Goal: Task Accomplishment & Management: Manage account settings

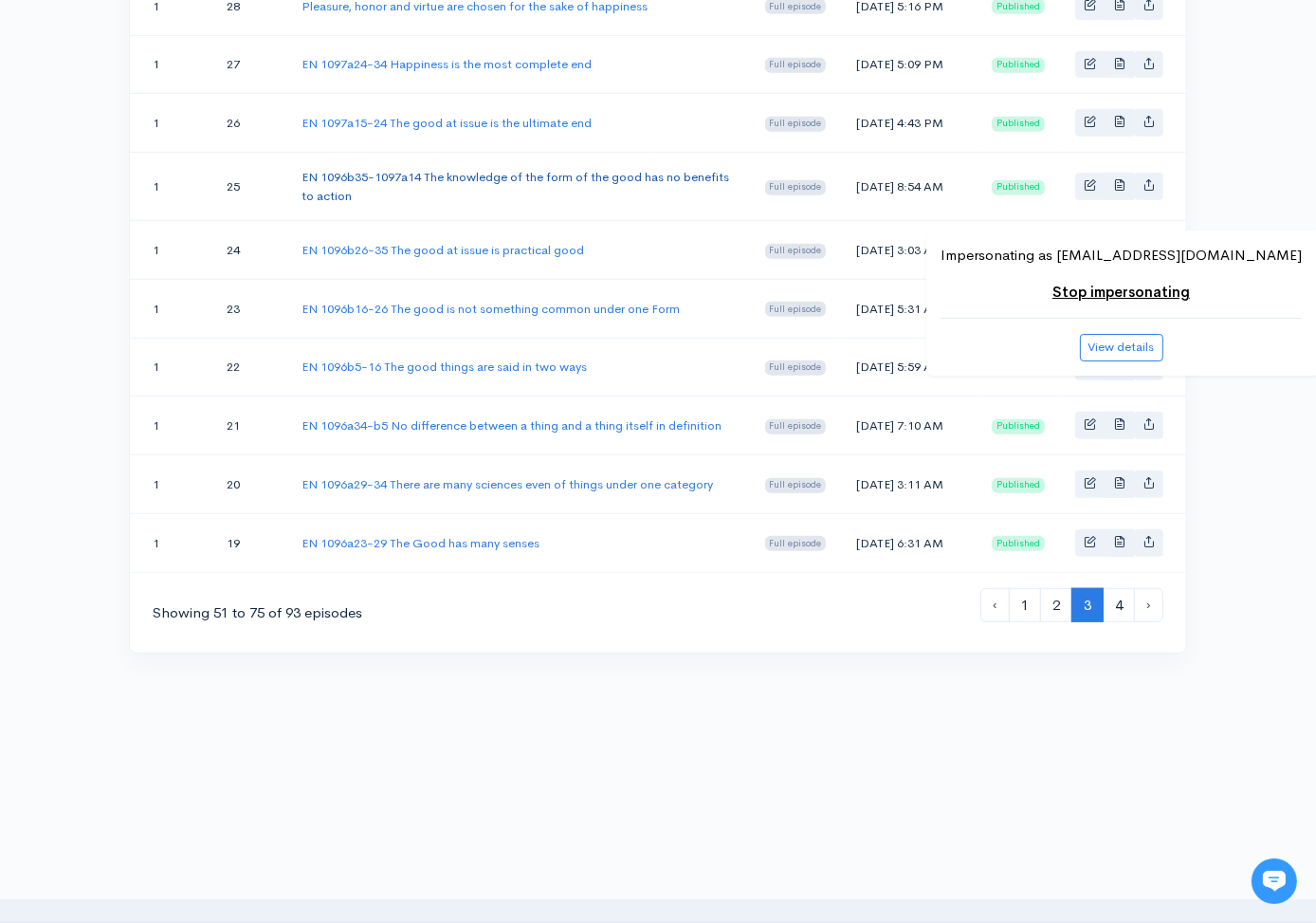
click at [522, 169] on link "EN 1096b35-1097a14 The knowledge of the form of the good has no benefits to act…" at bounding box center [515, 186] width 428 height 35
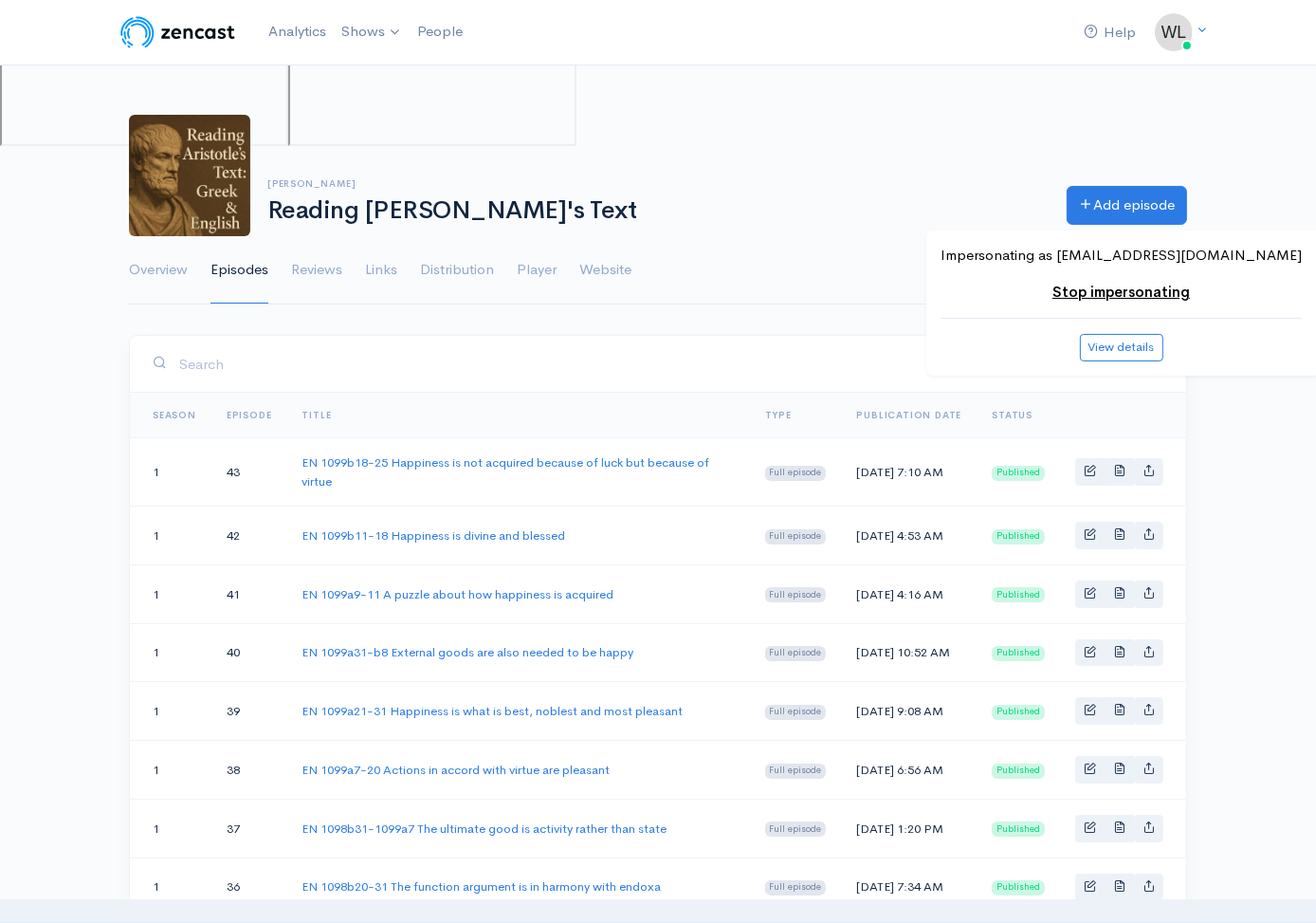
scroll to position [1528, 0]
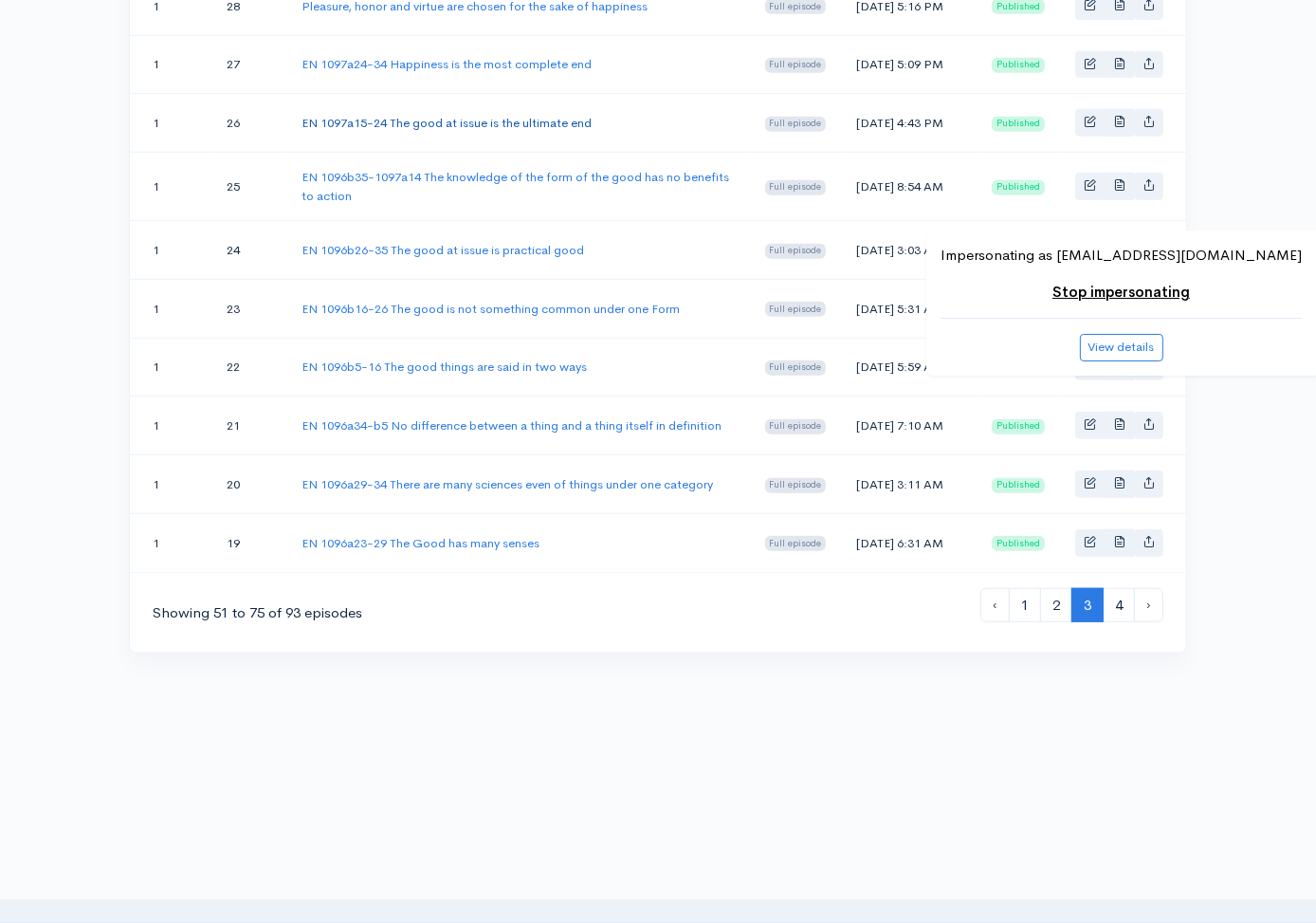
click at [453, 115] on link "EN 1097a15-24 The good at issue is the ultimate end" at bounding box center [447, 122] width 290 height 16
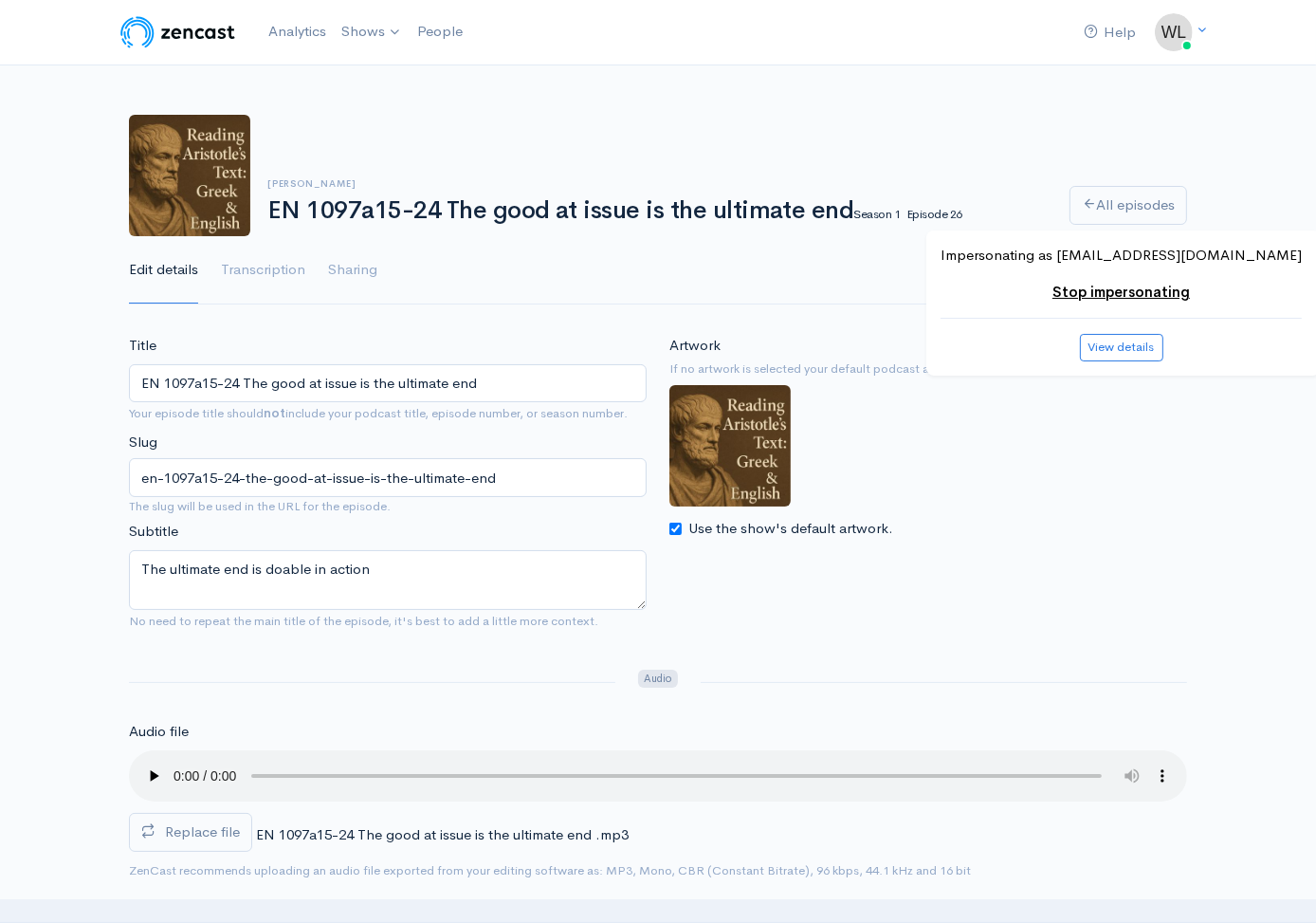
click at [227, 831] on span "Replace file" at bounding box center [202, 830] width 74 height 18
click at [0, 0] on input "Replace file" at bounding box center [0, 0] width 0 height 0
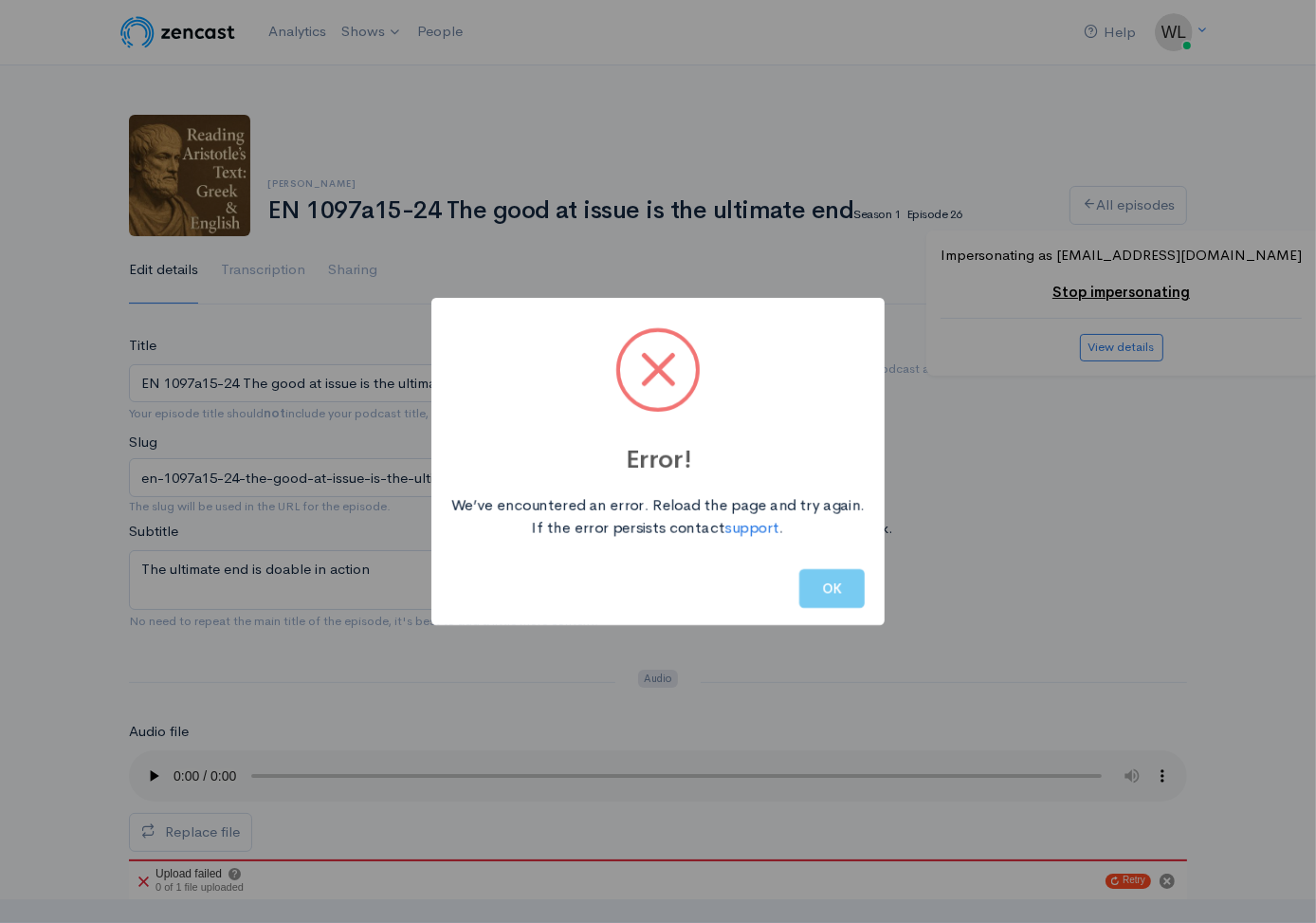
click at [831, 581] on button "OK" at bounding box center [831, 588] width 66 height 39
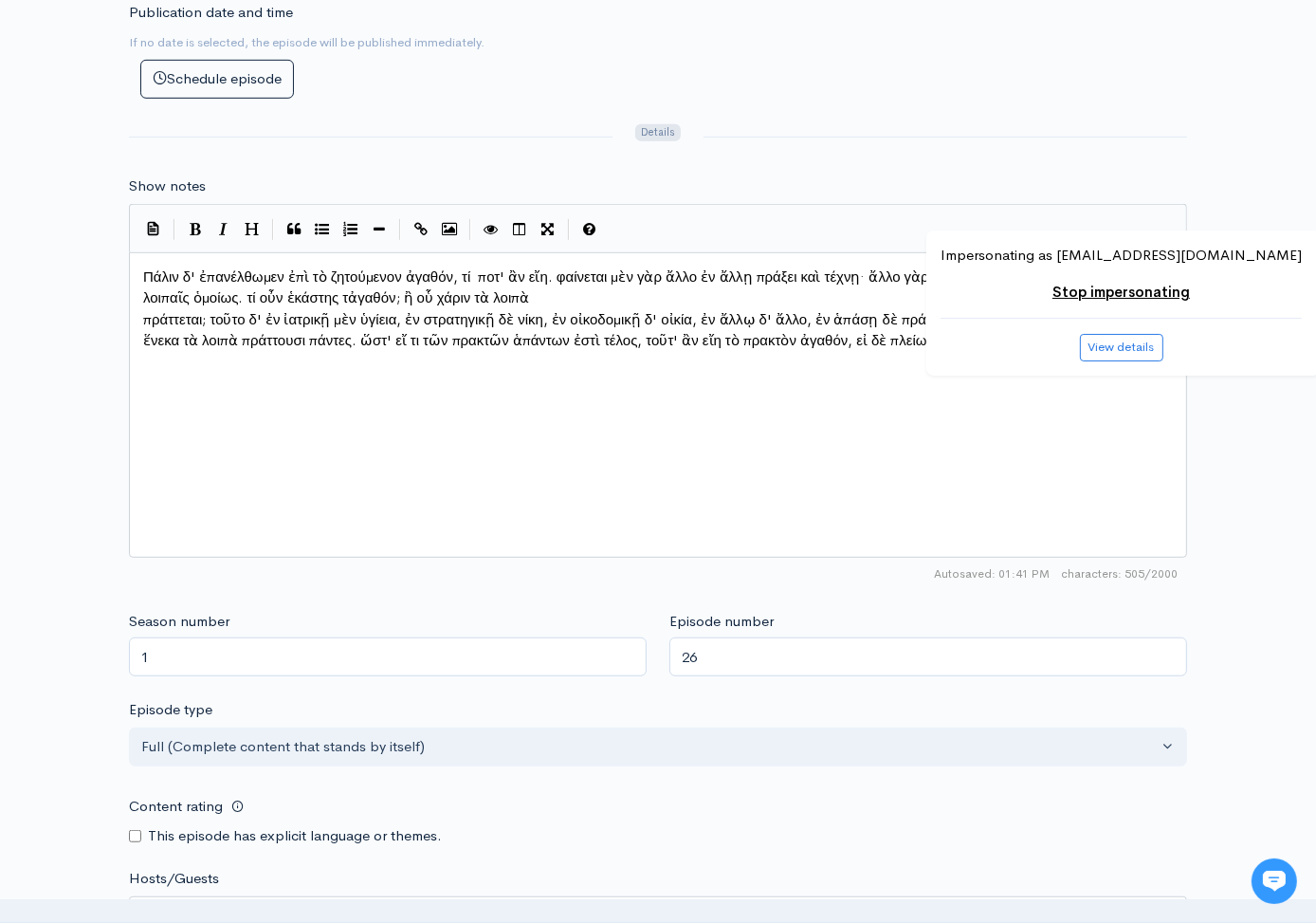
scroll to position [1539, 0]
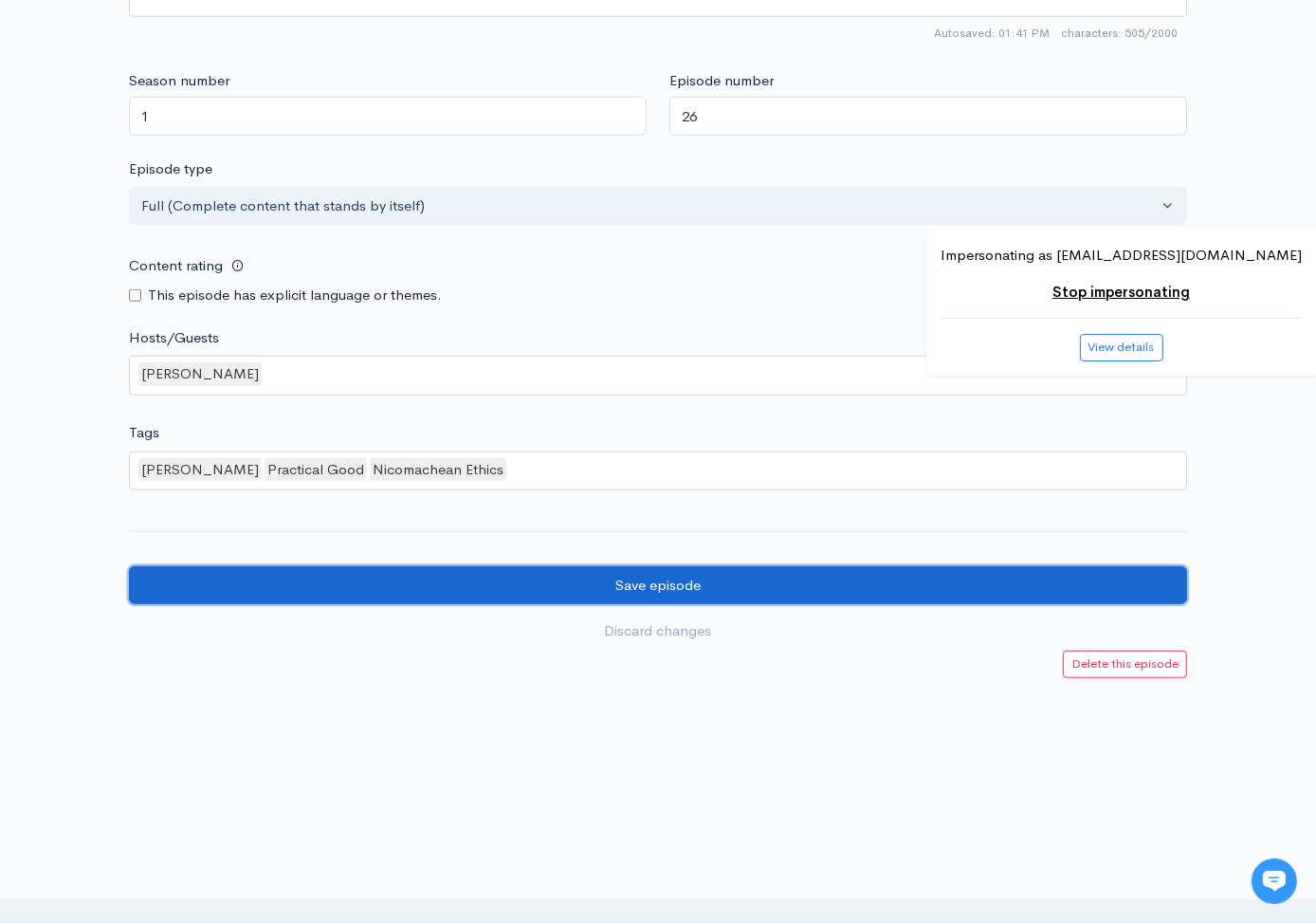
click at [264, 585] on input "Save episode" at bounding box center [658, 585] width 1058 height 39
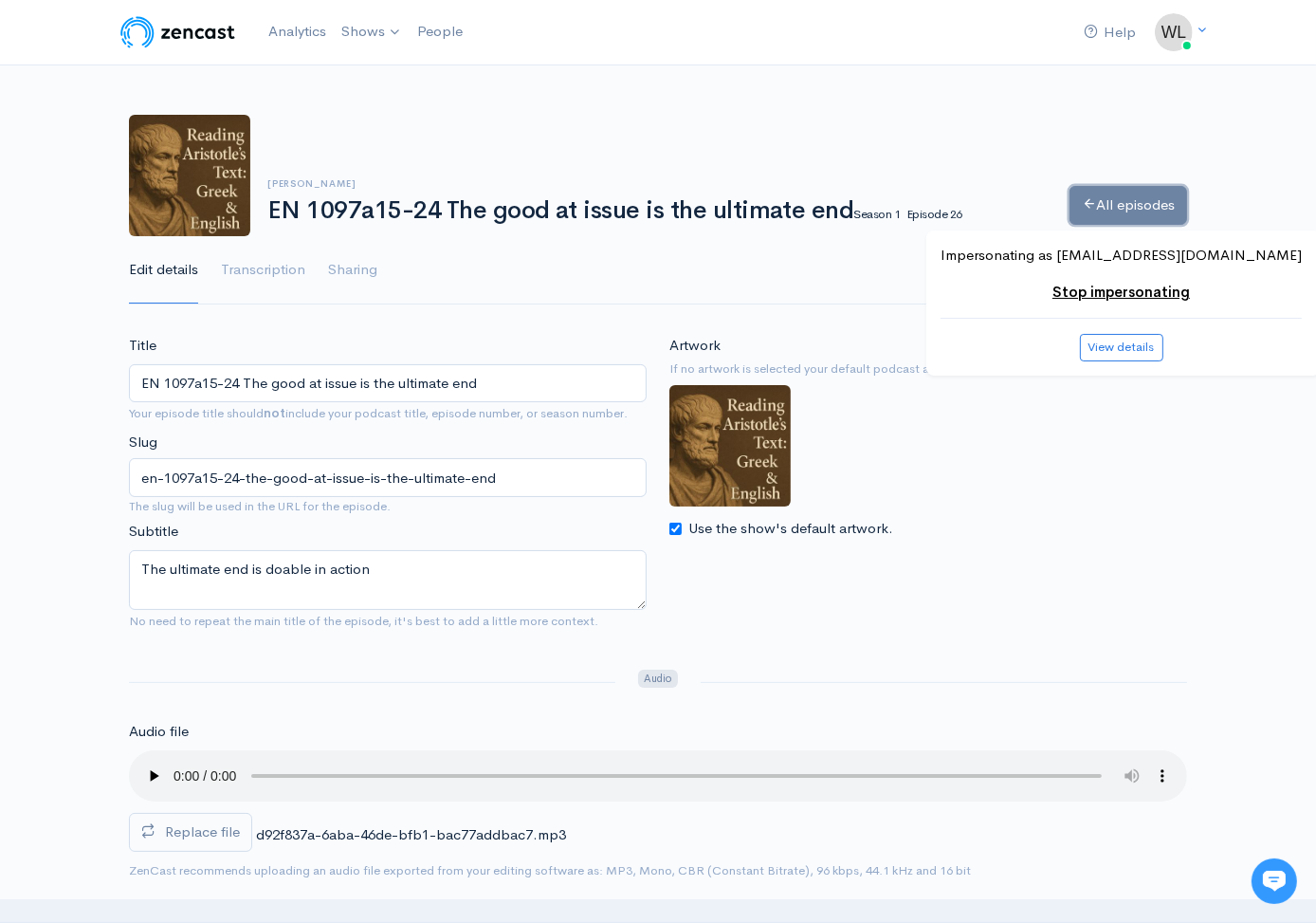
click at [1110, 218] on link "All episodes" at bounding box center [1128, 205] width 117 height 39
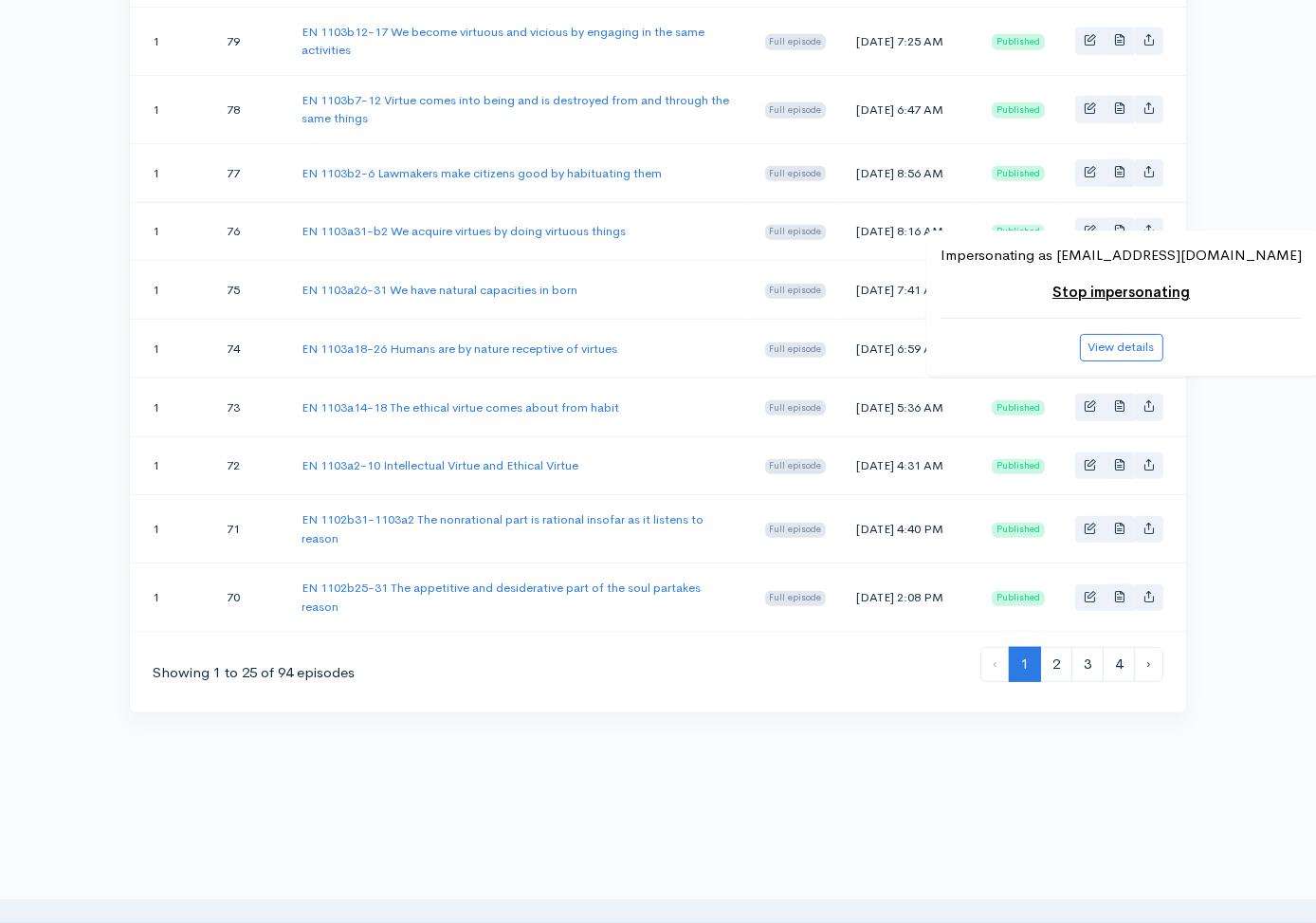
scroll to position [1568, 0]
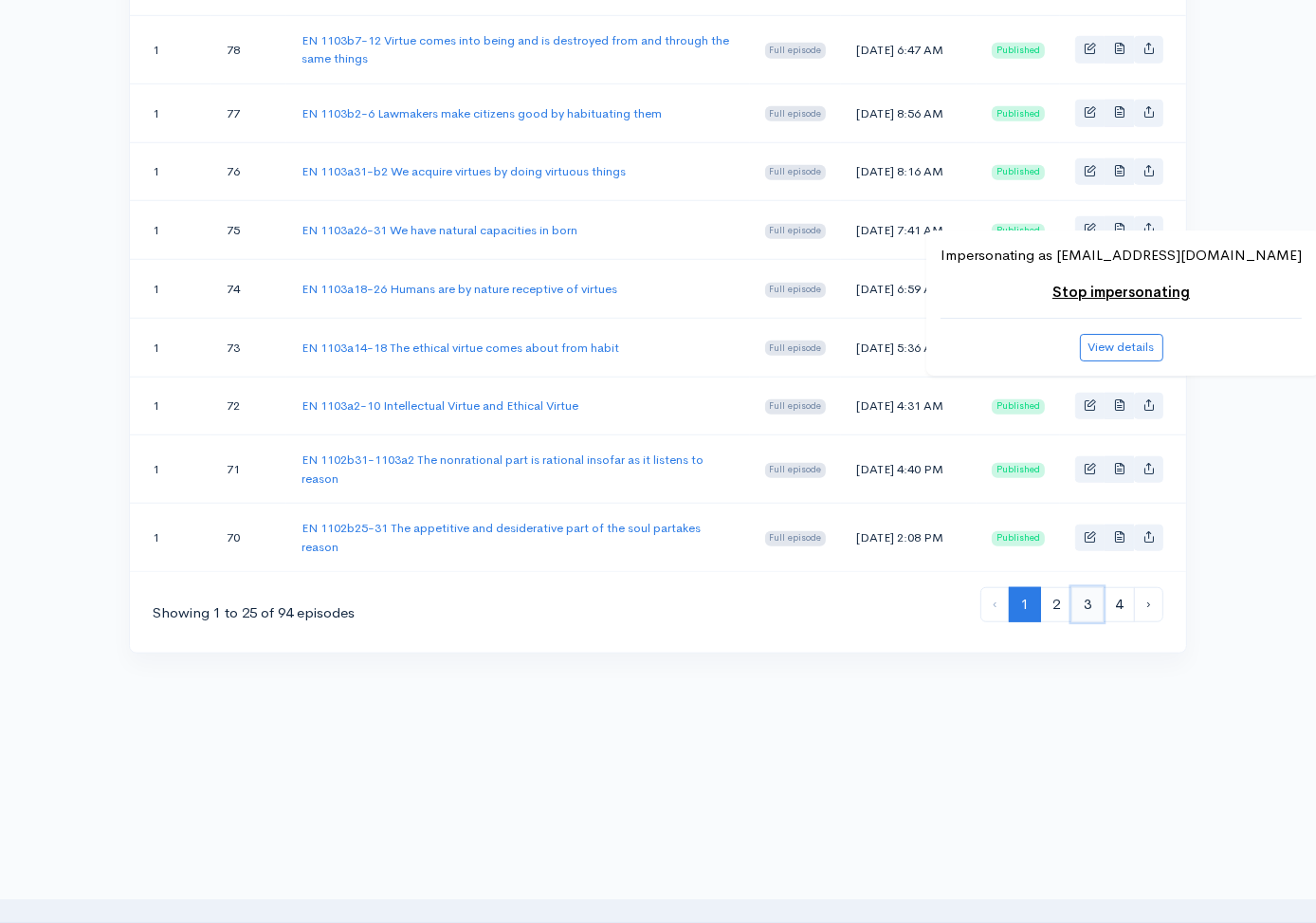
click at [1083, 607] on link "3" at bounding box center [1088, 604] width 32 height 35
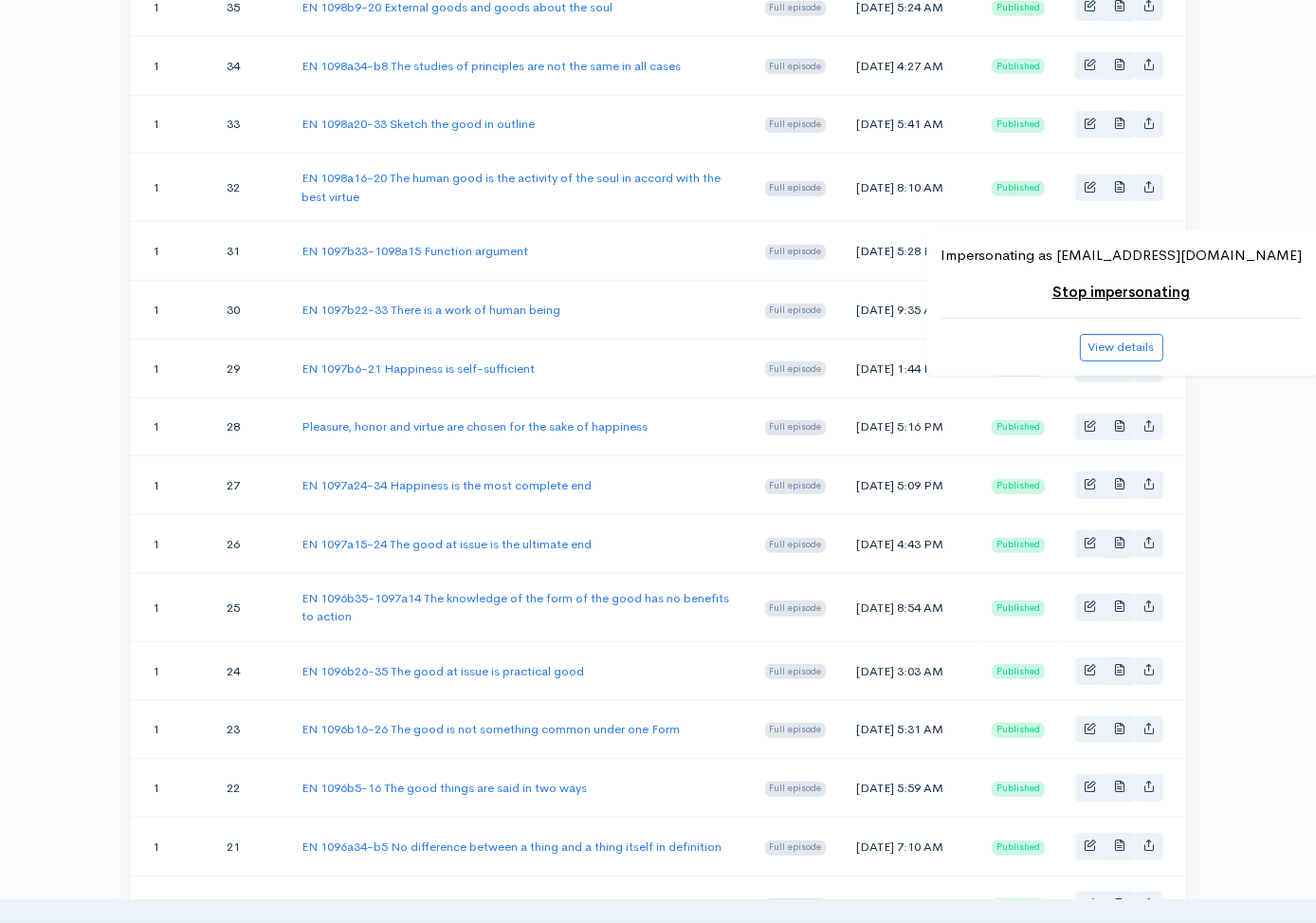
scroll to position [997, 0]
click at [494, 493] on link "EN 1097a24-34 Happiness is the most complete end" at bounding box center [447, 484] width 290 height 16
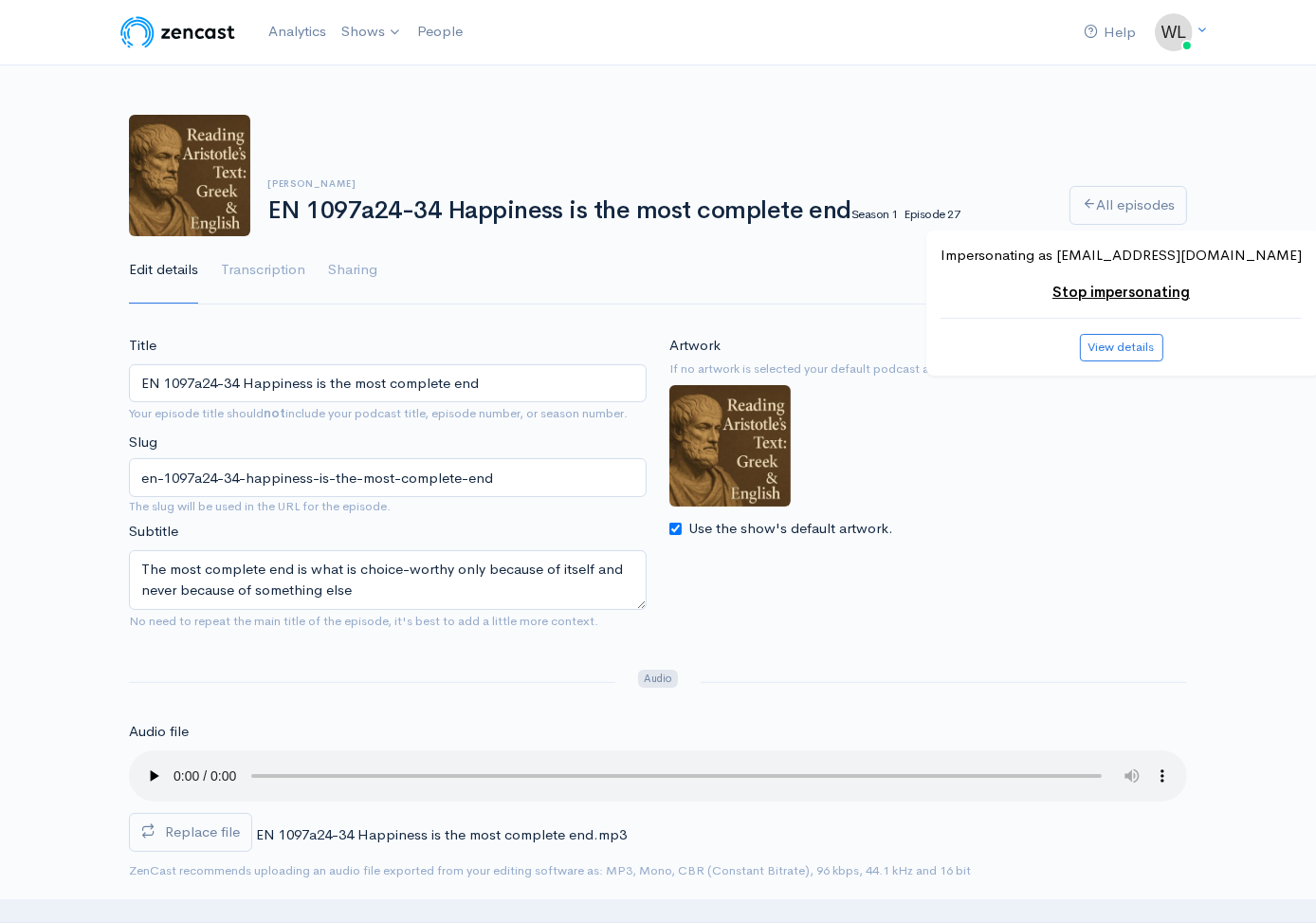
click at [1041, 577] on div "Artwork If no artwork is selected your default podcast artwork will be used Use…" at bounding box center [928, 490] width 540 height 309
click at [217, 826] on span "Replace file" at bounding box center [202, 830] width 74 height 18
click at [0, 0] on input "Replace file" at bounding box center [0, 0] width 0 height 0
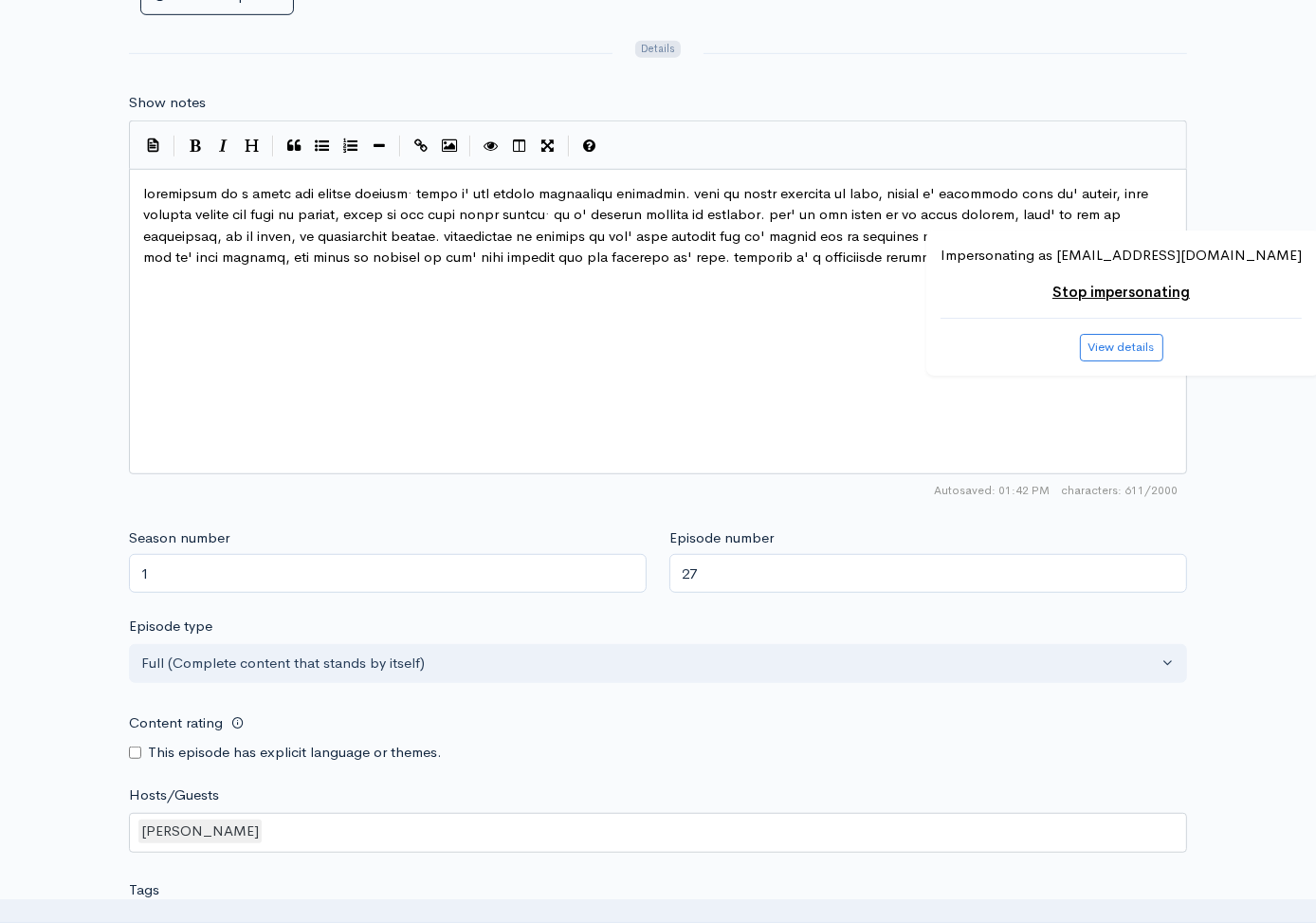
scroll to position [1539, 0]
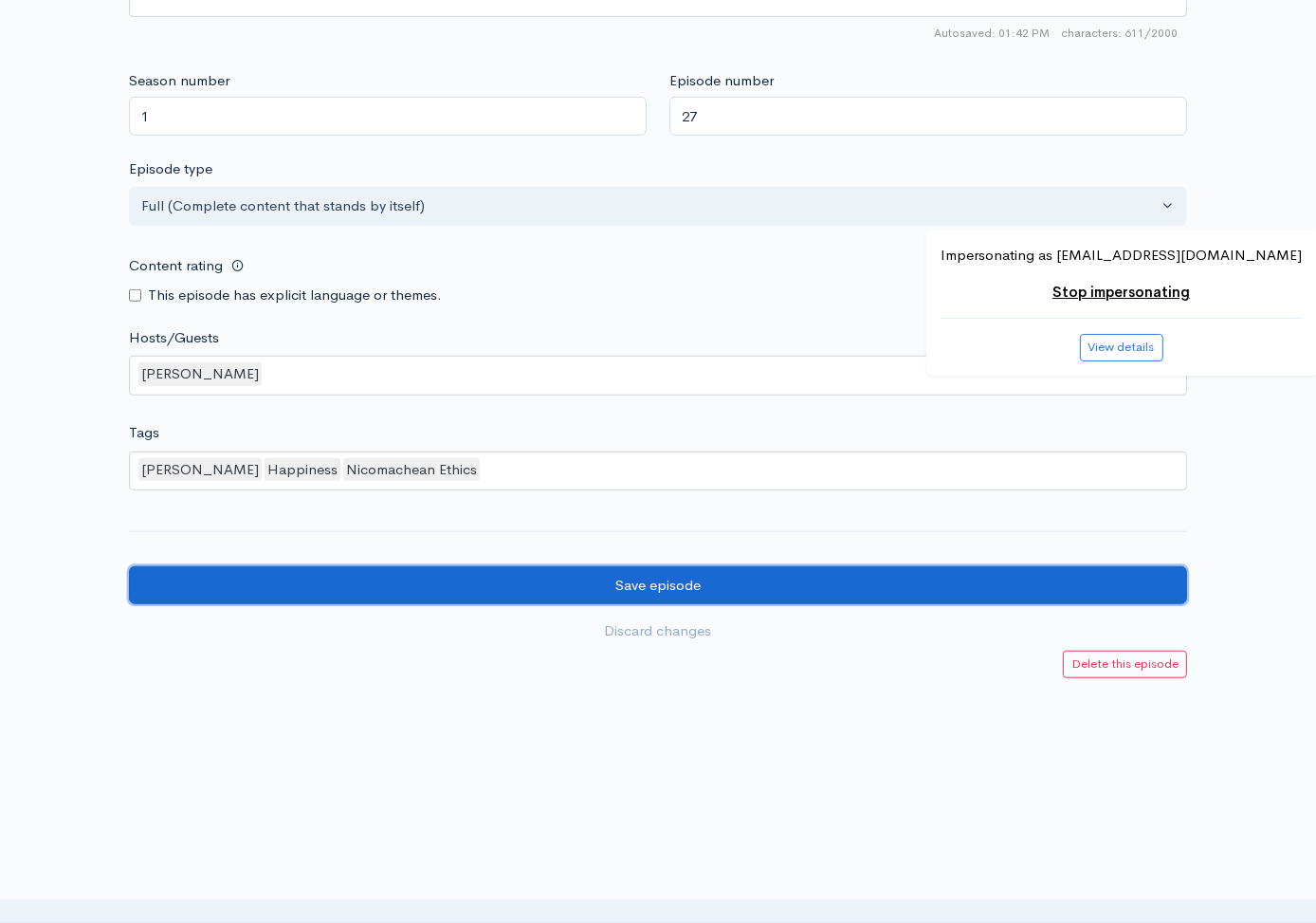
click at [841, 576] on input "Save episode" at bounding box center [658, 585] width 1058 height 39
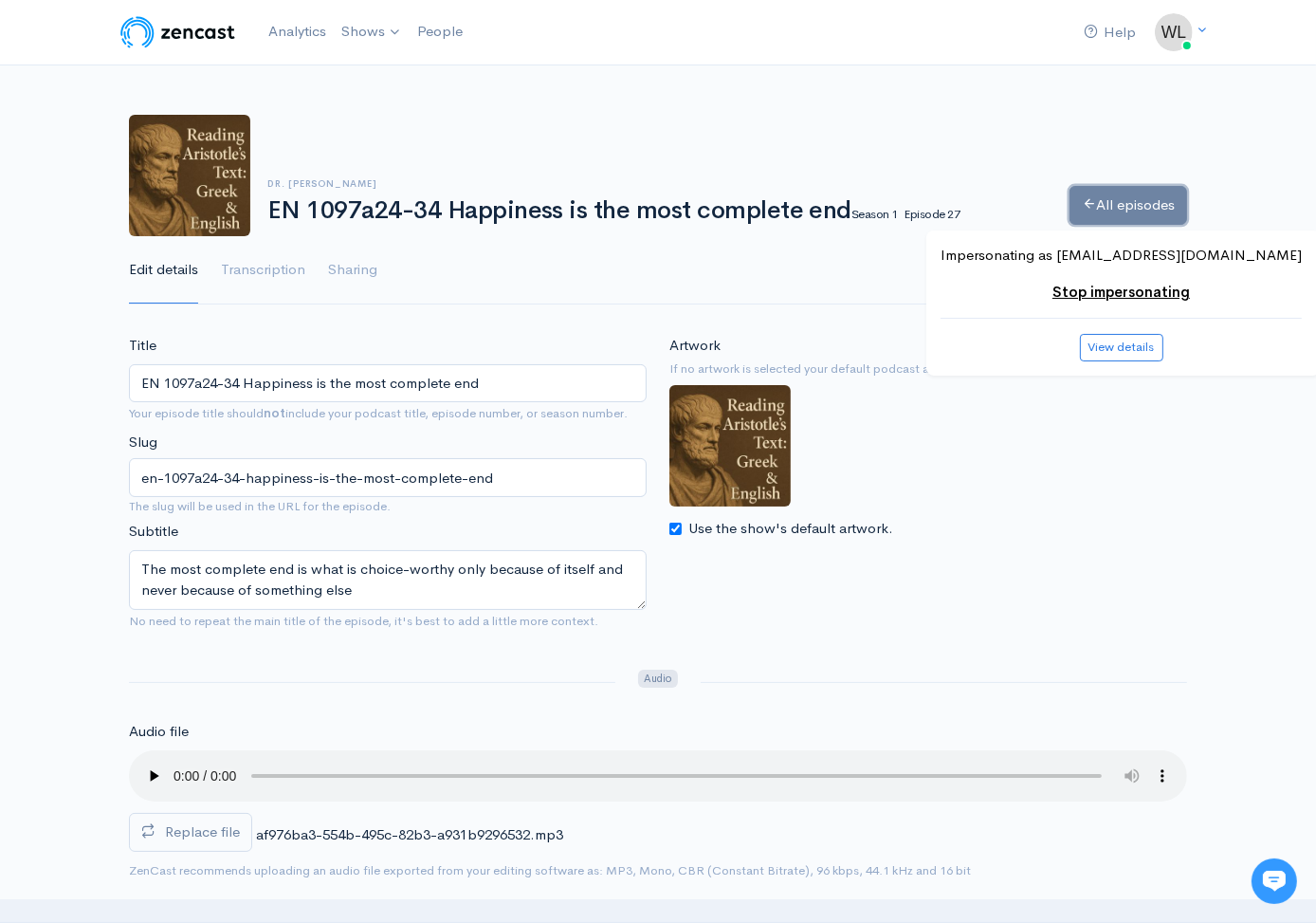
click at [1101, 205] on link "All episodes" at bounding box center [1128, 205] width 117 height 39
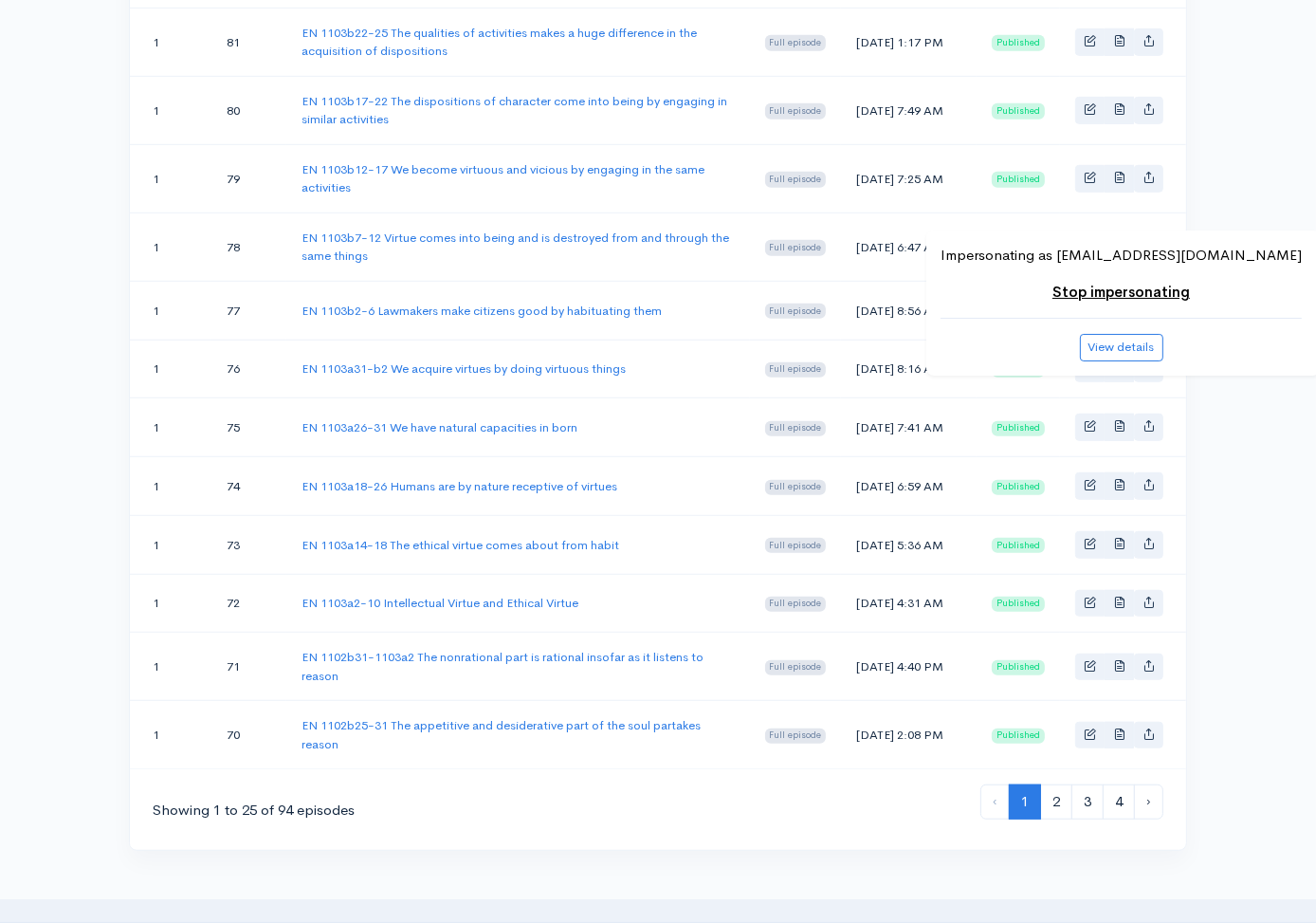
scroll to position [1568, 0]
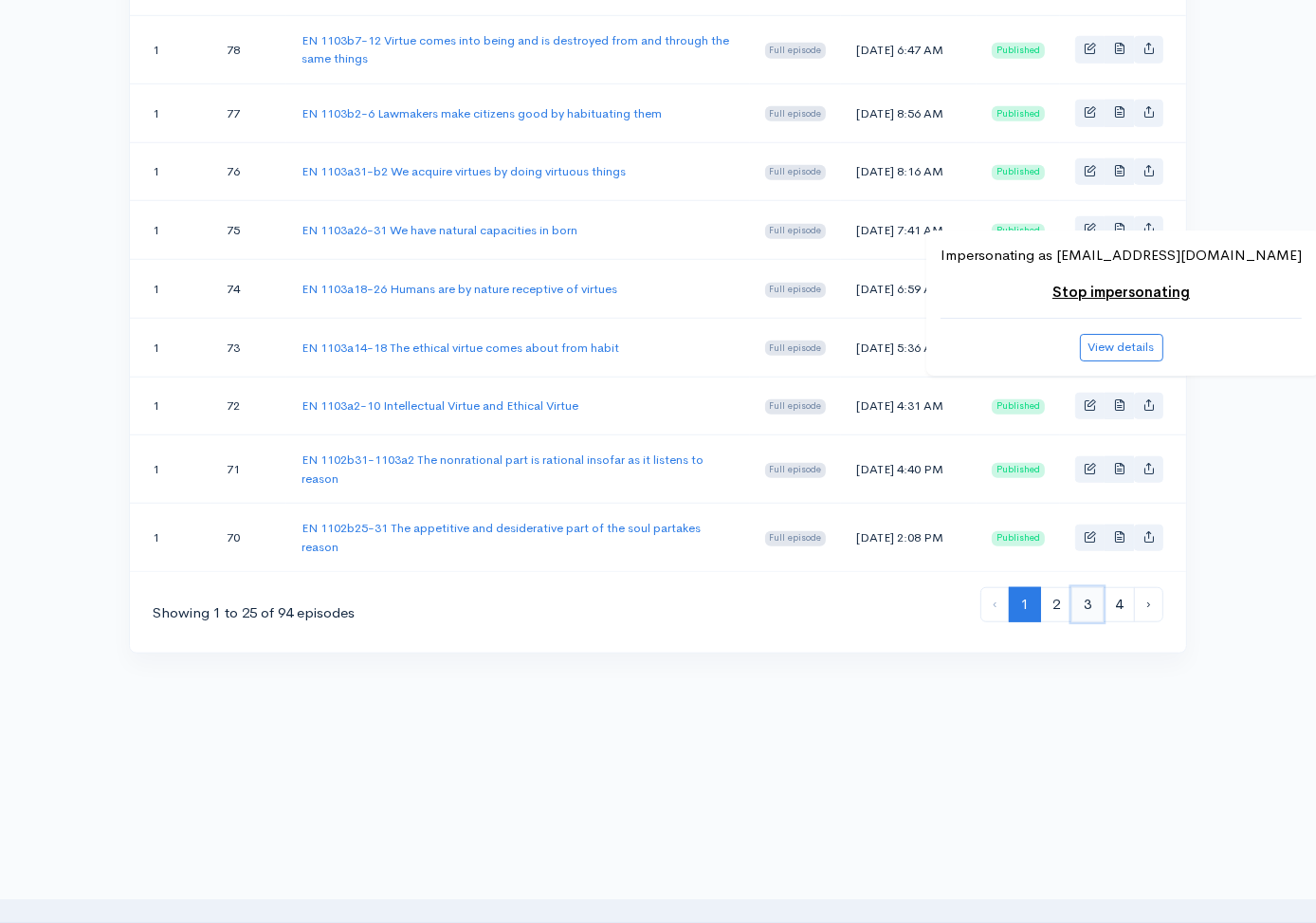
click at [1093, 600] on link "3" at bounding box center [1088, 604] width 32 height 35
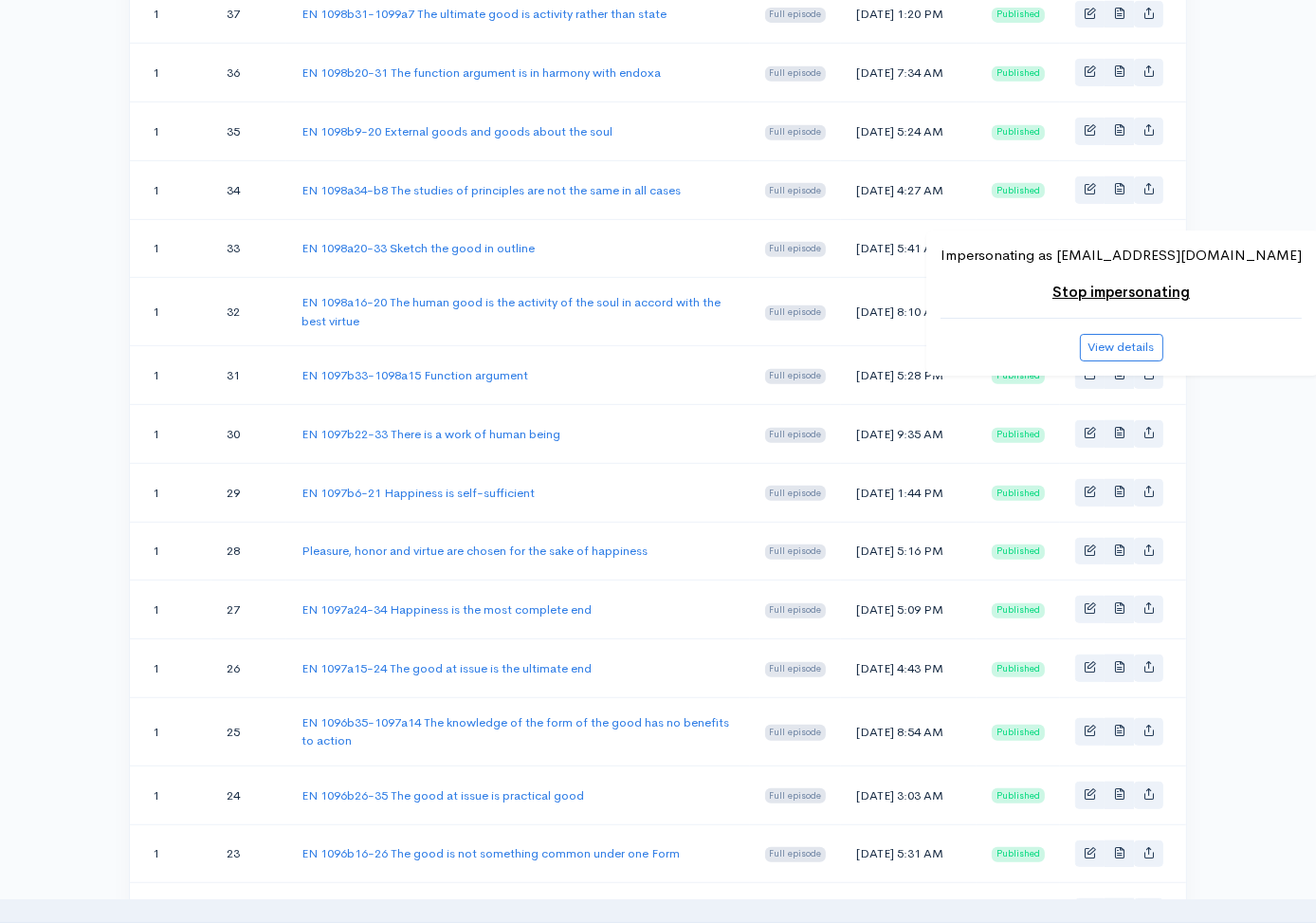
scroll to position [876, 0]
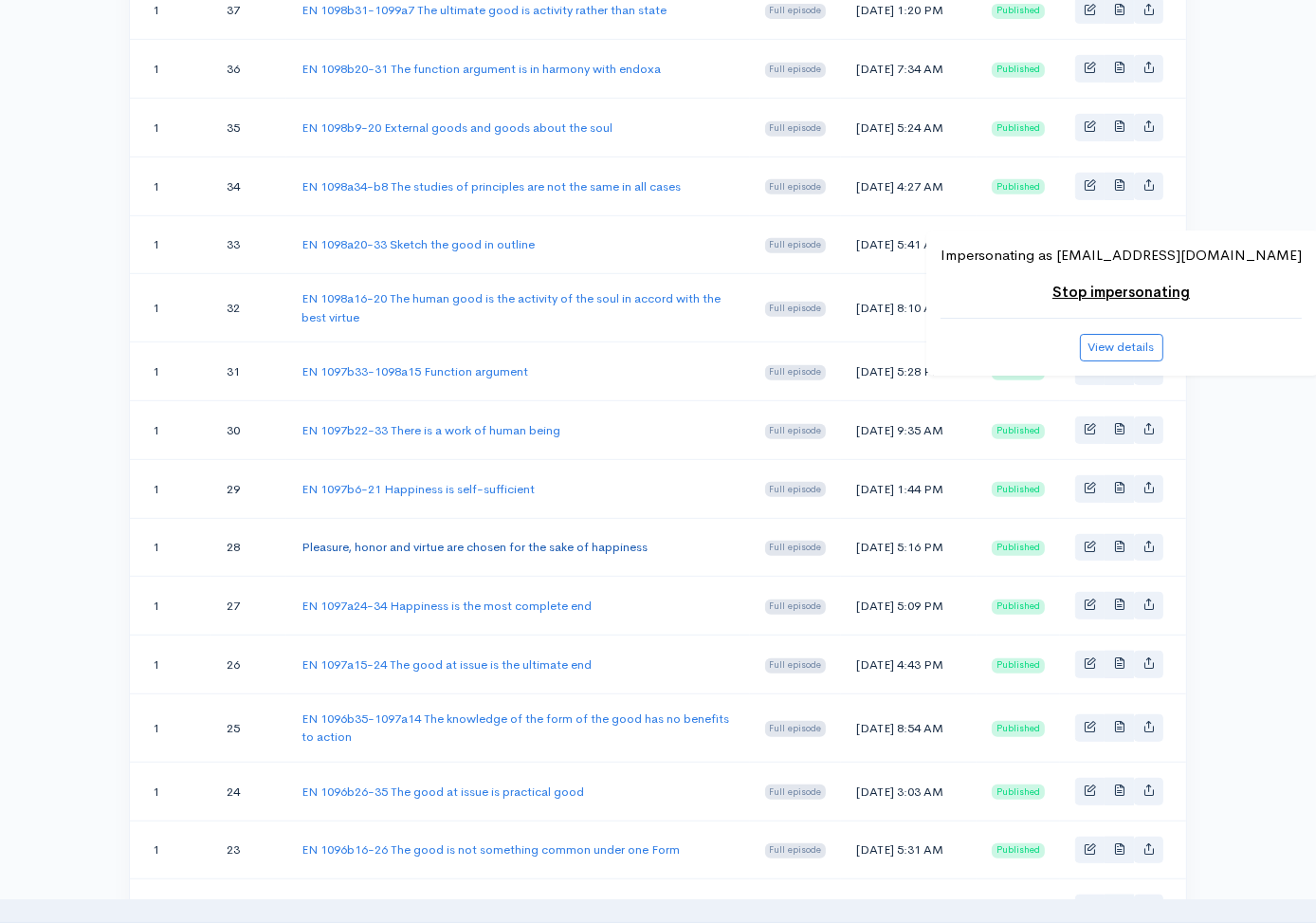
click at [477, 555] on link "Pleasure, honor and virtue are chosen for the sake of happiness" at bounding box center [474, 546] width 346 height 16
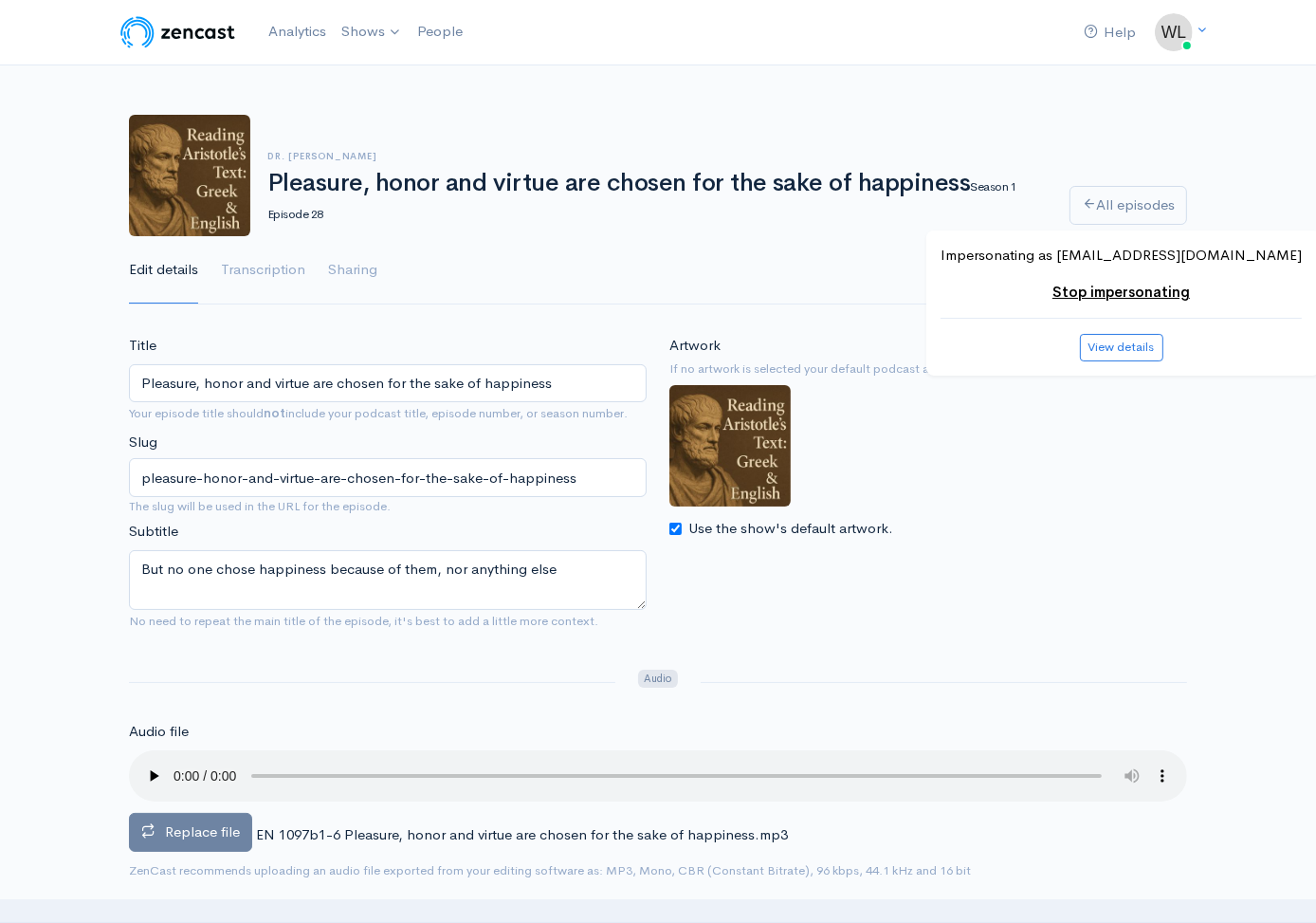
click at [215, 814] on label "Replace file" at bounding box center [190, 831] width 123 height 39
click at [0, 0] on input "Replace file" at bounding box center [0, 0] width 0 height 0
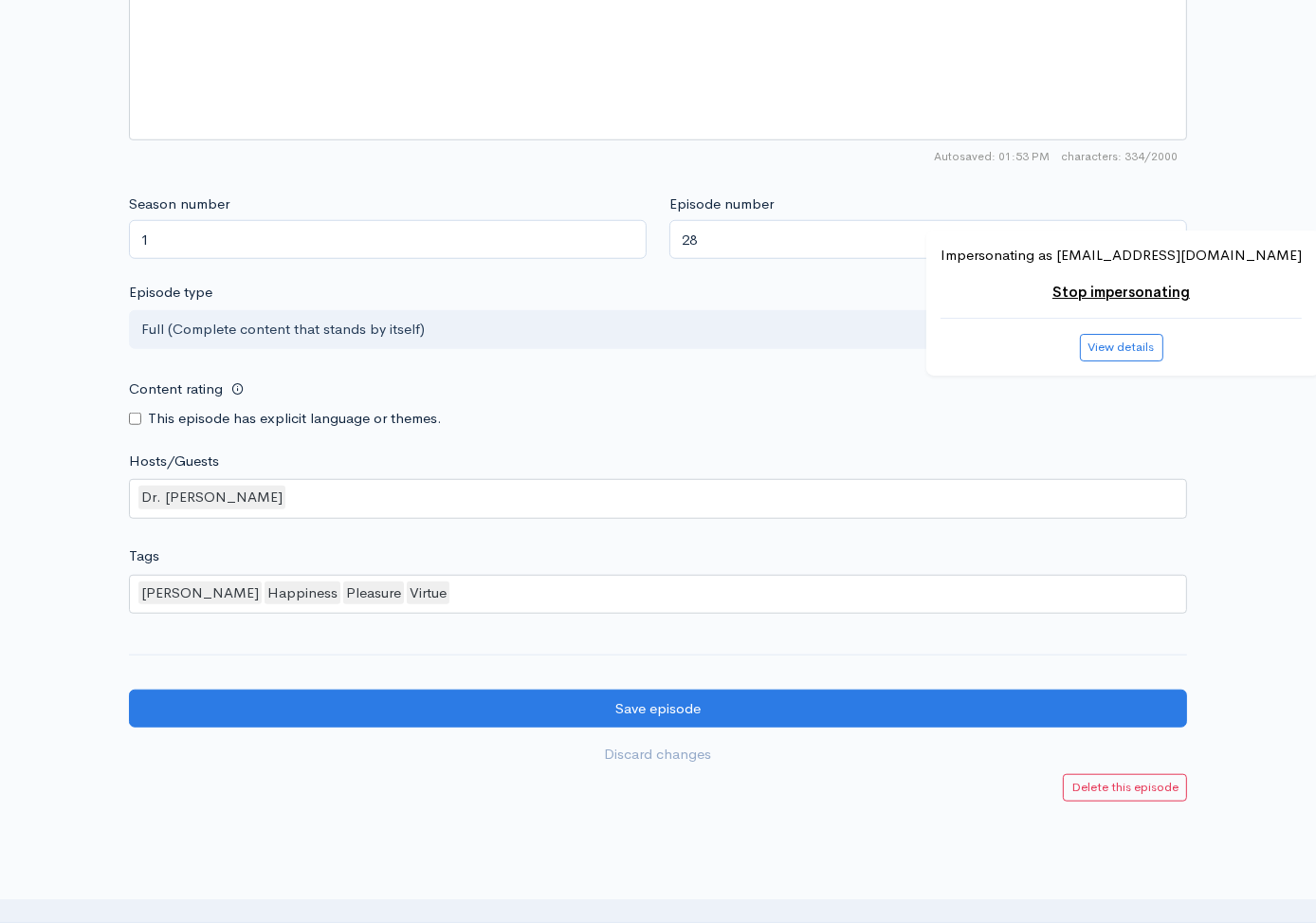
scroll to position [1539, 0]
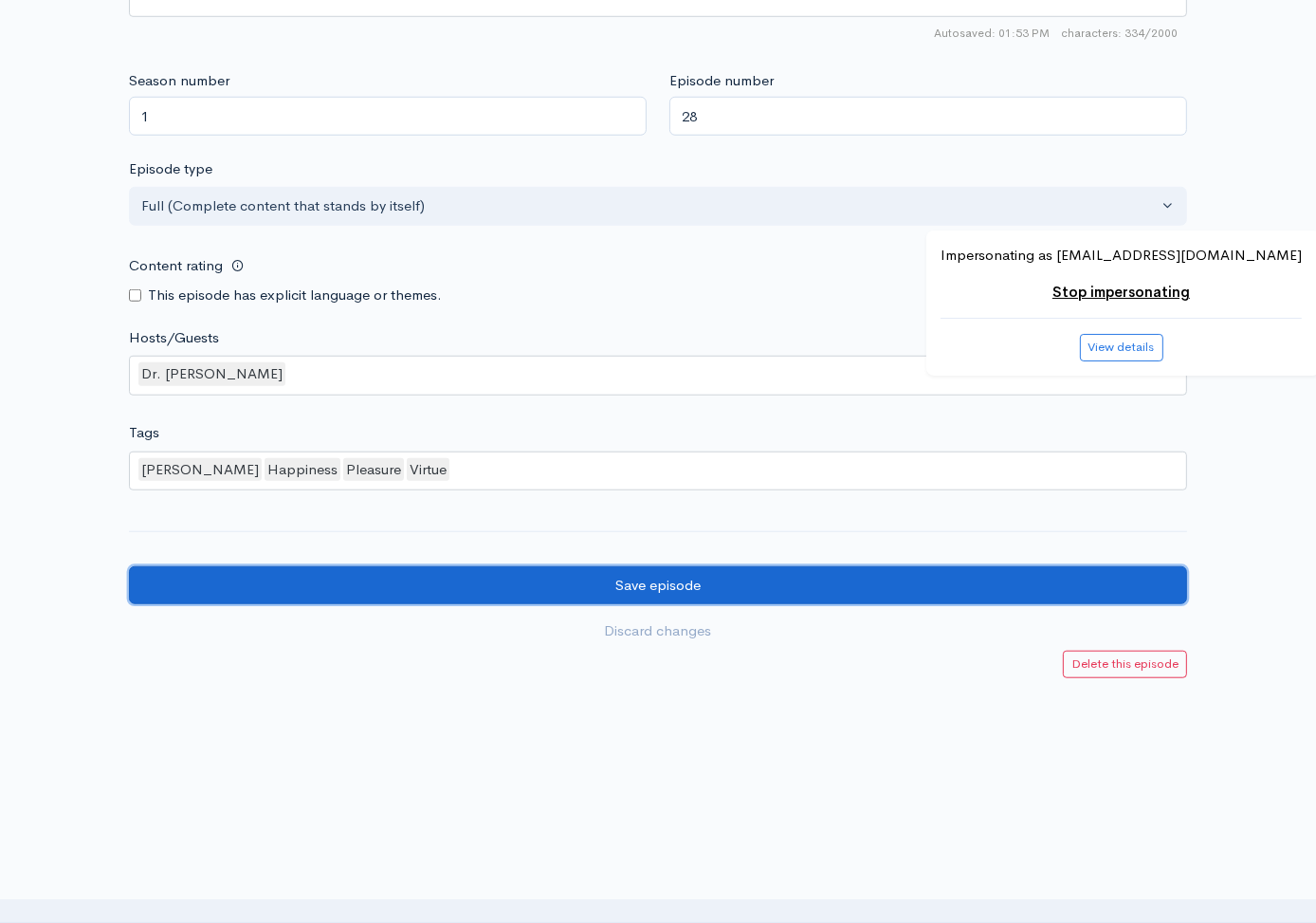
click at [407, 591] on input "Save episode" at bounding box center [658, 585] width 1058 height 39
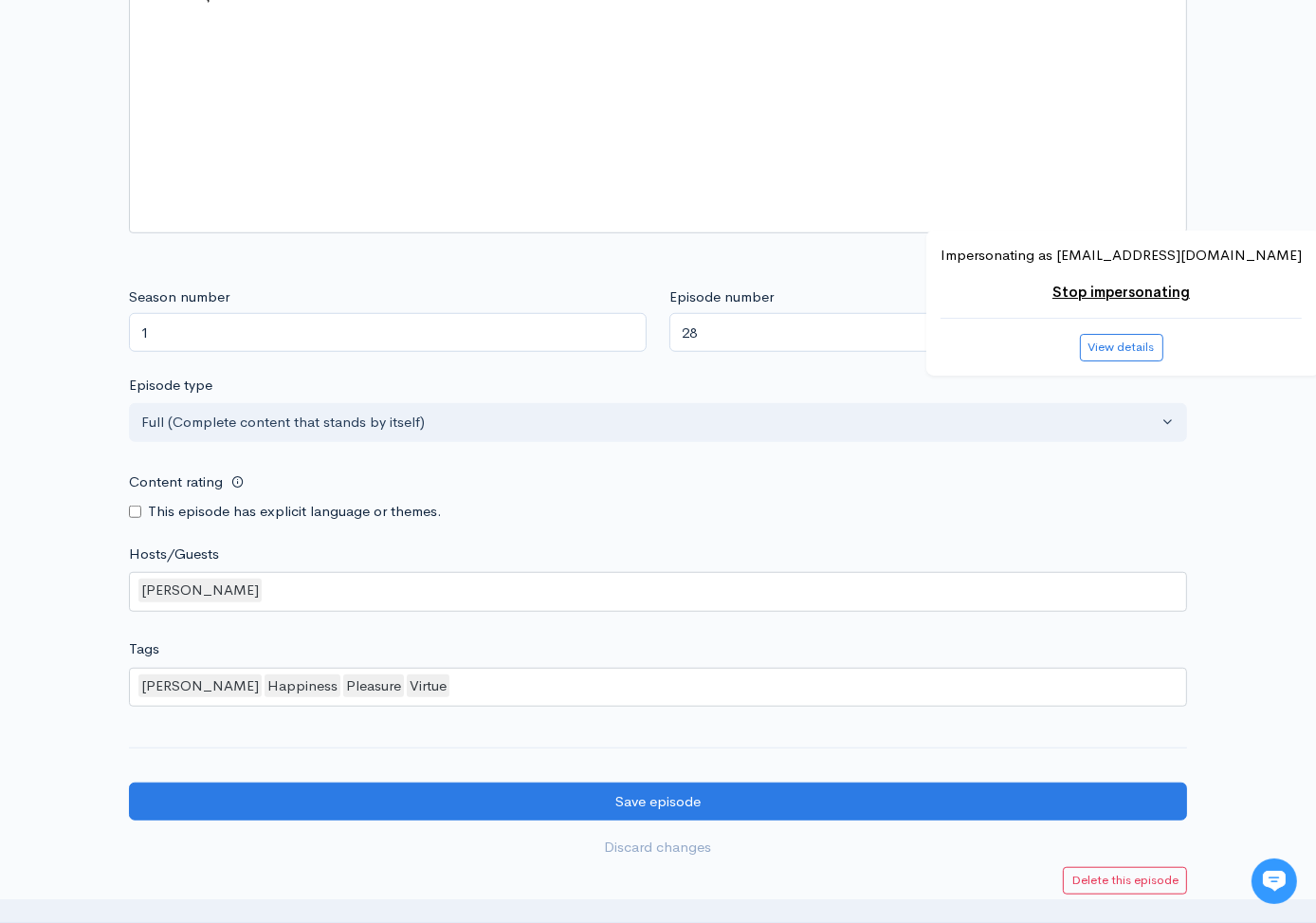
scroll to position [1496, 0]
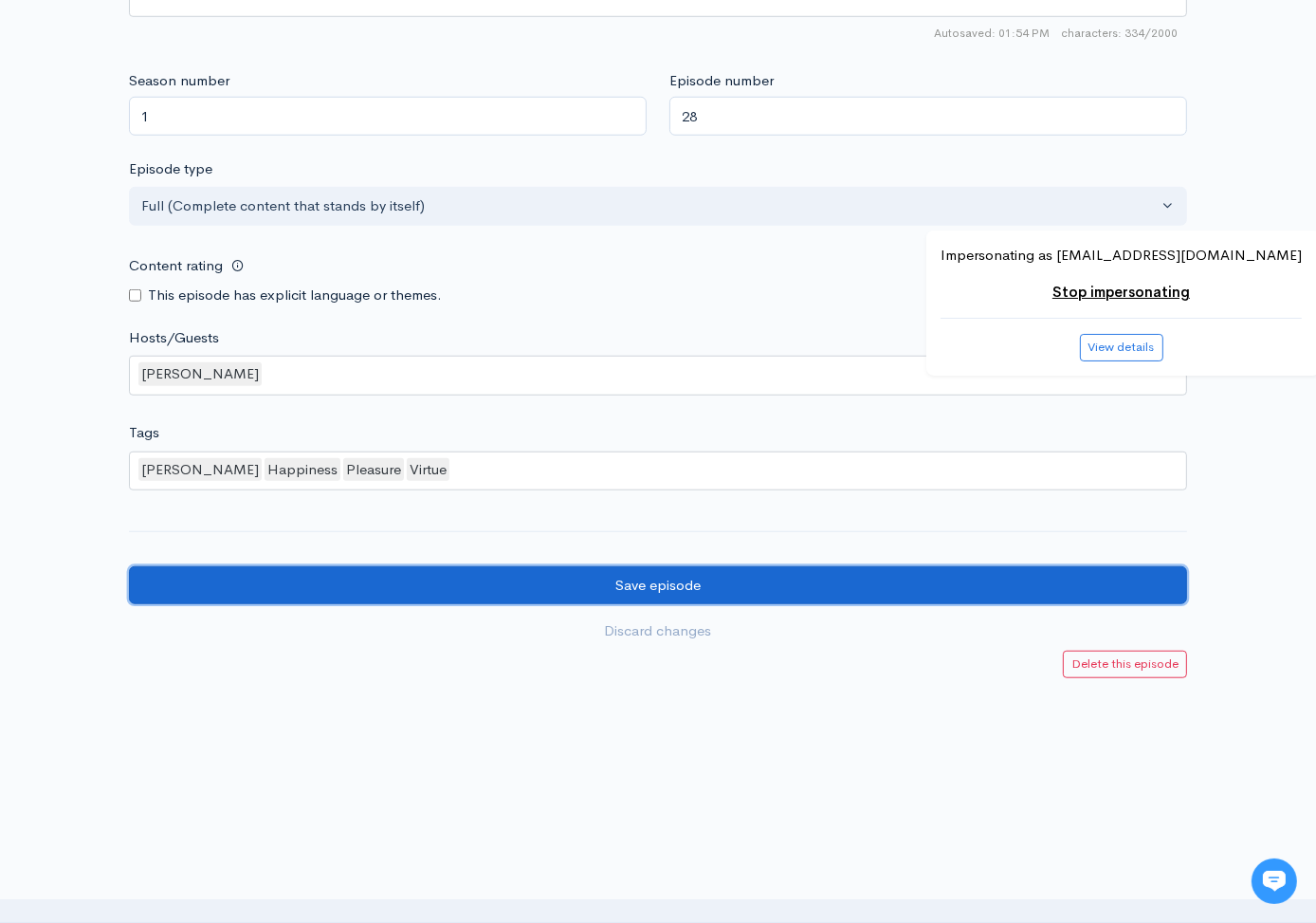
click at [879, 576] on input "Save episode" at bounding box center [658, 585] width 1058 height 39
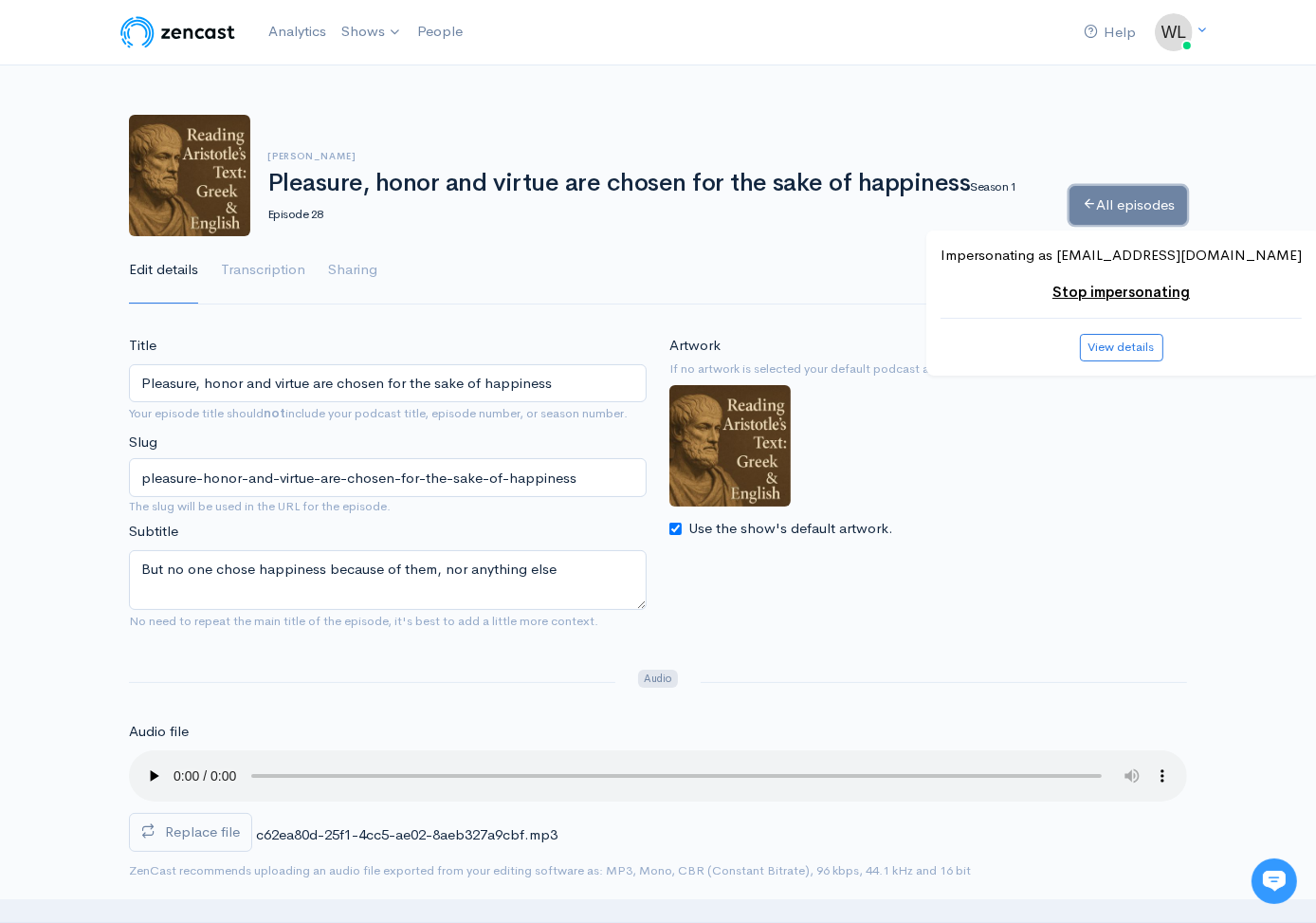
click at [1110, 208] on link "All episodes" at bounding box center [1128, 205] width 117 height 39
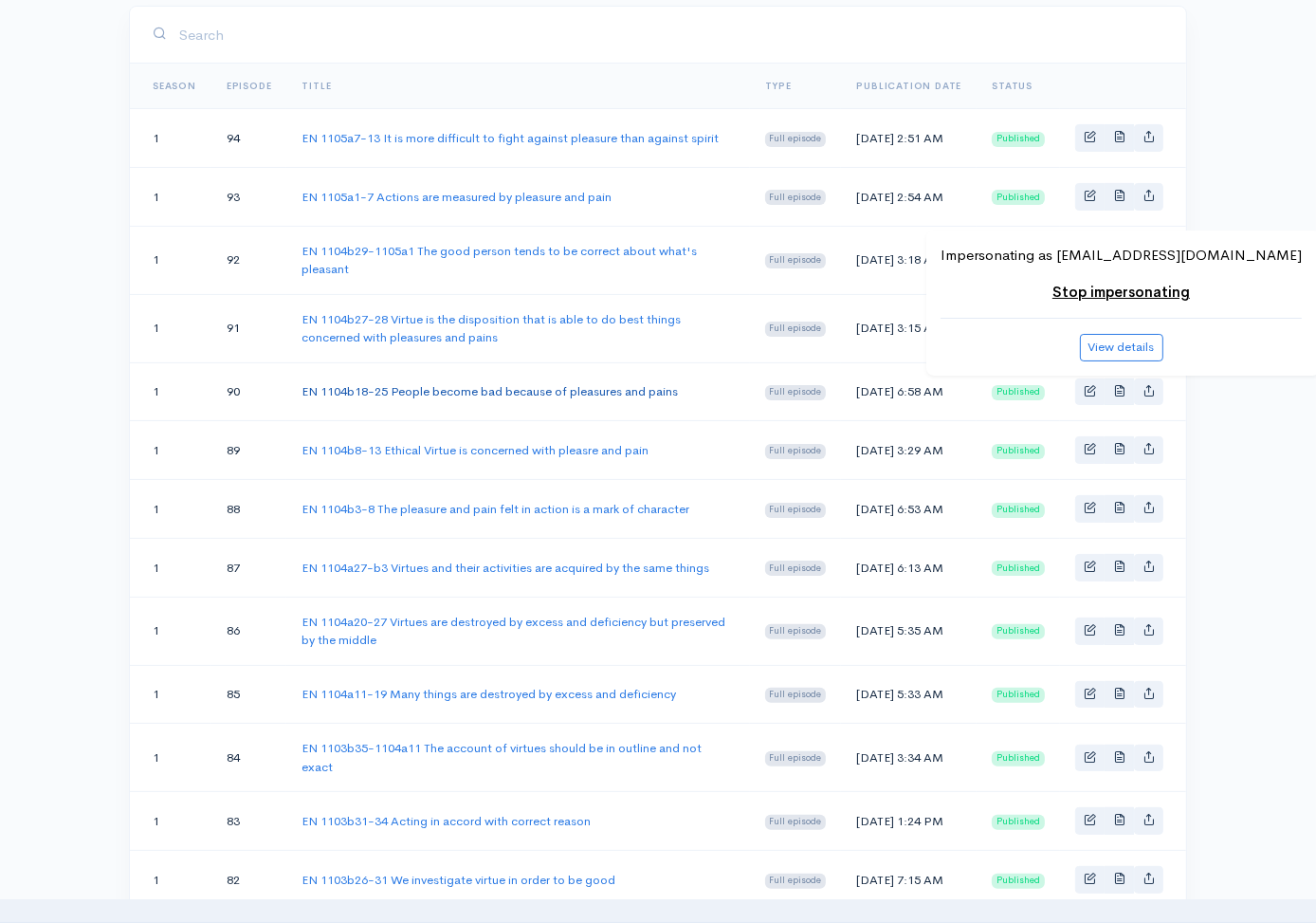
scroll to position [1568, 0]
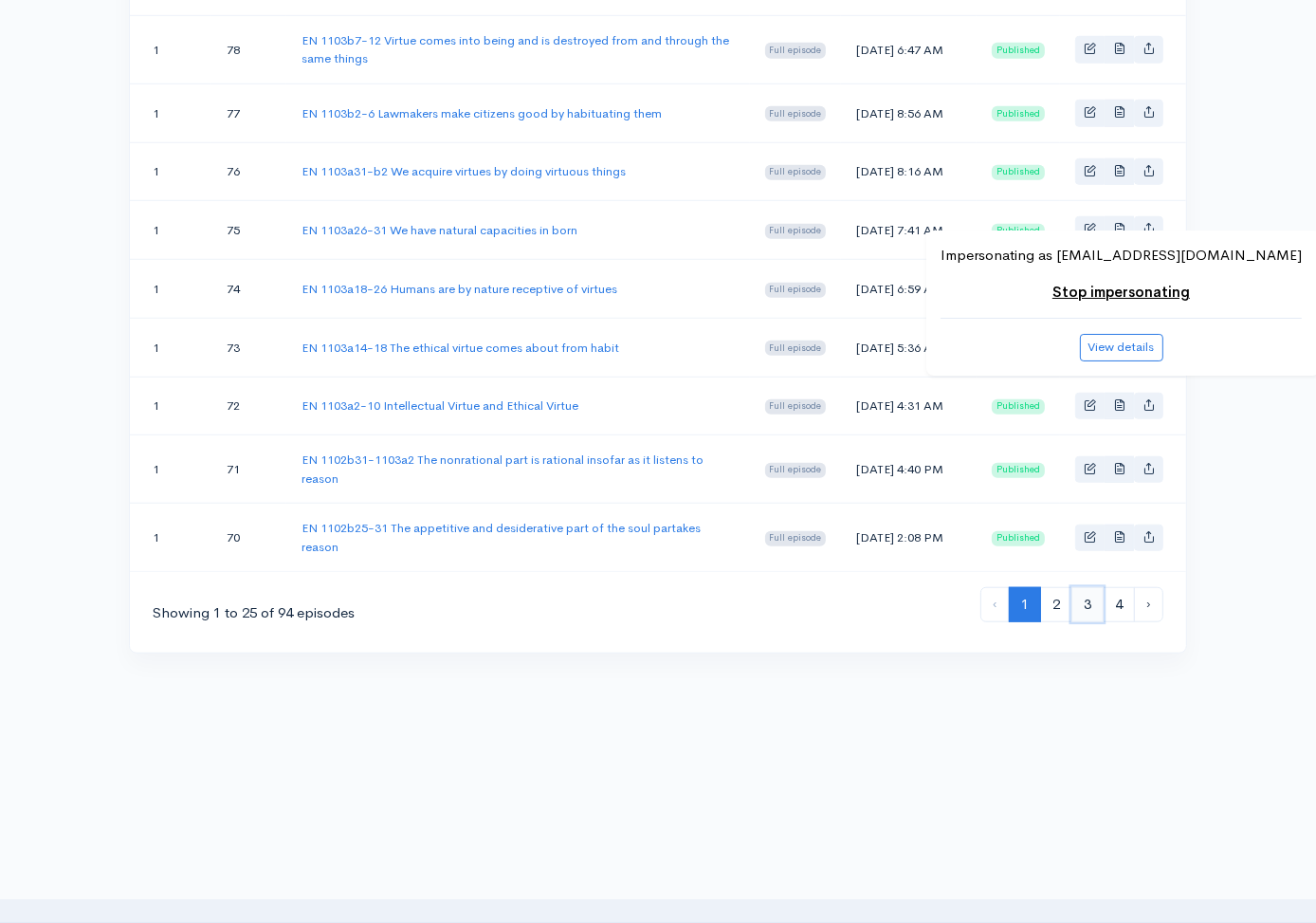
click at [1081, 598] on link "3" at bounding box center [1088, 604] width 32 height 35
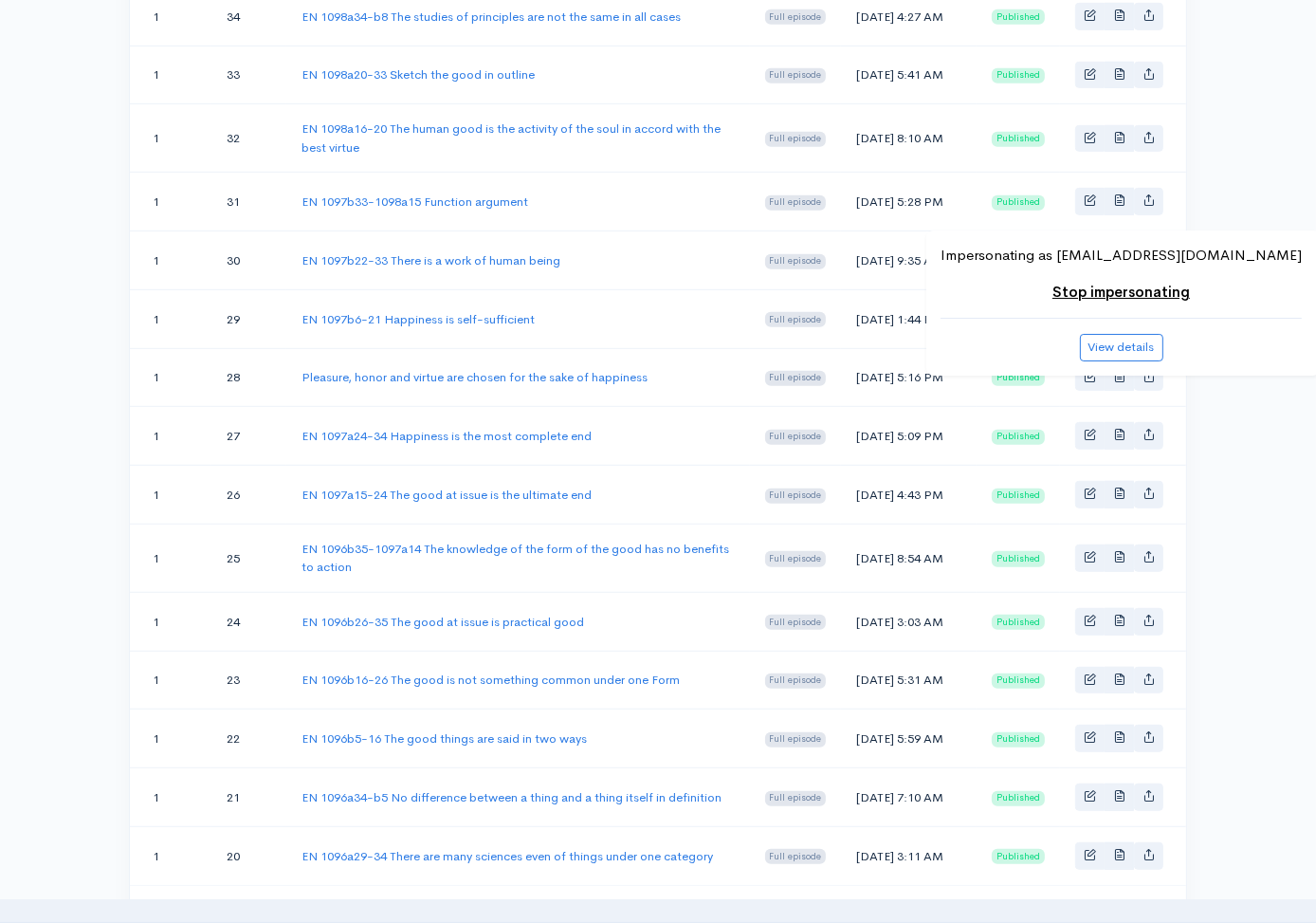
scroll to position [1048, 0]
click at [547, 383] on link "Pleasure, honor and virtue are chosen for the sake of happiness" at bounding box center [474, 374] width 346 height 16
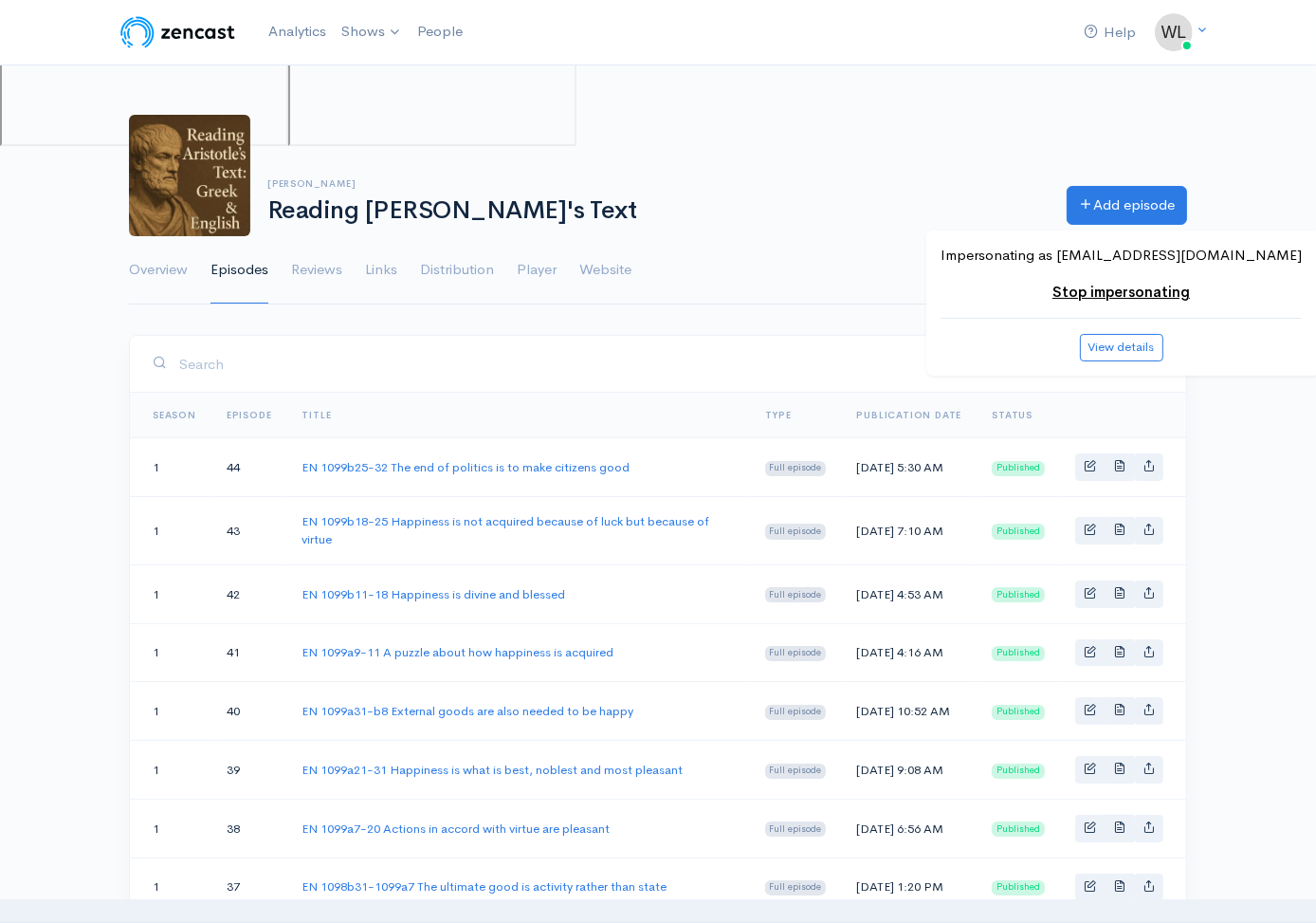
scroll to position [1048, 0]
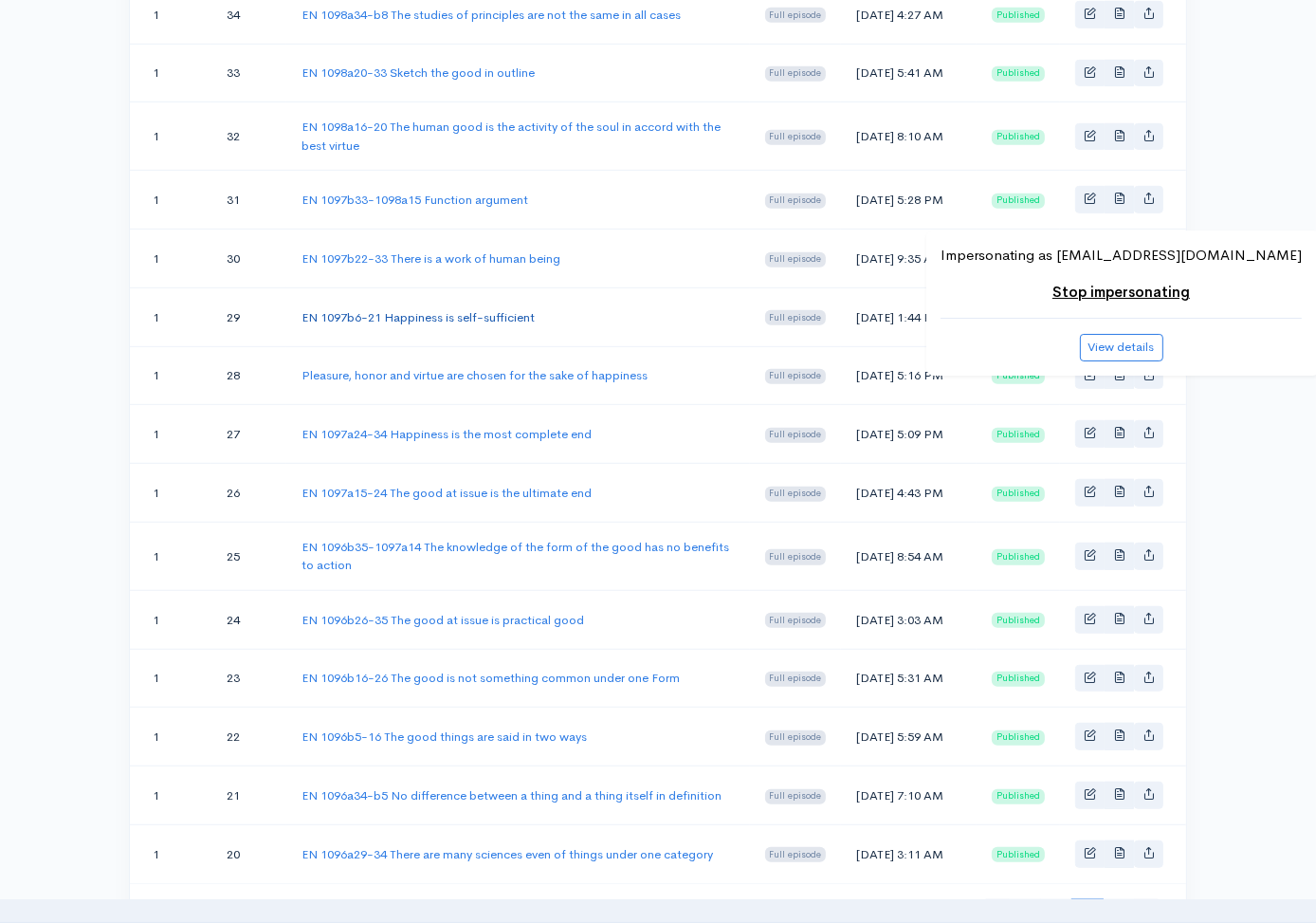
click at [472, 325] on link "EN 1097b6-21 Happiness is self-sufficient" at bounding box center [418, 317] width 233 height 16
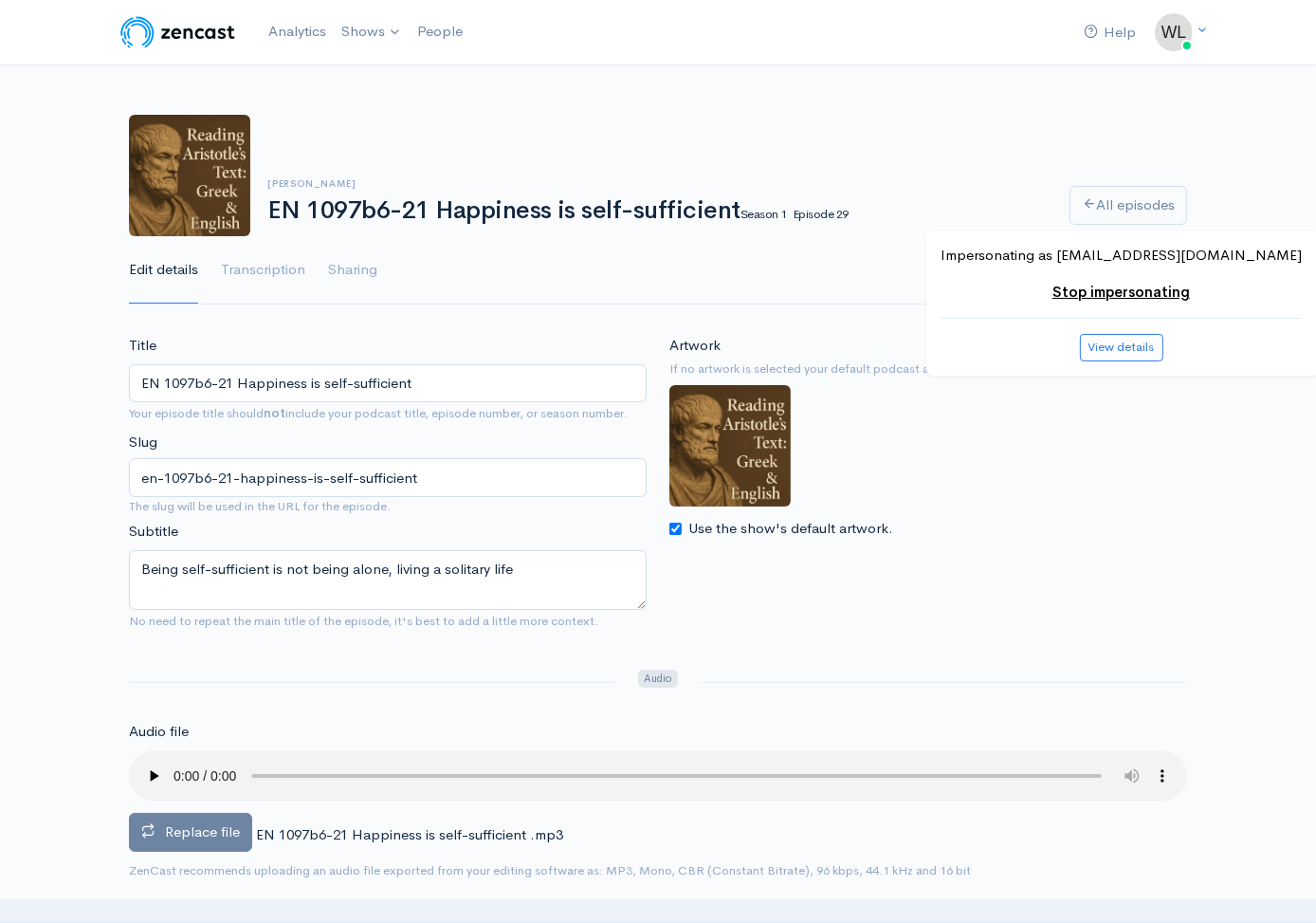
click at [235, 829] on span "Replace file" at bounding box center [202, 830] width 74 height 18
click at [0, 0] on input "Replace file" at bounding box center [0, 0] width 0 height 0
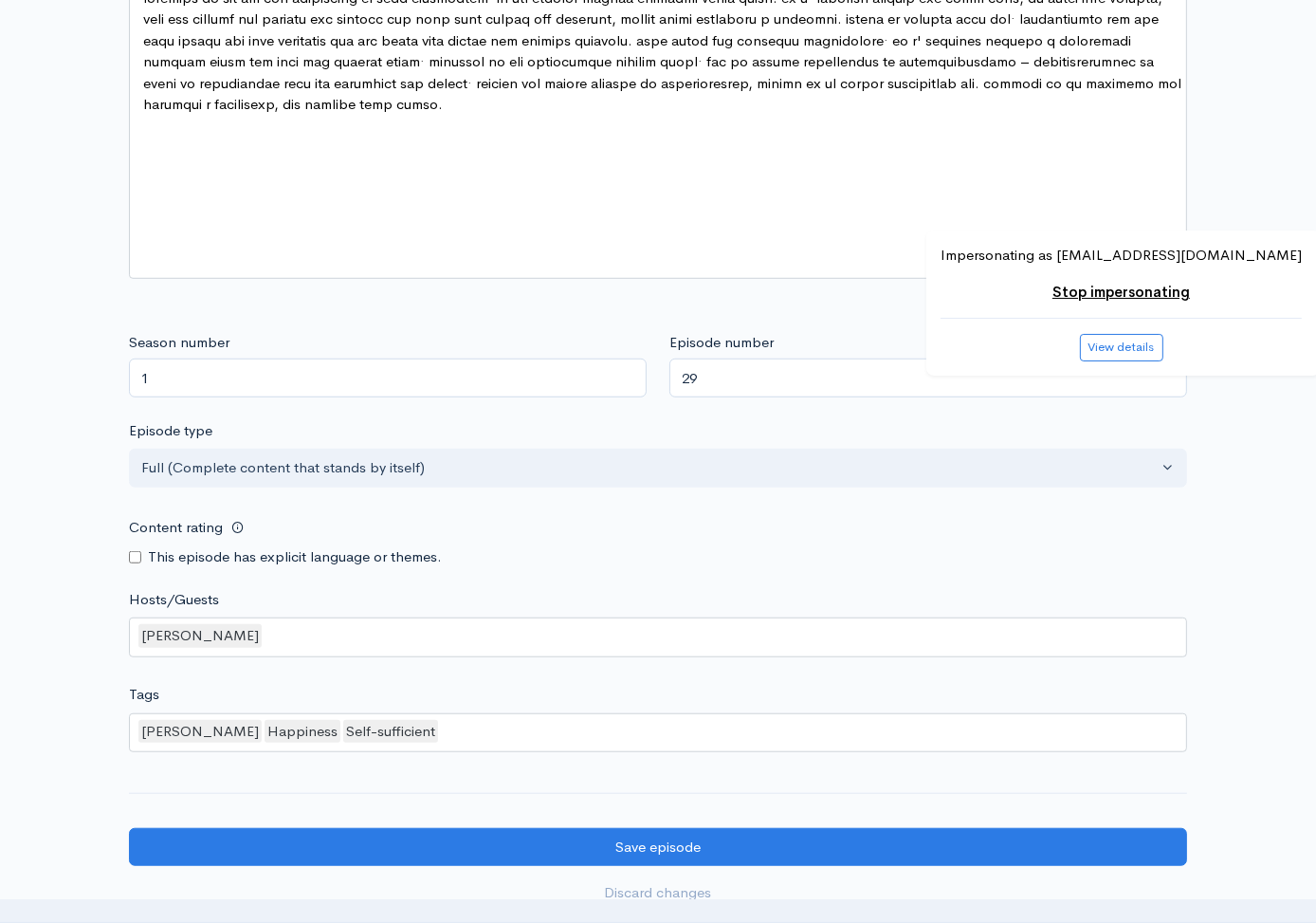
scroll to position [1539, 0]
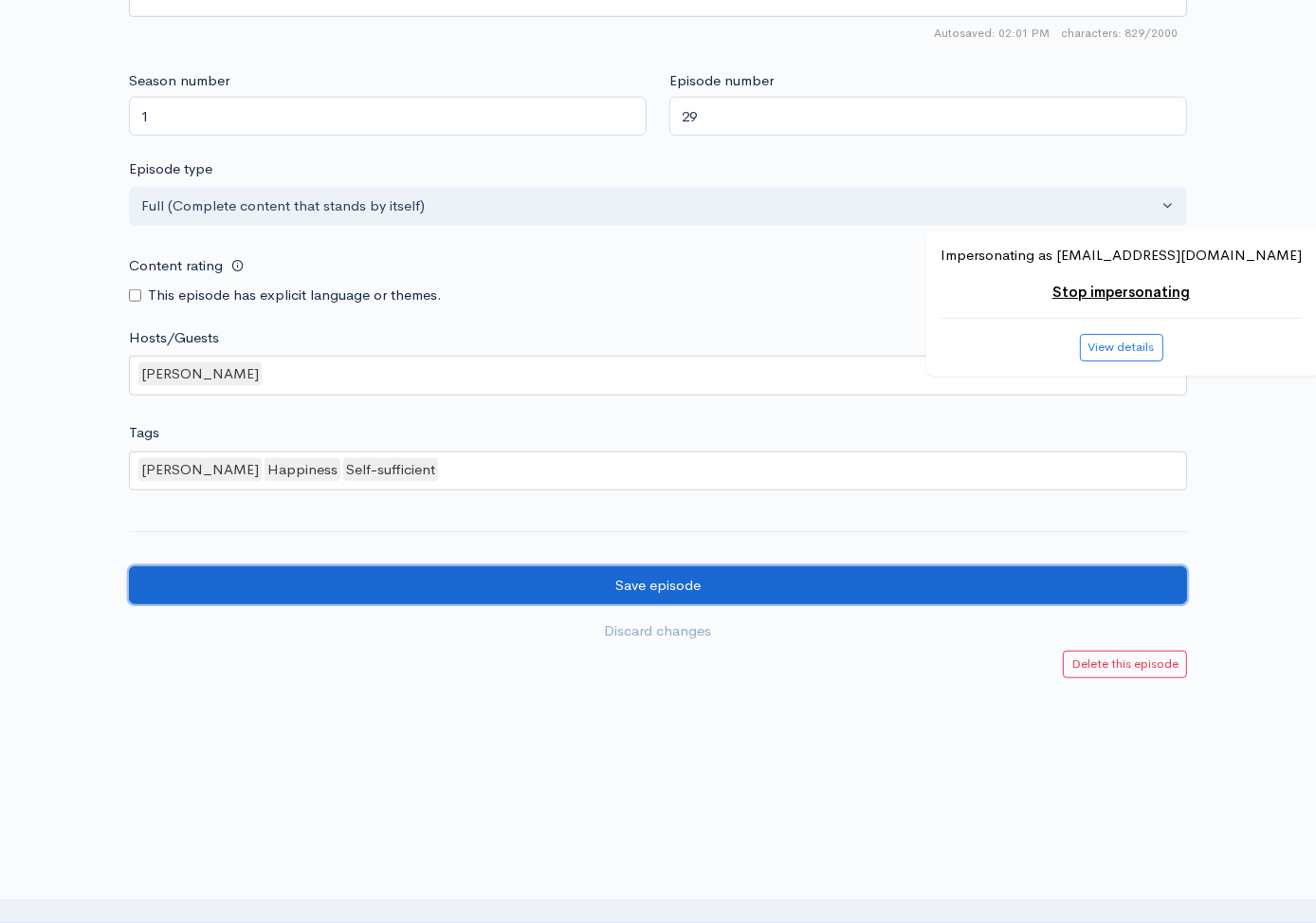
click at [826, 585] on input "Save episode" at bounding box center [658, 585] width 1058 height 39
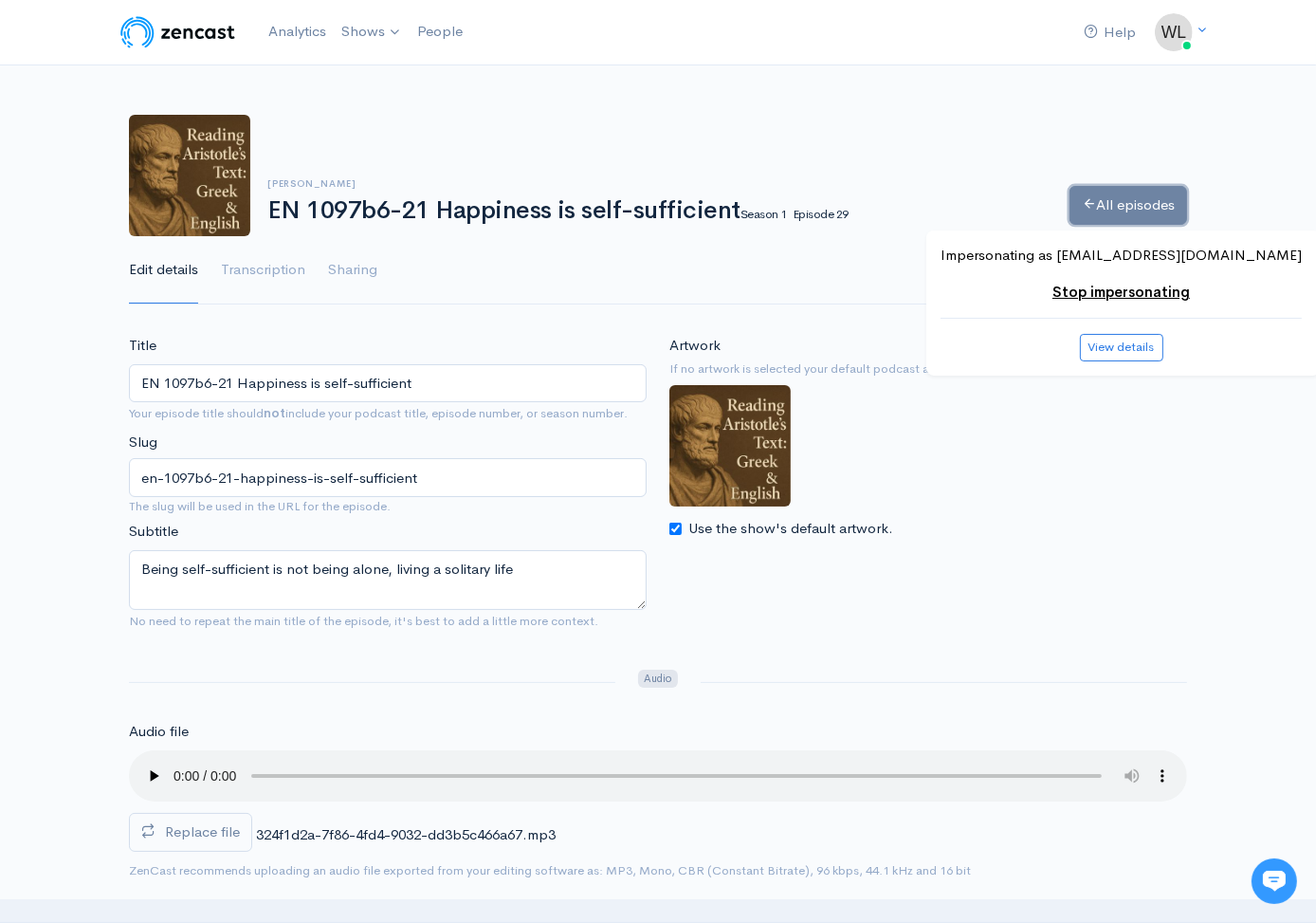
click at [1093, 199] on link "All episodes" at bounding box center [1128, 205] width 117 height 39
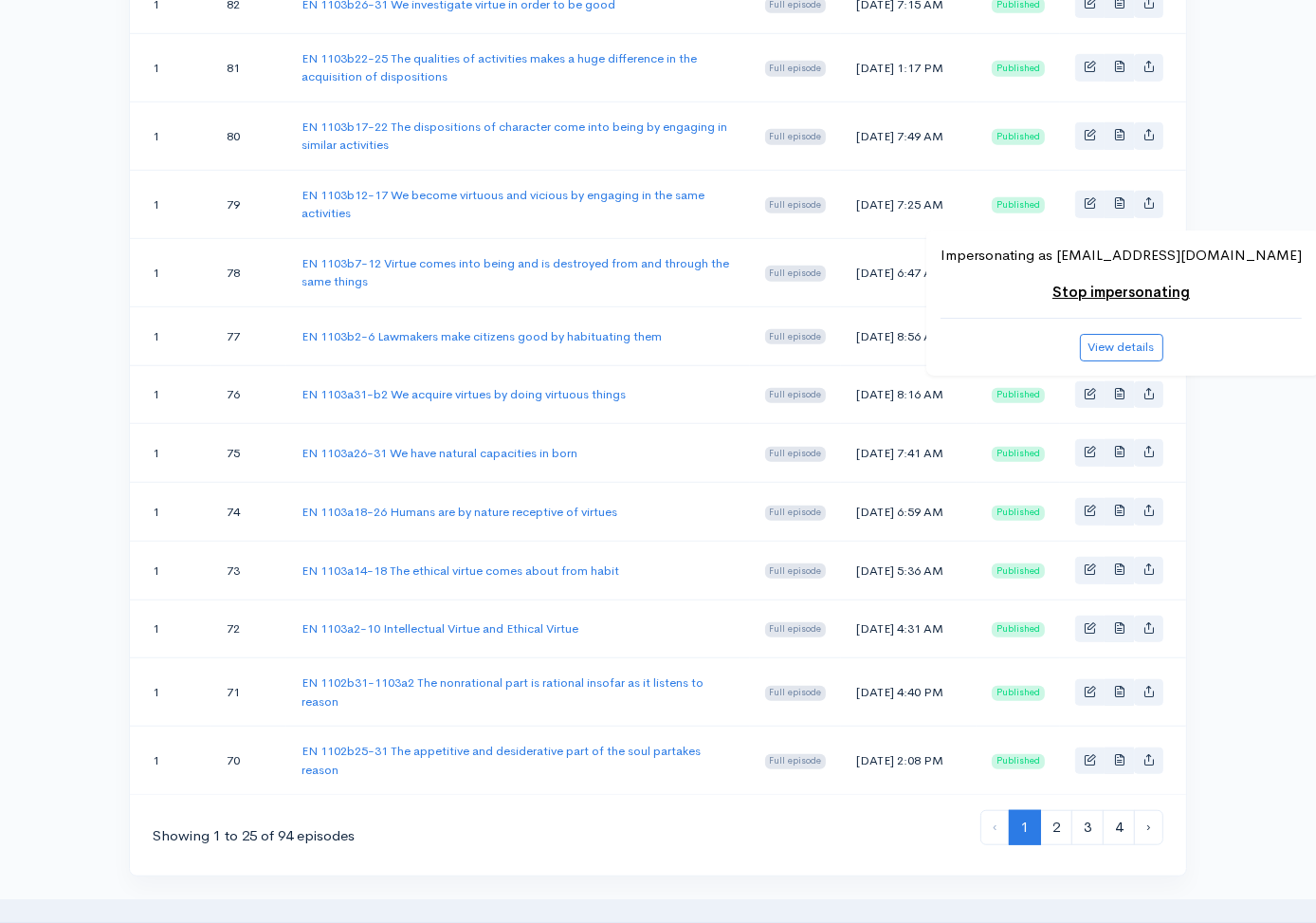
scroll to position [1568, 0]
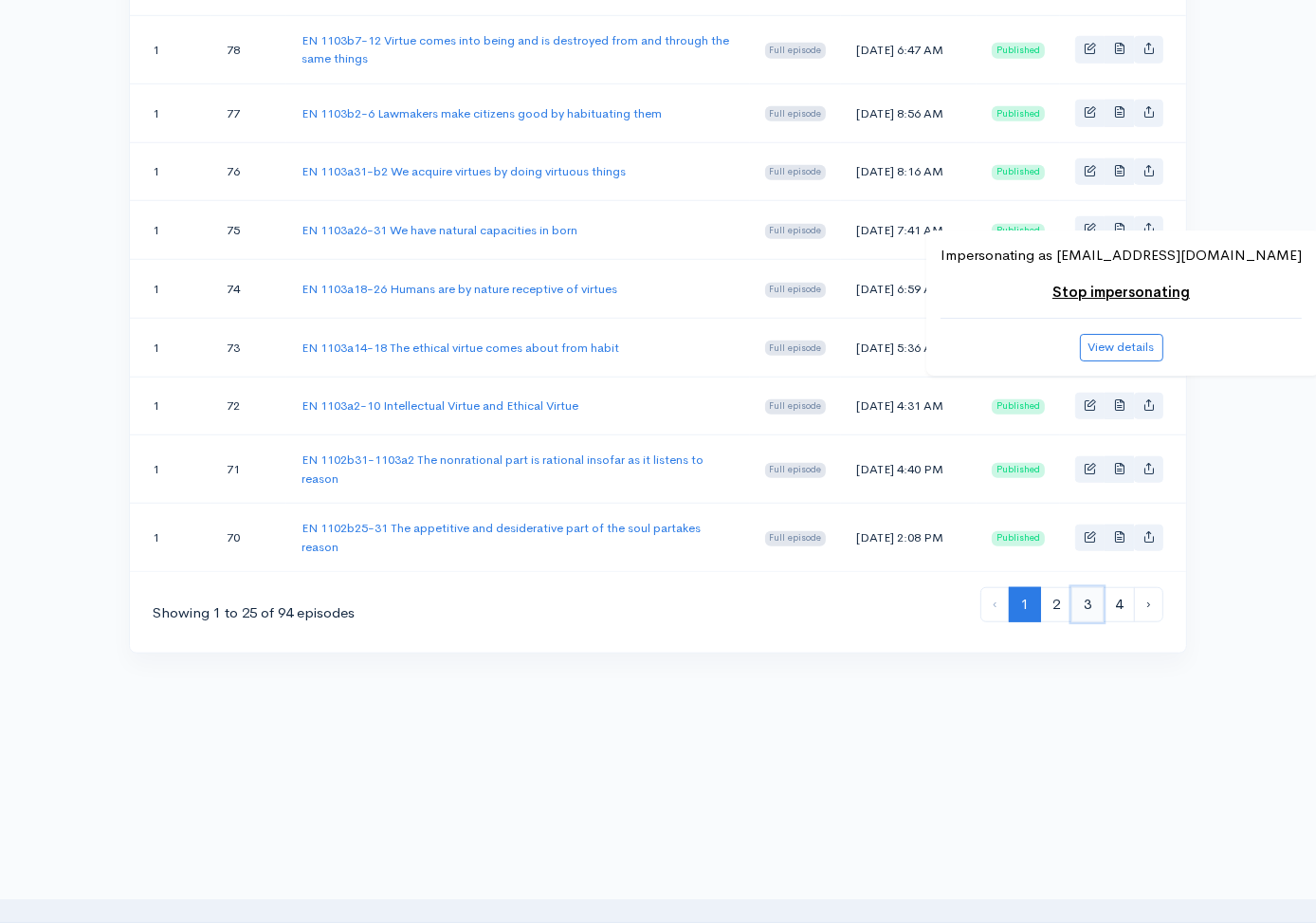
click at [1089, 610] on link "3" at bounding box center [1088, 604] width 32 height 35
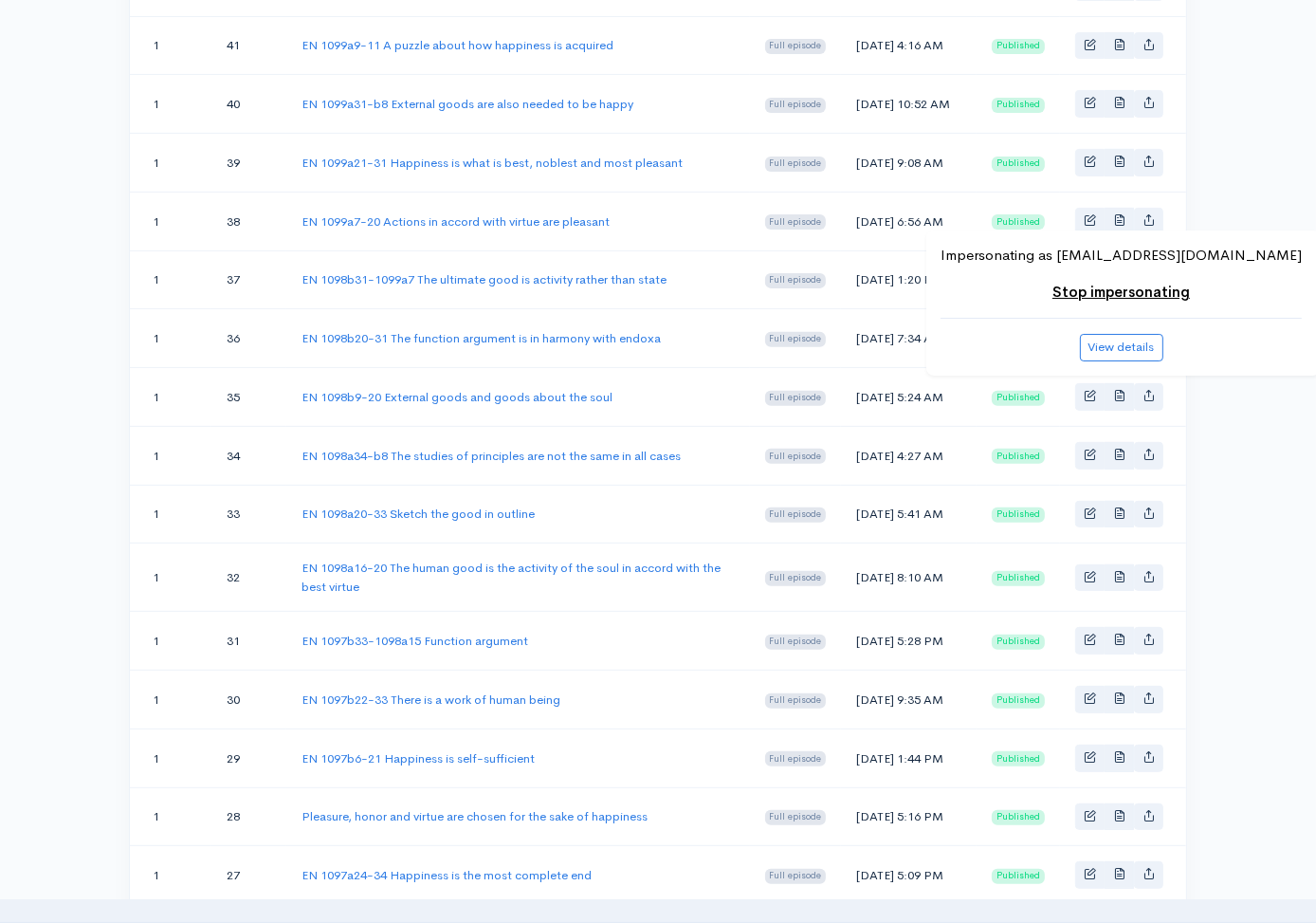
scroll to position [619, 0]
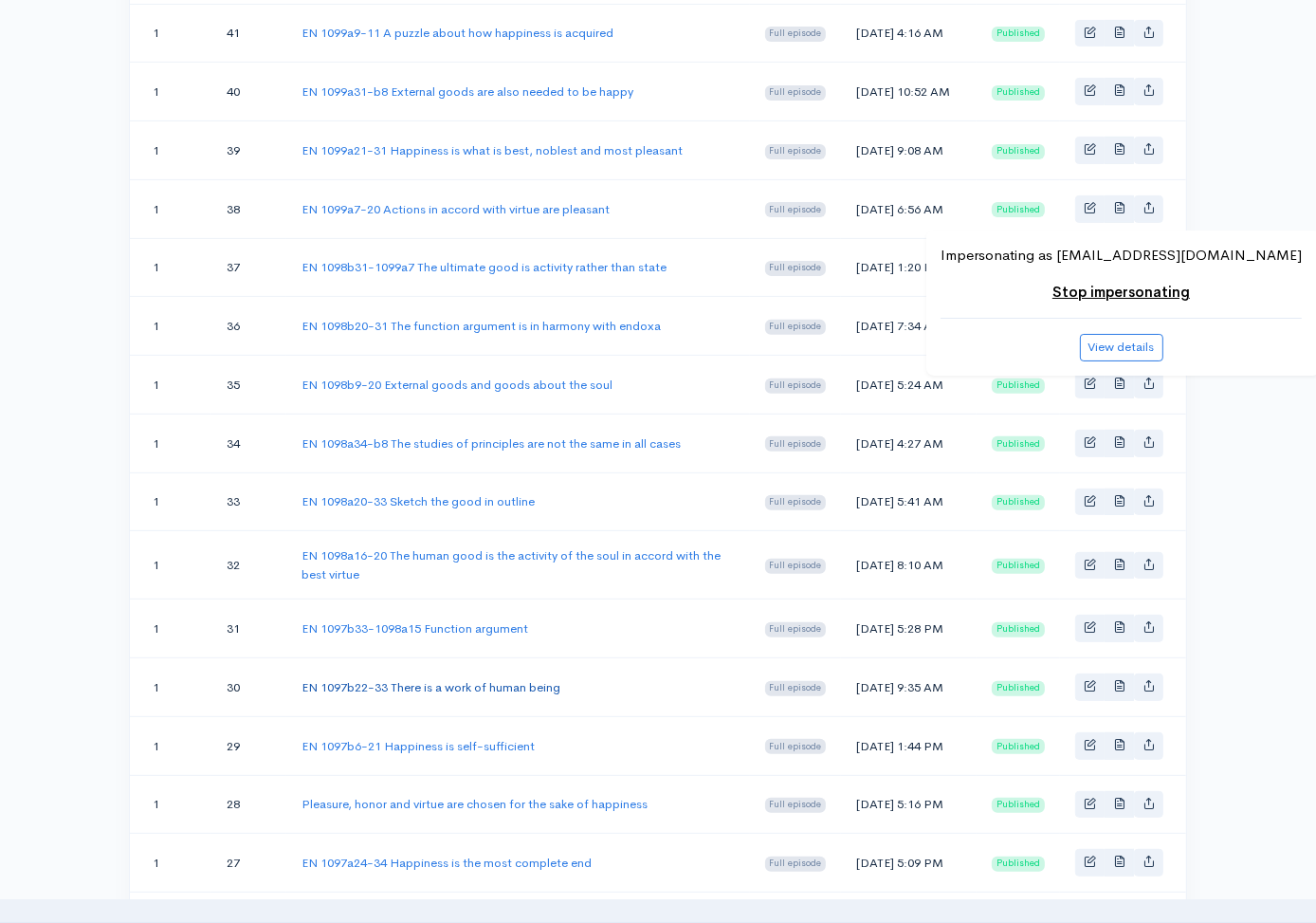
click at [521, 695] on link "EN 1097b22-33 There is a work of human being" at bounding box center [430, 686] width 259 height 16
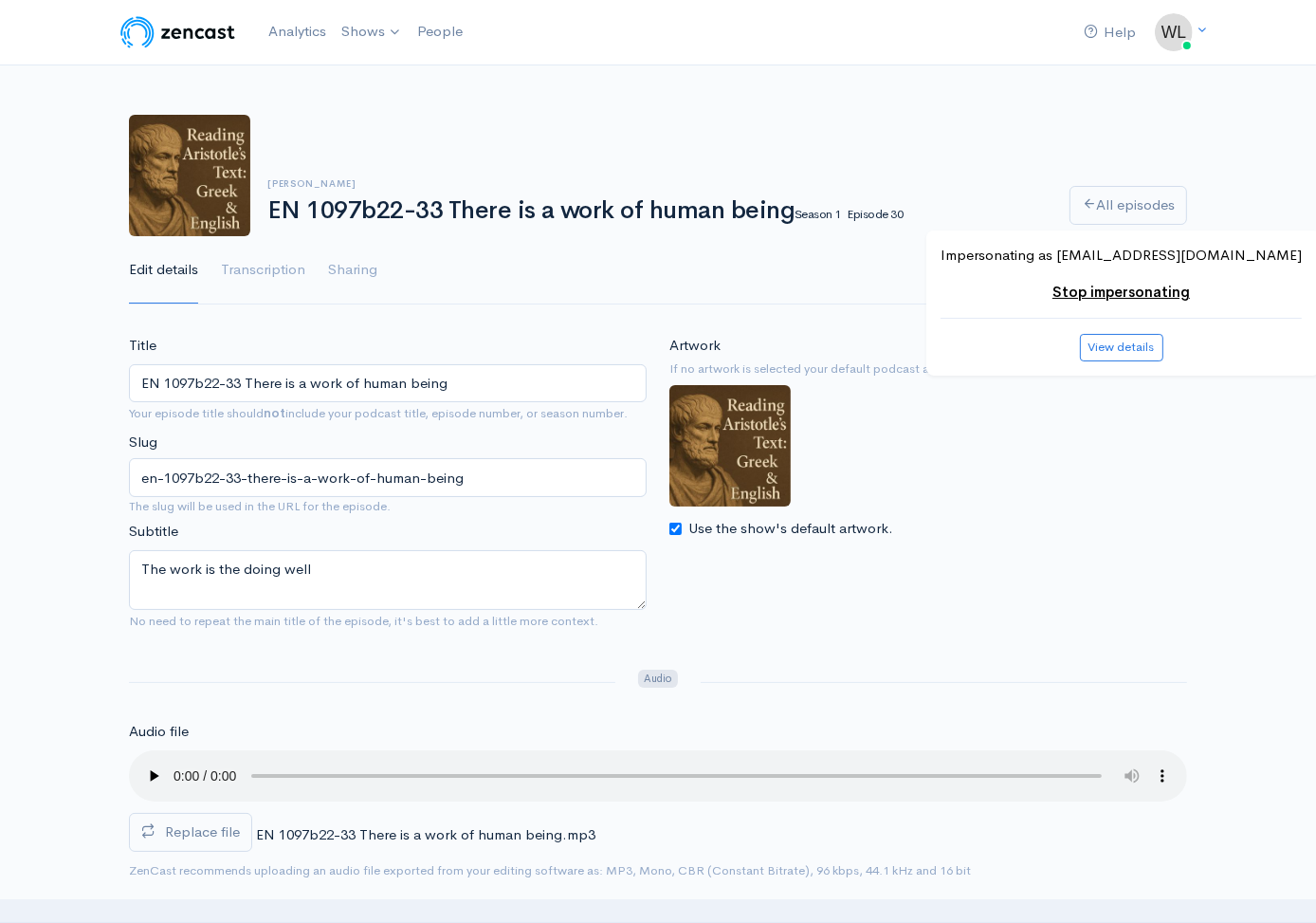
click at [183, 848] on label "Replace file" at bounding box center [190, 831] width 123 height 39
click at [0, 0] on input "Replace file" at bounding box center [0, 0] width 0 height 0
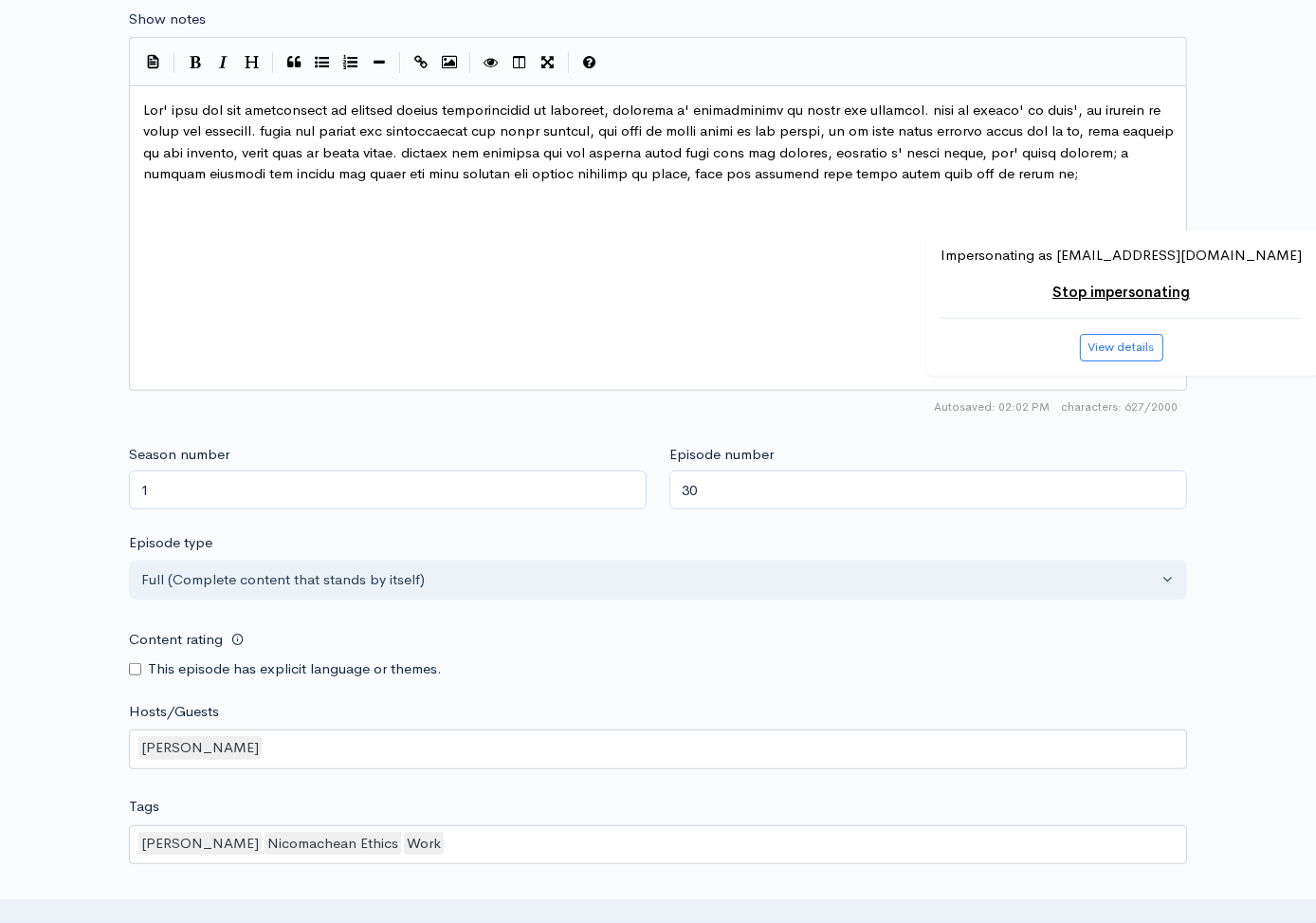
scroll to position [1539, 0]
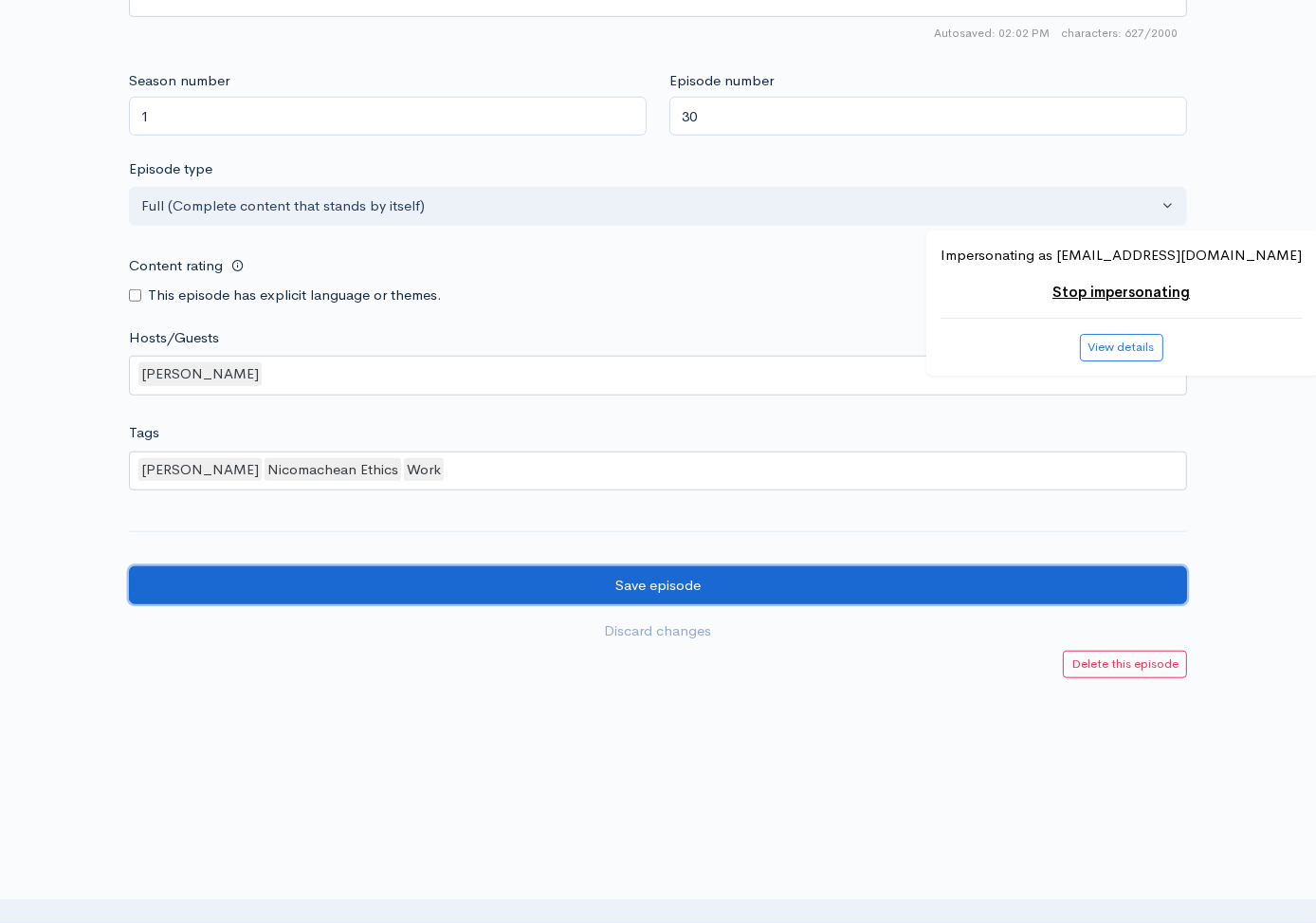
click at [974, 581] on input "Save episode" at bounding box center [658, 585] width 1058 height 39
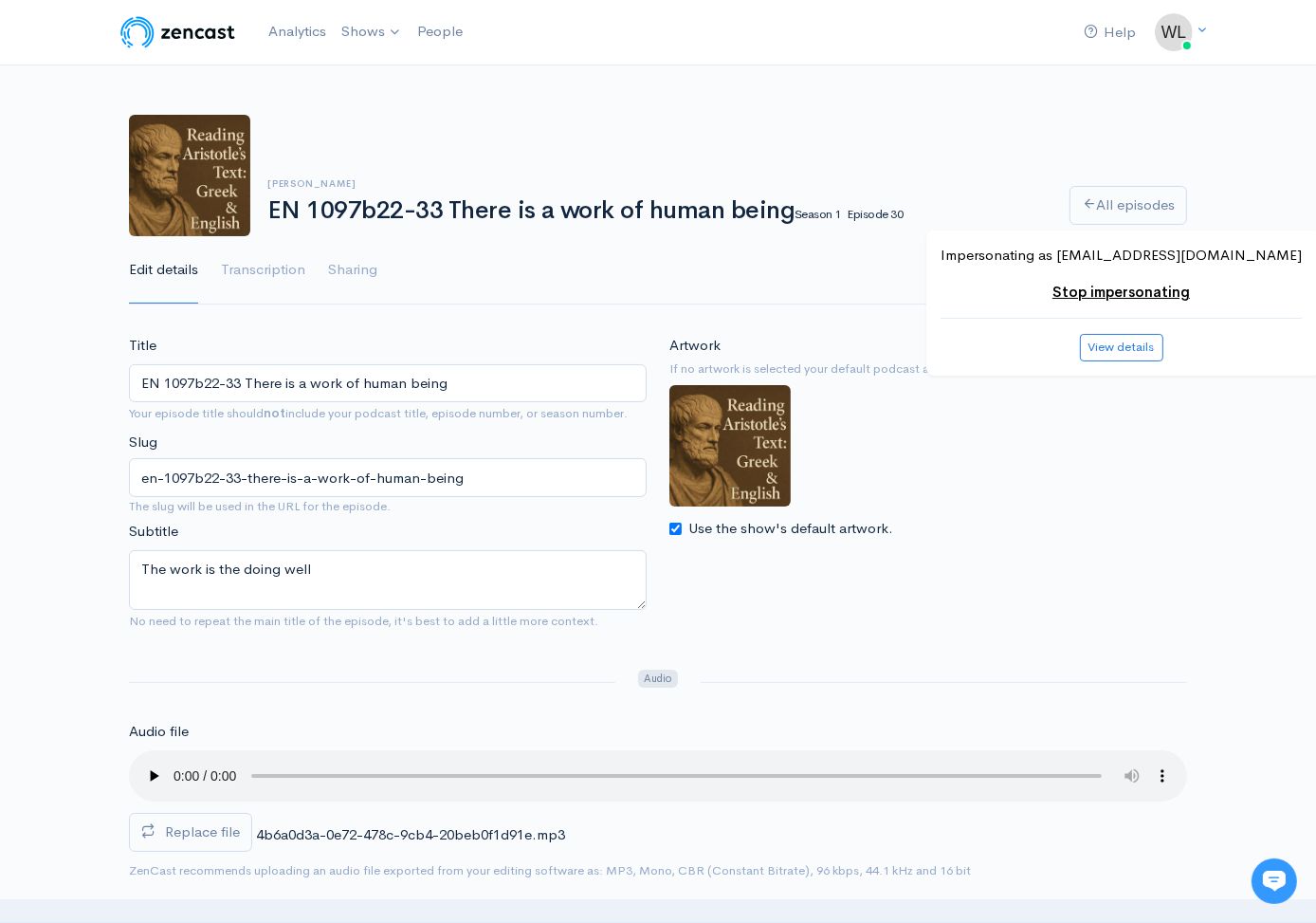
click at [1147, 207] on link "All episodes" at bounding box center [1128, 205] width 117 height 39
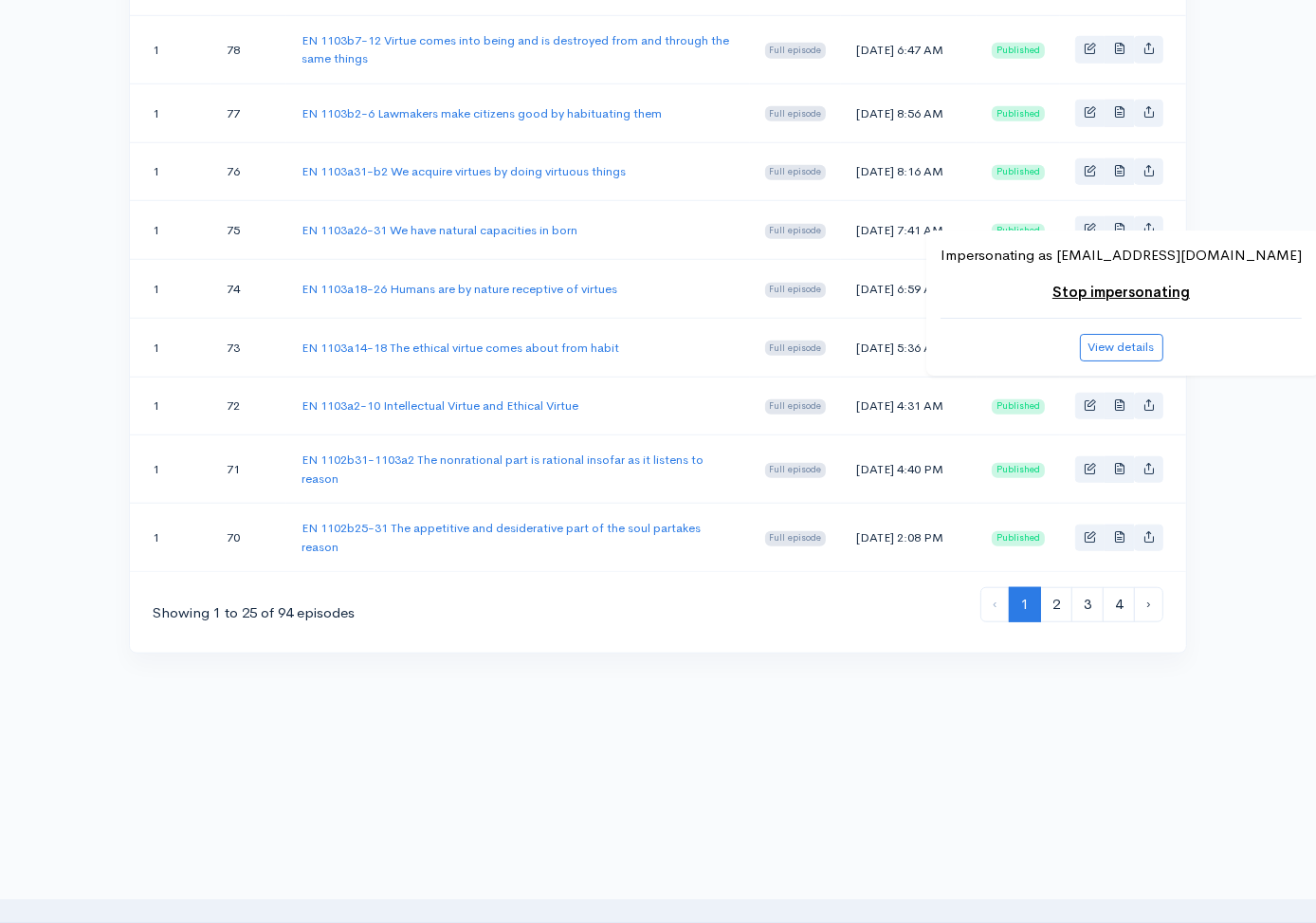
scroll to position [1568, 0]
click at [1093, 604] on link "3" at bounding box center [1088, 604] width 32 height 35
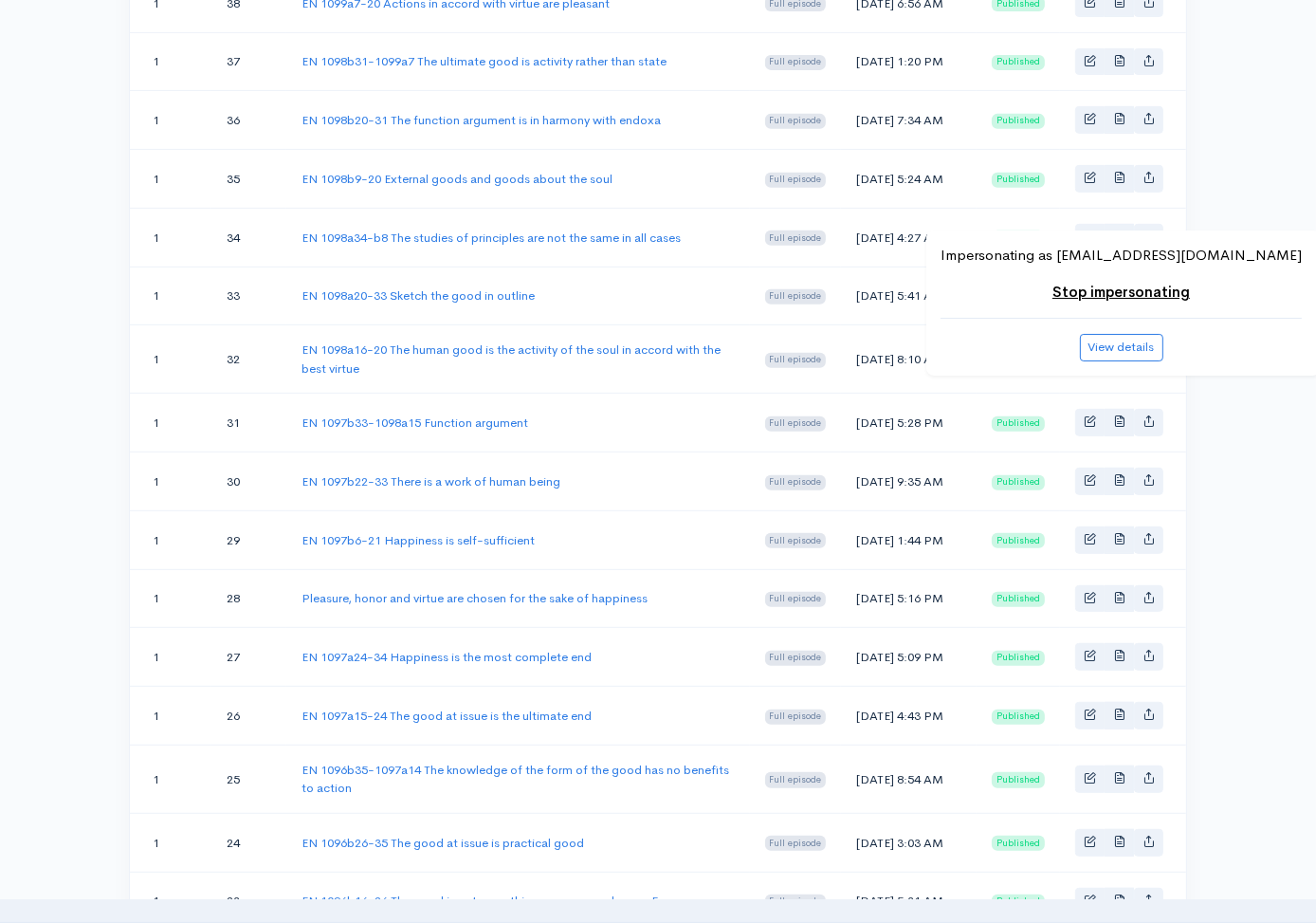
scroll to position [826, 0]
click at [512, 430] on link "EN 1097b33-1098a15 Function argument" at bounding box center [414, 421] width 226 height 16
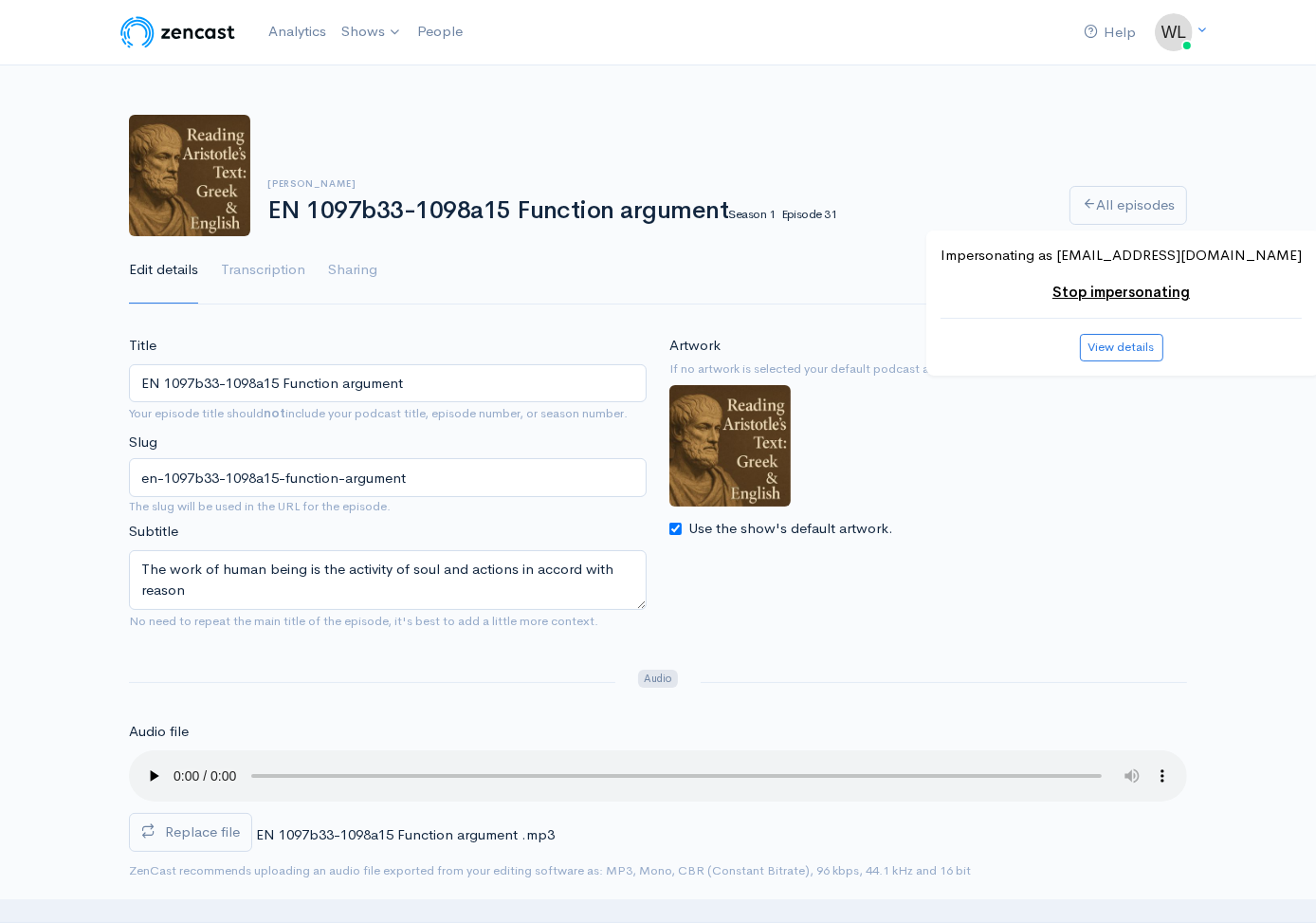
click at [190, 830] on span "Replace file" at bounding box center [202, 830] width 74 height 18
click at [0, 0] on input "Replace file" at bounding box center [0, 0] width 0 height 0
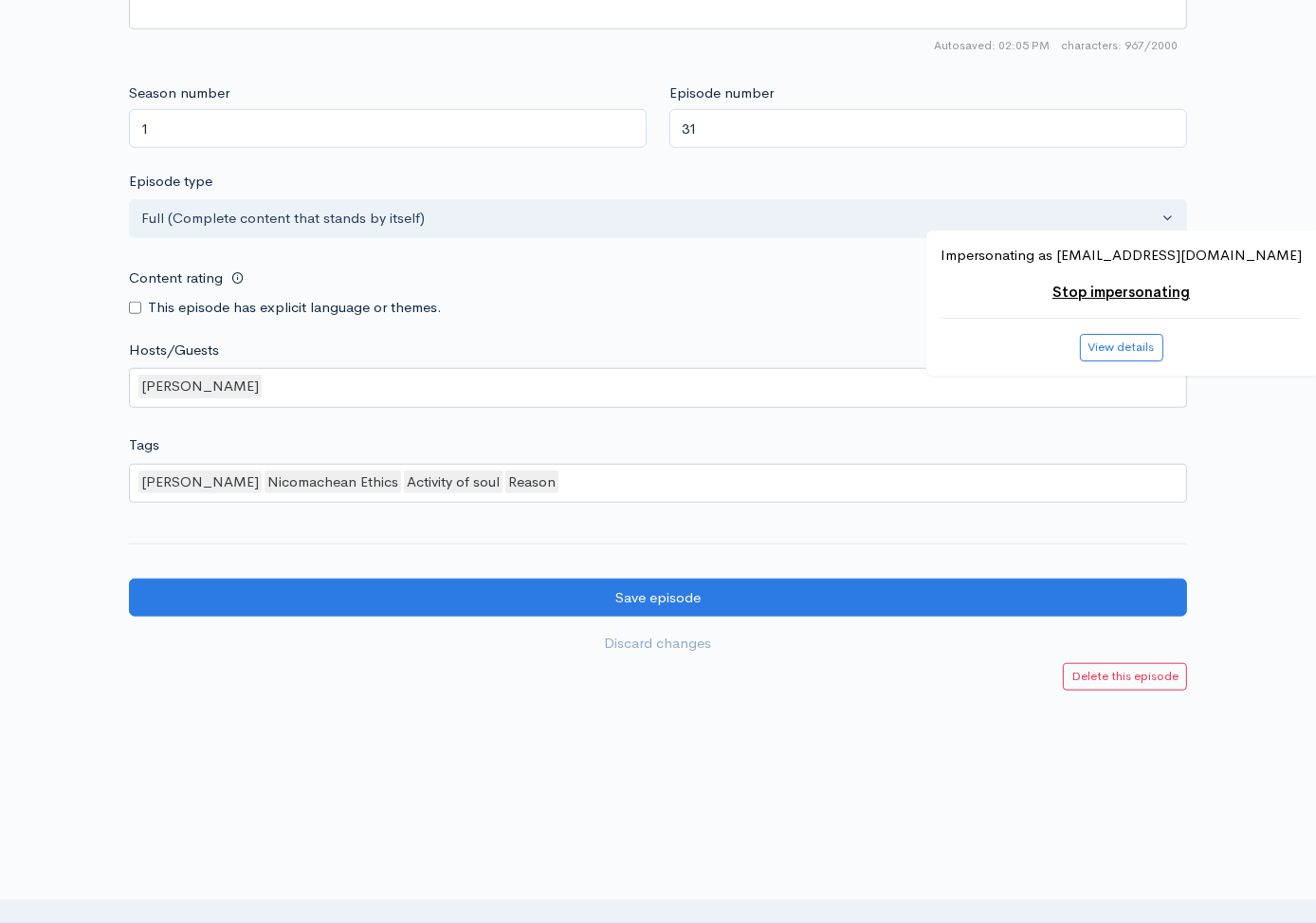
scroll to position [1539, 0]
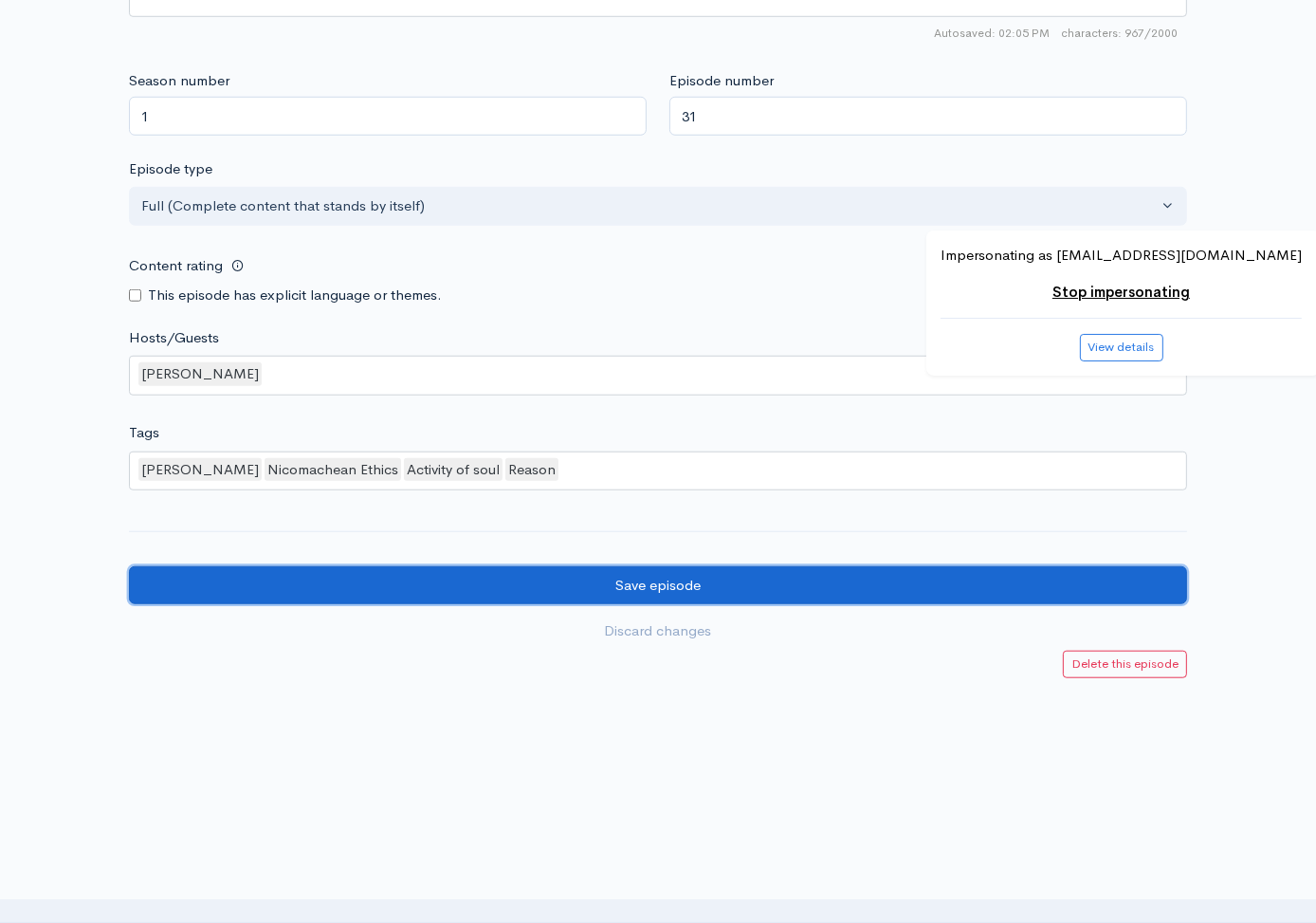
click at [986, 572] on input "Save episode" at bounding box center [658, 585] width 1058 height 39
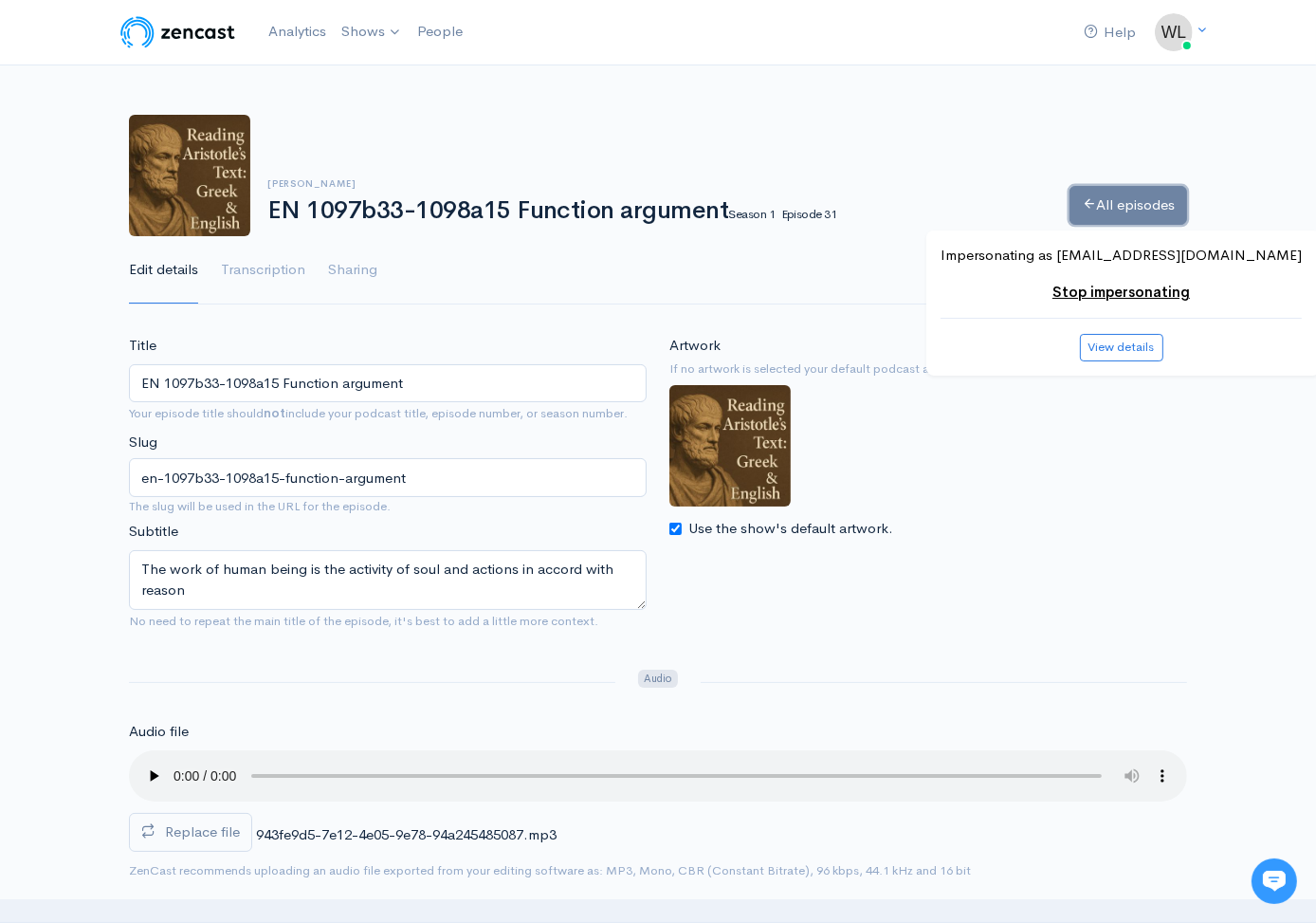
click at [1089, 200] on icon at bounding box center [1088, 203] width 14 height 14
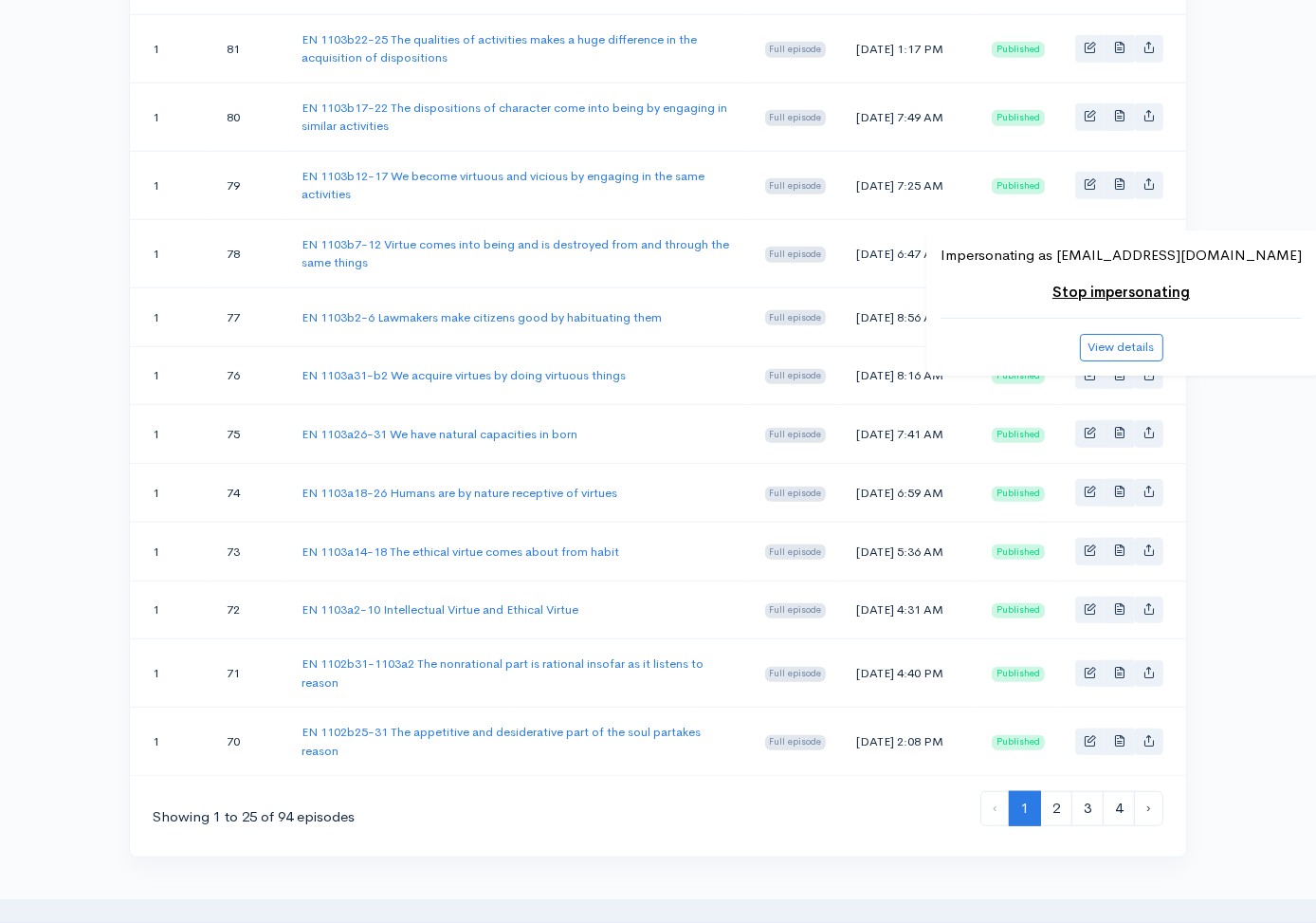
scroll to position [1568, 0]
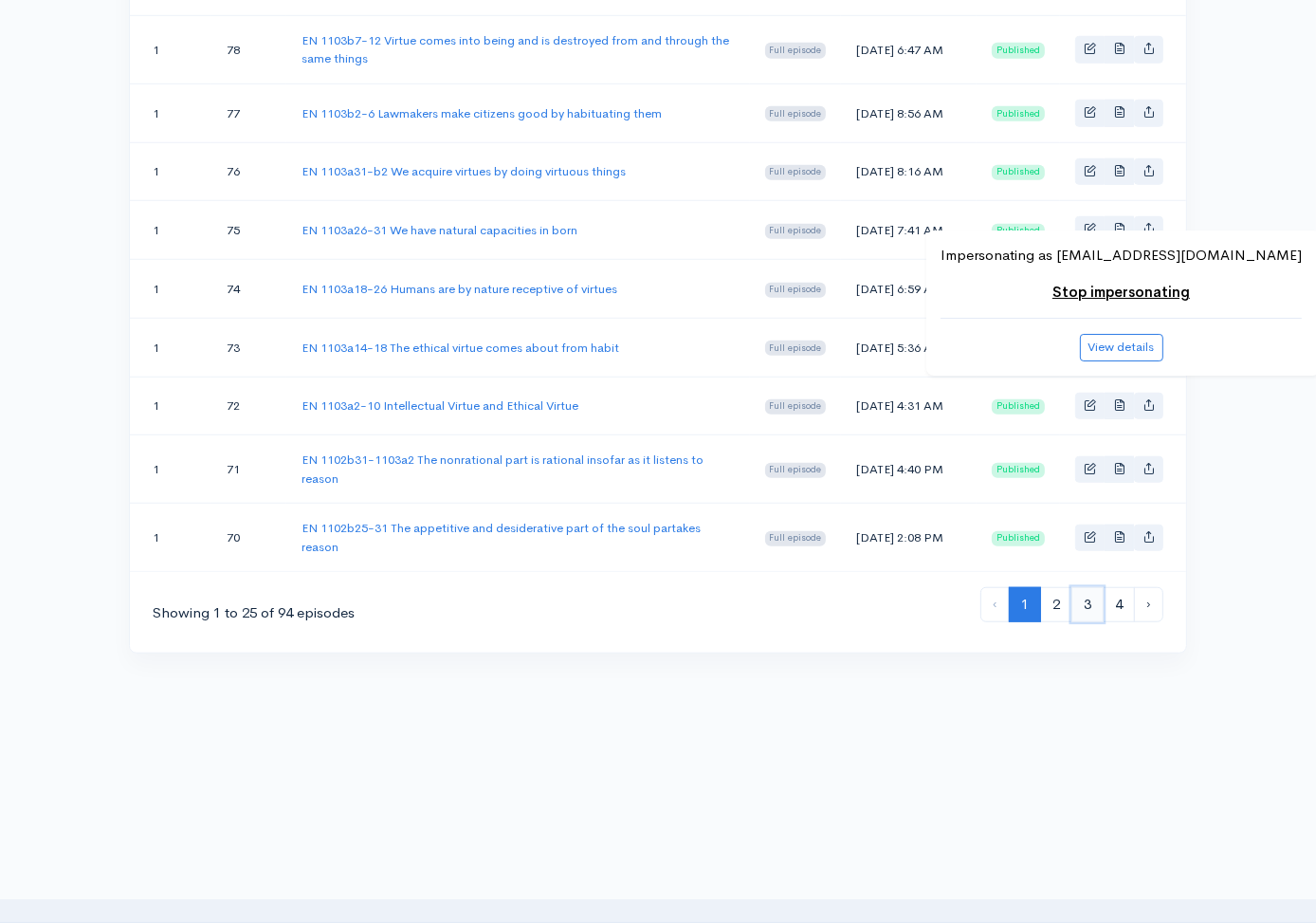
click at [1086, 610] on link "3" at bounding box center [1088, 604] width 32 height 35
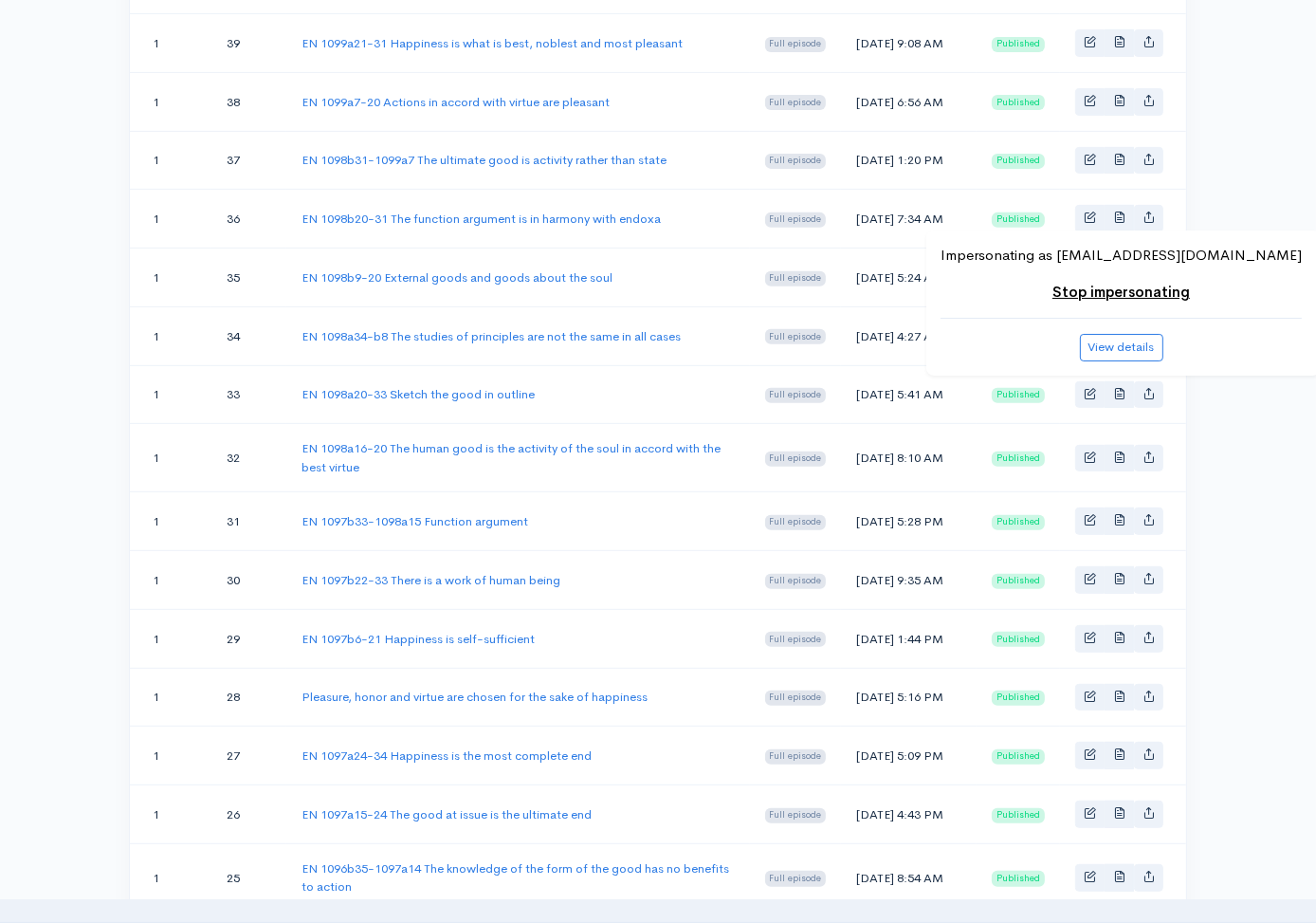
scroll to position [729, 0]
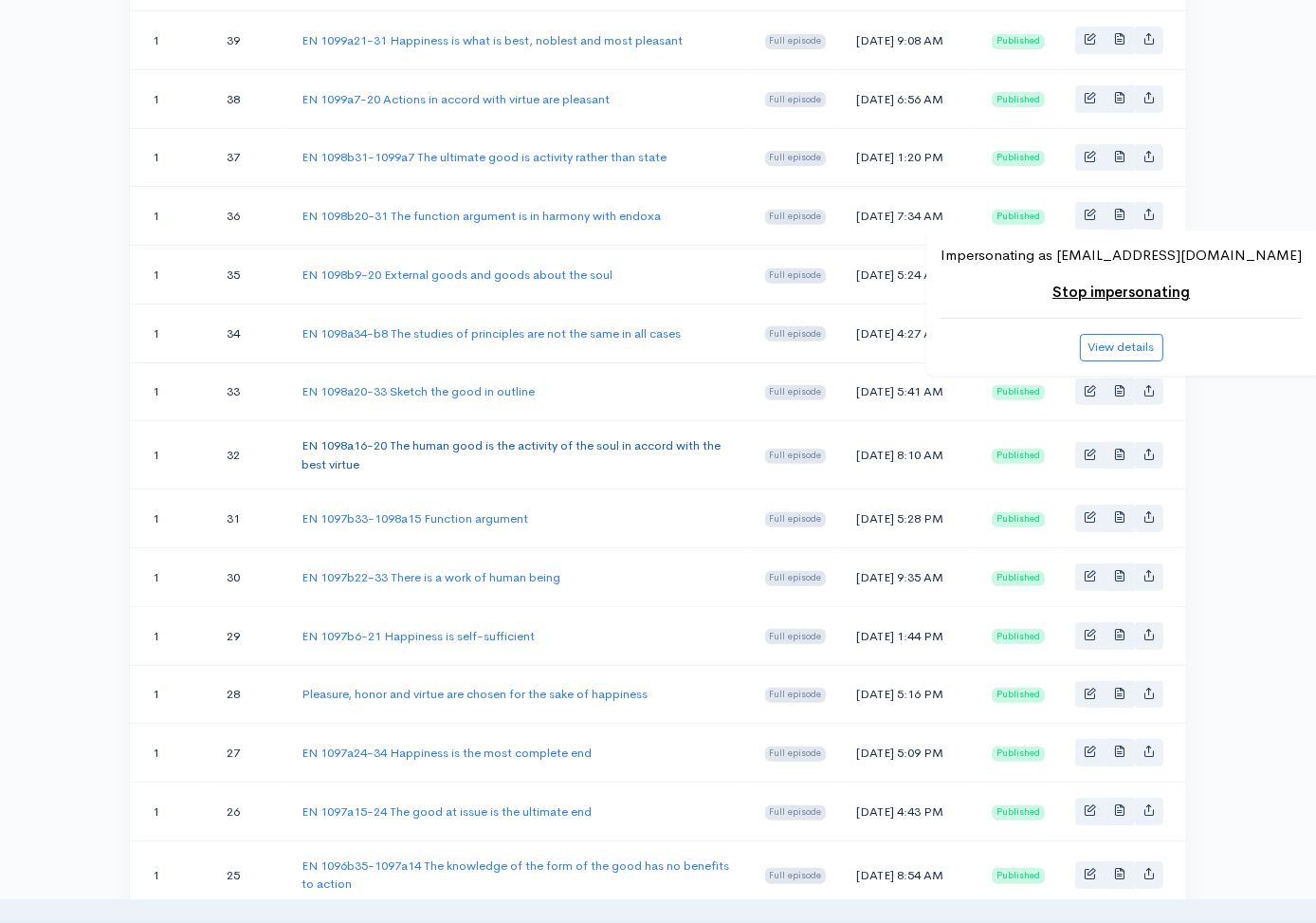
click at [496, 472] on link "EN 1098a16-20 The human good is the activity of the soul in accord with the bes…" at bounding box center [511, 454] width 419 height 35
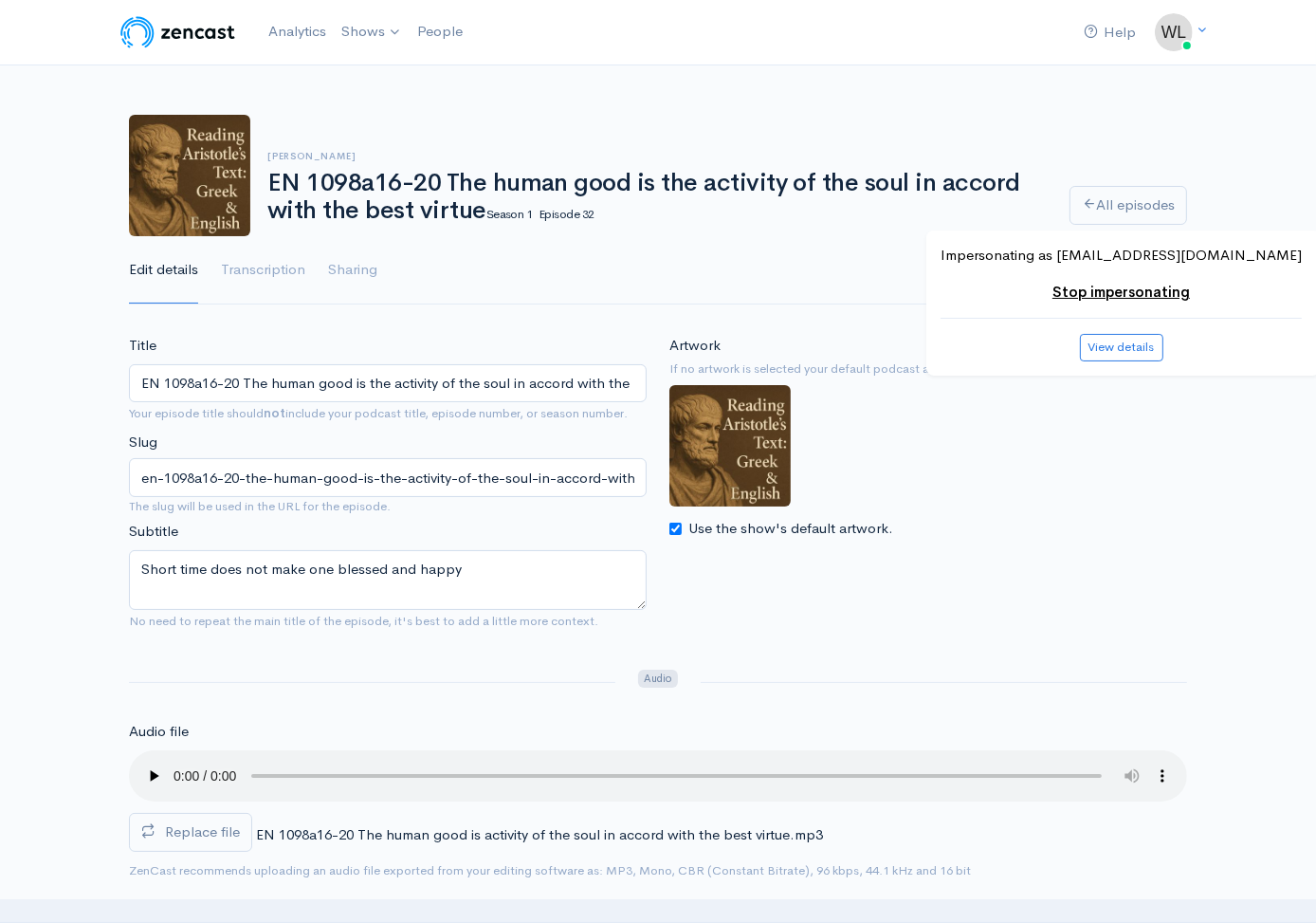
click at [236, 831] on span "Replace file" at bounding box center [202, 830] width 74 height 18
click at [0, 0] on input "Replace file" at bounding box center [0, 0] width 0 height 0
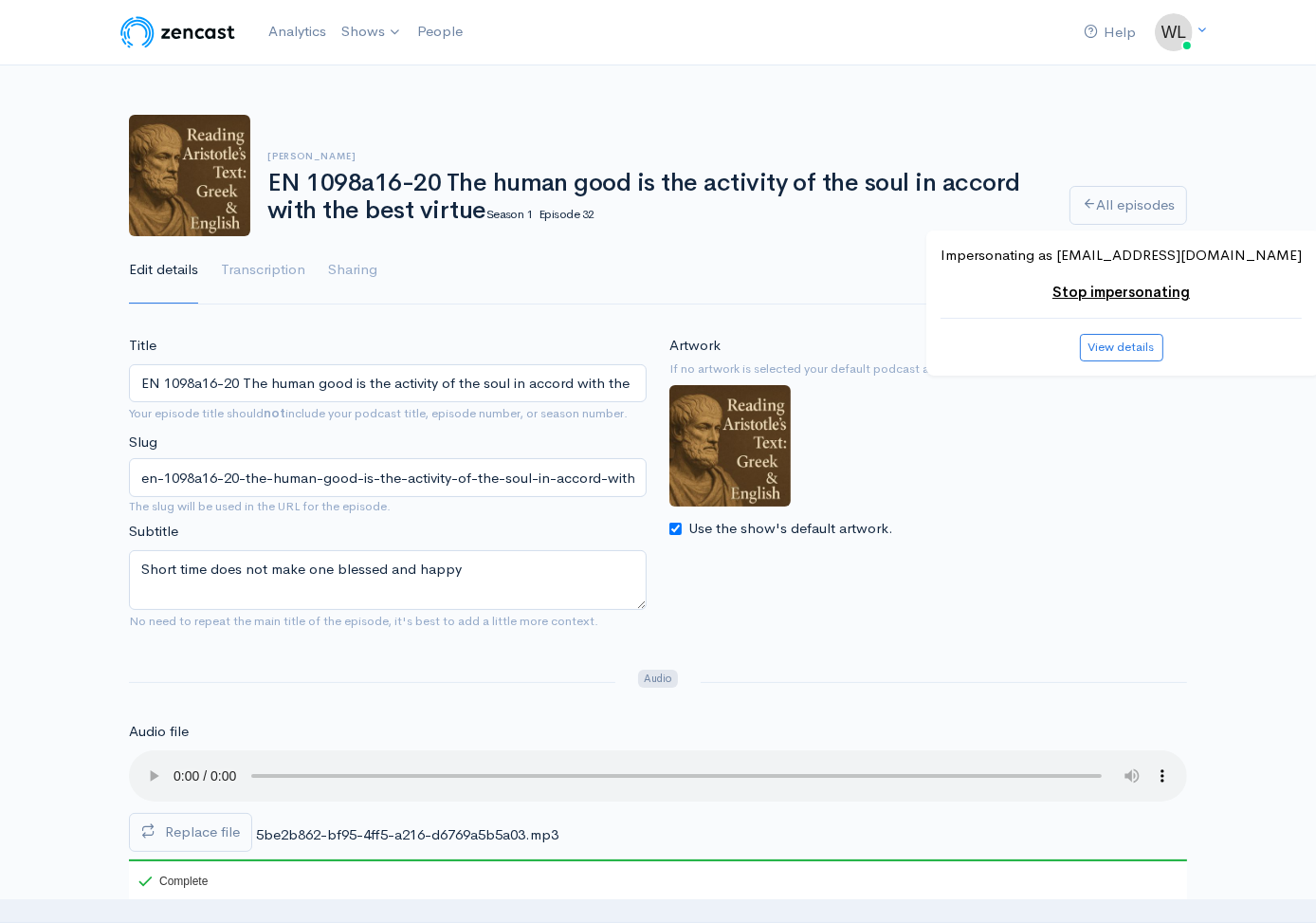
scroll to position [1539, 0]
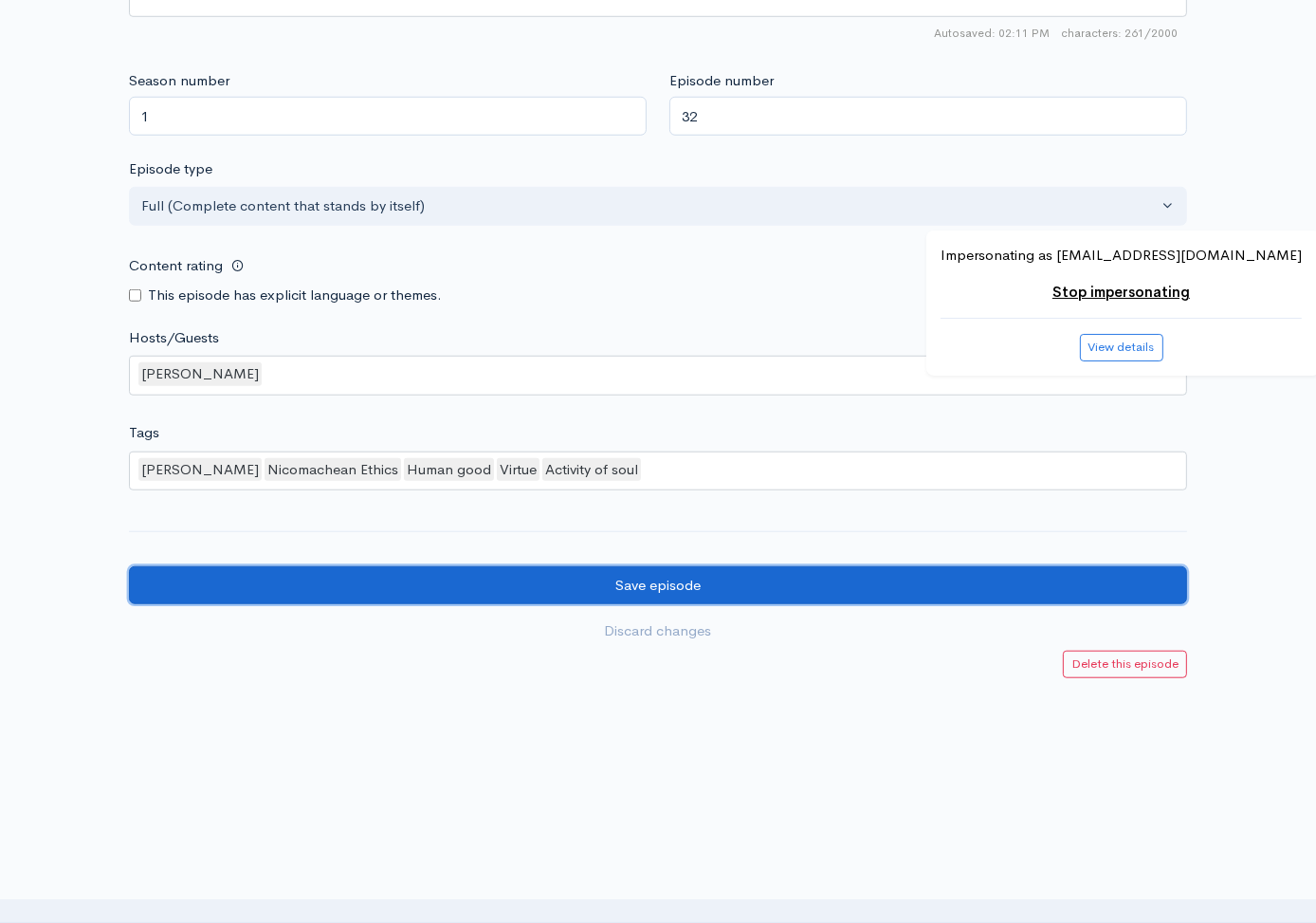
click at [716, 572] on input "Save episode" at bounding box center [658, 585] width 1058 height 39
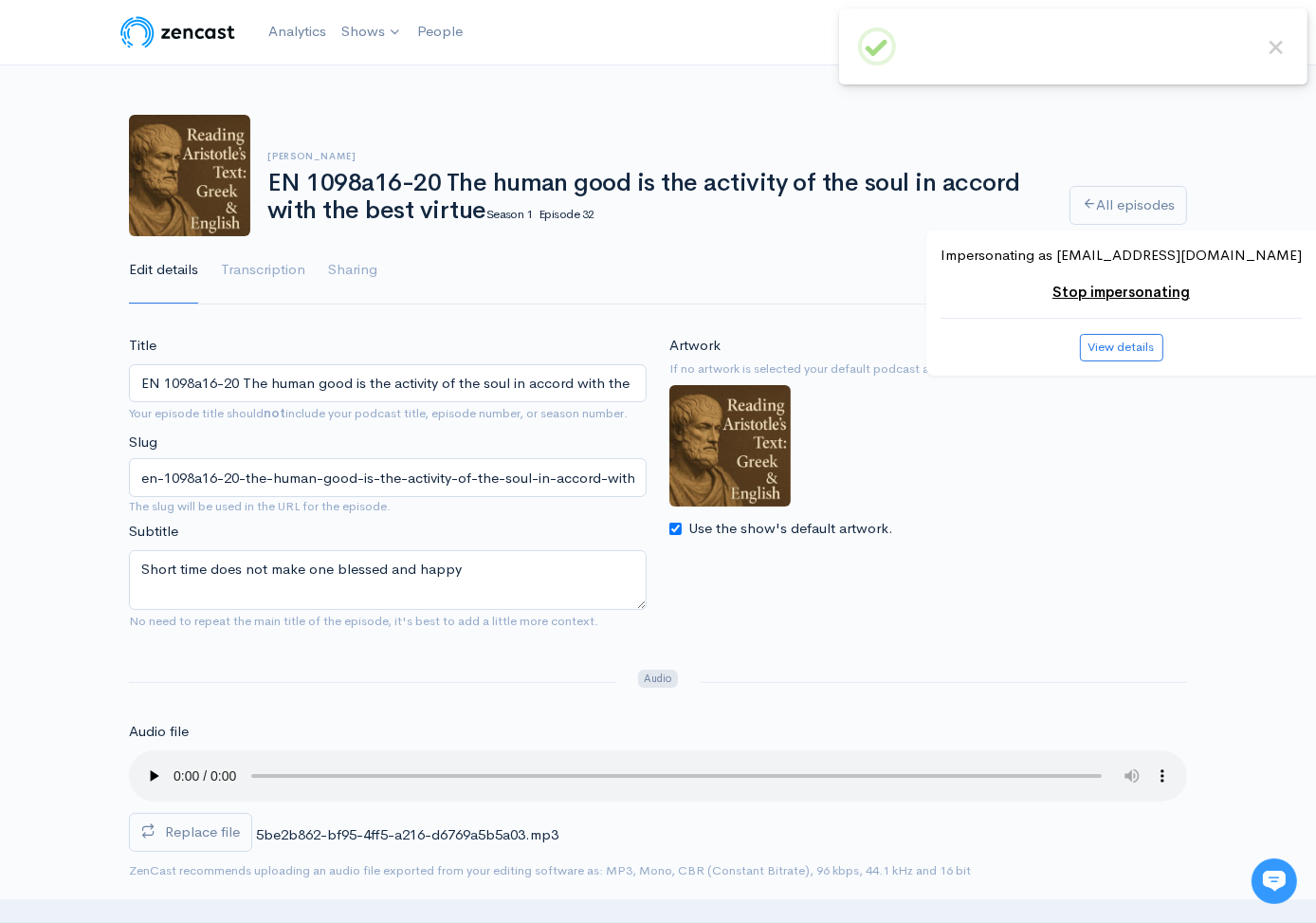
click at [1088, 202] on icon at bounding box center [1088, 203] width 14 height 14
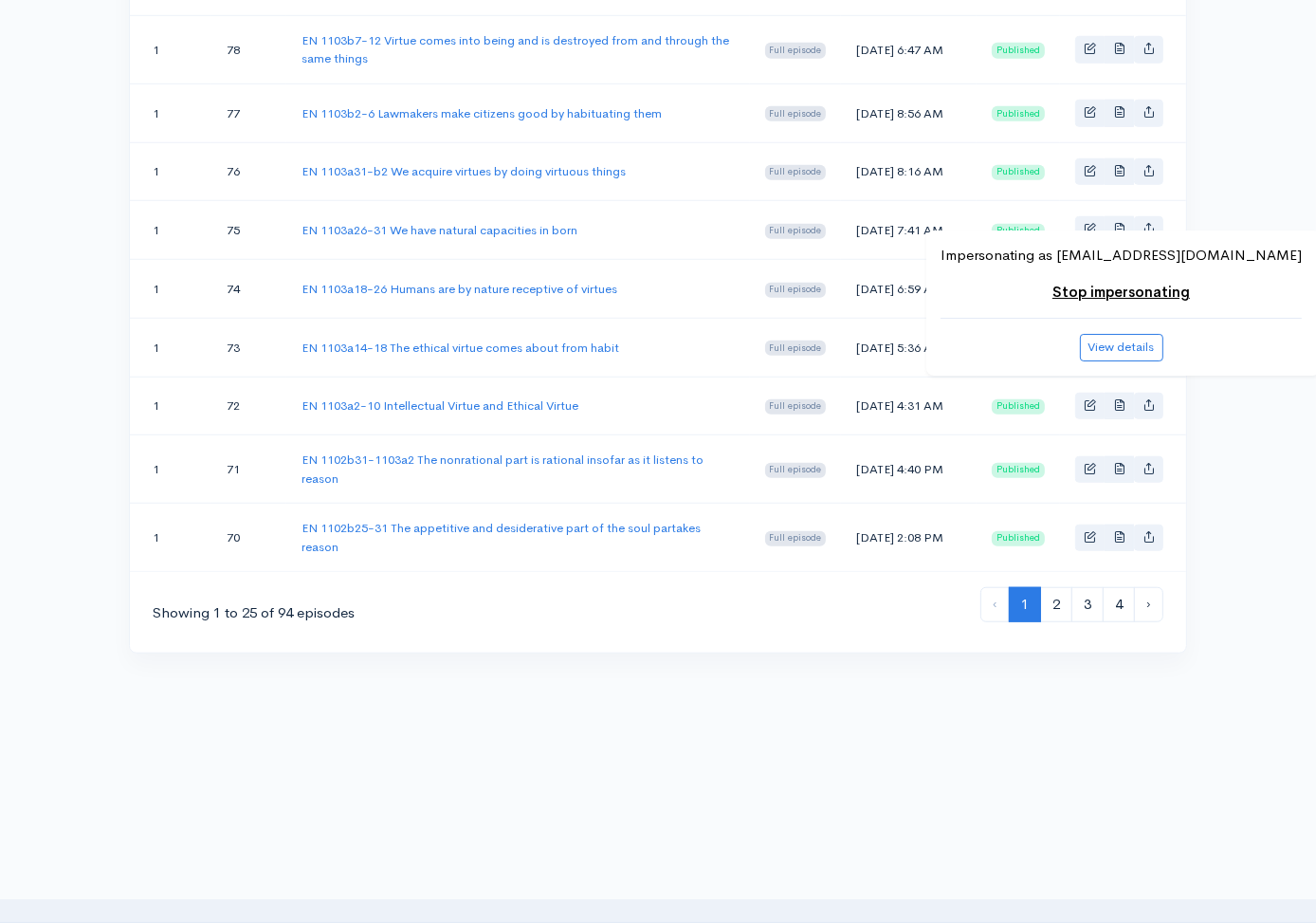
scroll to position [1568, 0]
click at [1085, 600] on link "3" at bounding box center [1088, 604] width 32 height 35
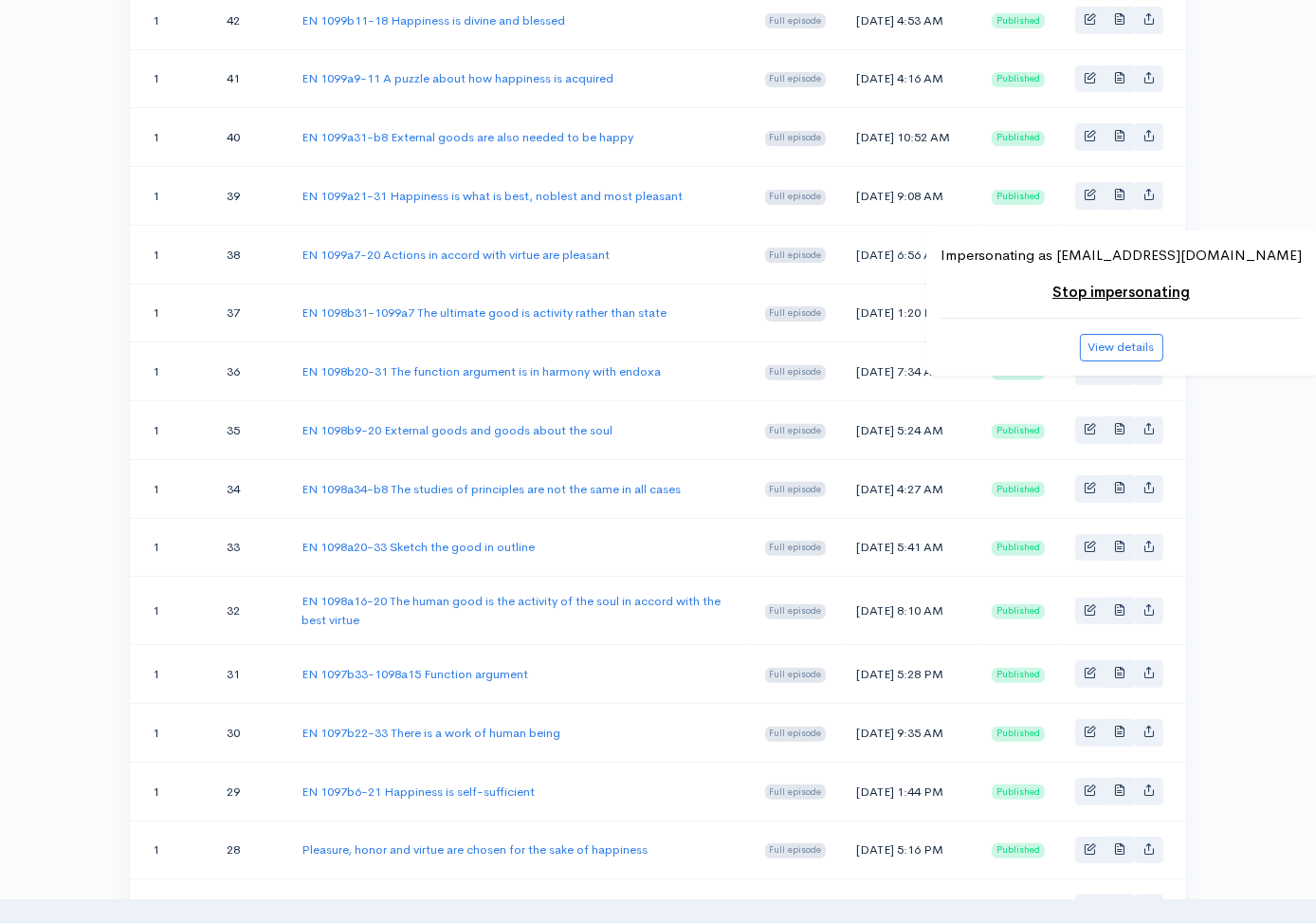
scroll to position [587, 0]
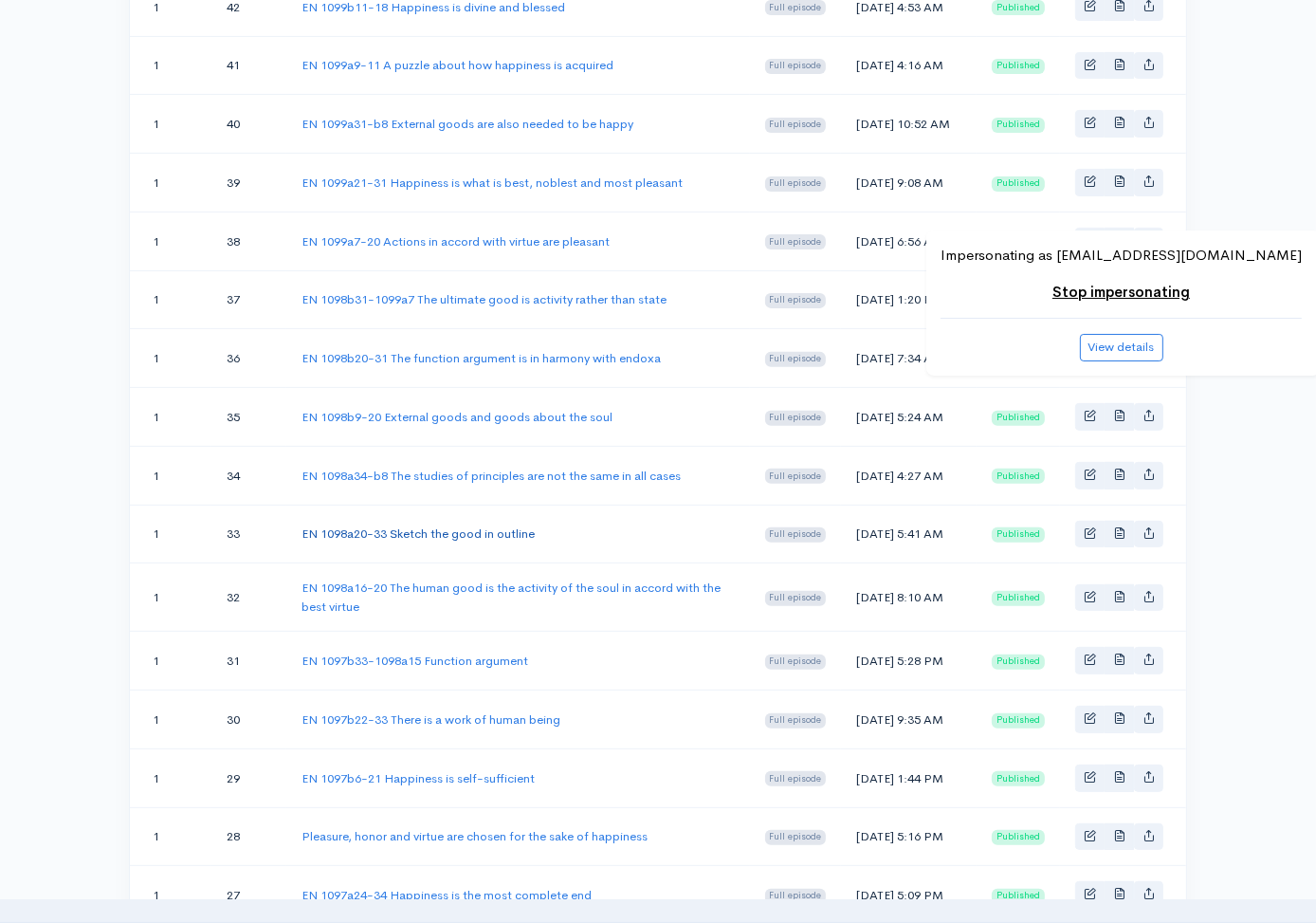
click at [494, 541] on link "EN 1098a20-33 Sketch the good in outline" at bounding box center [418, 533] width 233 height 16
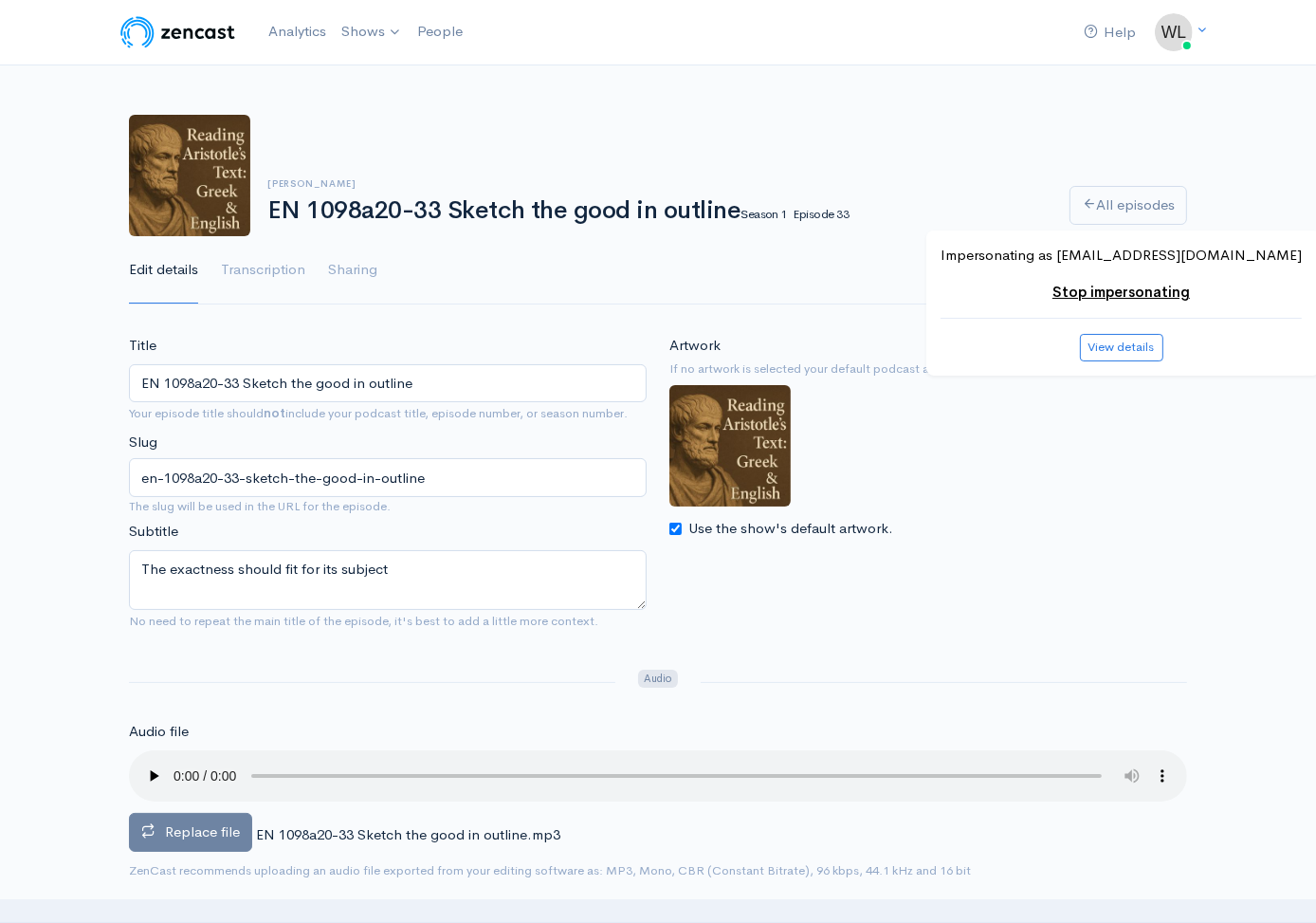
click at [229, 816] on label "Replace file" at bounding box center [190, 831] width 123 height 39
click at [0, 0] on input "Replace file" at bounding box center [0, 0] width 0 height 0
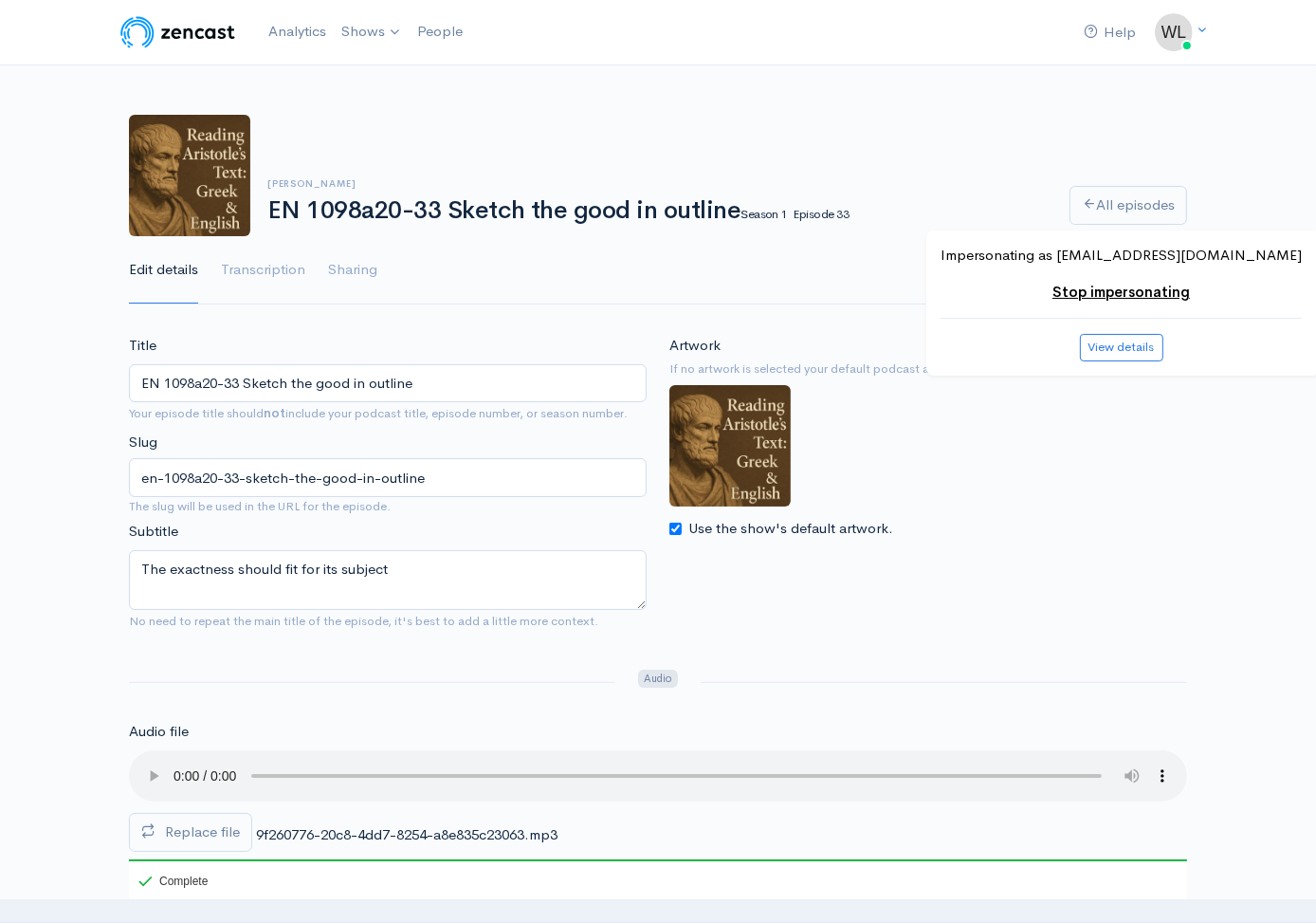
click at [976, 483] on div "Artwork If no artwork is selected your default podcast artwork will be used Use…" at bounding box center [928, 437] width 517 height 205
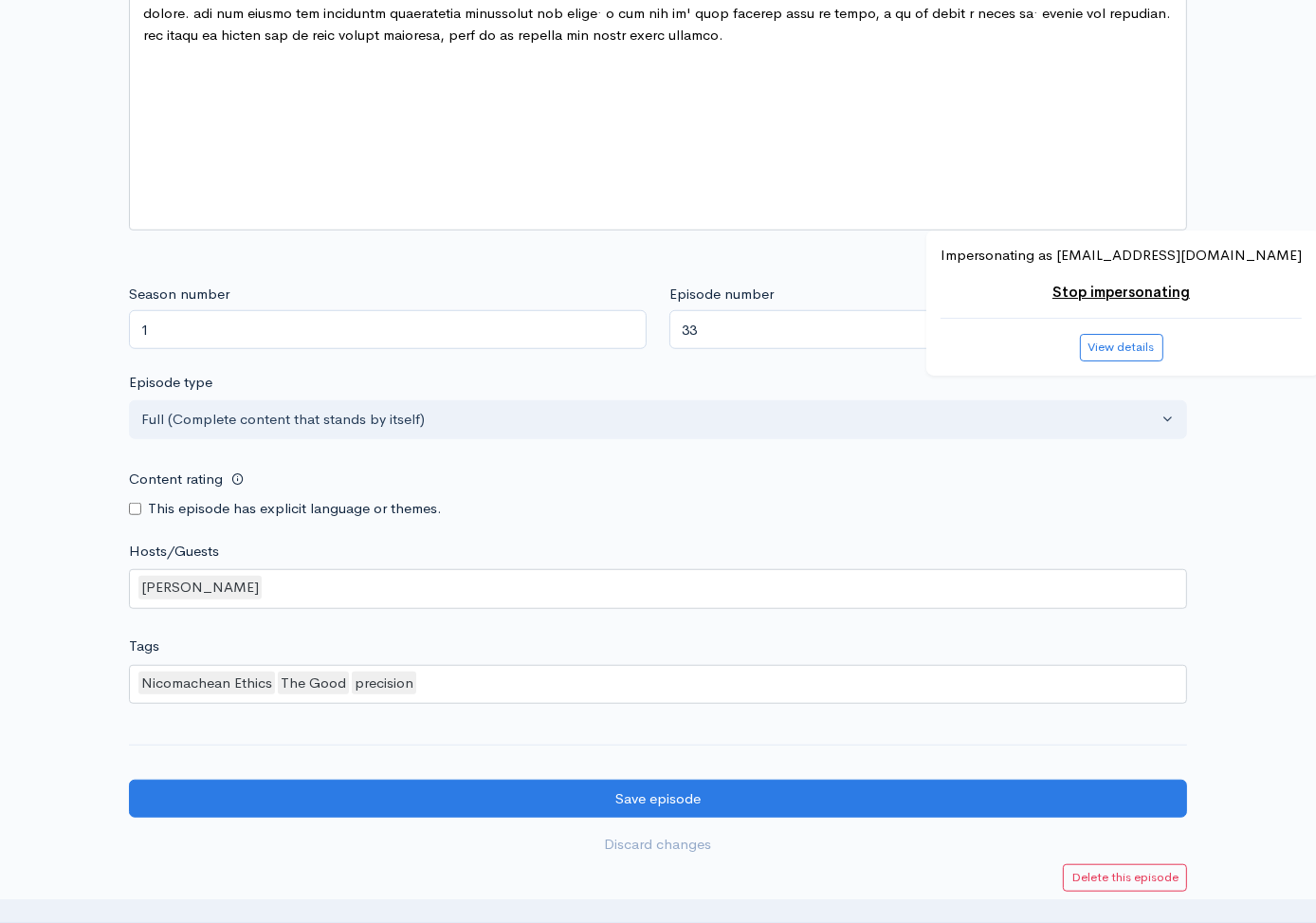
scroll to position [1539, 0]
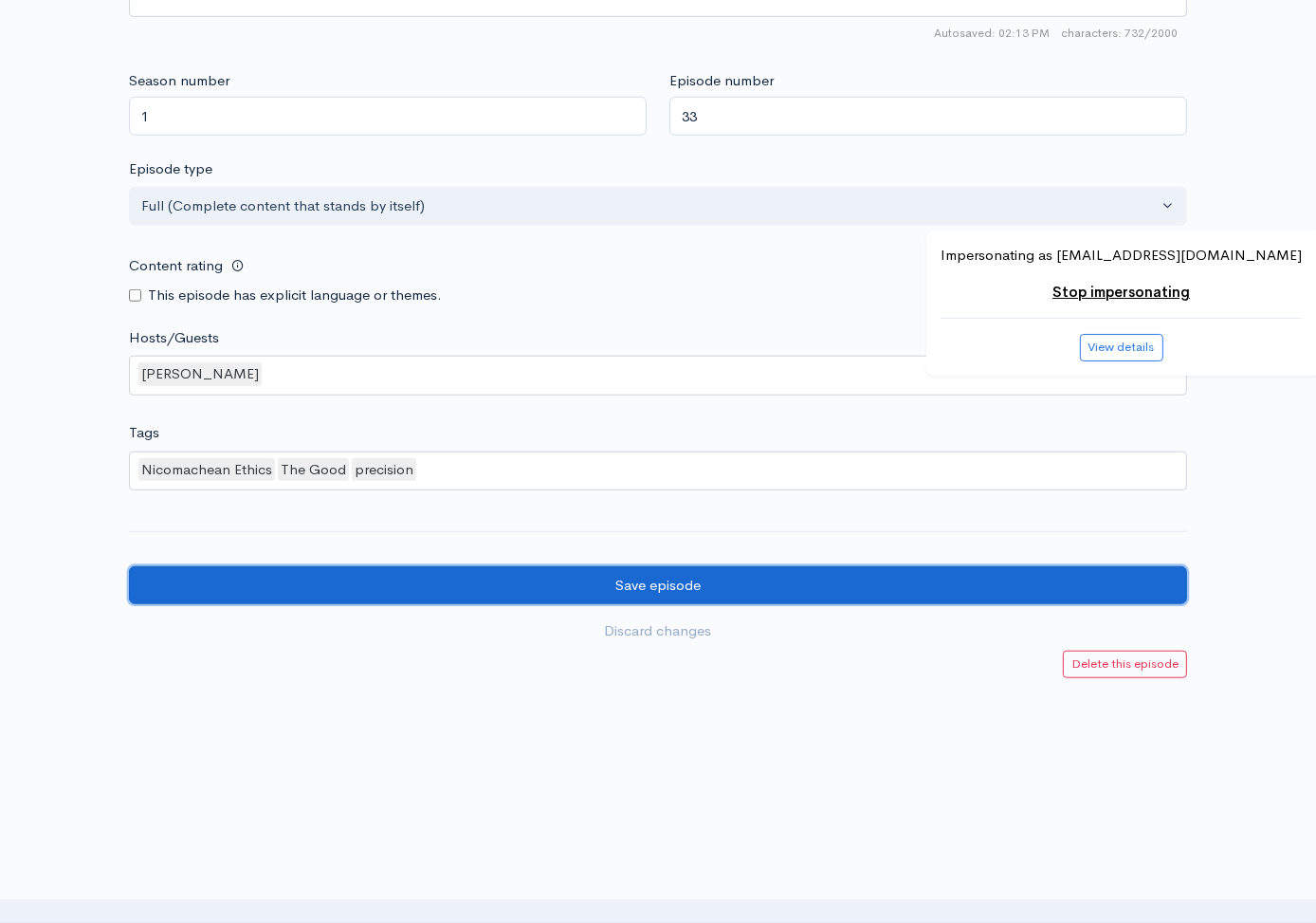
click at [879, 585] on input "Save episode" at bounding box center [658, 585] width 1058 height 39
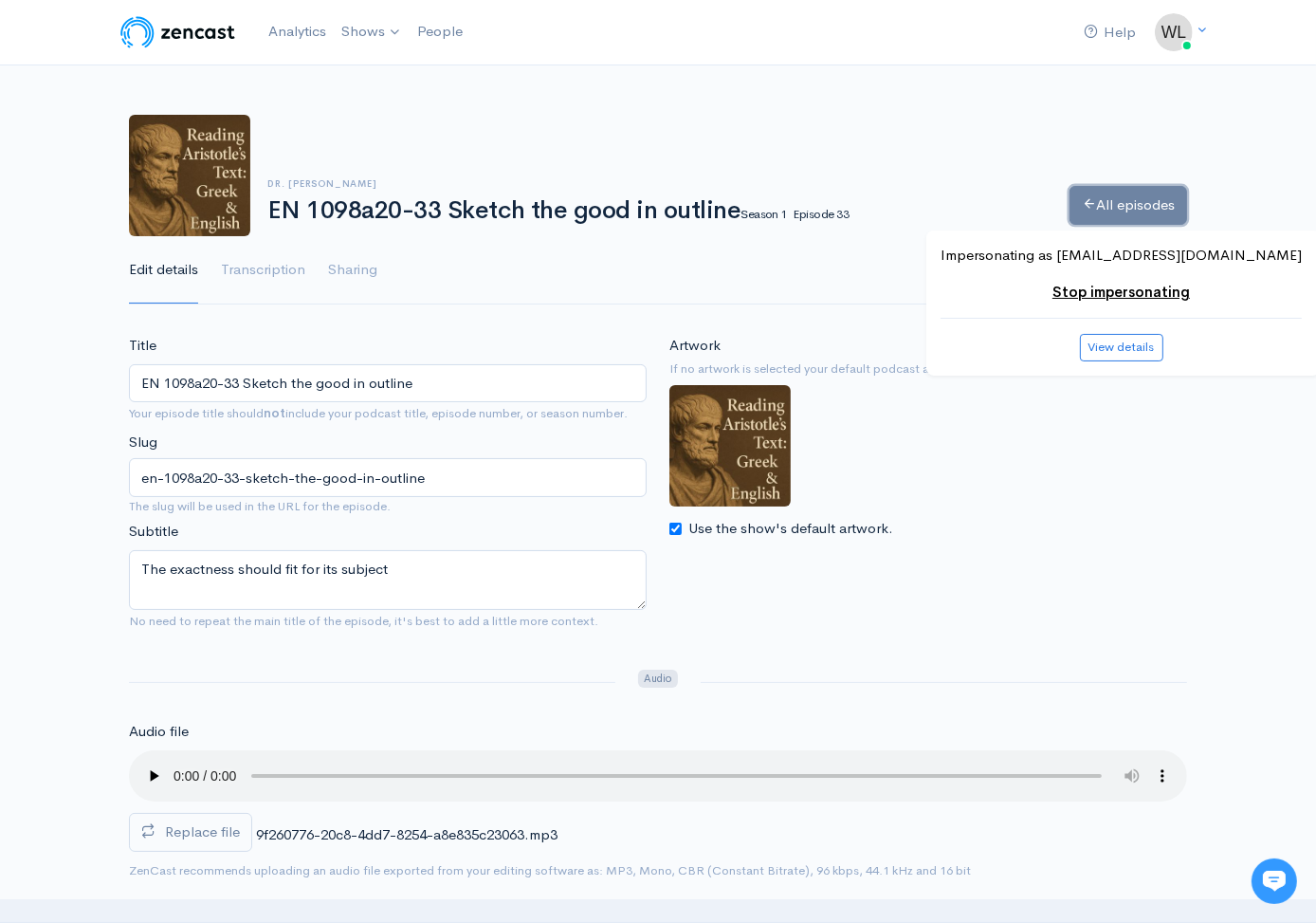
click at [1118, 210] on link "All episodes" at bounding box center [1128, 205] width 117 height 39
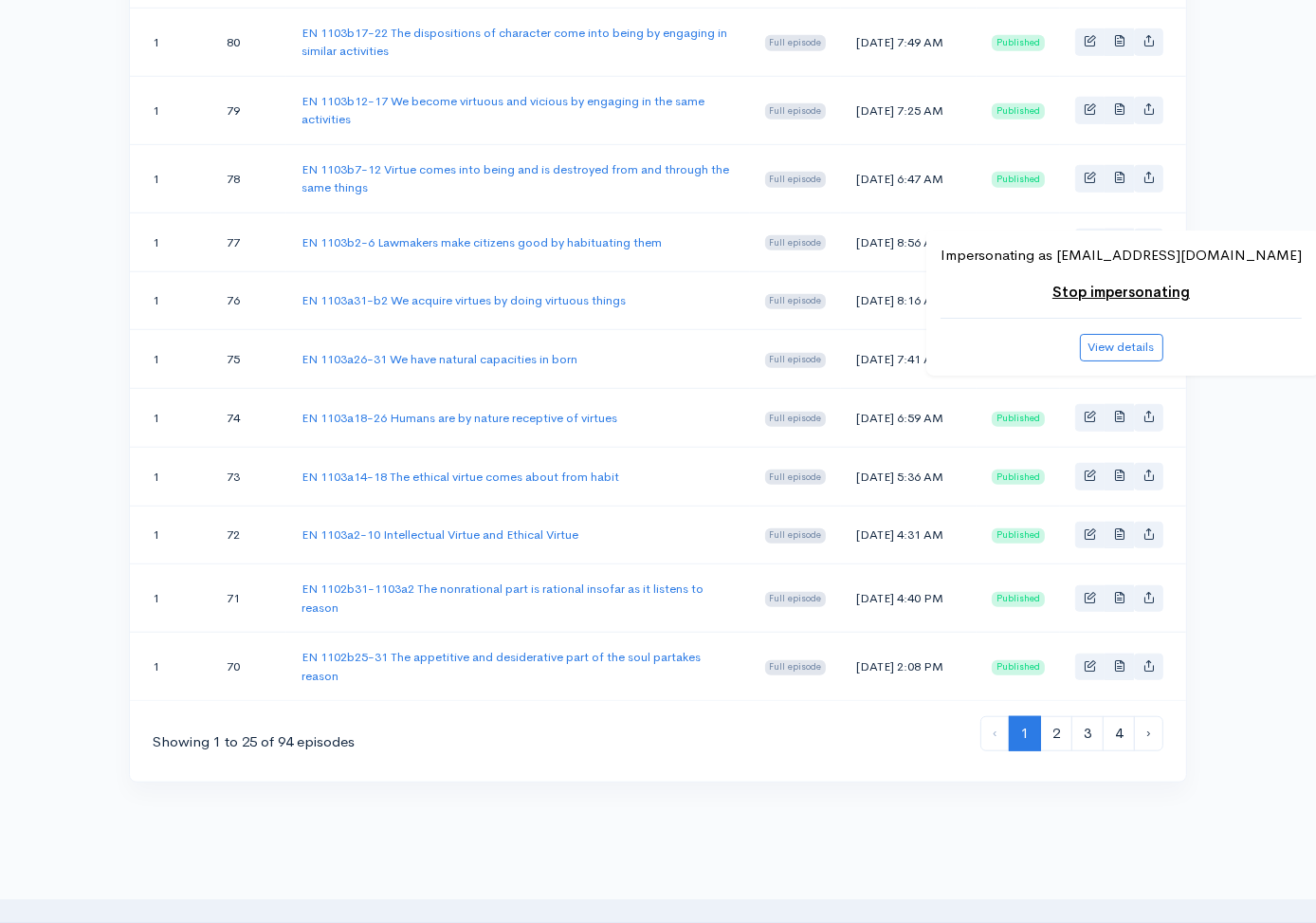
scroll to position [1568, 0]
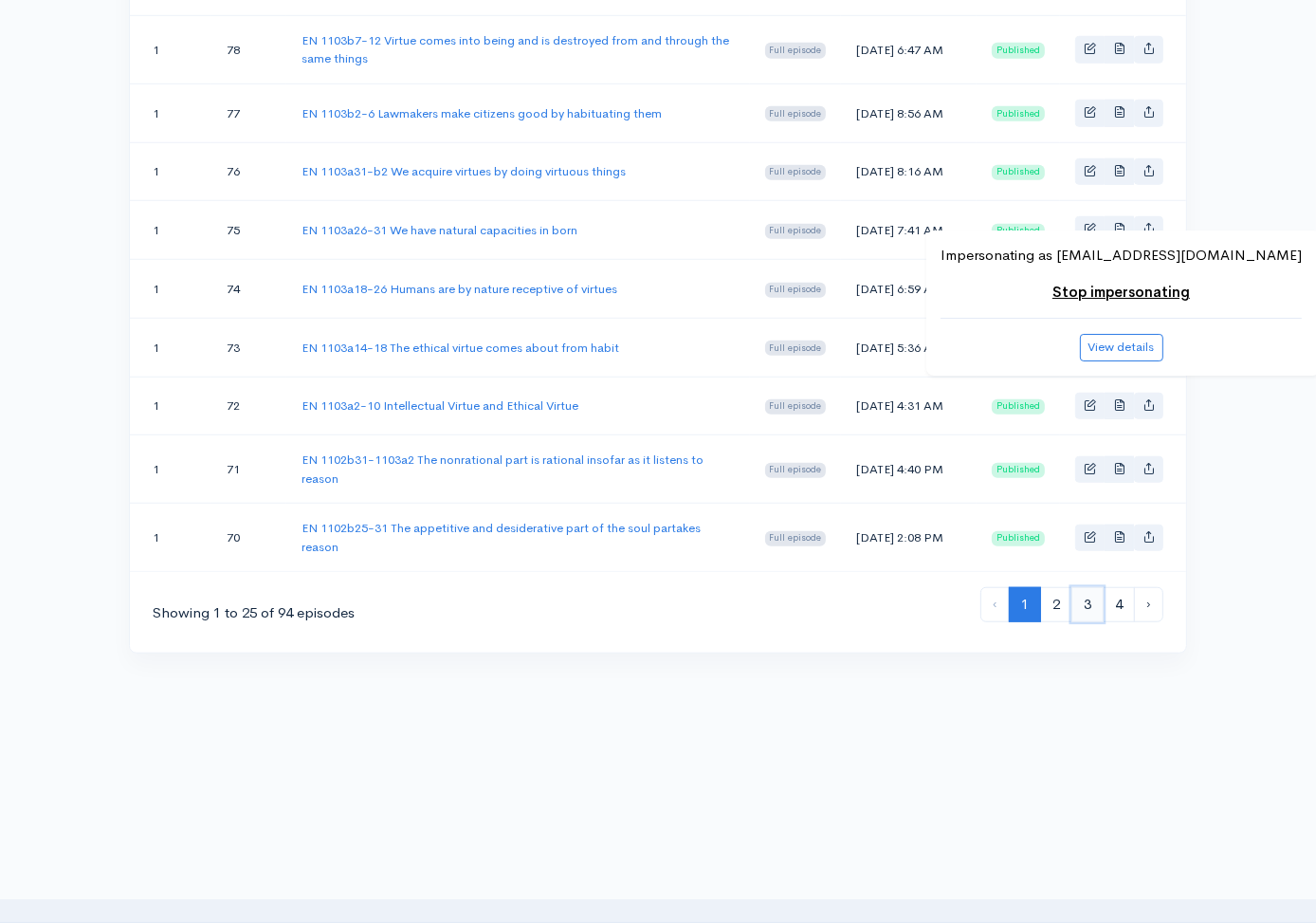
click at [1094, 601] on link "3" at bounding box center [1088, 604] width 32 height 35
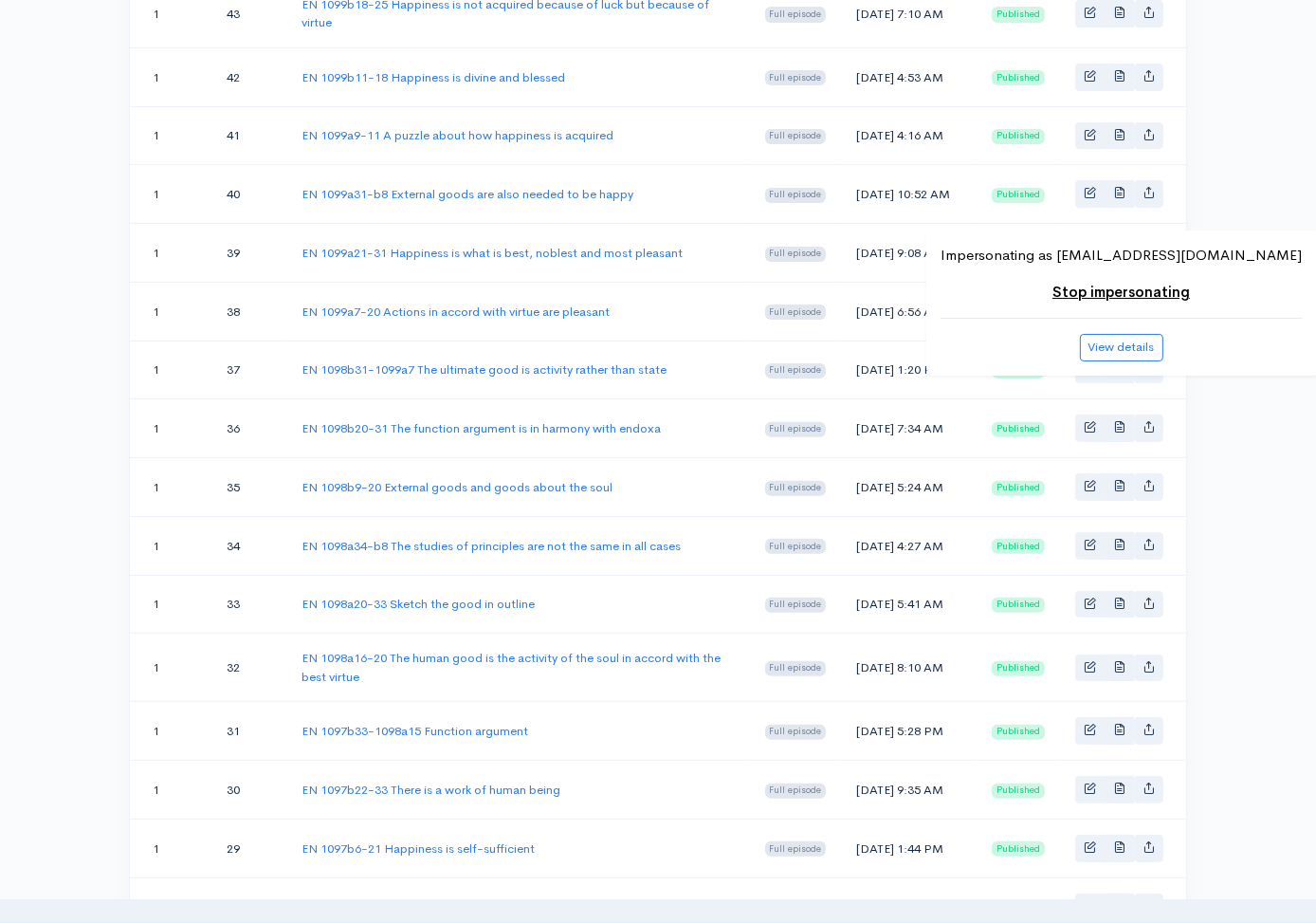
scroll to position [517, 0]
click at [521, 553] on link "EN 1098a34-b8 The studies of principles are not the same in all cases" at bounding box center [491, 544] width 379 height 16
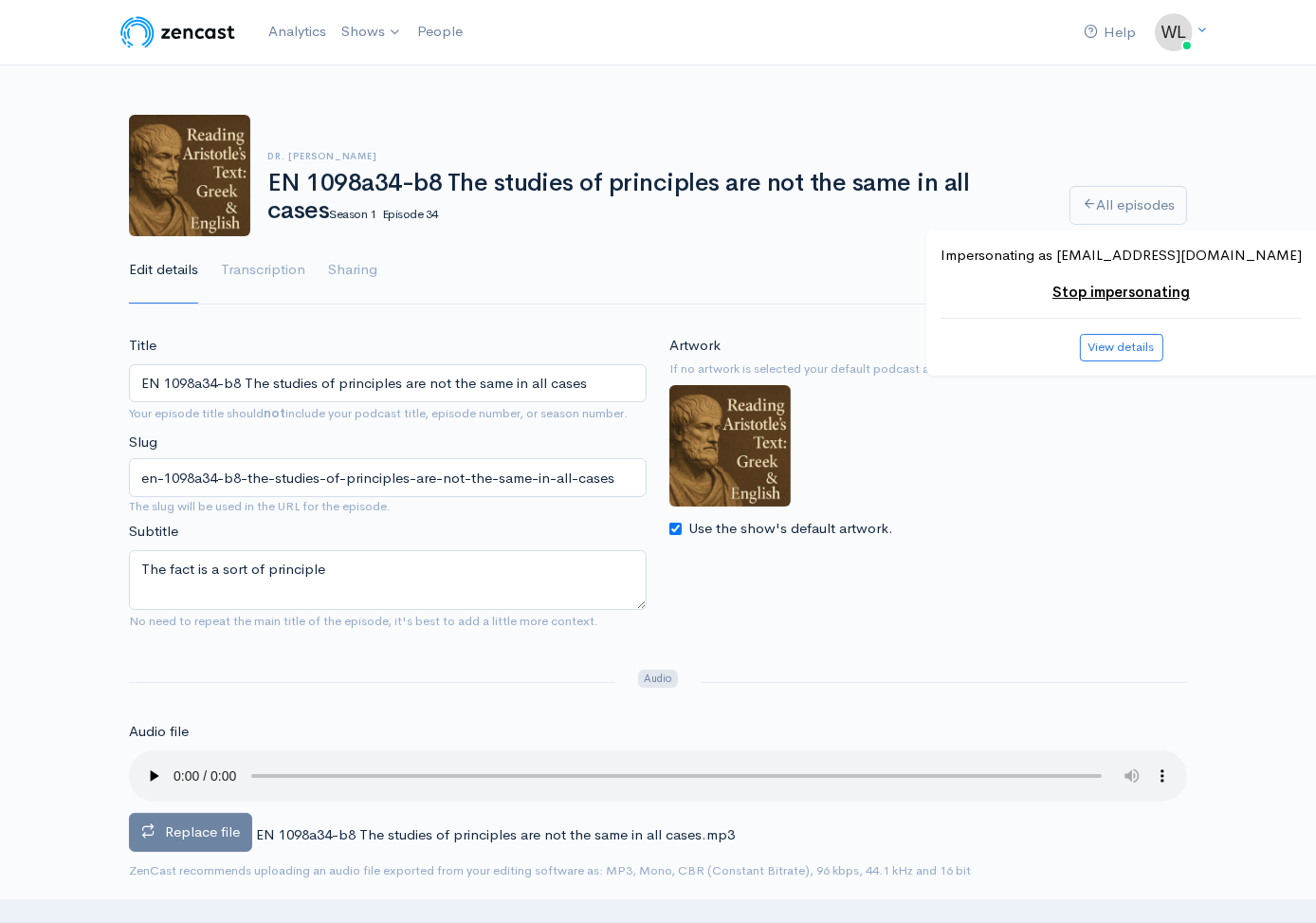
click at [221, 835] on span "Replace file" at bounding box center [202, 830] width 74 height 18
click at [0, 0] on input "Replace file" at bounding box center [0, 0] width 0 height 0
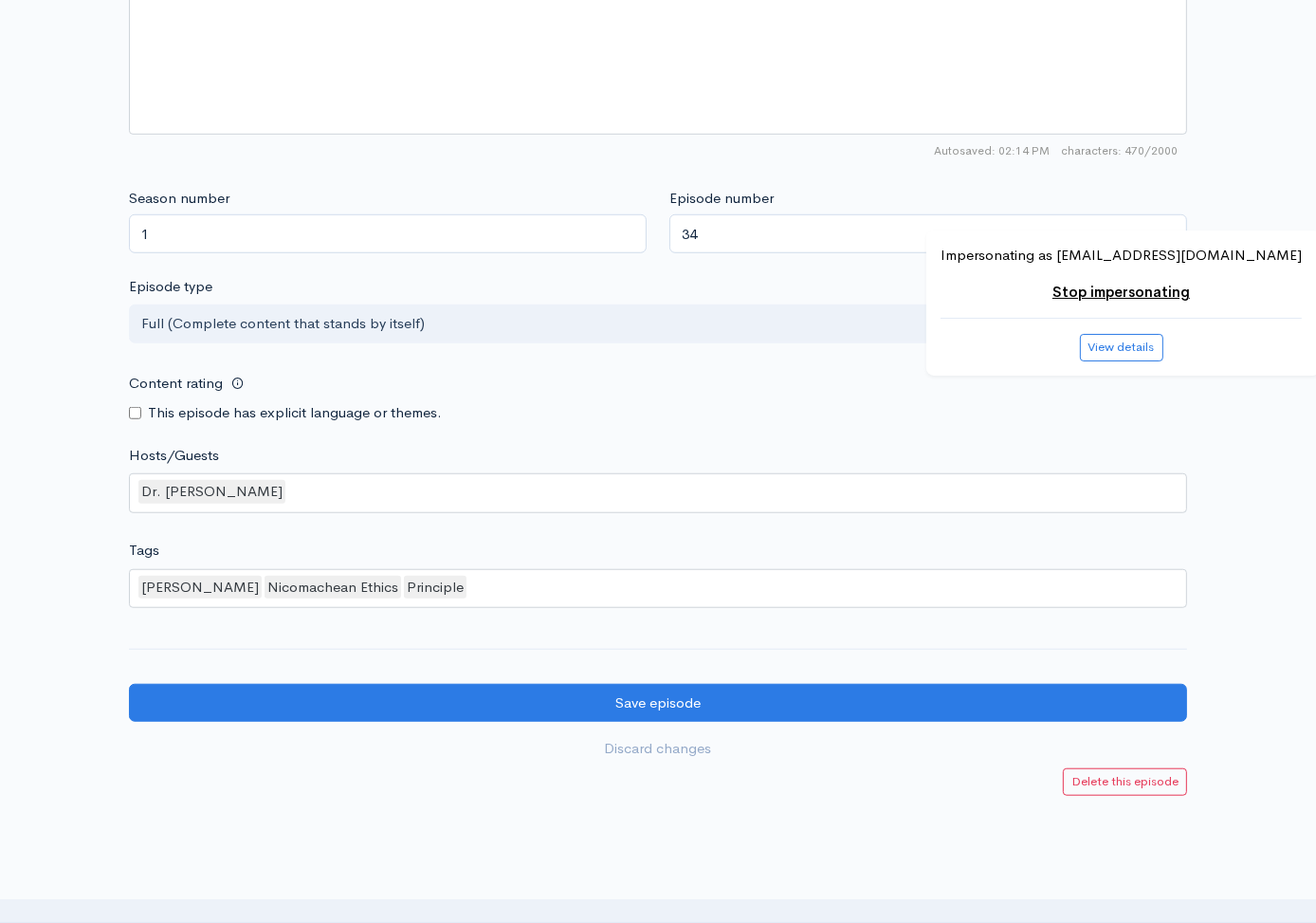
scroll to position [1539, 0]
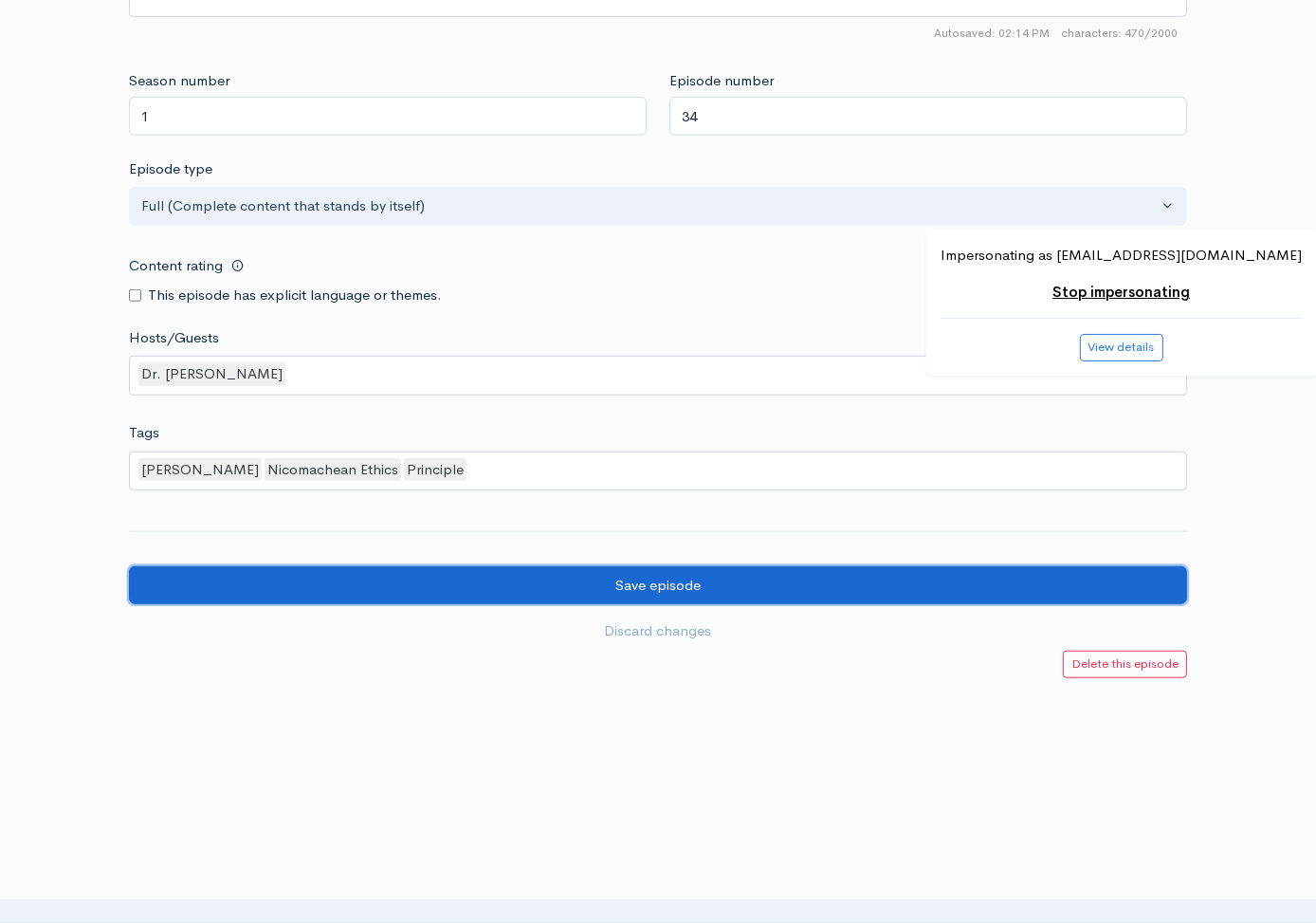
click at [643, 599] on input "Save episode" at bounding box center [658, 585] width 1058 height 39
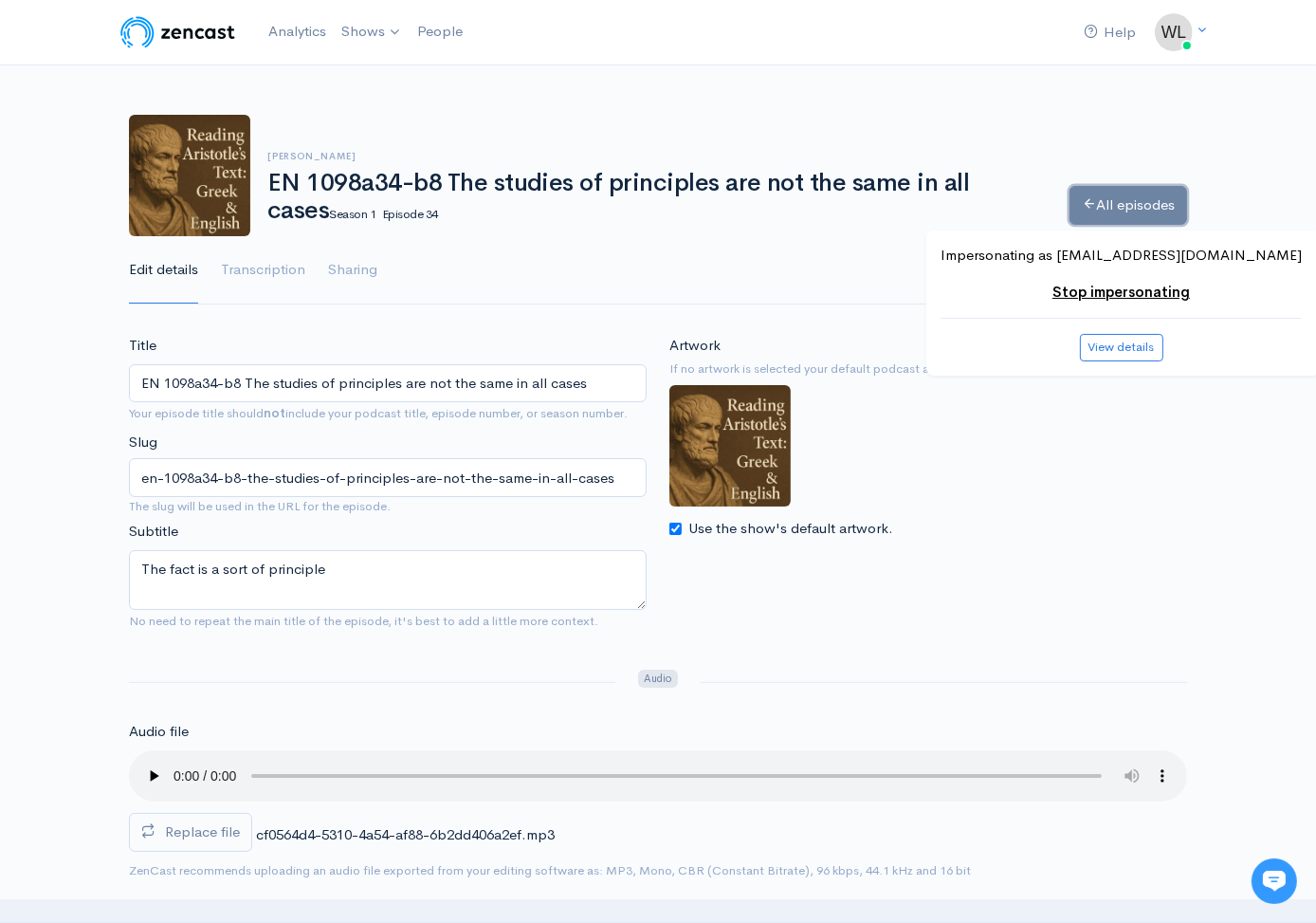
click at [1138, 212] on link "All episodes" at bounding box center [1128, 205] width 117 height 39
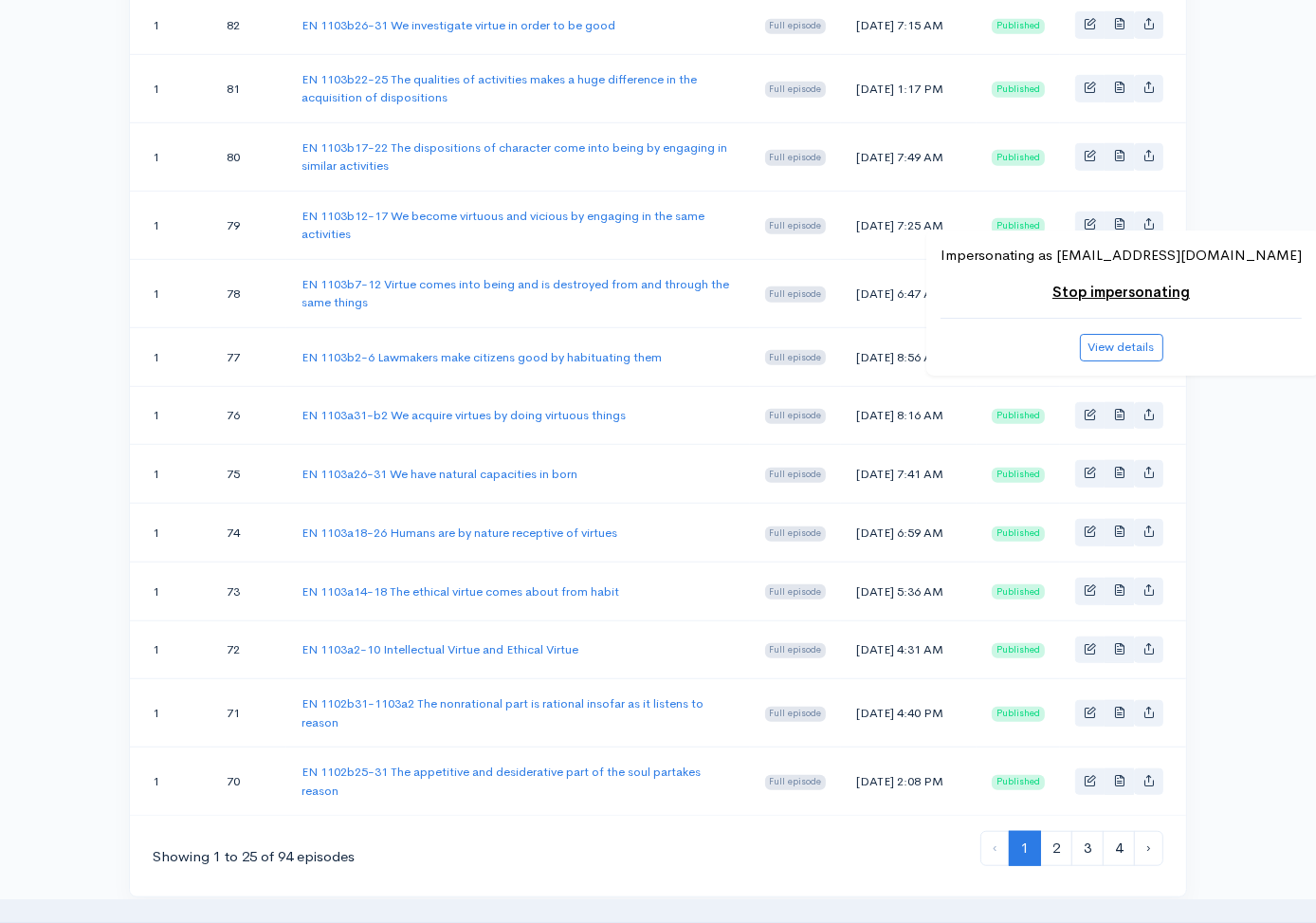
scroll to position [1568, 0]
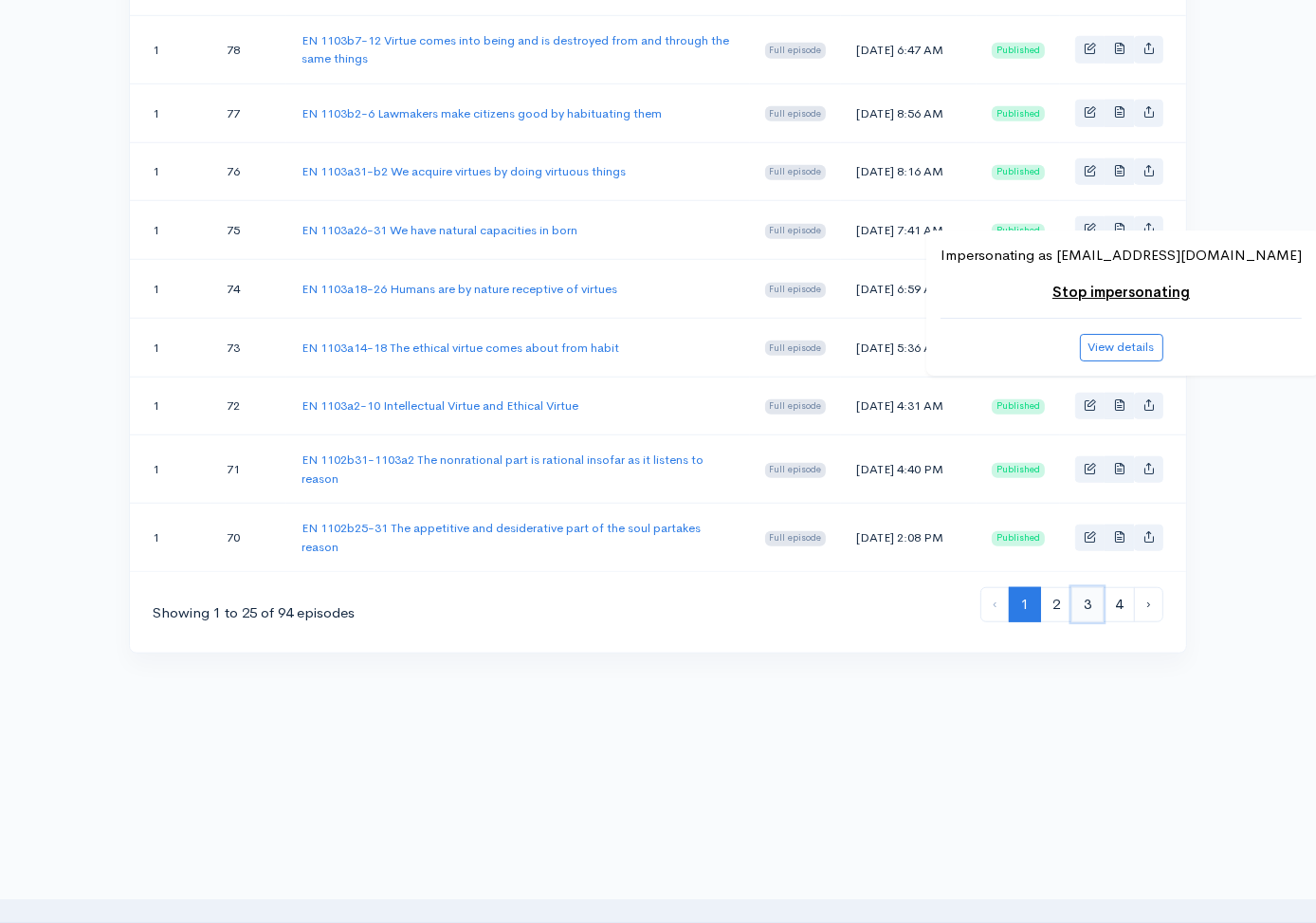
click at [1087, 600] on link "3" at bounding box center [1088, 604] width 32 height 35
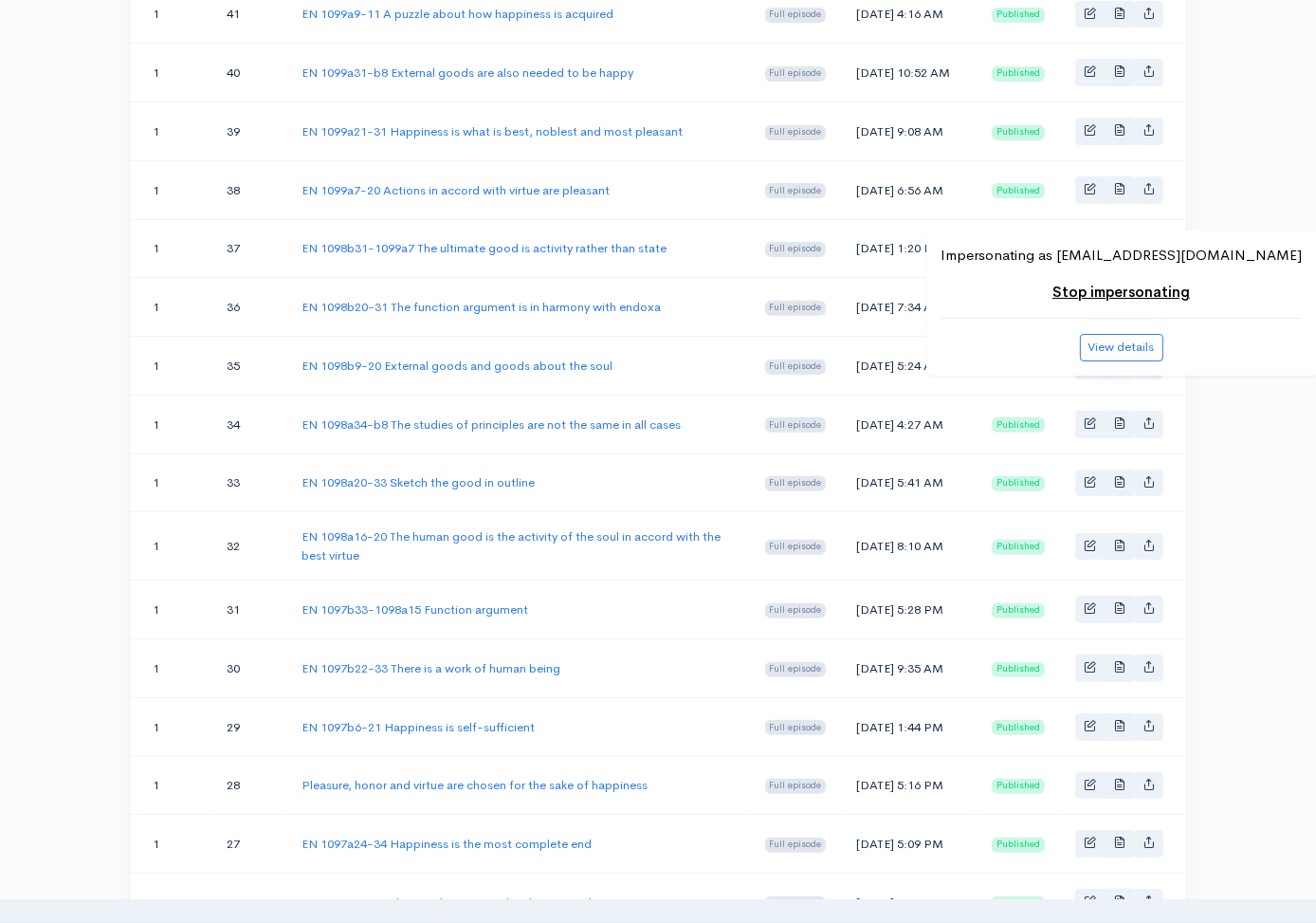
scroll to position [640, 0]
click at [513, 372] on link "EN 1098b9-20 External goods and goods about the soul" at bounding box center [457, 365] width 311 height 16
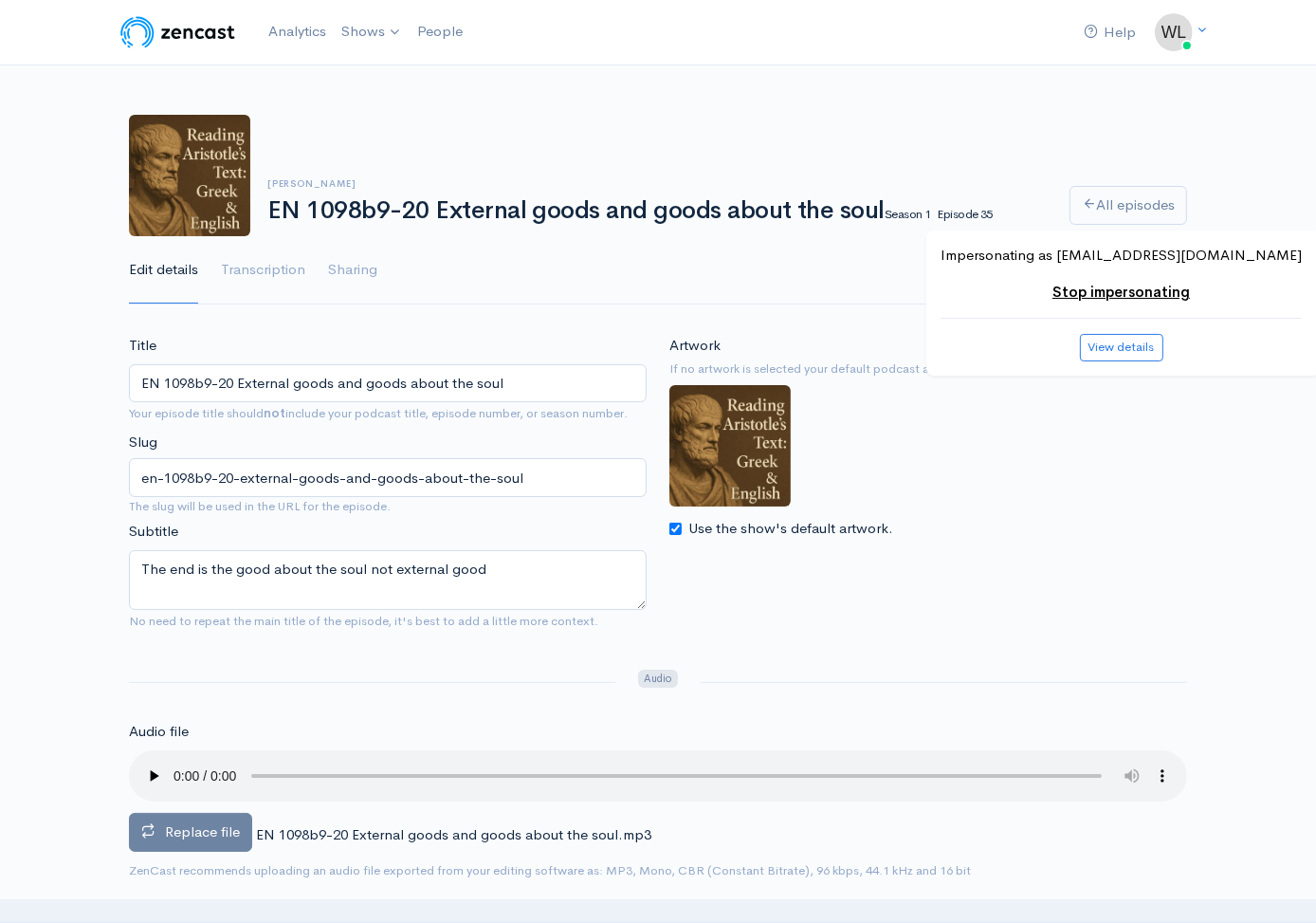
click at [235, 827] on span "Replace file" at bounding box center [202, 830] width 74 height 18
click at [0, 0] on input "Replace file" at bounding box center [0, 0] width 0 height 0
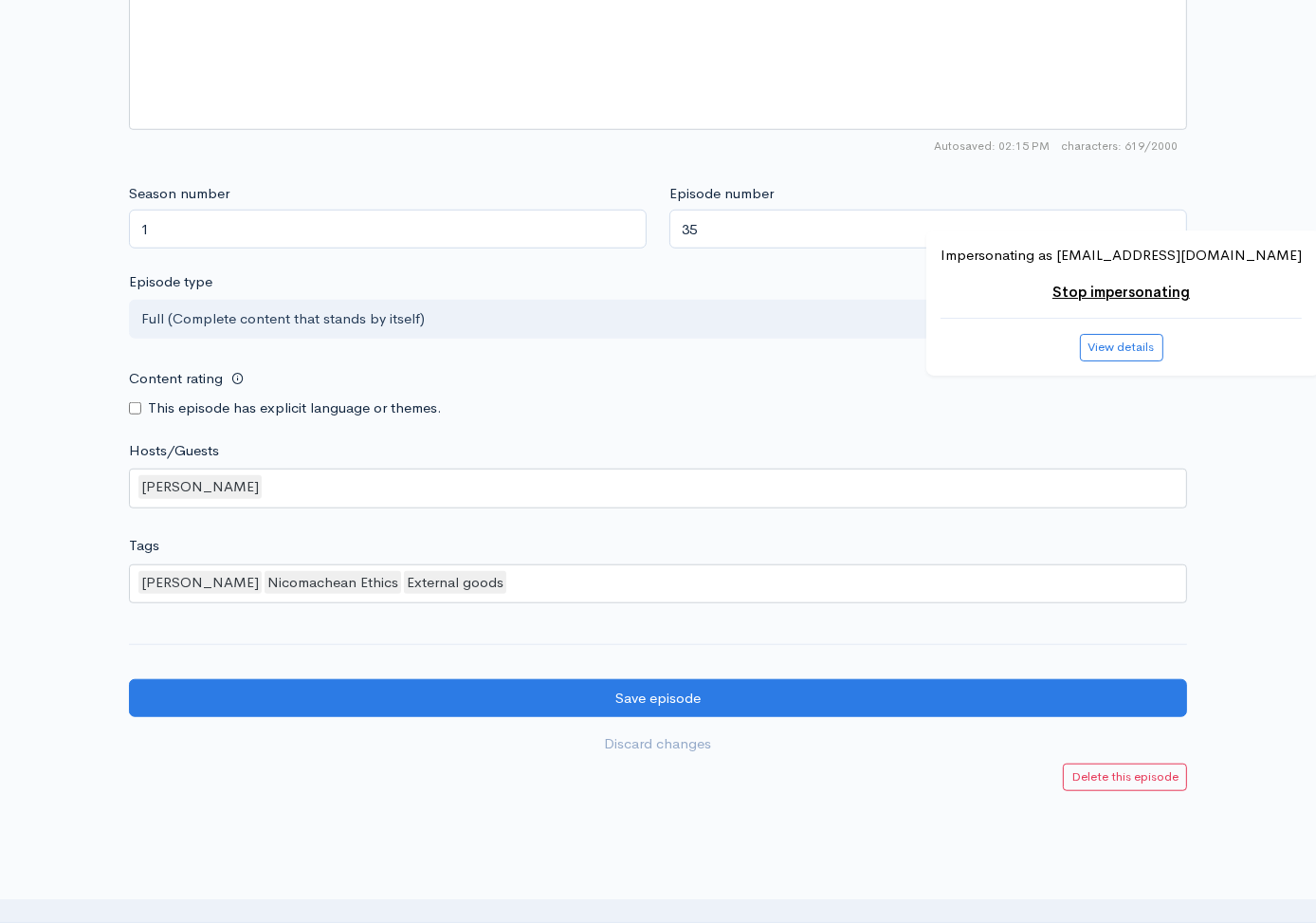
scroll to position [1539, 0]
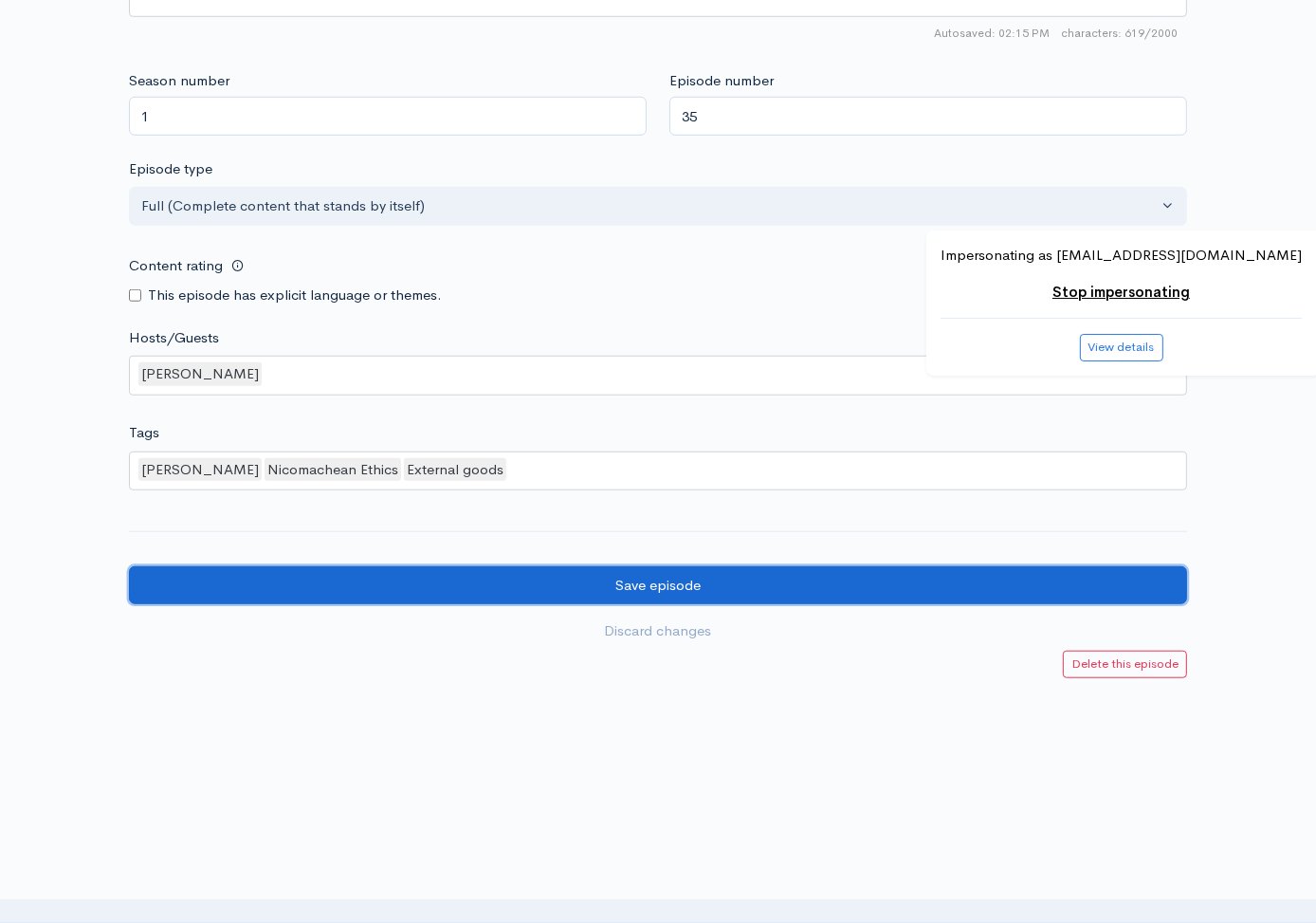
click at [759, 582] on input "Save episode" at bounding box center [658, 585] width 1058 height 39
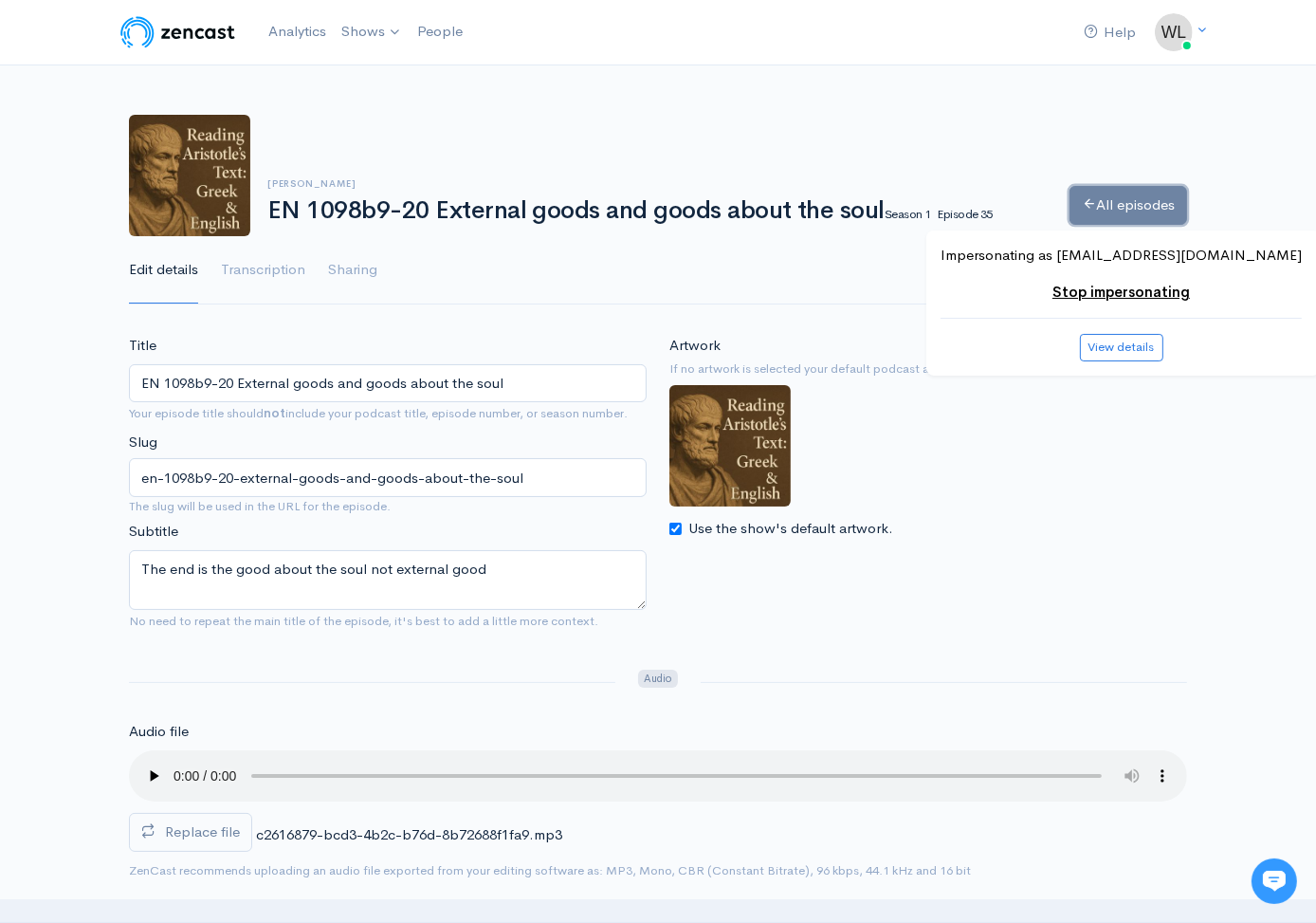
click at [1134, 203] on link "All episodes" at bounding box center [1128, 205] width 117 height 39
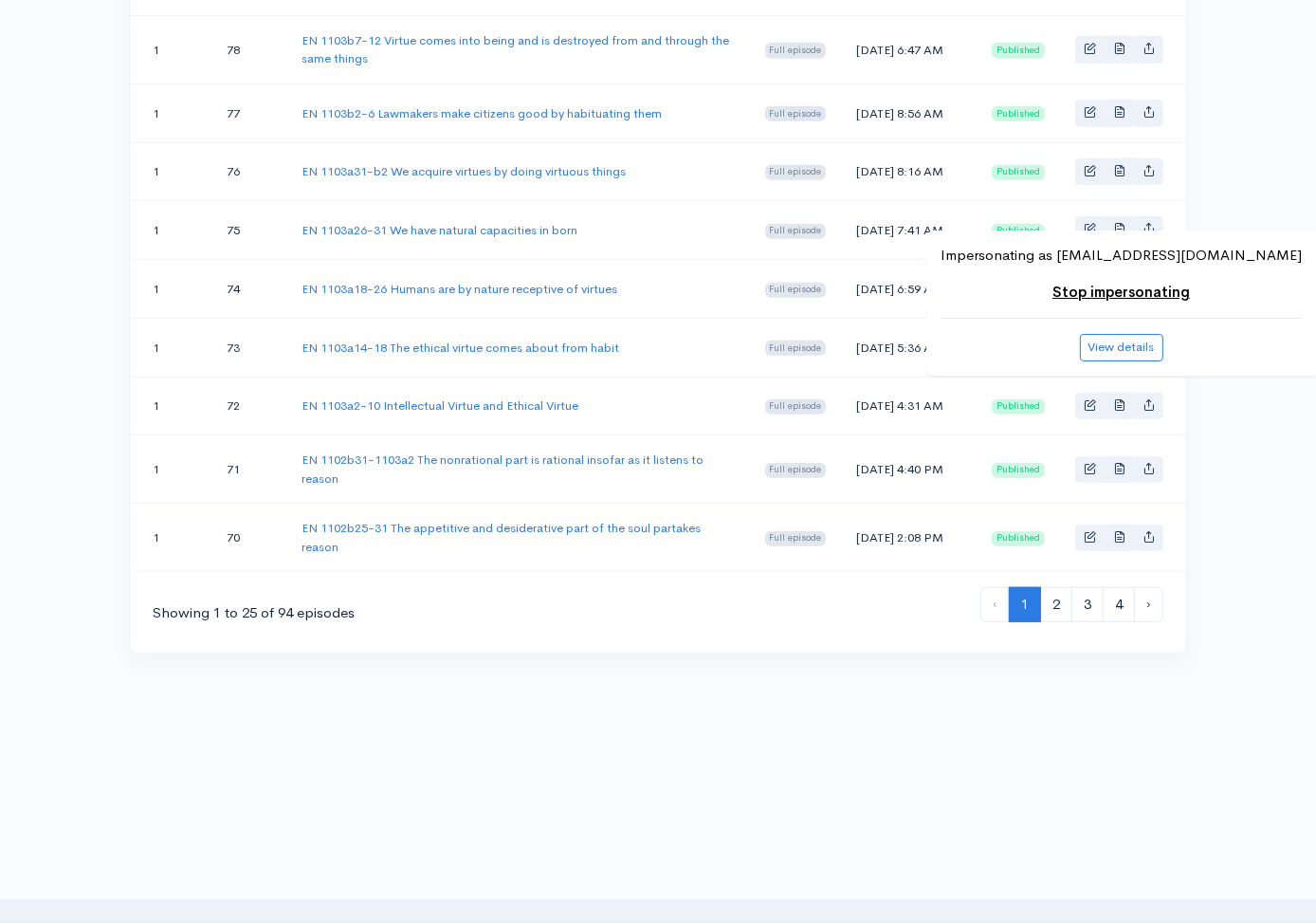
scroll to position [1568, 0]
click at [1091, 609] on link "3" at bounding box center [1088, 604] width 32 height 35
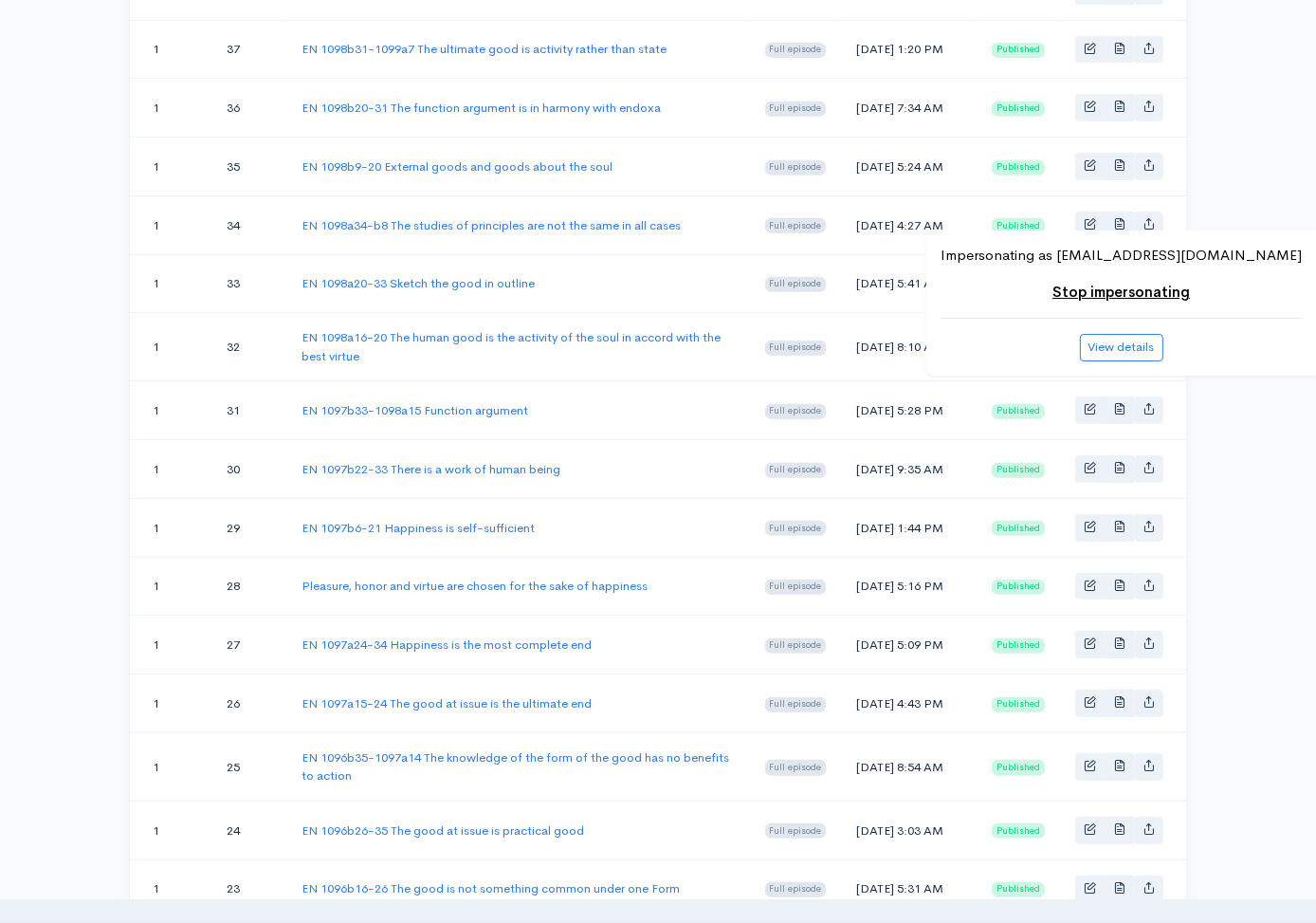
scroll to position [838, 0]
click at [544, 115] on link "EN 1098b20-31 The function argument is in harmony with endoxa" at bounding box center [481, 106] width 359 height 16
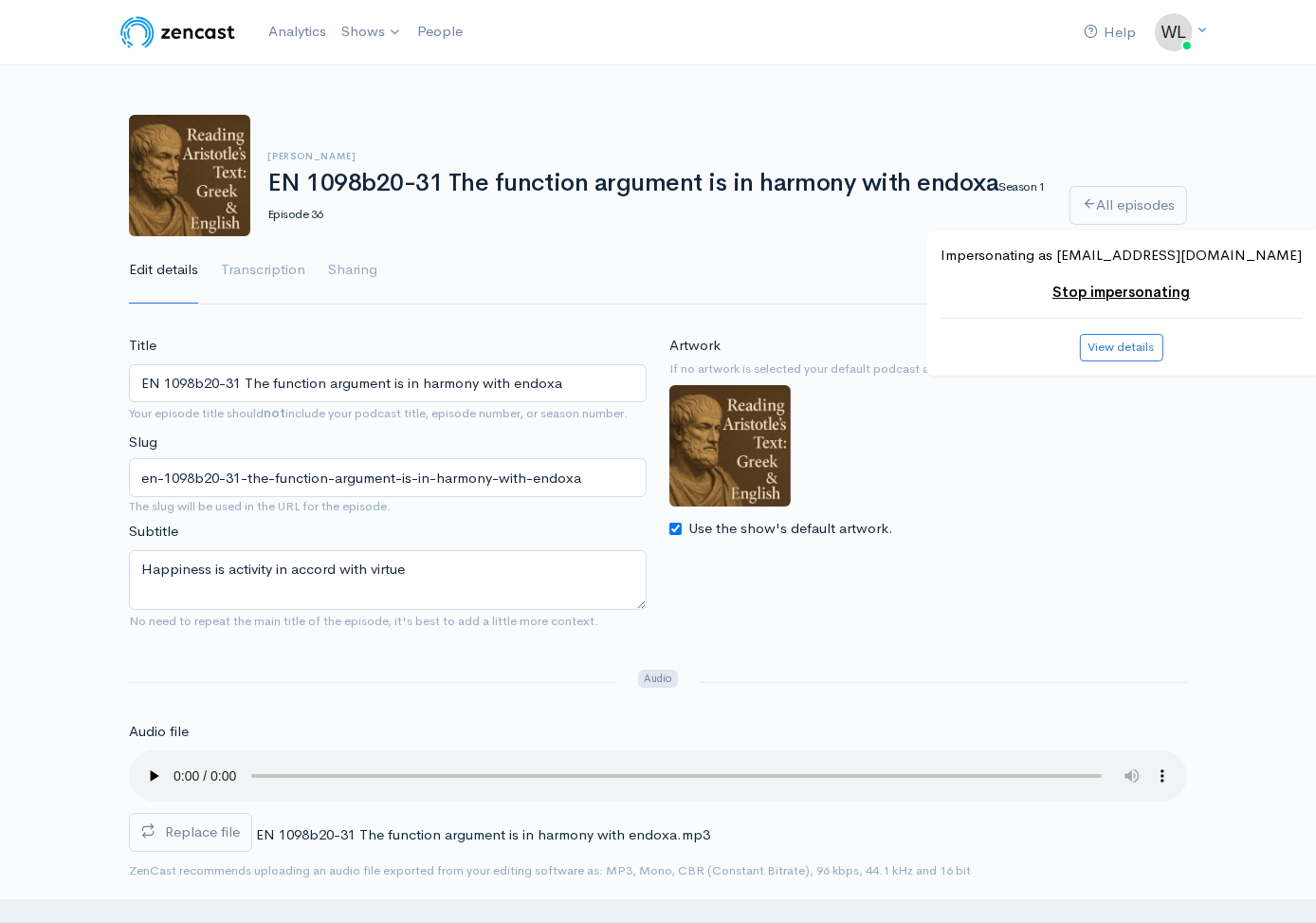
click at [239, 833] on span "Replace file" at bounding box center [202, 830] width 74 height 18
click at [0, 0] on input "Replace file" at bounding box center [0, 0] width 0 height 0
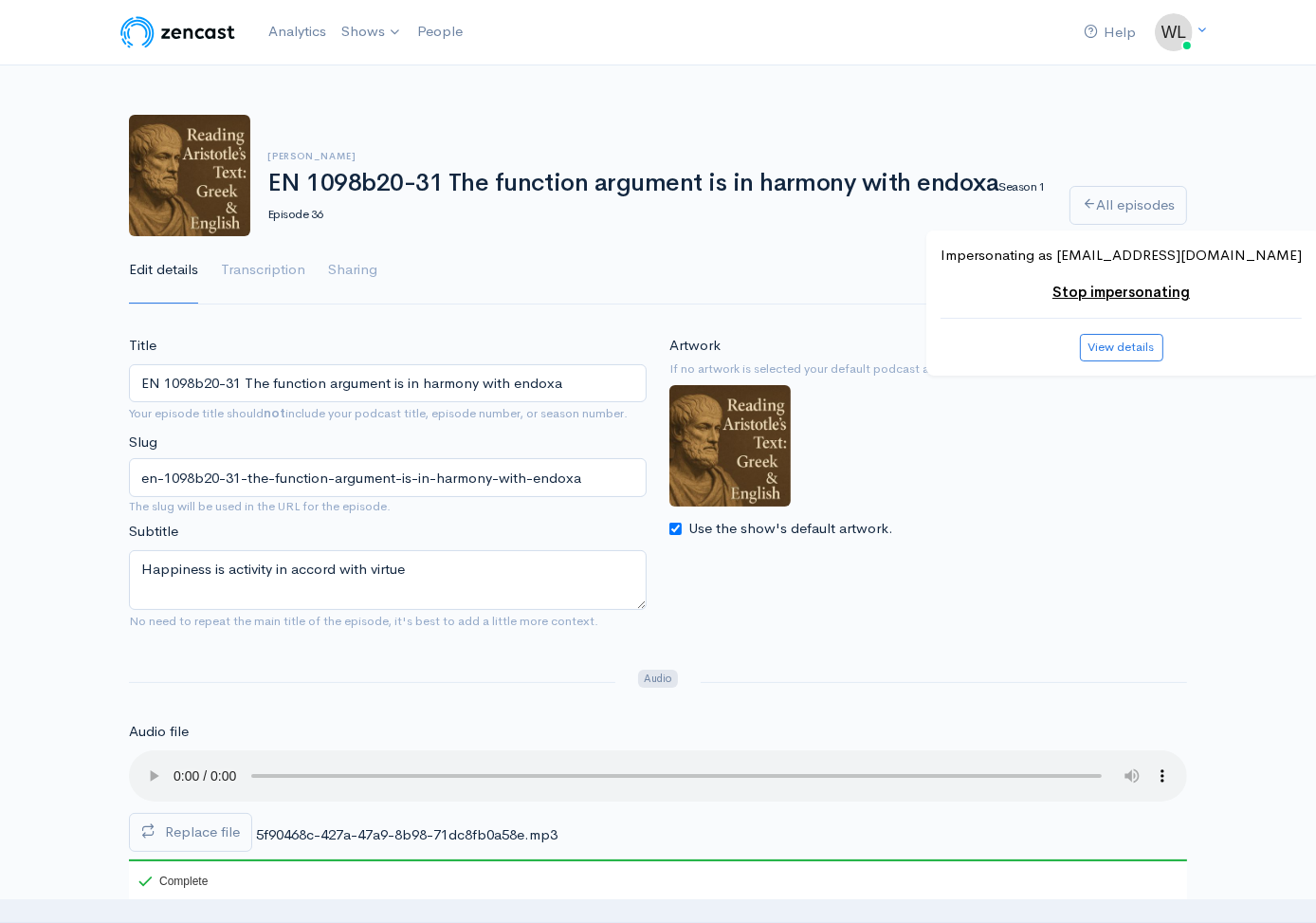
scroll to position [1539, 0]
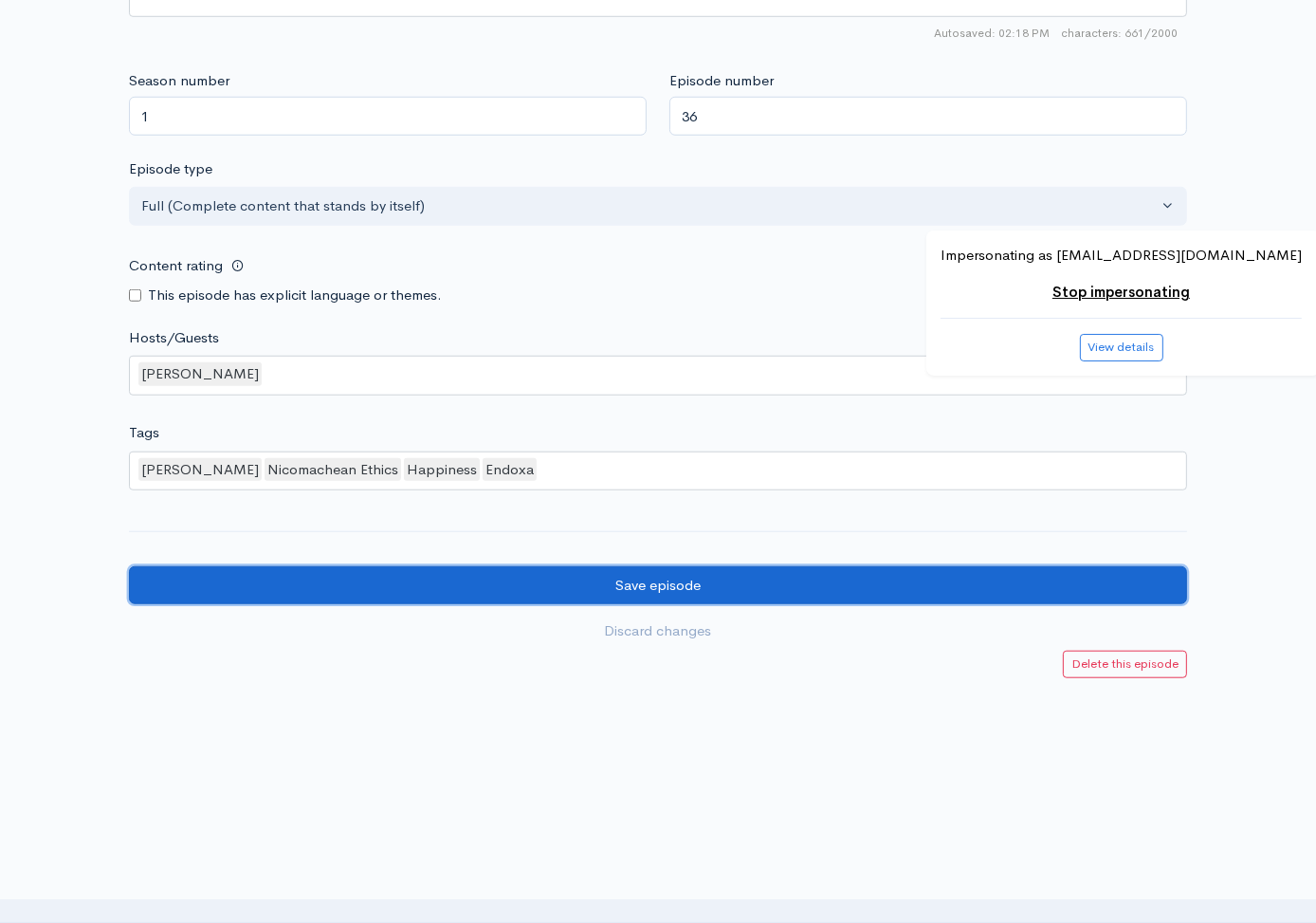
click at [1029, 583] on input "Save episode" at bounding box center [658, 585] width 1058 height 39
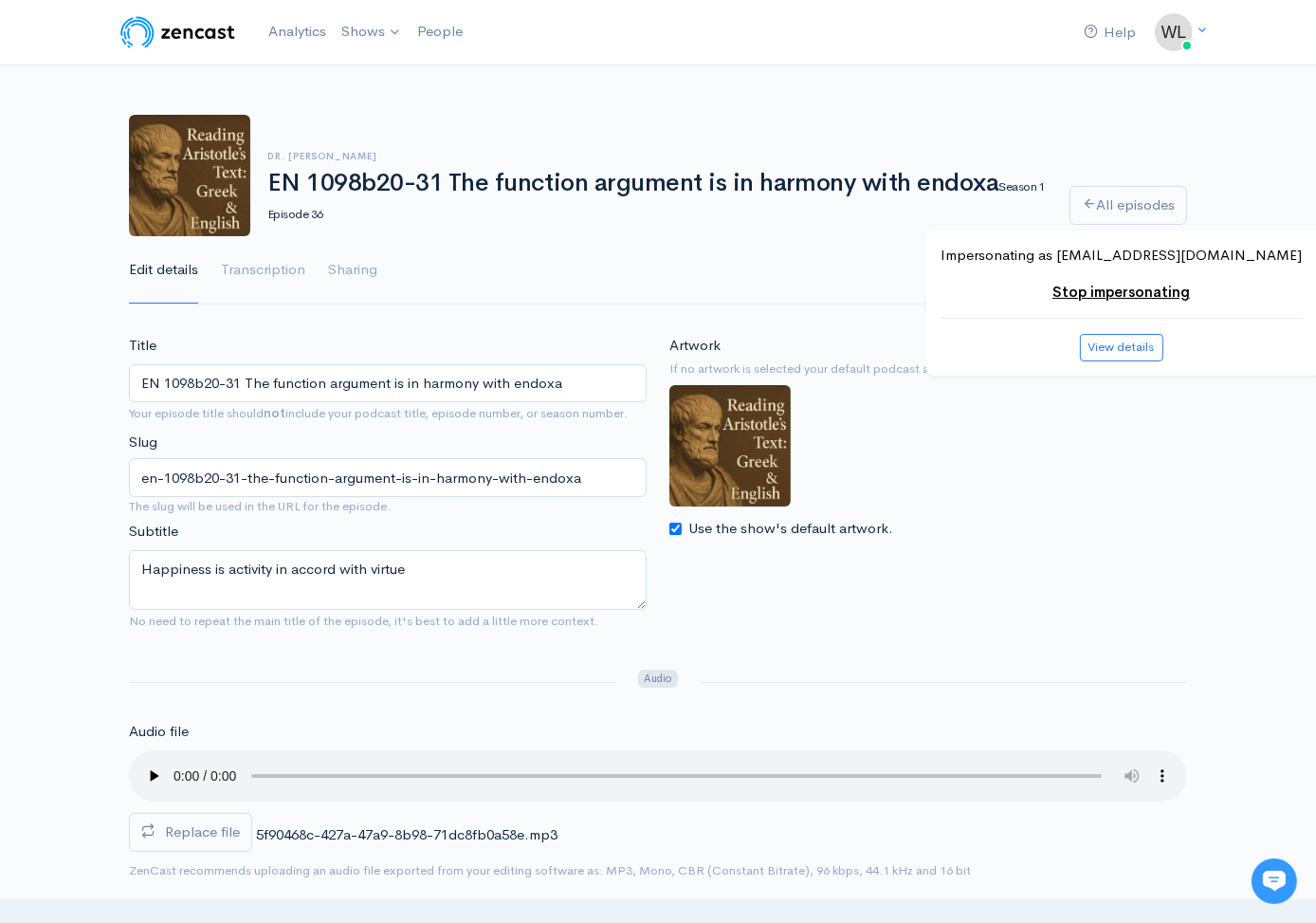
click at [1121, 197] on link "All episodes" at bounding box center [1128, 205] width 117 height 39
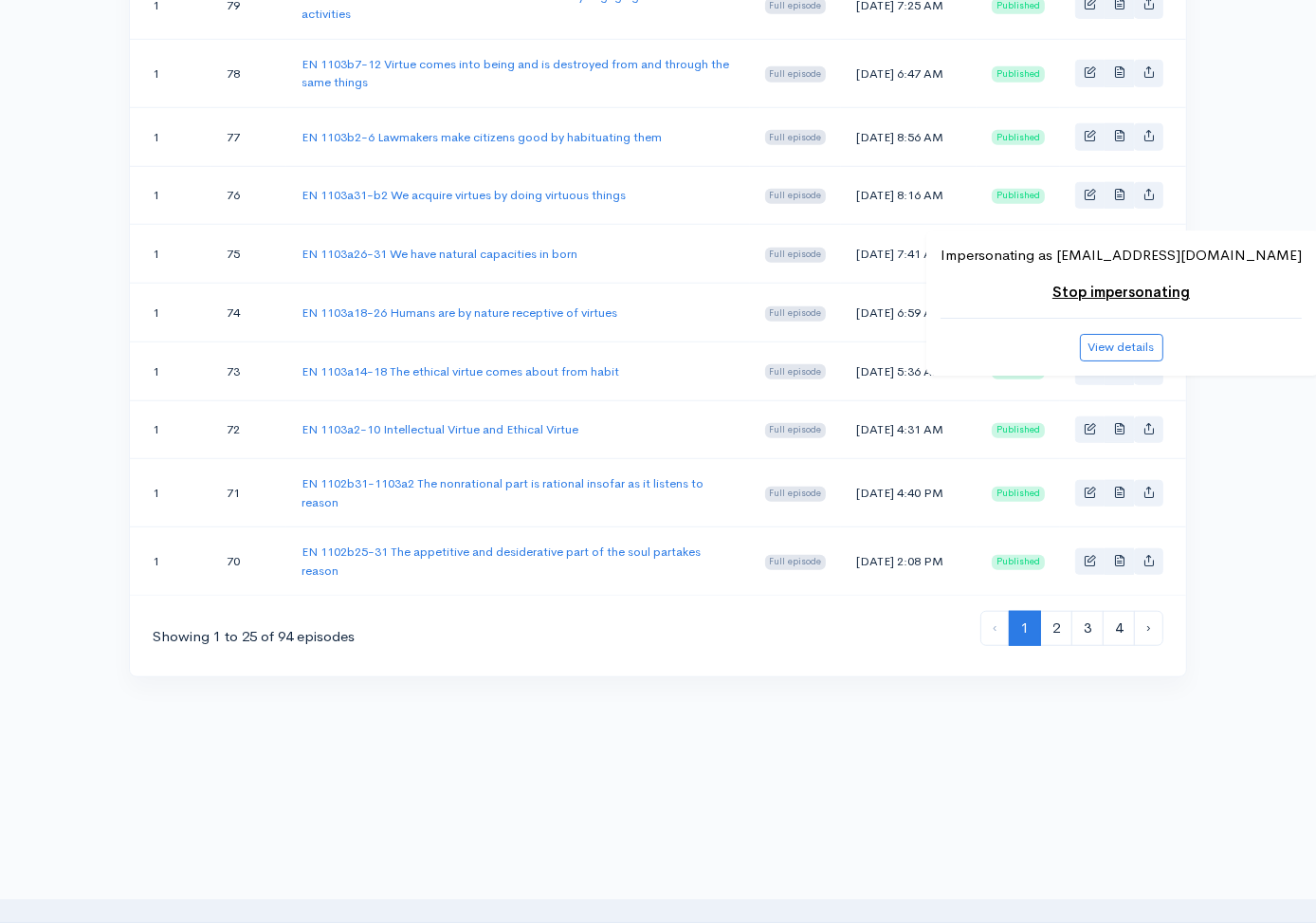
scroll to position [1568, 0]
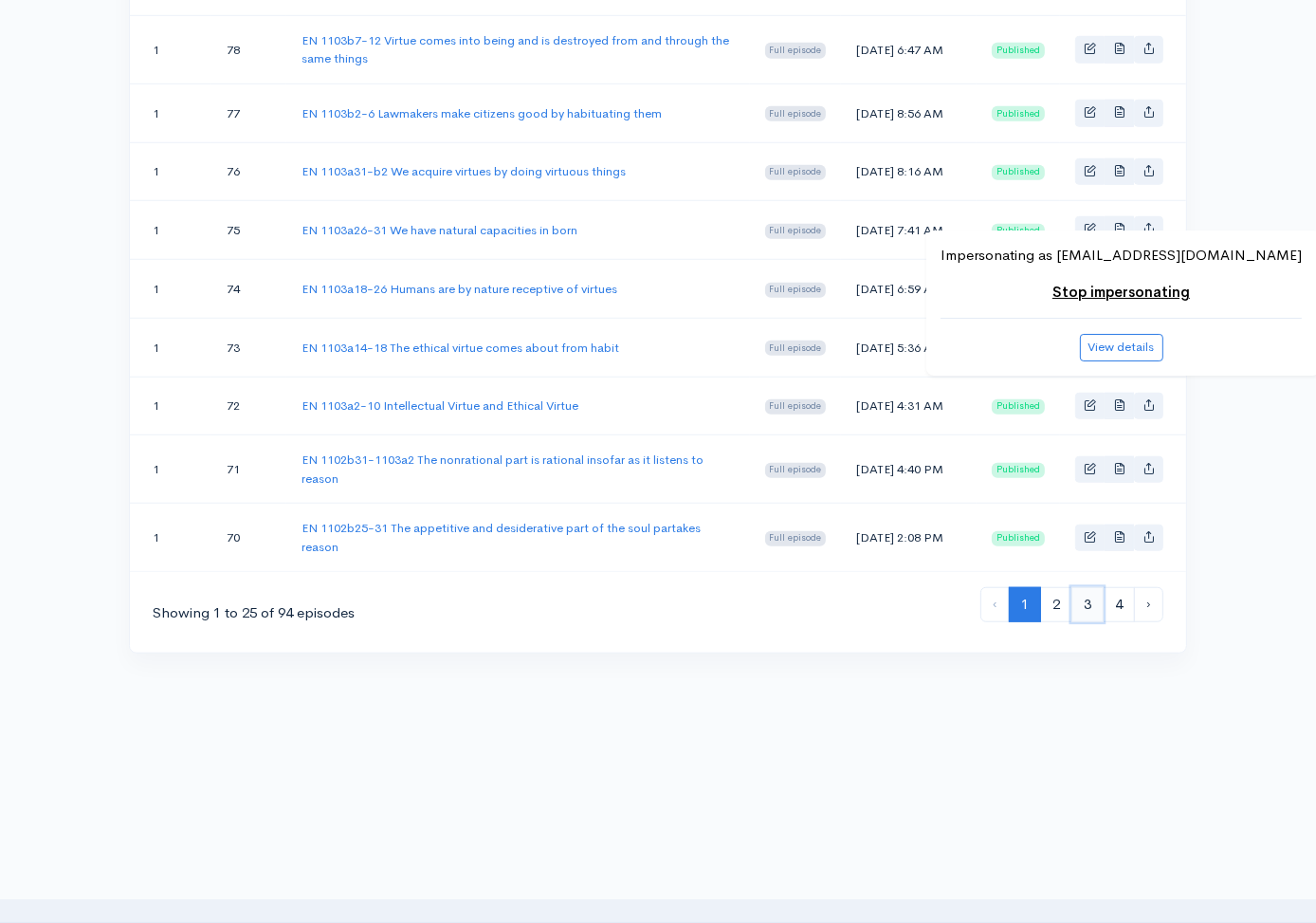
click at [1095, 605] on link "3" at bounding box center [1088, 604] width 32 height 35
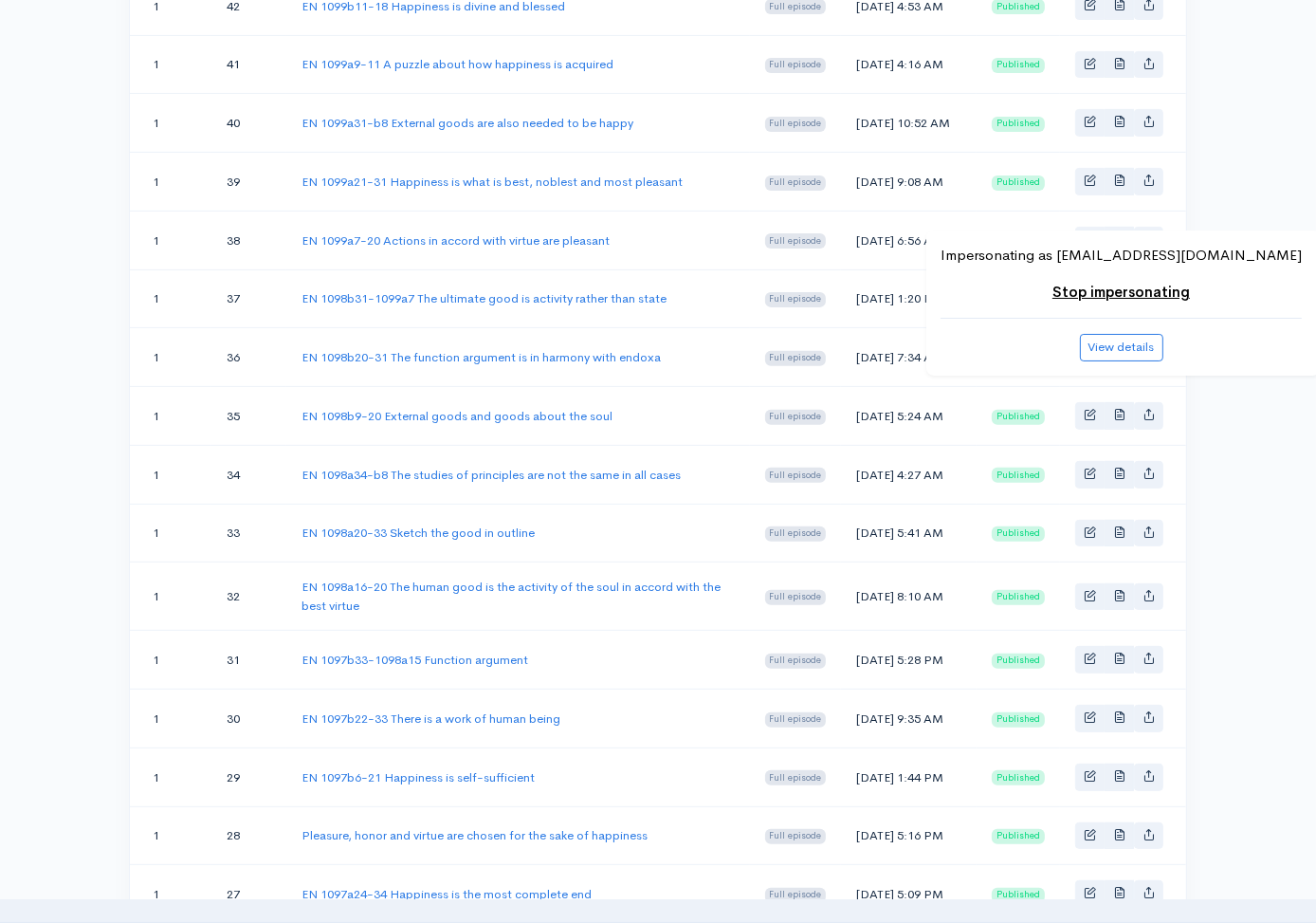
scroll to position [578, 0]
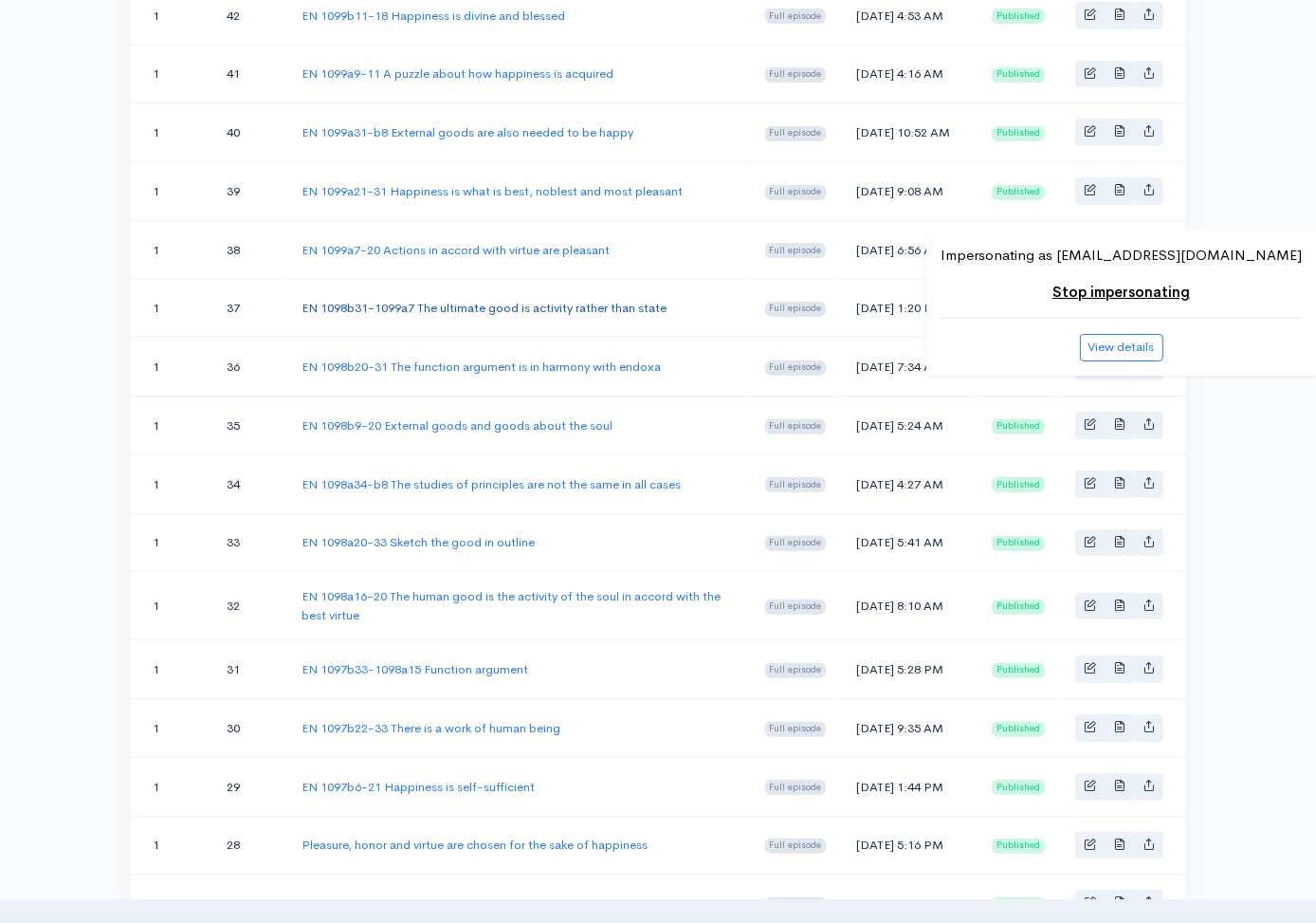
click at [616, 316] on link "EN 1098b31-1099a7 The ultimate good is activity rather than state" at bounding box center [484, 307] width 365 height 16
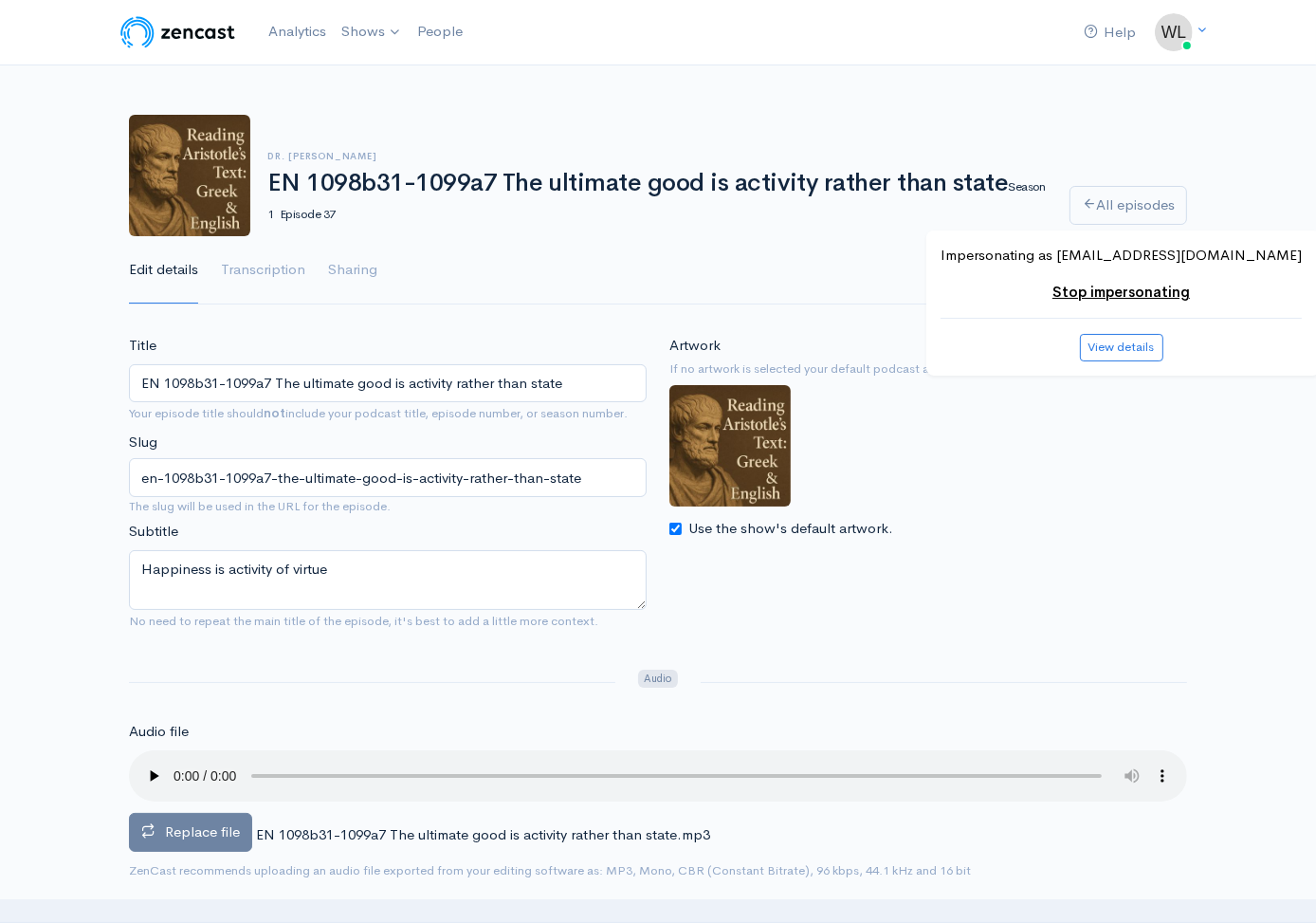
click at [216, 835] on span "Replace file" at bounding box center [202, 830] width 74 height 18
click at [0, 0] on input "Replace file" at bounding box center [0, 0] width 0 height 0
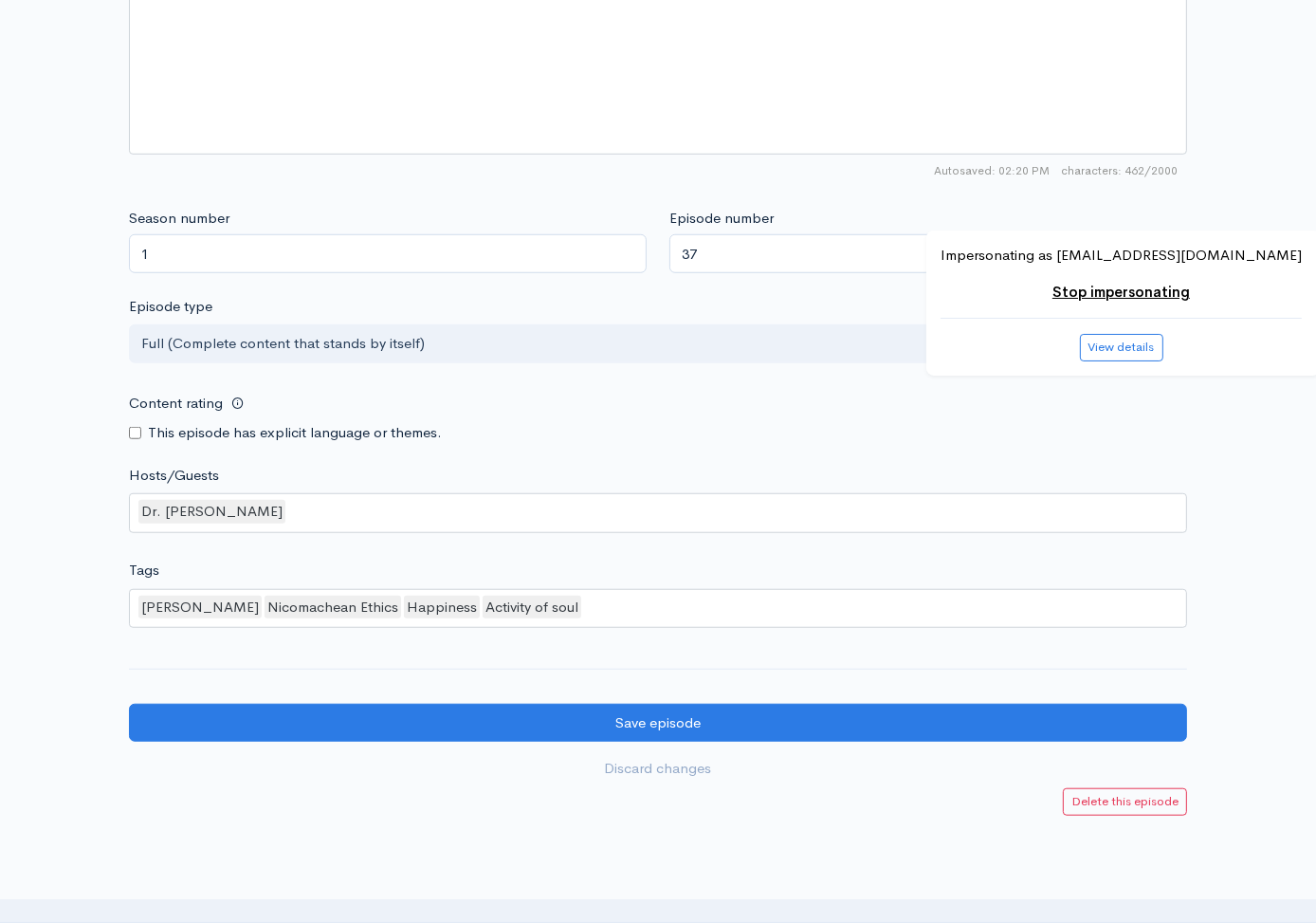
scroll to position [1539, 0]
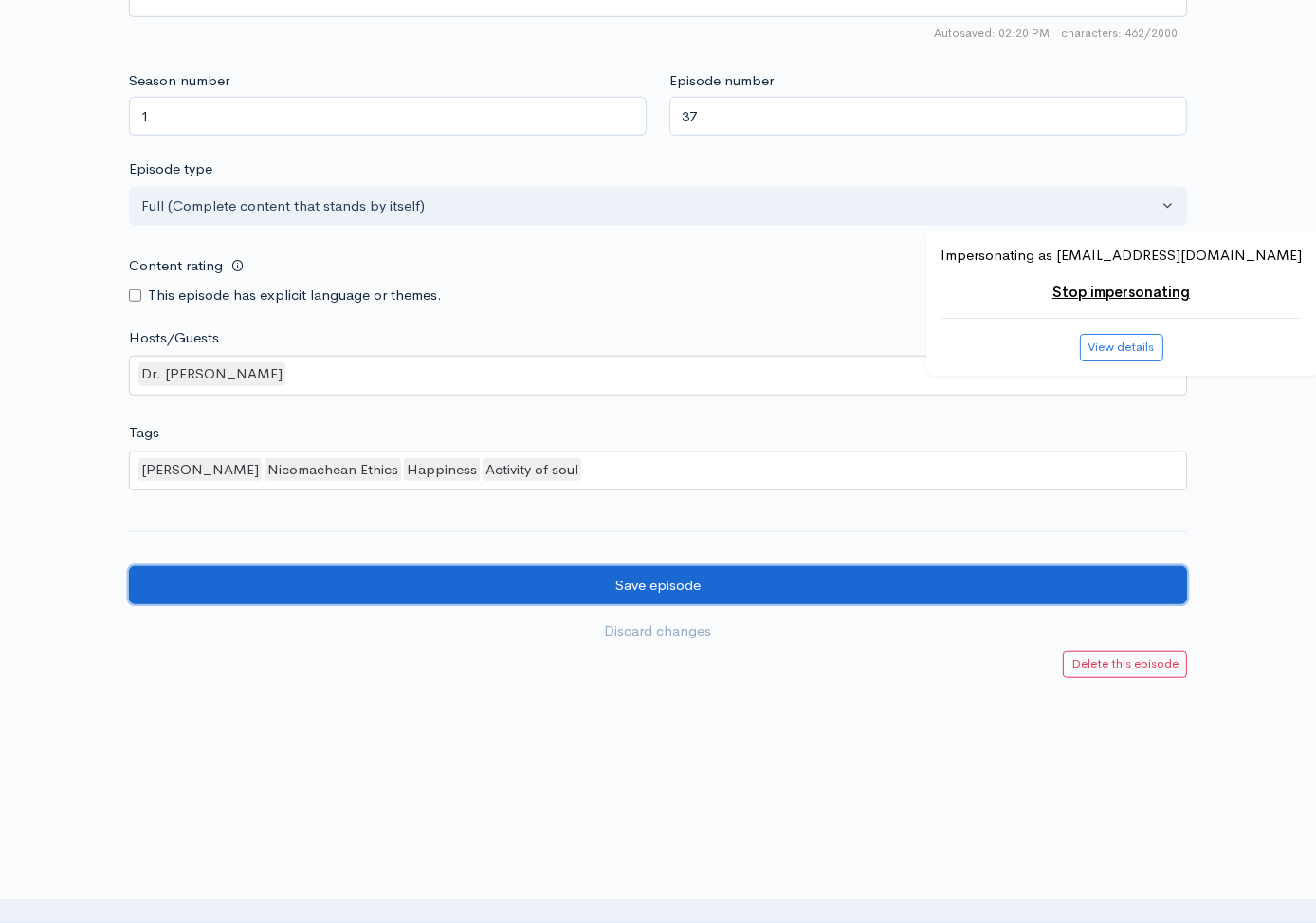
click at [915, 578] on input "Save episode" at bounding box center [658, 585] width 1058 height 39
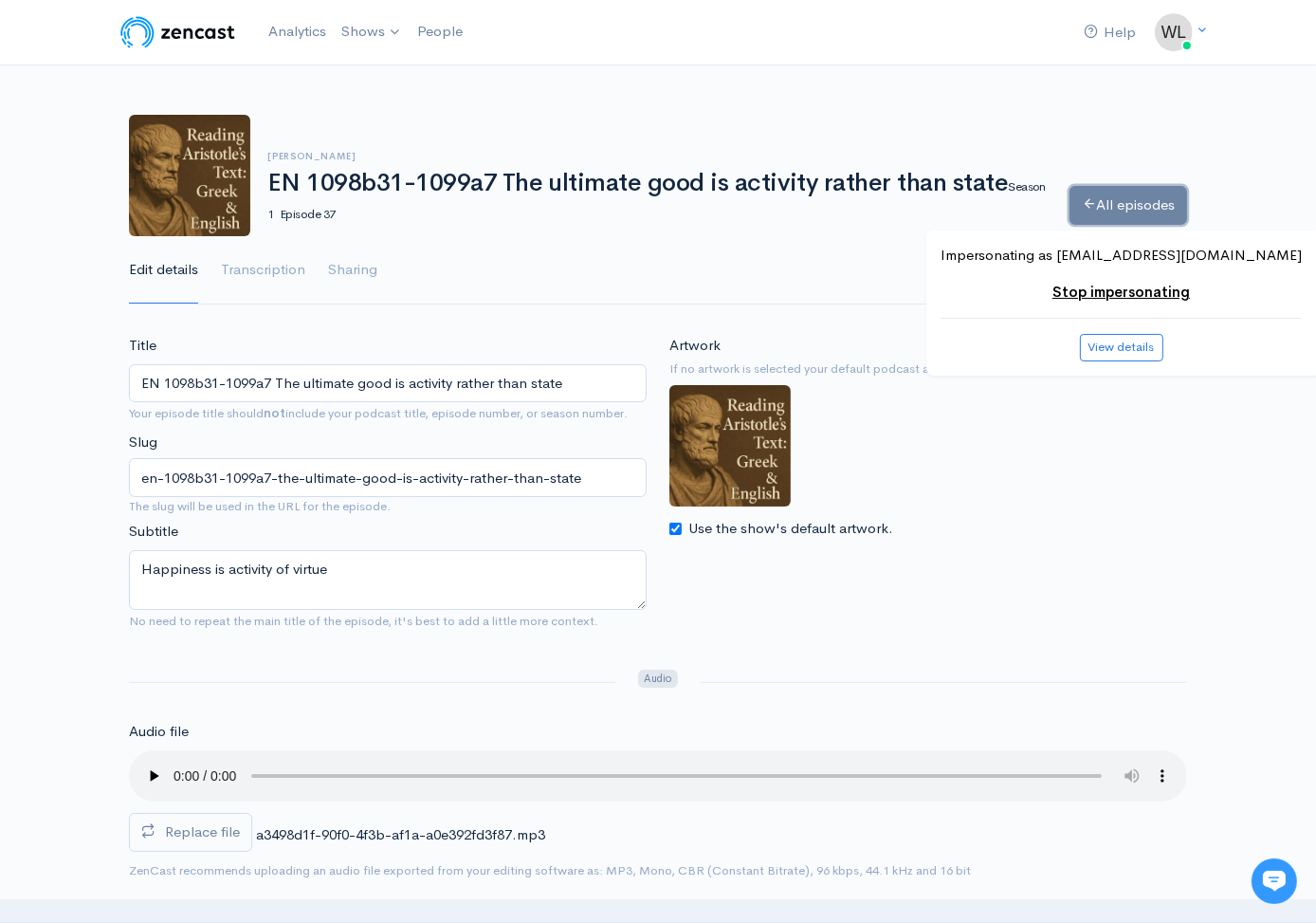
click at [1138, 201] on link "All episodes" at bounding box center [1128, 205] width 117 height 39
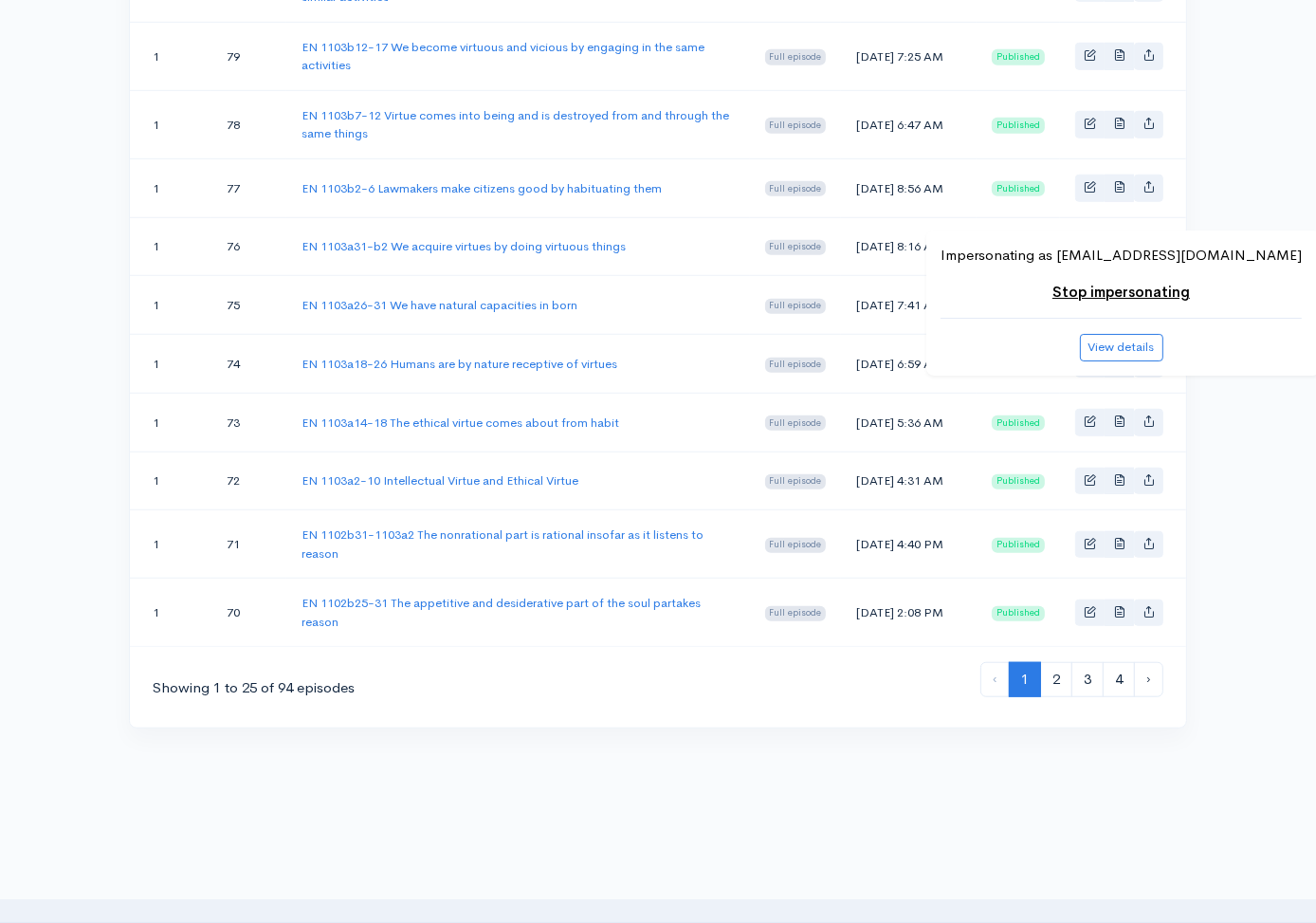
scroll to position [1568, 0]
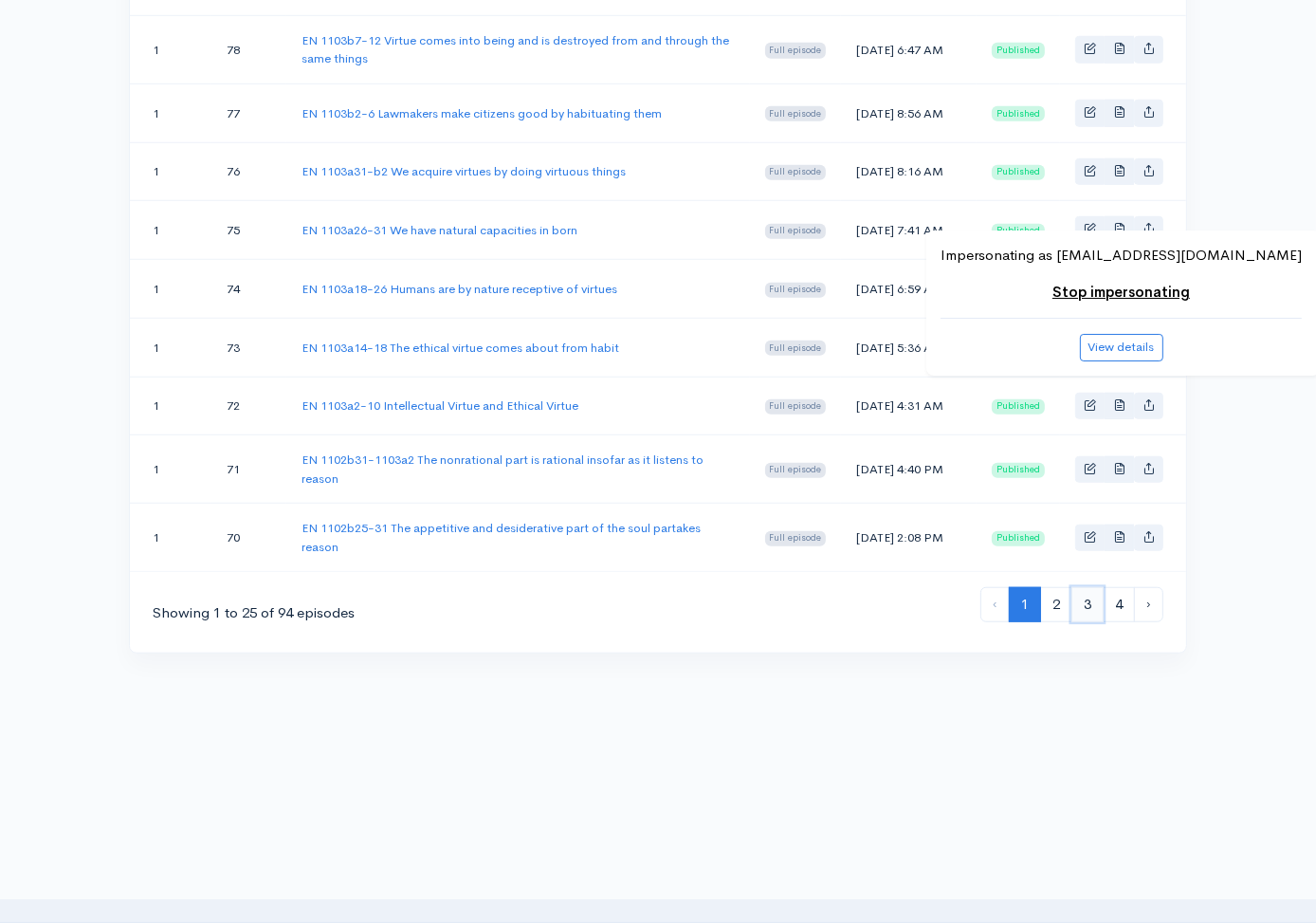
click at [1086, 607] on link "3" at bounding box center [1088, 604] width 32 height 35
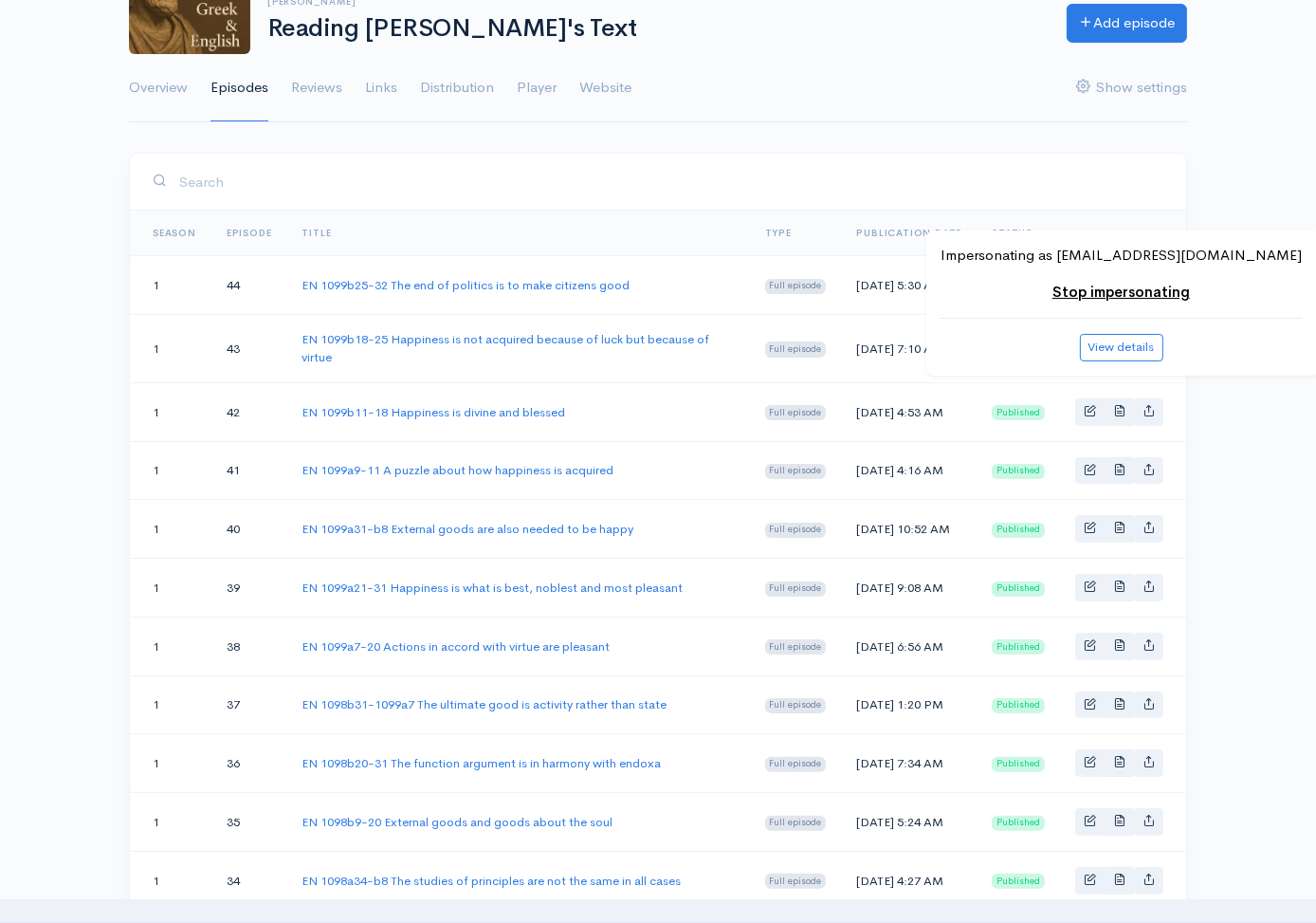
scroll to position [183, 0]
click at [577, 653] on link "EN 1099a7-20 Actions in accord with virtue are pleasant" at bounding box center [455, 645] width 308 height 16
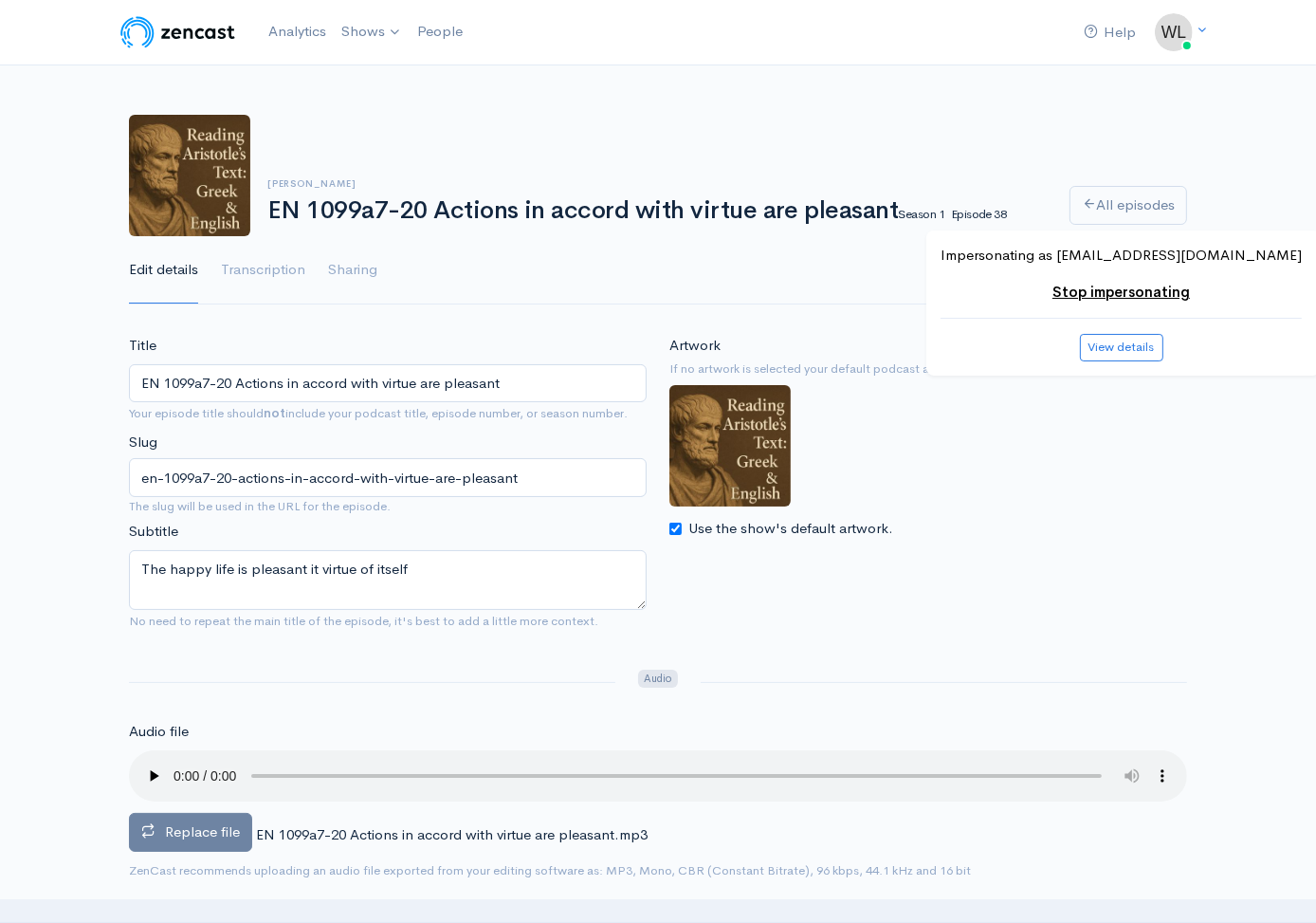
click at [227, 822] on span "Replace file" at bounding box center [202, 830] width 74 height 18
click at [0, 0] on input "Replace file" at bounding box center [0, 0] width 0 height 0
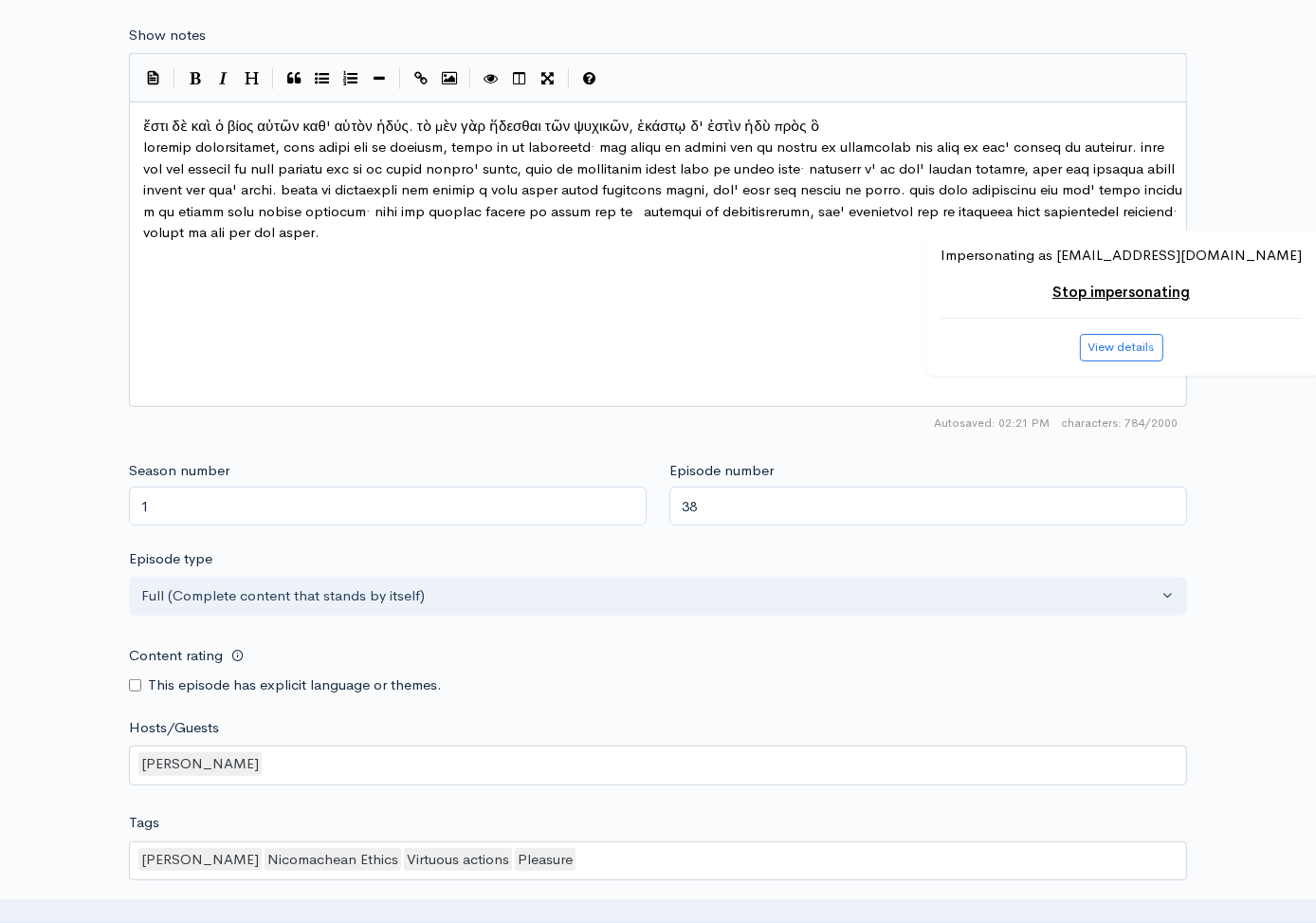
scroll to position [1539, 0]
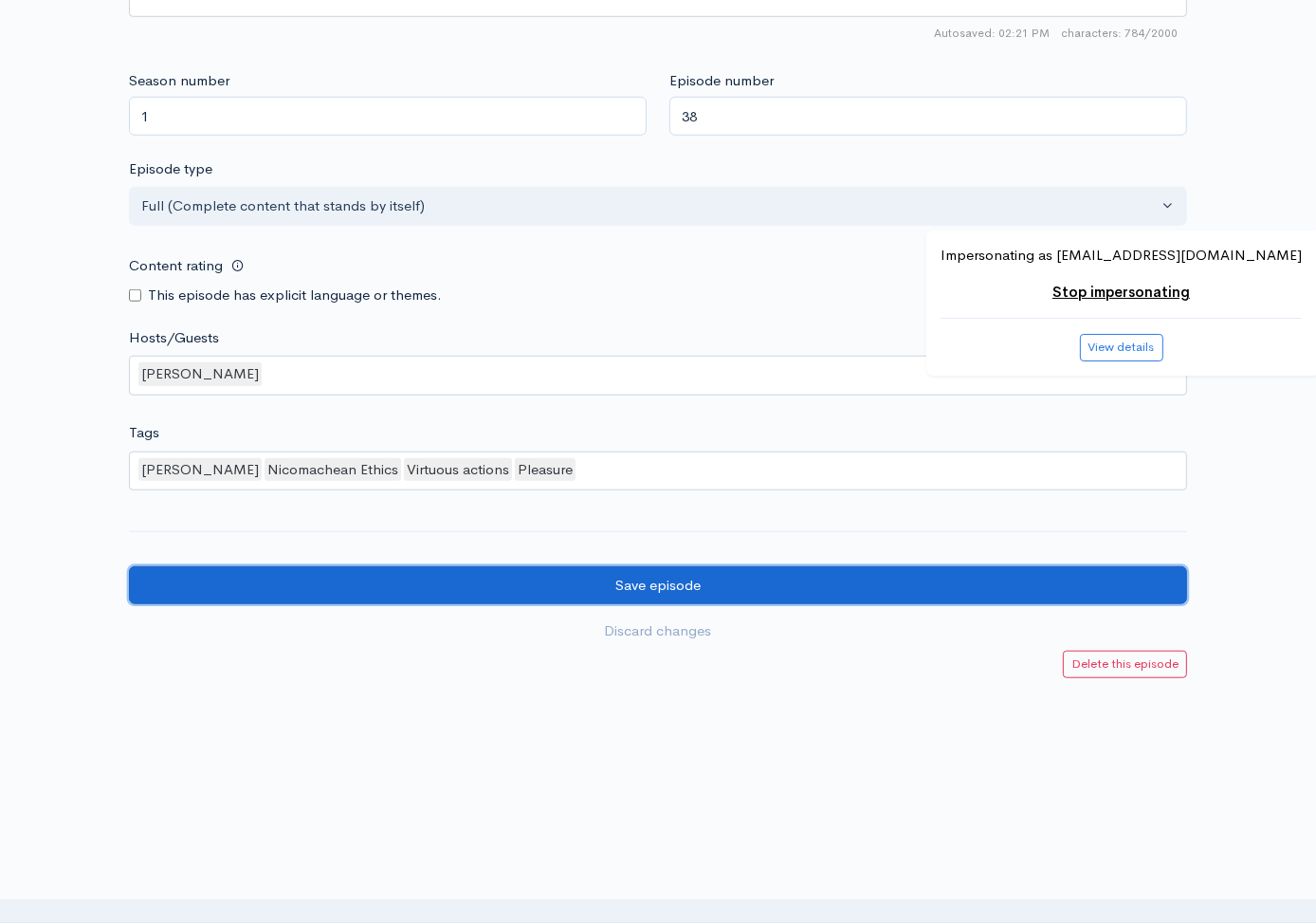
click at [890, 567] on input "Save episode" at bounding box center [658, 585] width 1058 height 39
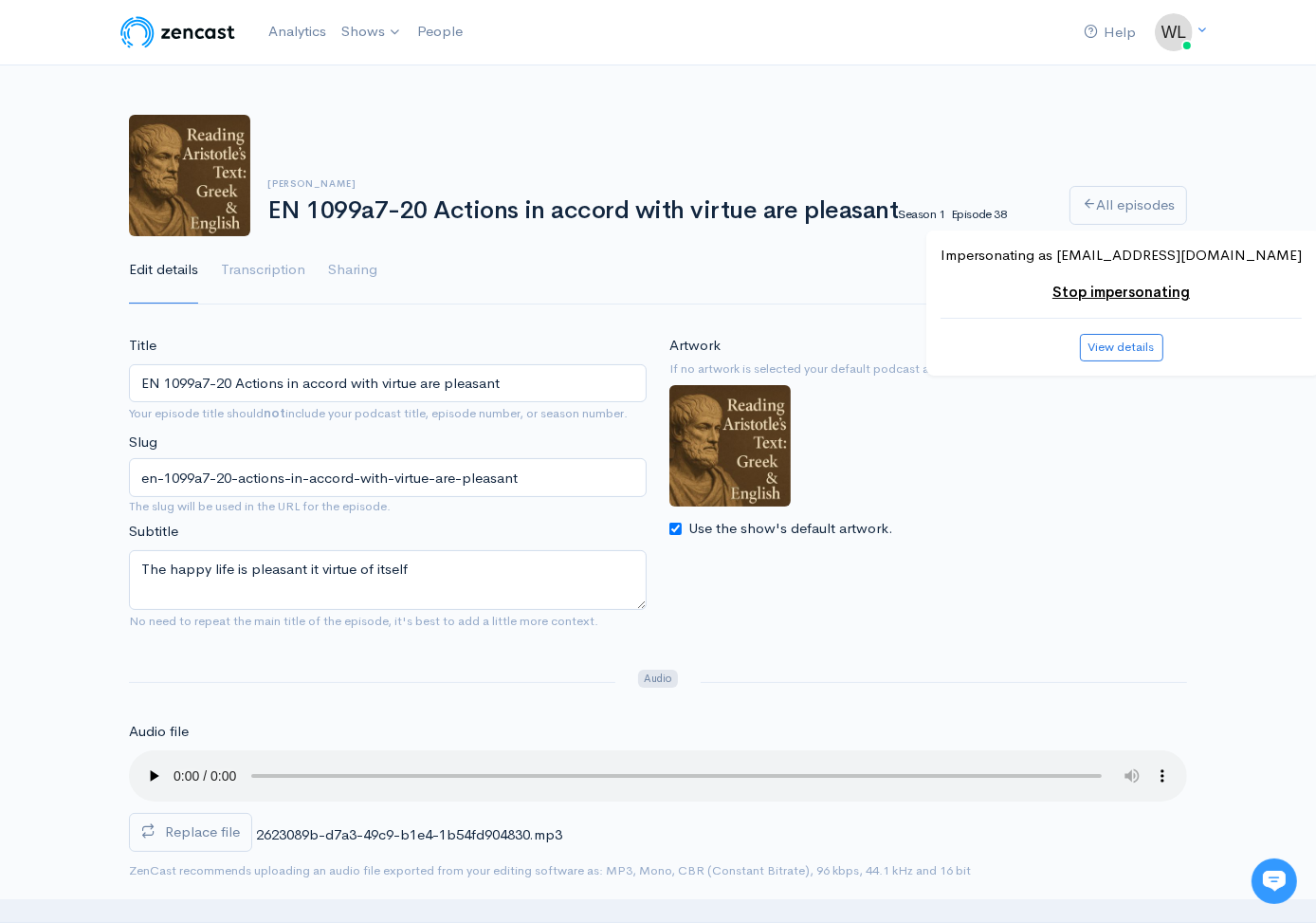
click at [1135, 213] on link "All episodes" at bounding box center [1128, 205] width 117 height 39
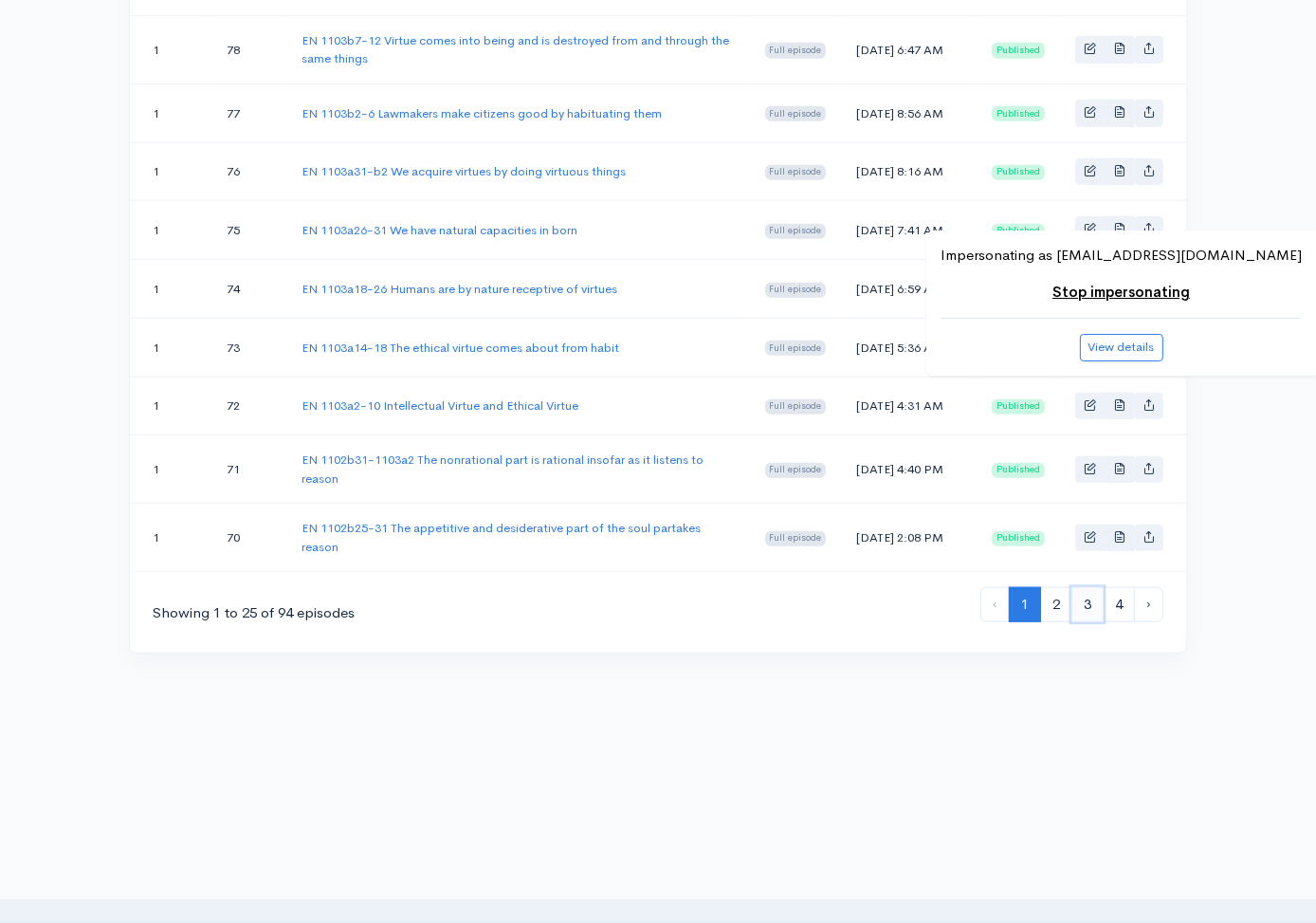
click at [1090, 621] on link "3" at bounding box center [1088, 604] width 32 height 35
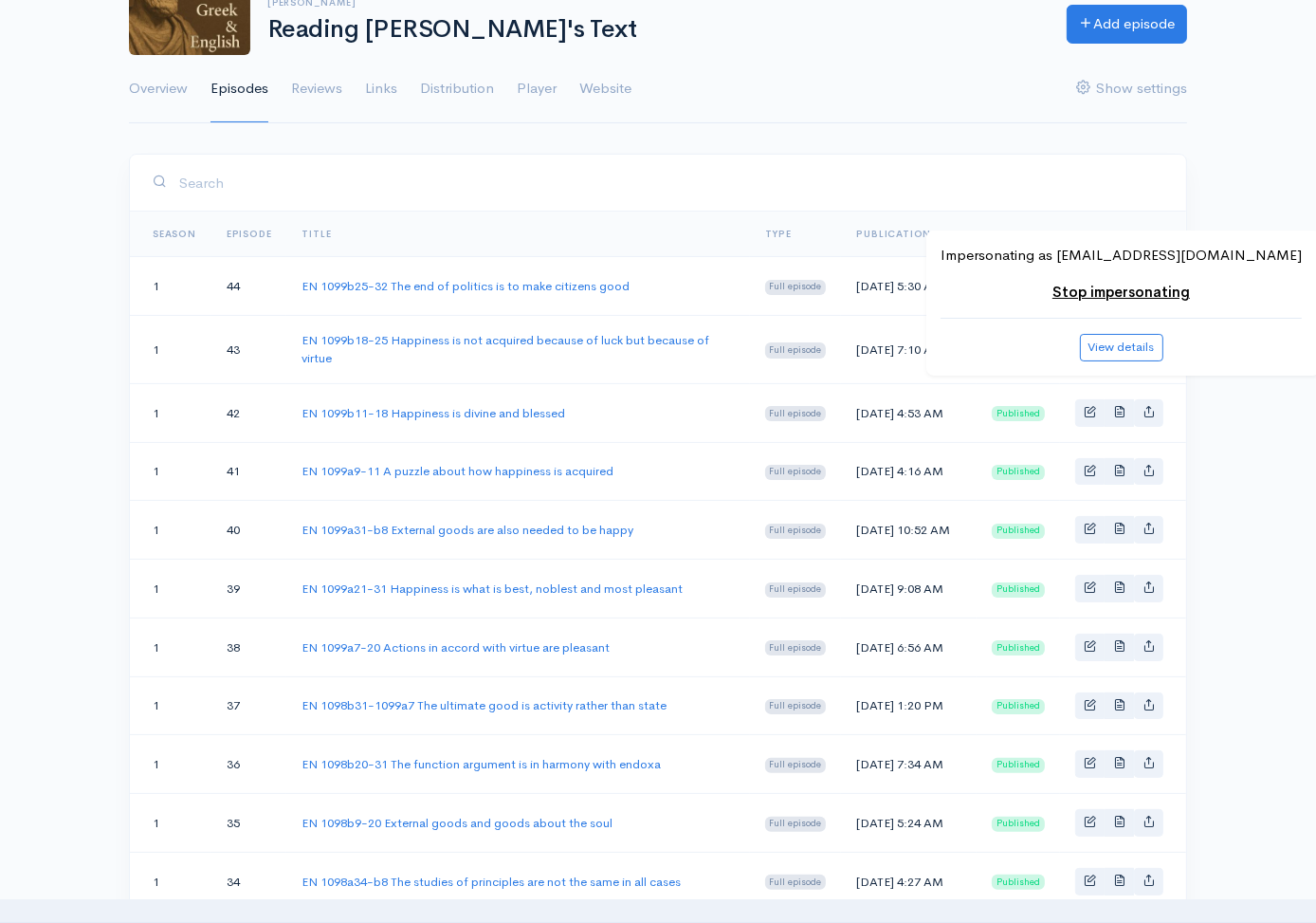
scroll to position [189, 0]
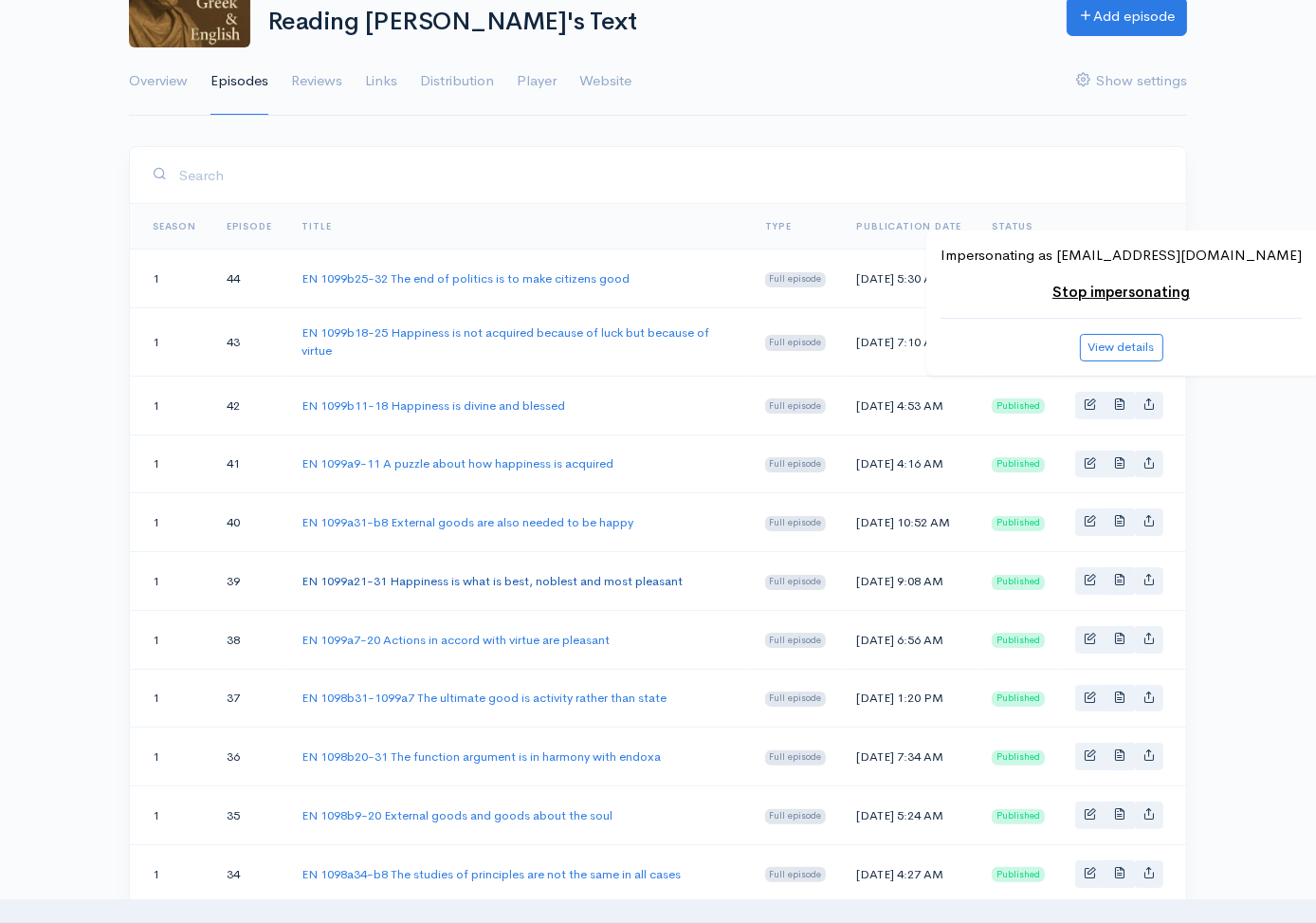
click at [635, 589] on link "EN 1099a21-31 Happiness is what is best, noblest and most pleasant" at bounding box center [491, 580] width 381 height 16
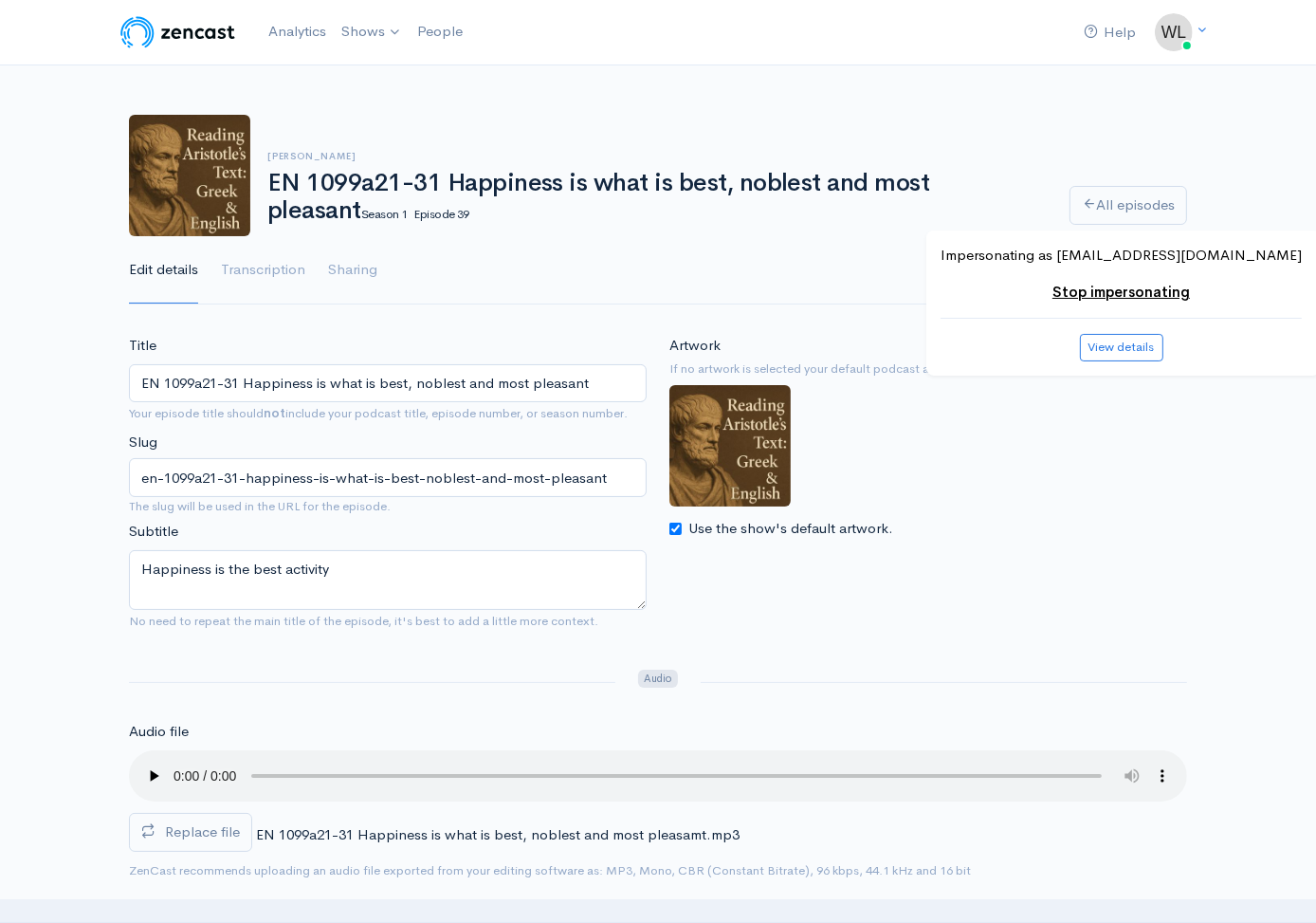
click at [236, 832] on span "Replace file" at bounding box center [202, 830] width 74 height 18
click at [0, 0] on input "Replace file" at bounding box center [0, 0] width 0 height 0
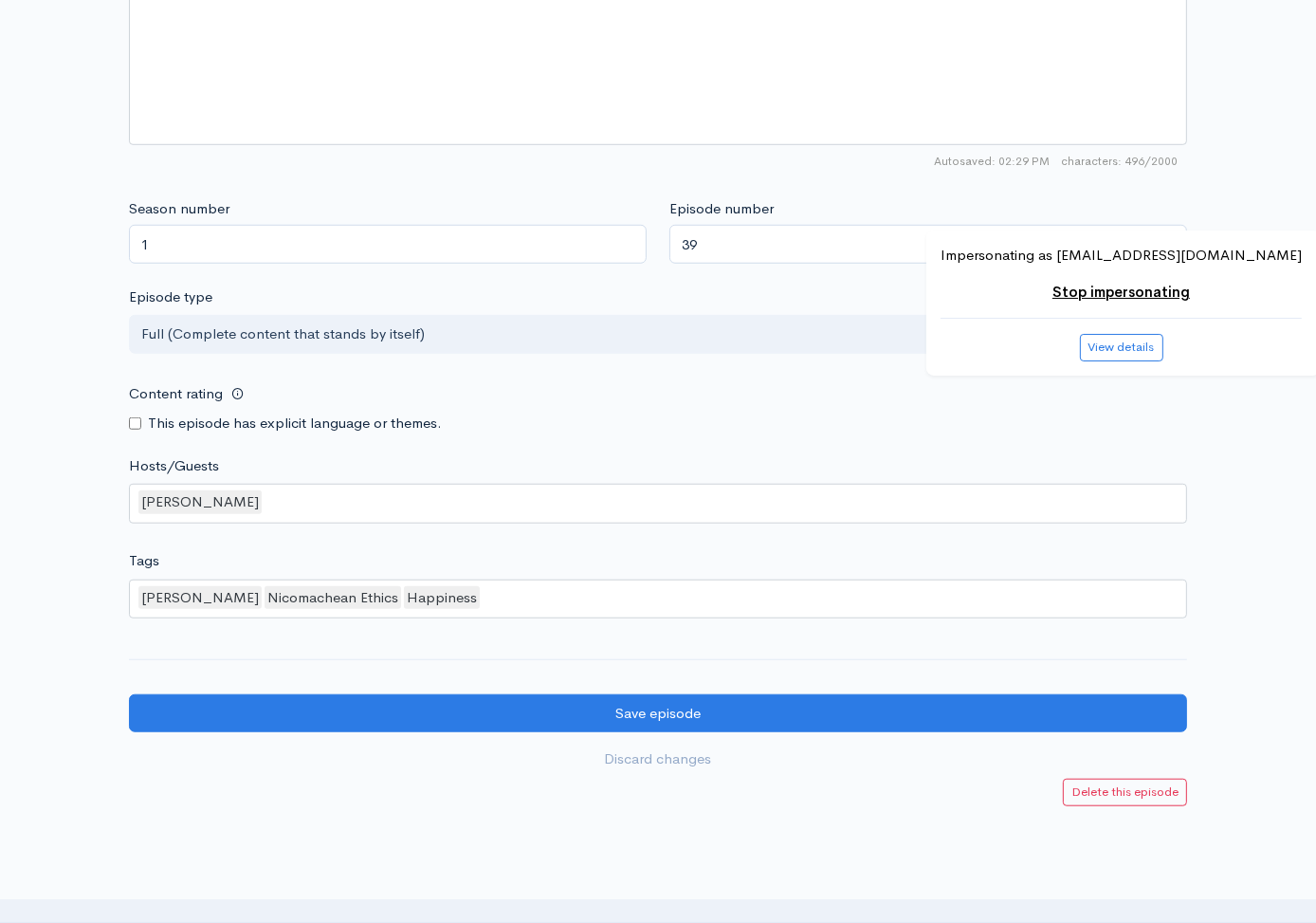
scroll to position [1539, 0]
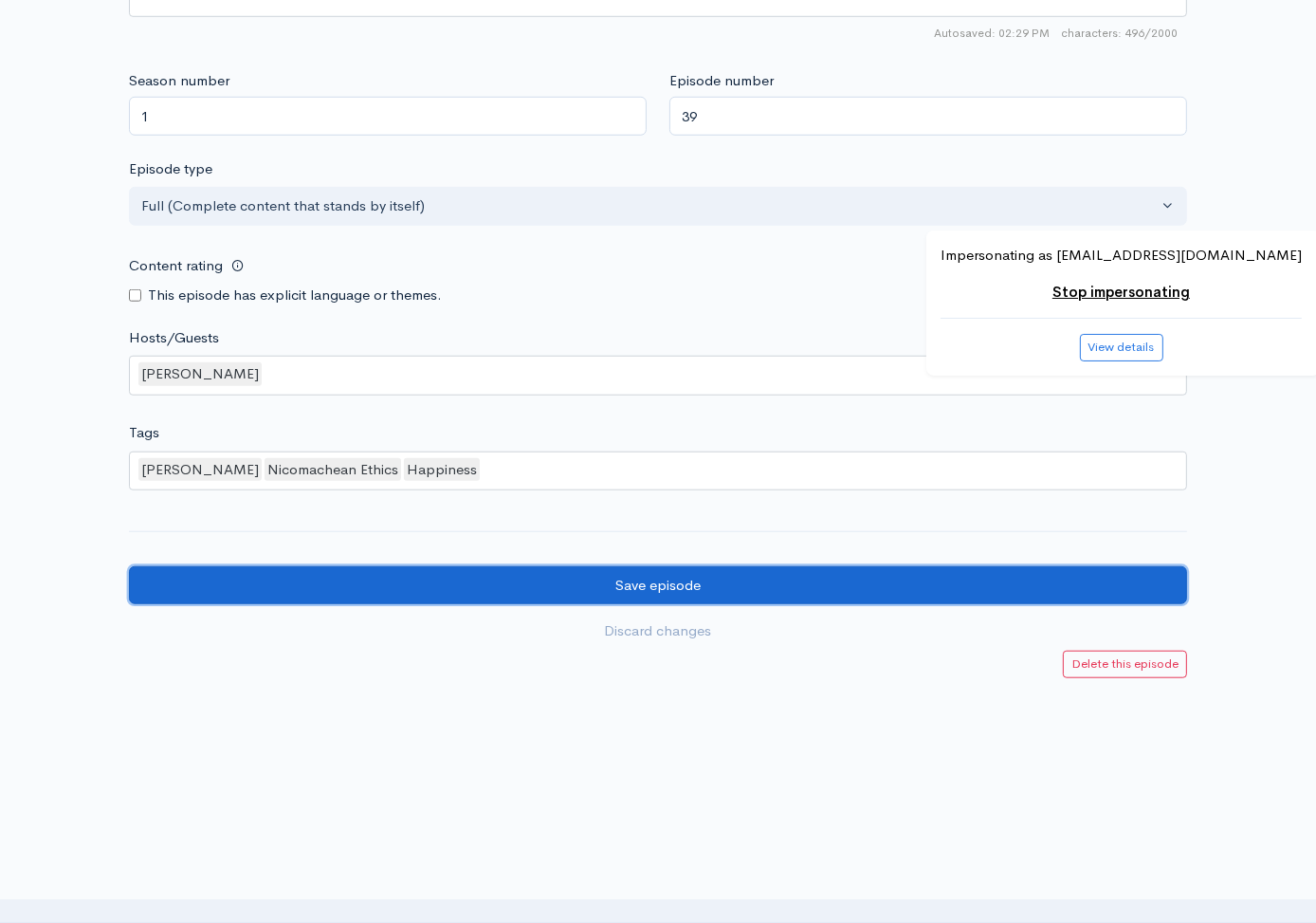
click at [286, 572] on input "Save episode" at bounding box center [658, 585] width 1058 height 39
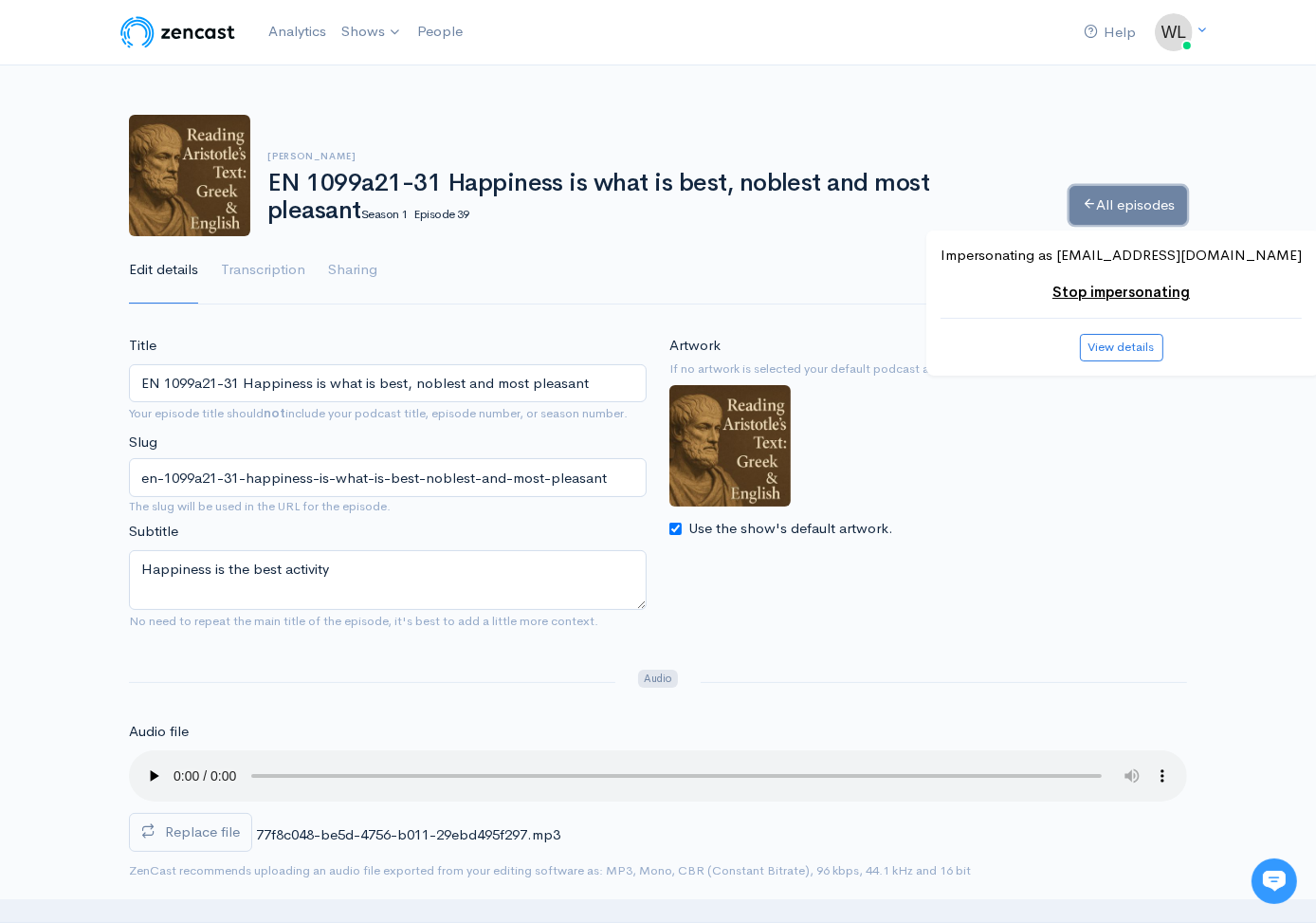
click at [1095, 197] on link "All episodes" at bounding box center [1128, 205] width 117 height 39
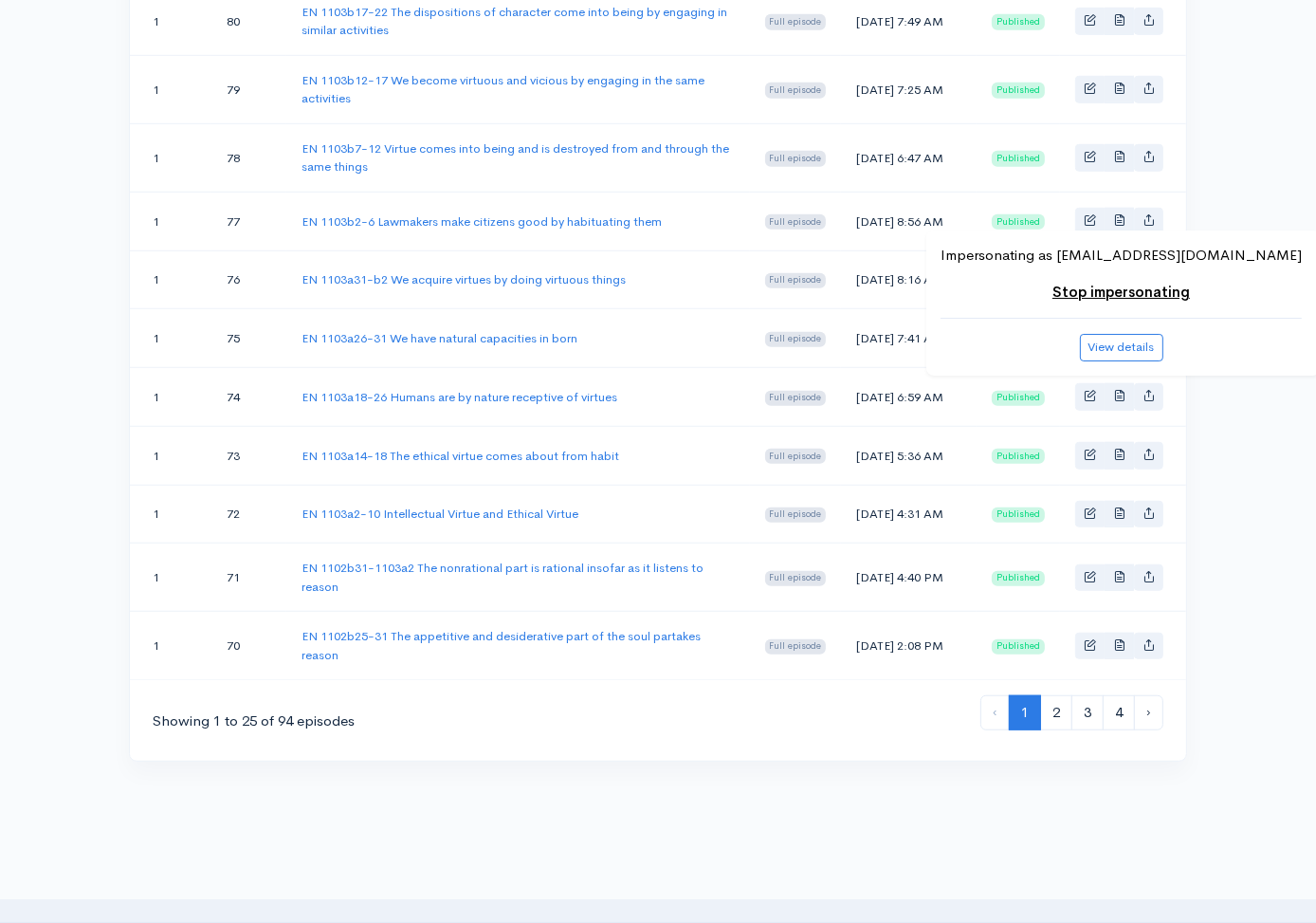
scroll to position [1568, 0]
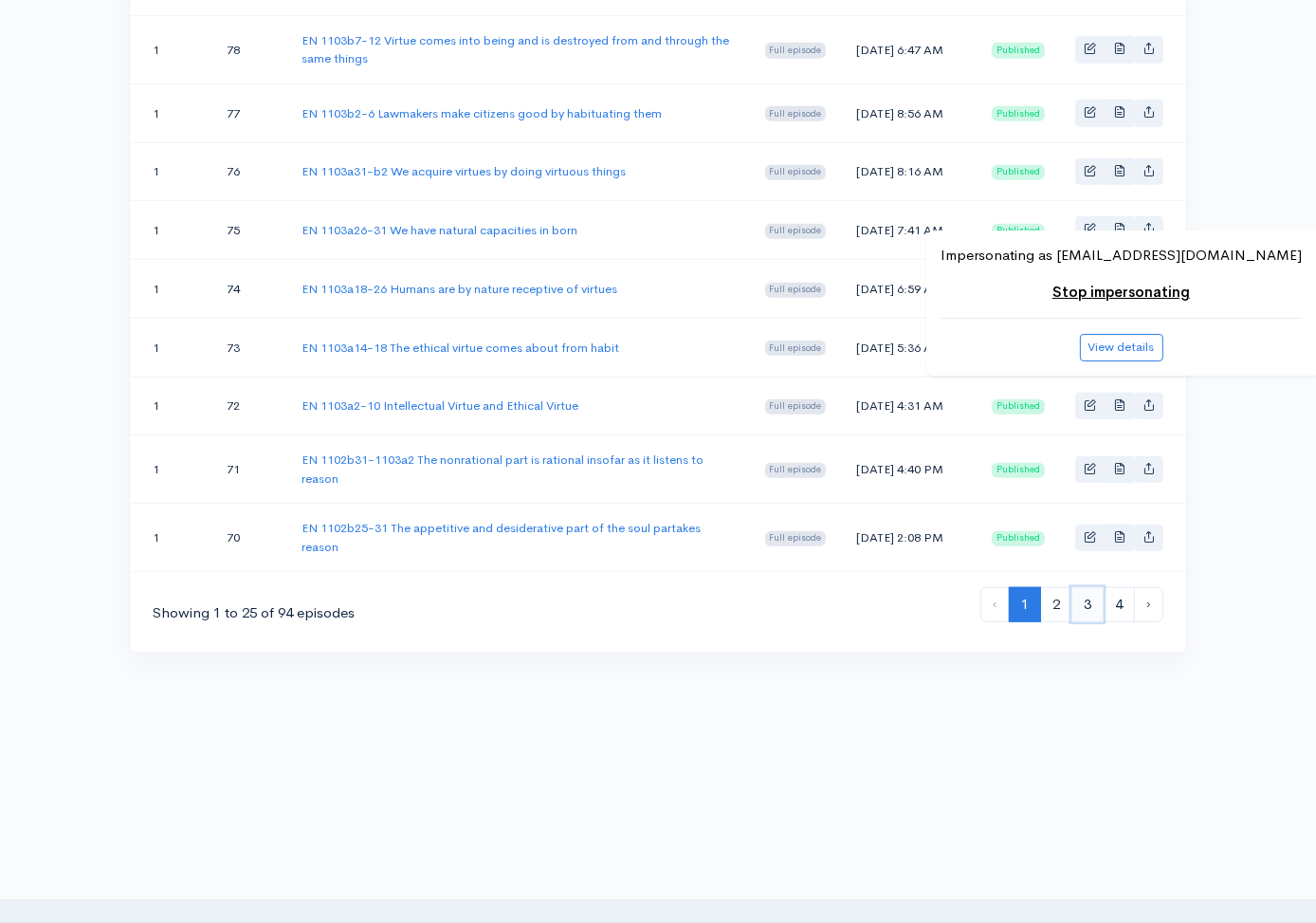
click at [1088, 600] on link "3" at bounding box center [1088, 604] width 32 height 35
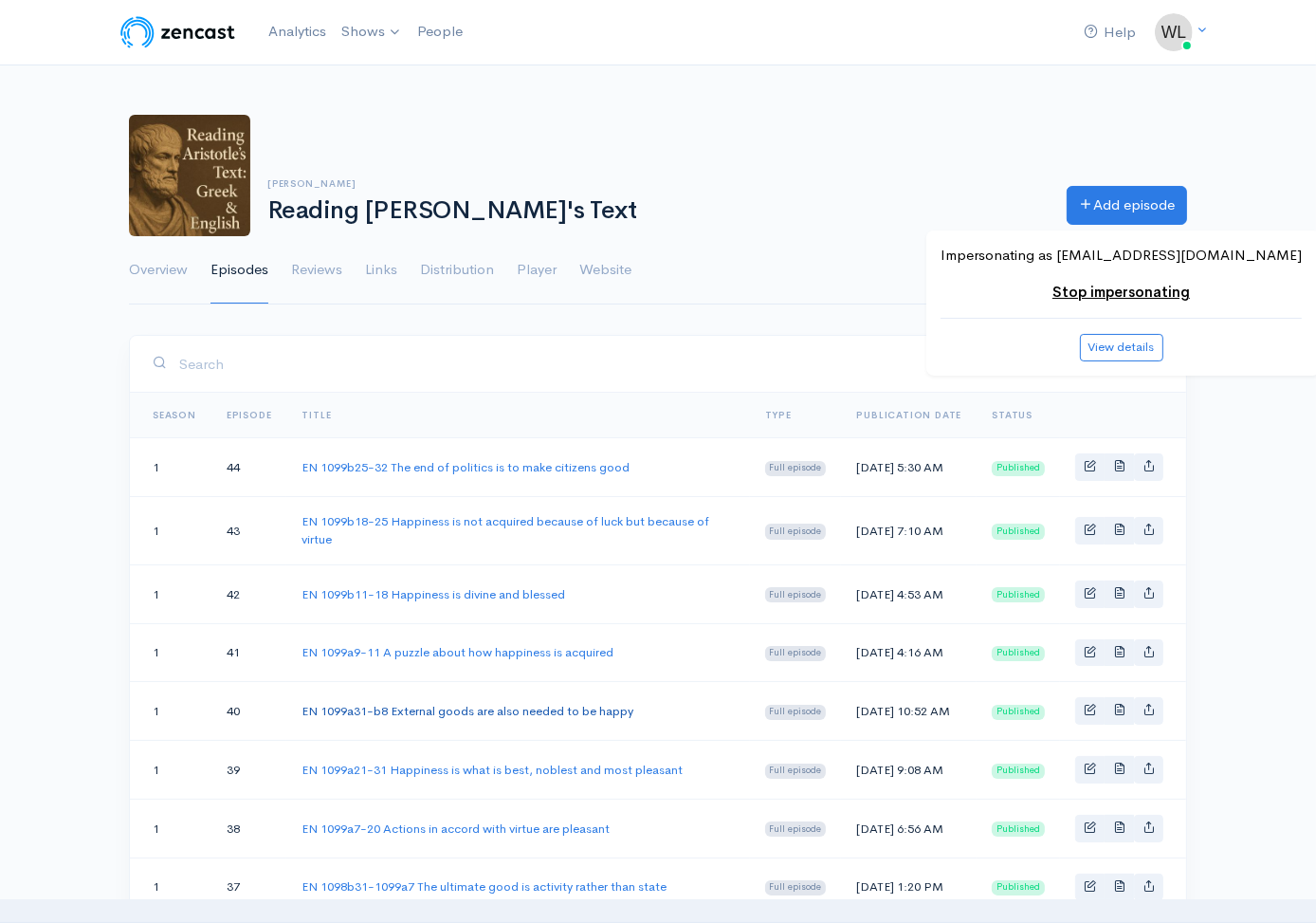
click at [567, 719] on link "EN 1099a31-b8 External goods are also needed to be happy" at bounding box center [468, 710] width 332 height 16
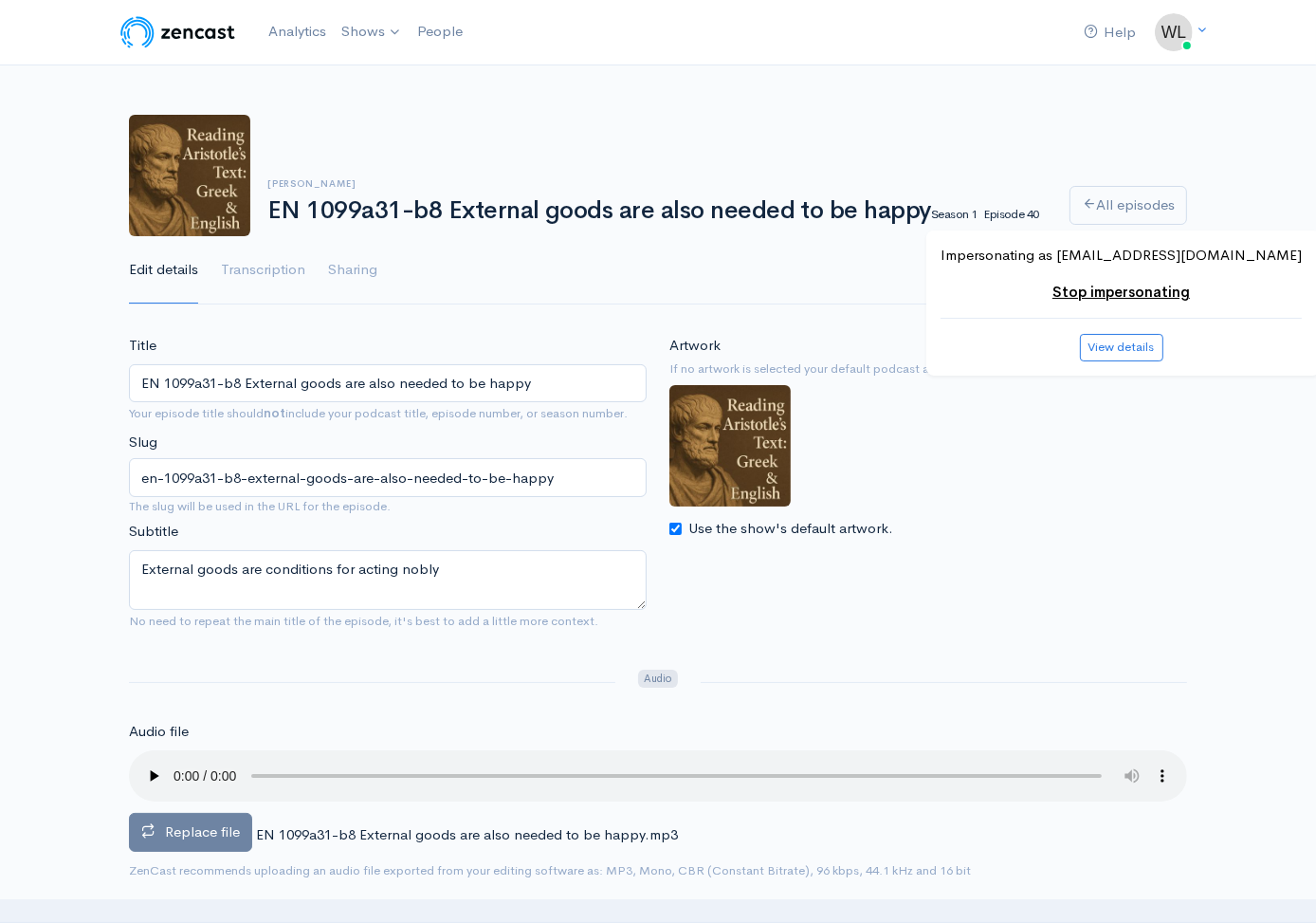
click at [246, 838] on label "Replace file" at bounding box center [190, 831] width 123 height 39
click at [0, 0] on input "Replace file" at bounding box center [0, 0] width 0 height 0
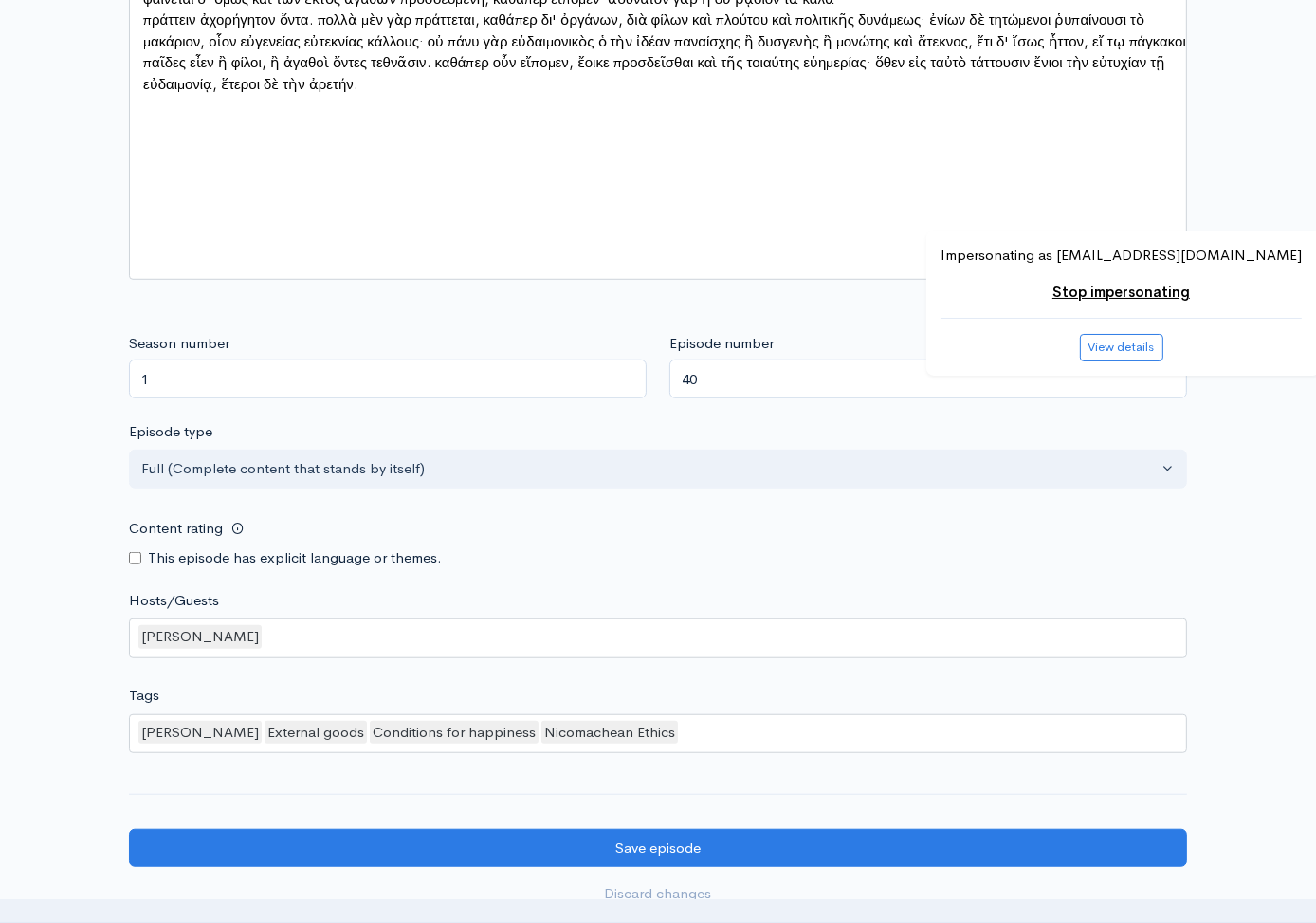
scroll to position [1539, 0]
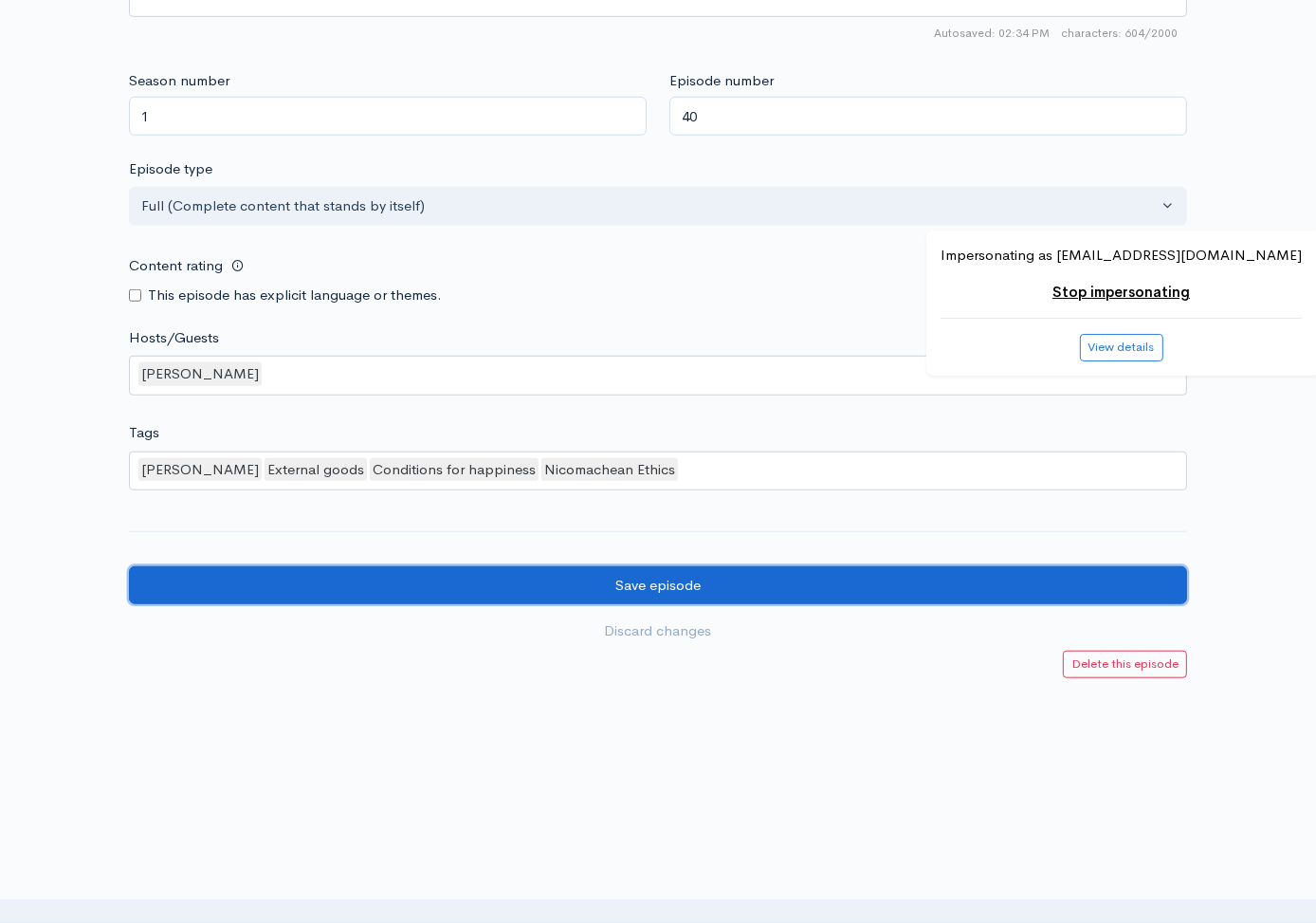
click at [804, 579] on input "Save episode" at bounding box center [658, 585] width 1058 height 39
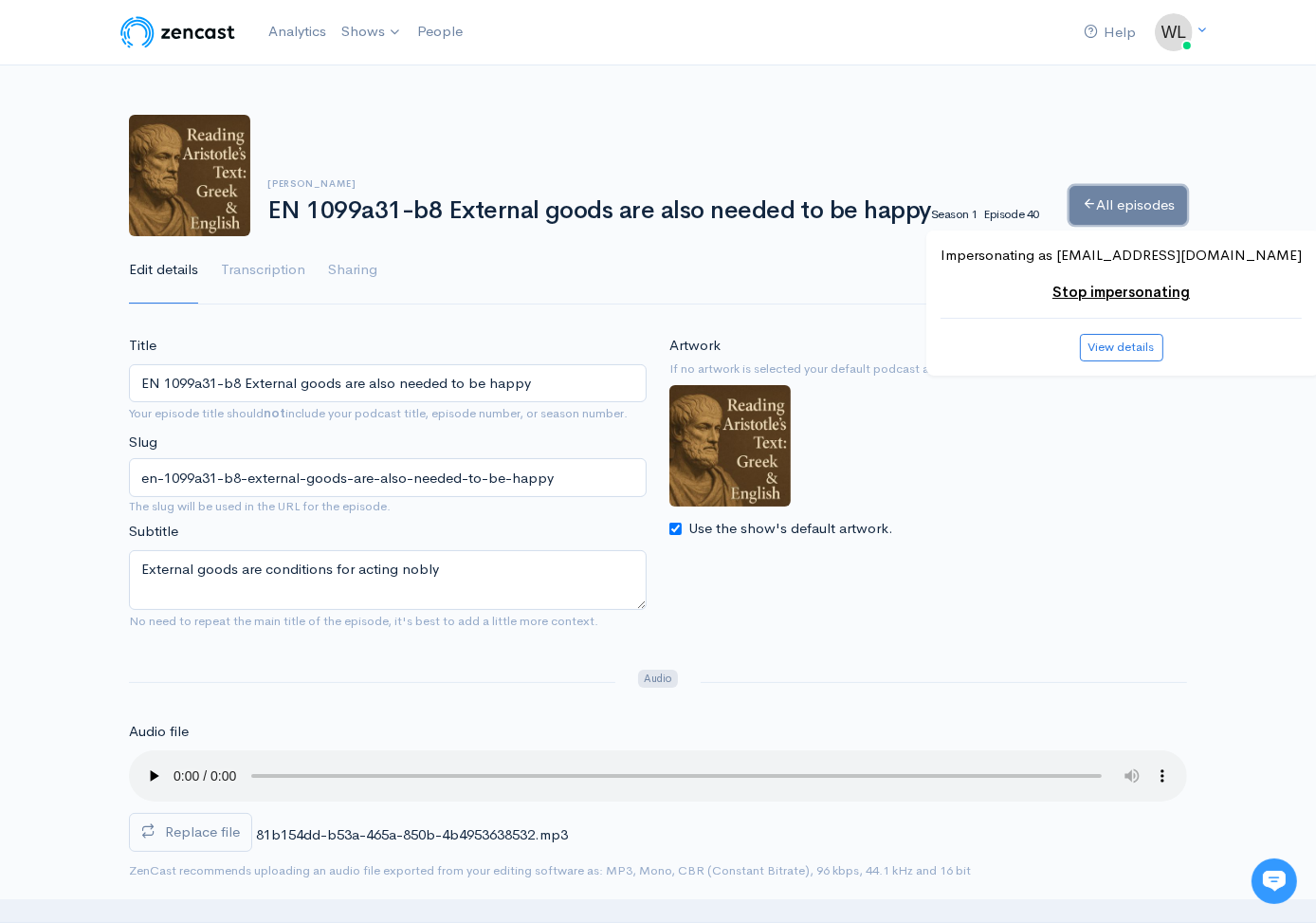
click at [1113, 206] on link "All episodes" at bounding box center [1128, 205] width 117 height 39
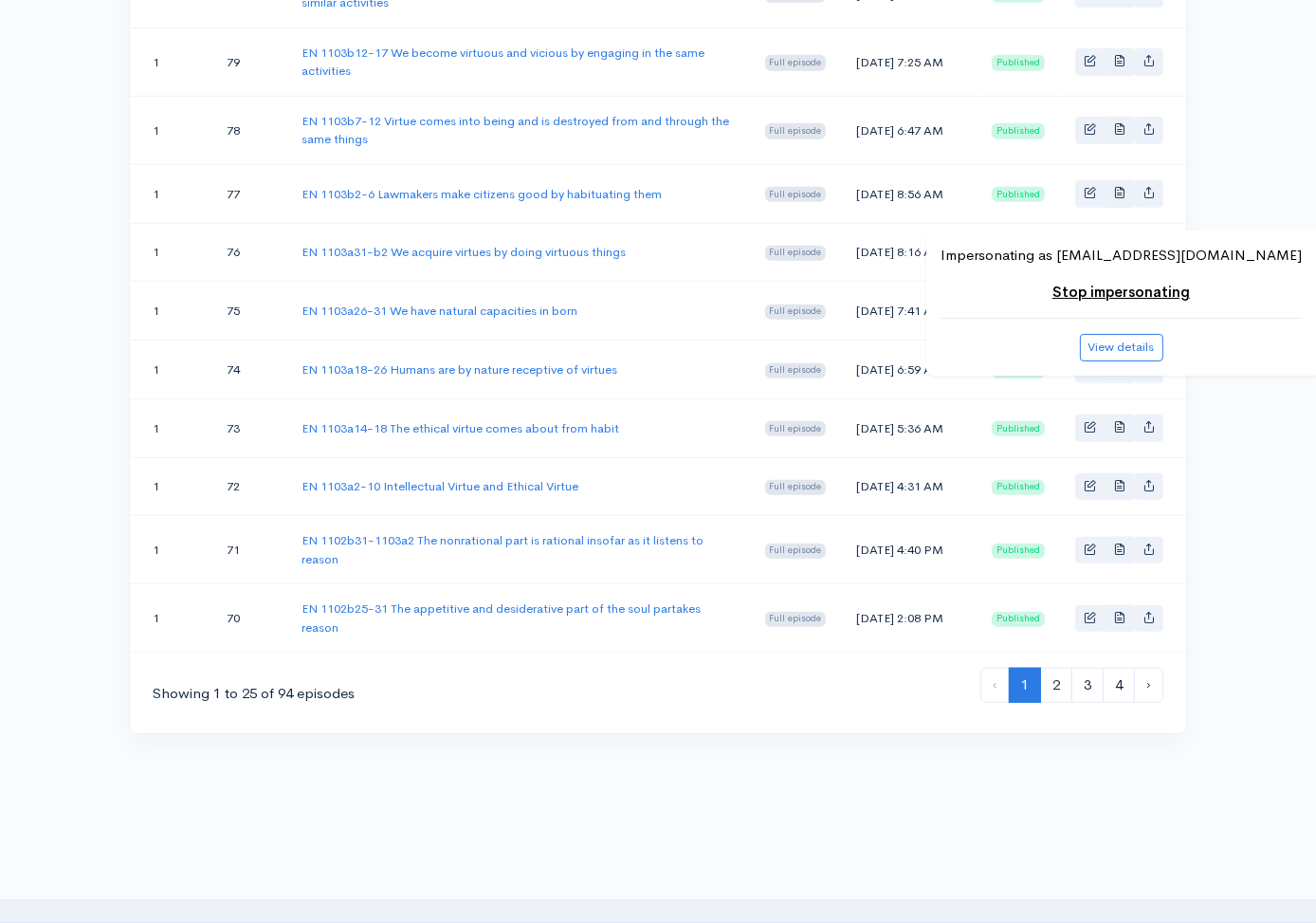
scroll to position [1568, 0]
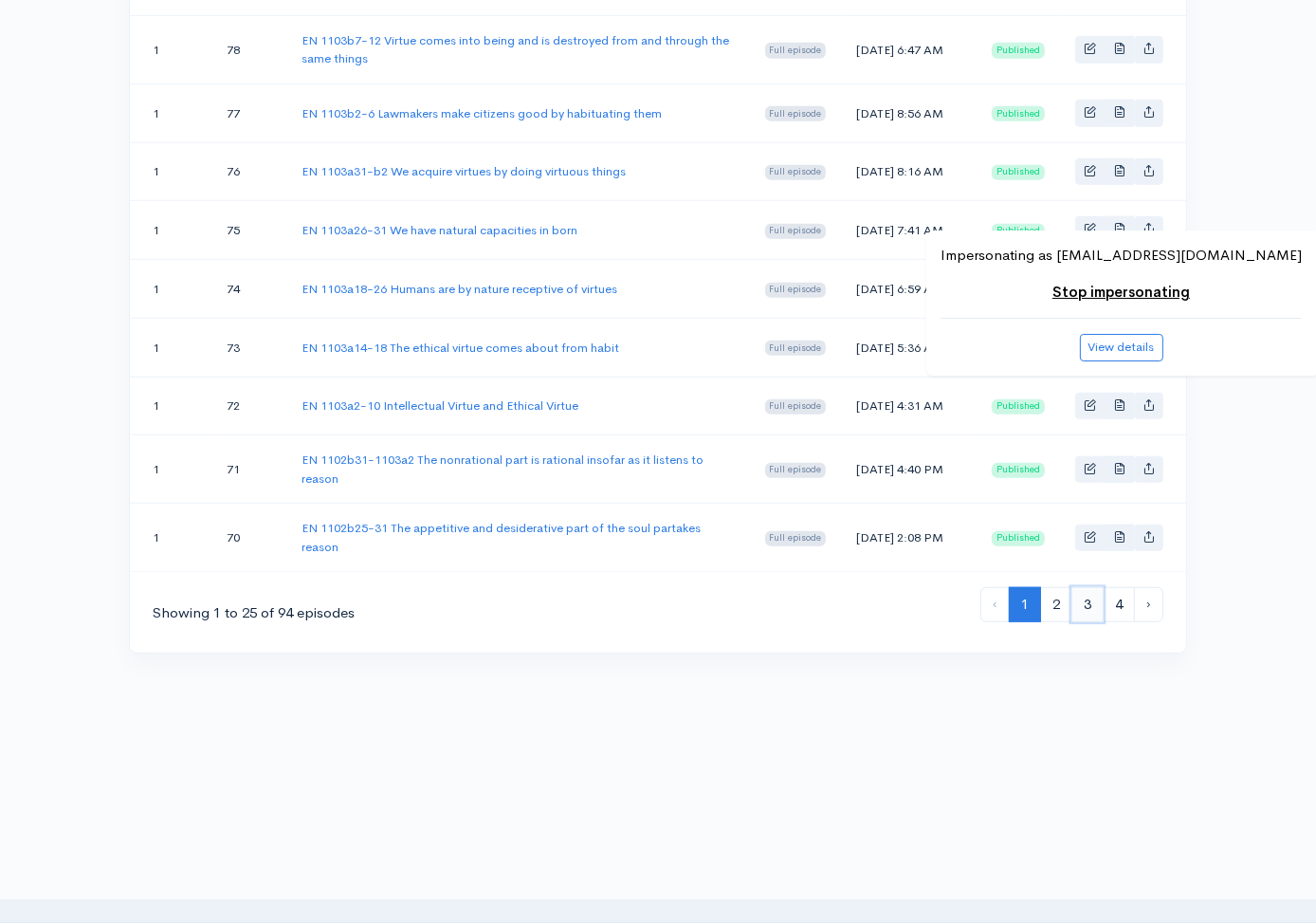
click at [1092, 600] on link "3" at bounding box center [1088, 604] width 32 height 35
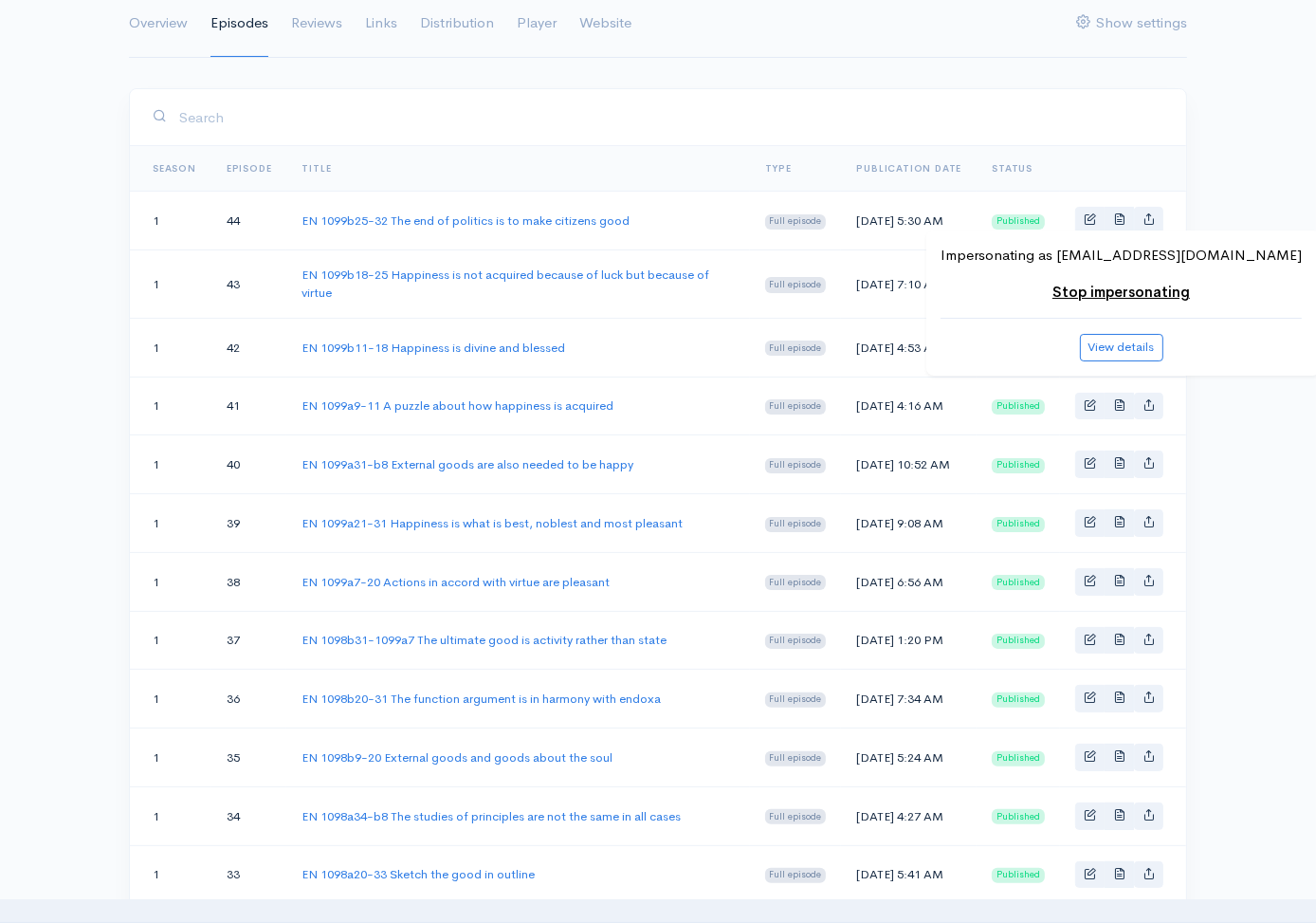
scroll to position [247, 0]
click at [556, 412] on link "EN 1099a9-11 A puzzle about how happiness is acquired" at bounding box center [457, 404] width 312 height 16
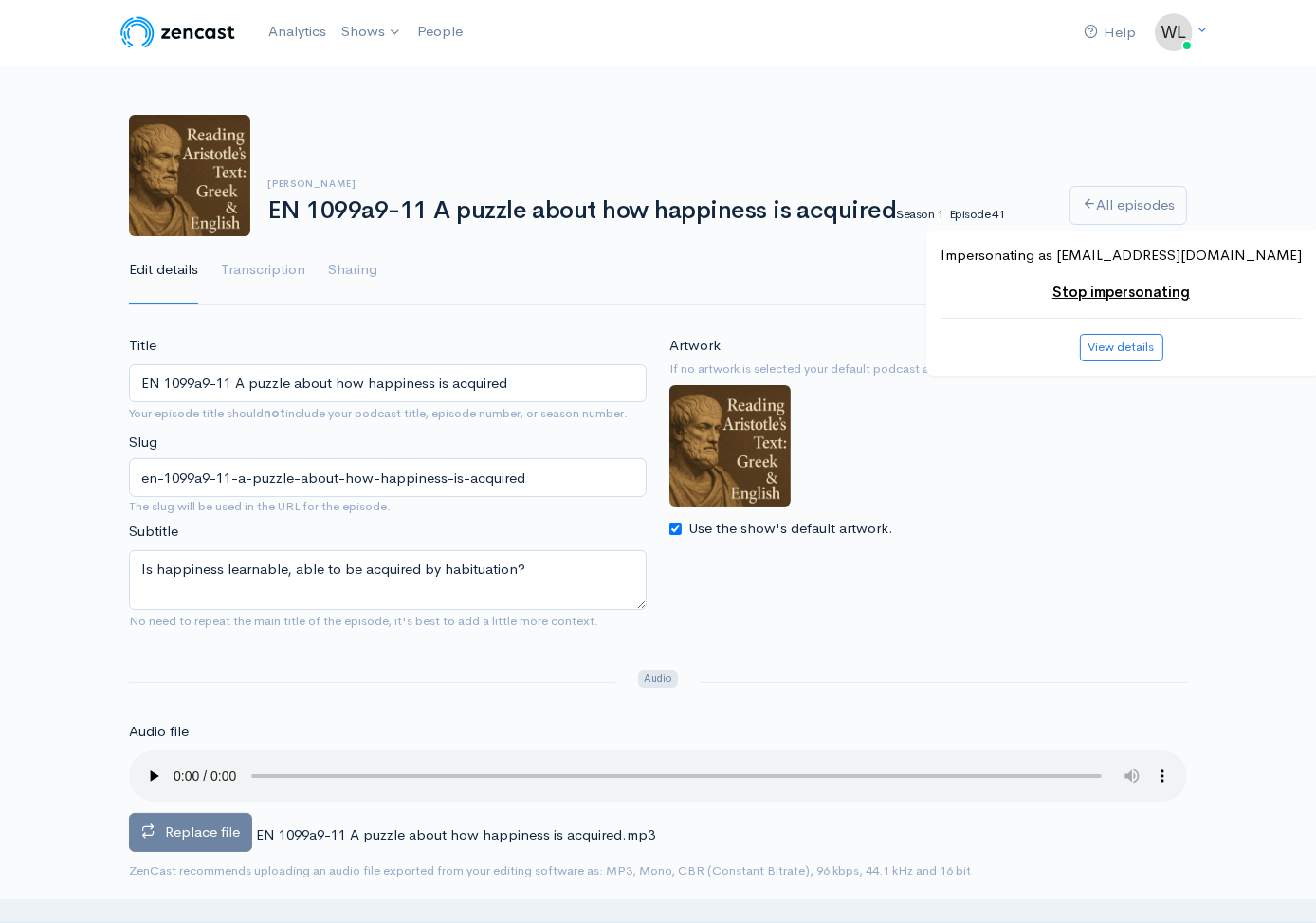
click at [178, 833] on span "Replace file" at bounding box center [202, 830] width 74 height 18
click at [0, 0] on input "Replace file" at bounding box center [0, 0] width 0 height 0
click at [1155, 844] on div "Replace file EN 1099a9-11 A puzzle about how happiness is acquired.mp3 0" at bounding box center [658, 805] width 1058 height 109
click at [215, 826] on span "Replace file" at bounding box center [202, 830] width 74 height 18
click at [0, 0] on input "Replace file" at bounding box center [0, 0] width 0 height 0
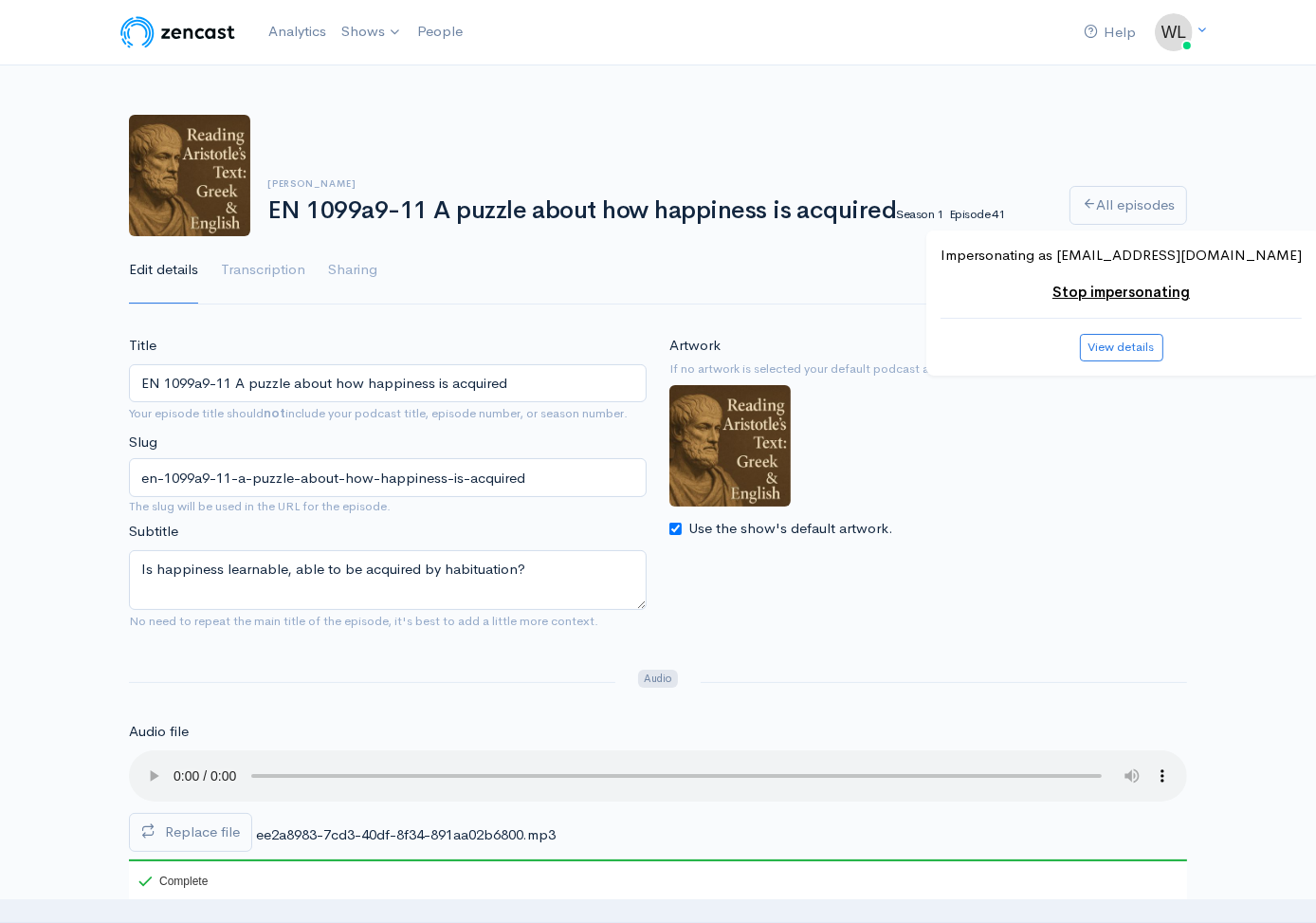
click at [1091, 577] on div "Artwork If no artwork is selected your default podcast artwork will be used Use…" at bounding box center [928, 490] width 540 height 309
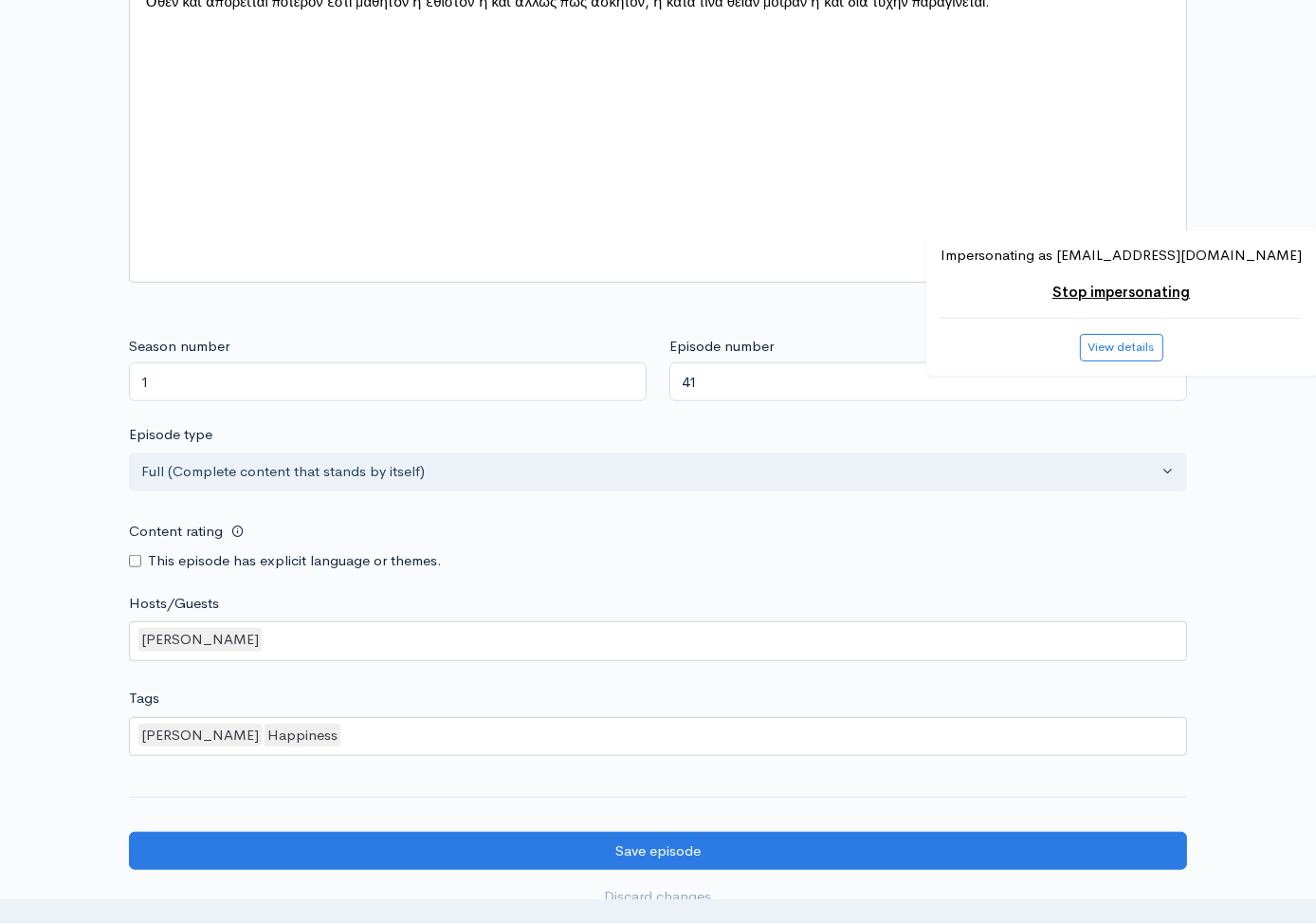
scroll to position [1539, 0]
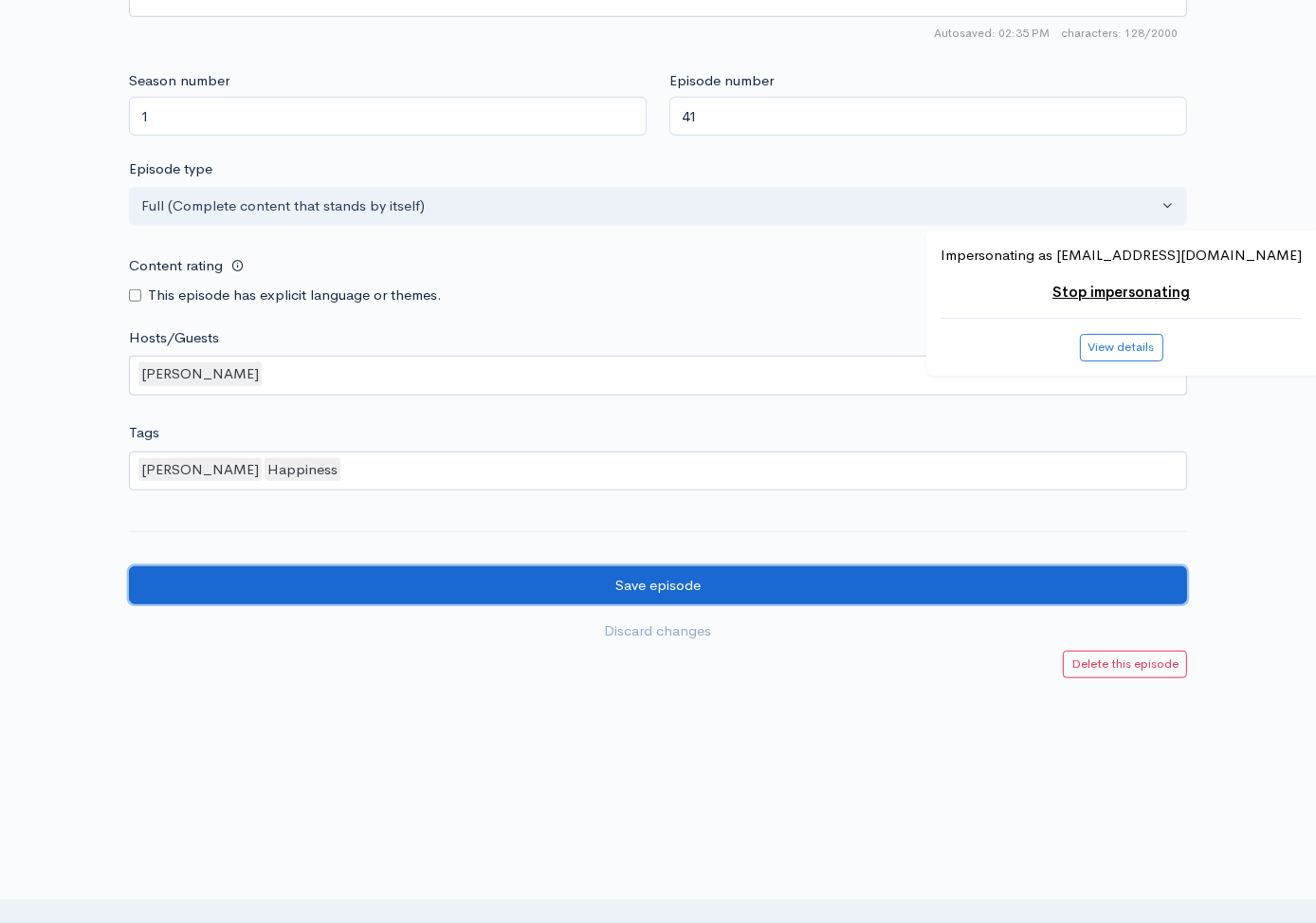
click at [1009, 592] on input "Save episode" at bounding box center [658, 585] width 1058 height 39
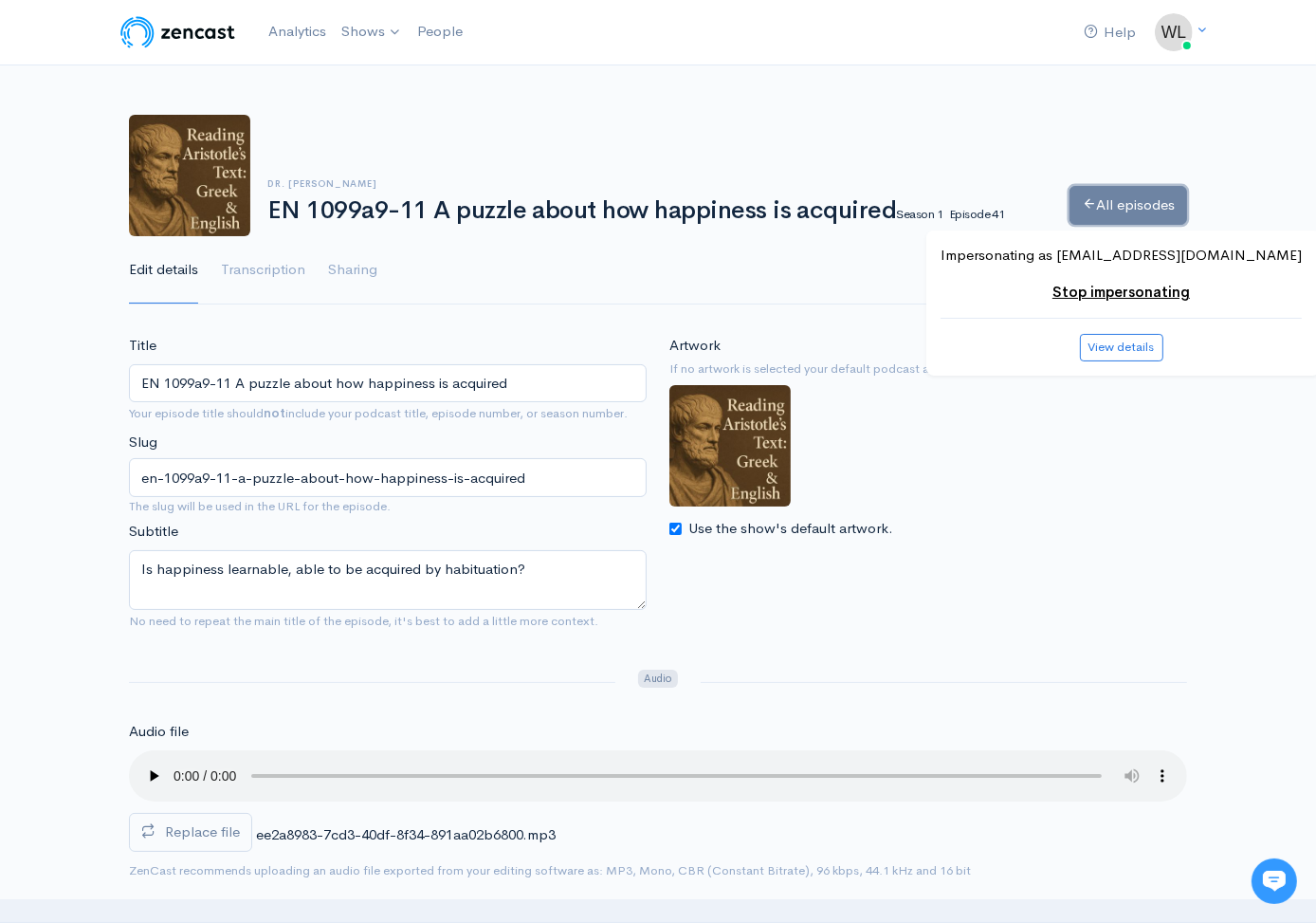
click at [1139, 203] on link "All episodes" at bounding box center [1128, 205] width 117 height 39
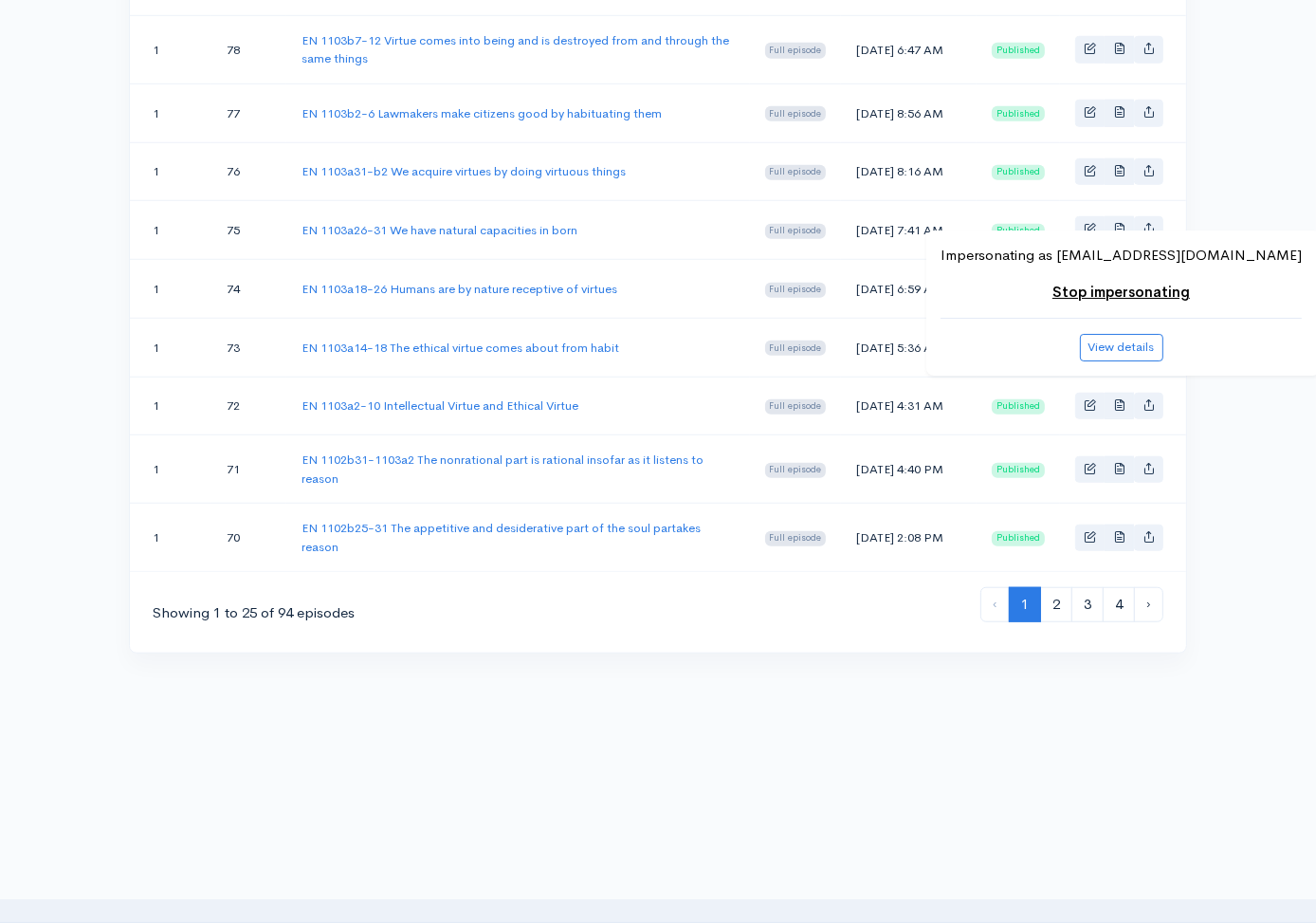
scroll to position [1568, 0]
click at [1089, 598] on link "3" at bounding box center [1088, 604] width 32 height 35
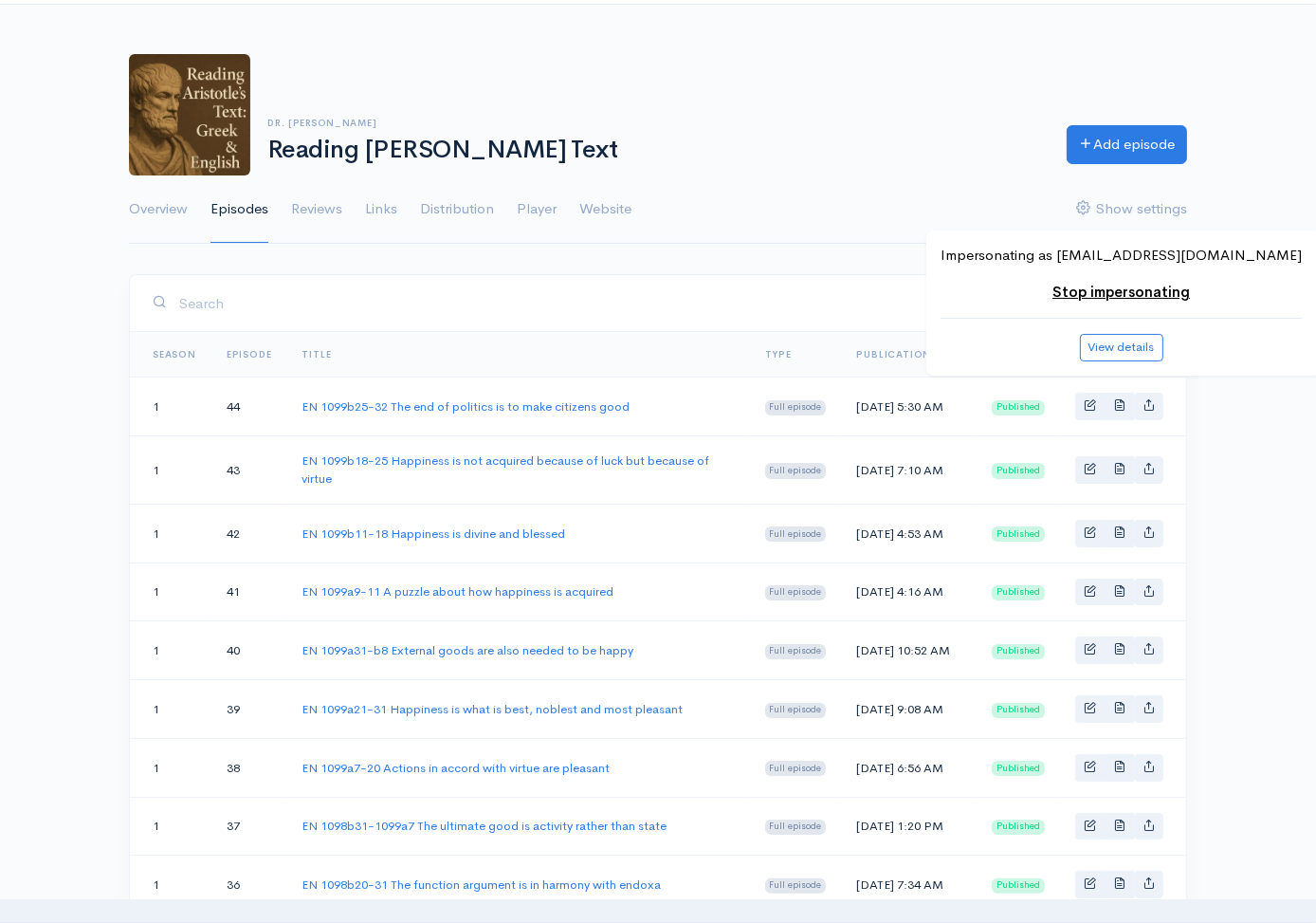
scroll to position [62, 0]
click at [491, 540] on link "EN 1099b11-18 Happiness is divine and blessed" at bounding box center [433, 532] width 263 height 16
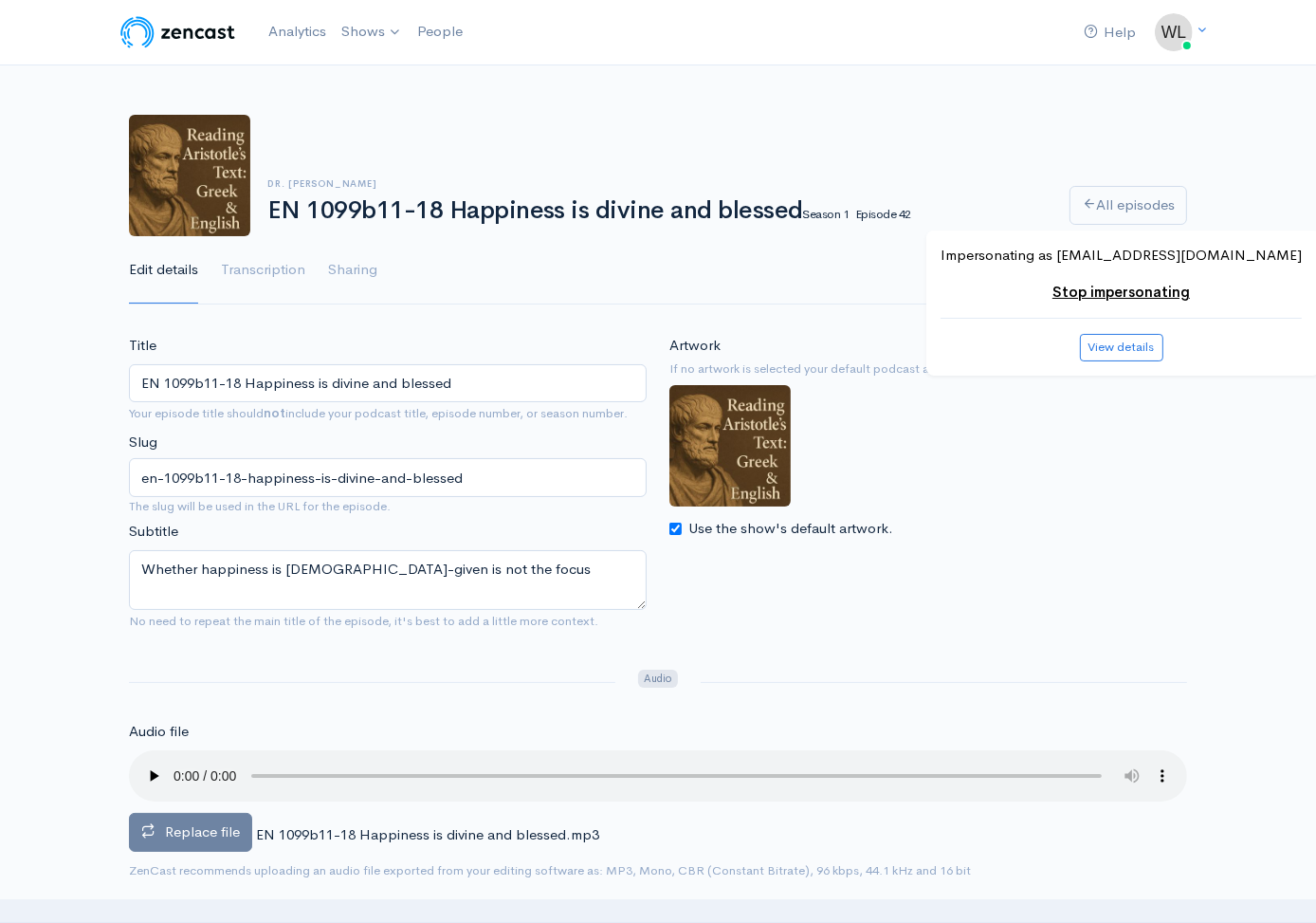
click at [198, 830] on span "Replace file" at bounding box center [202, 830] width 74 height 18
click at [0, 0] on input "Replace file" at bounding box center [0, 0] width 0 height 0
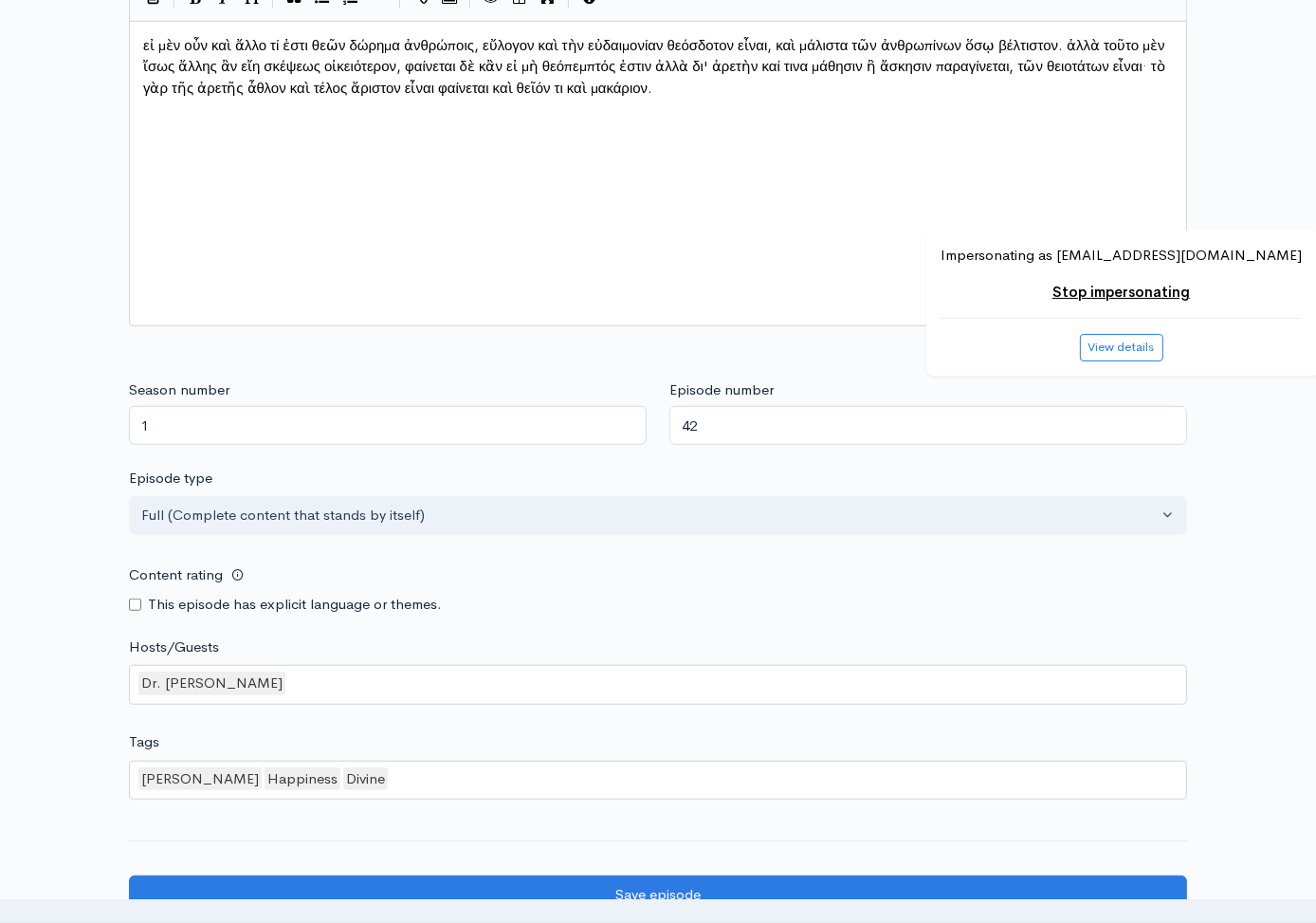
scroll to position [1539, 0]
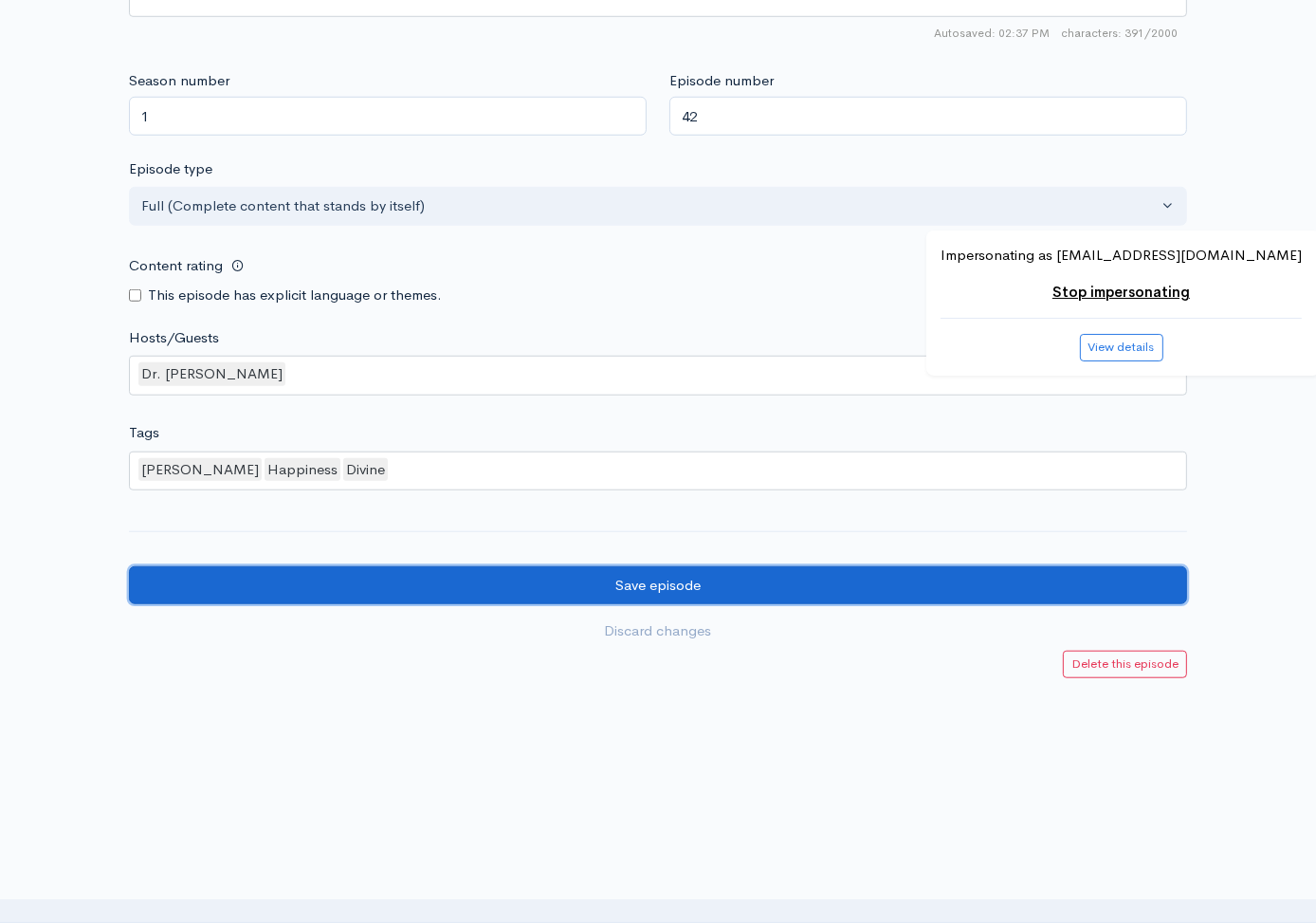
click at [264, 573] on input "Save episode" at bounding box center [658, 585] width 1058 height 39
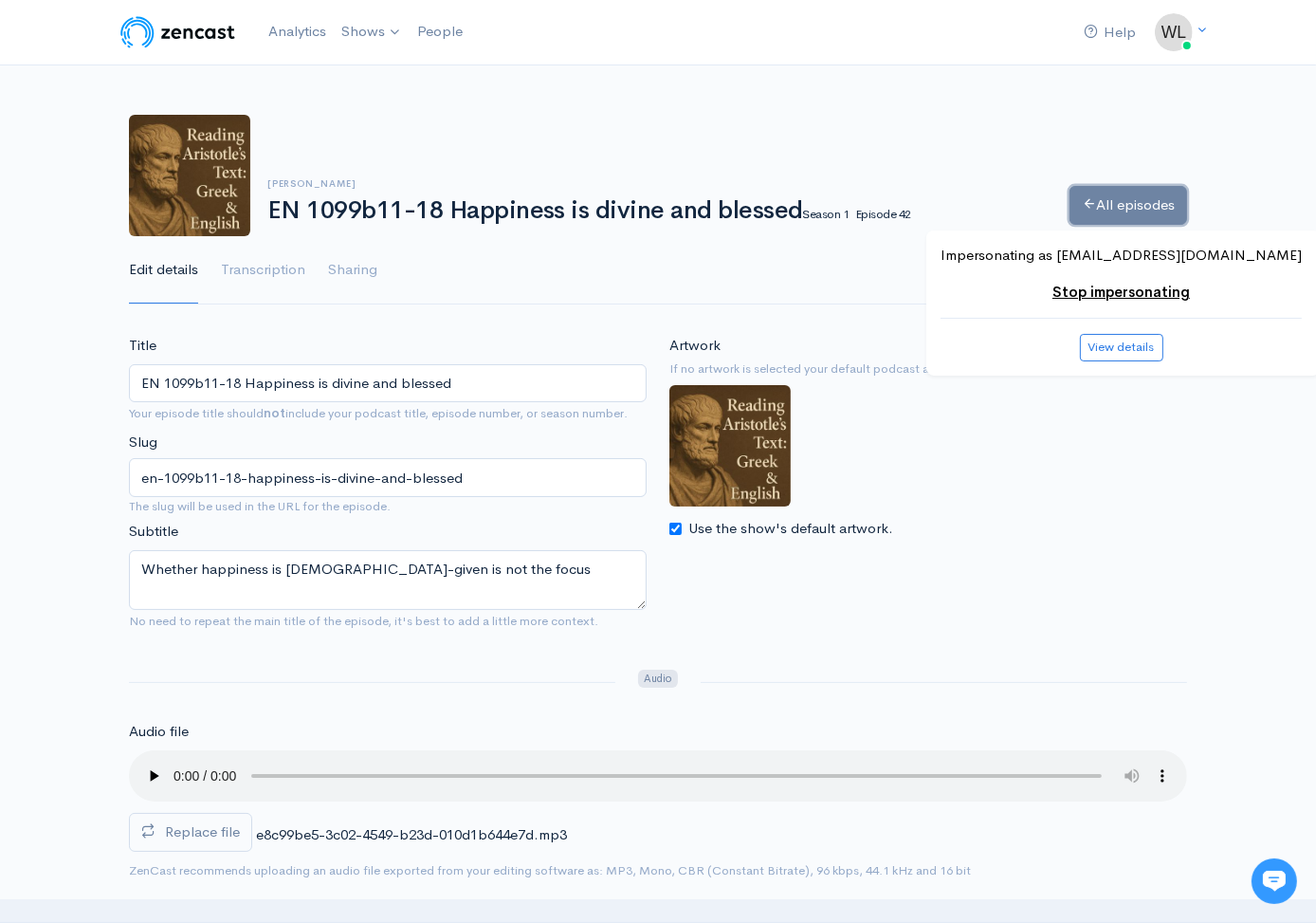
click at [1097, 195] on link "All episodes" at bounding box center [1128, 205] width 117 height 39
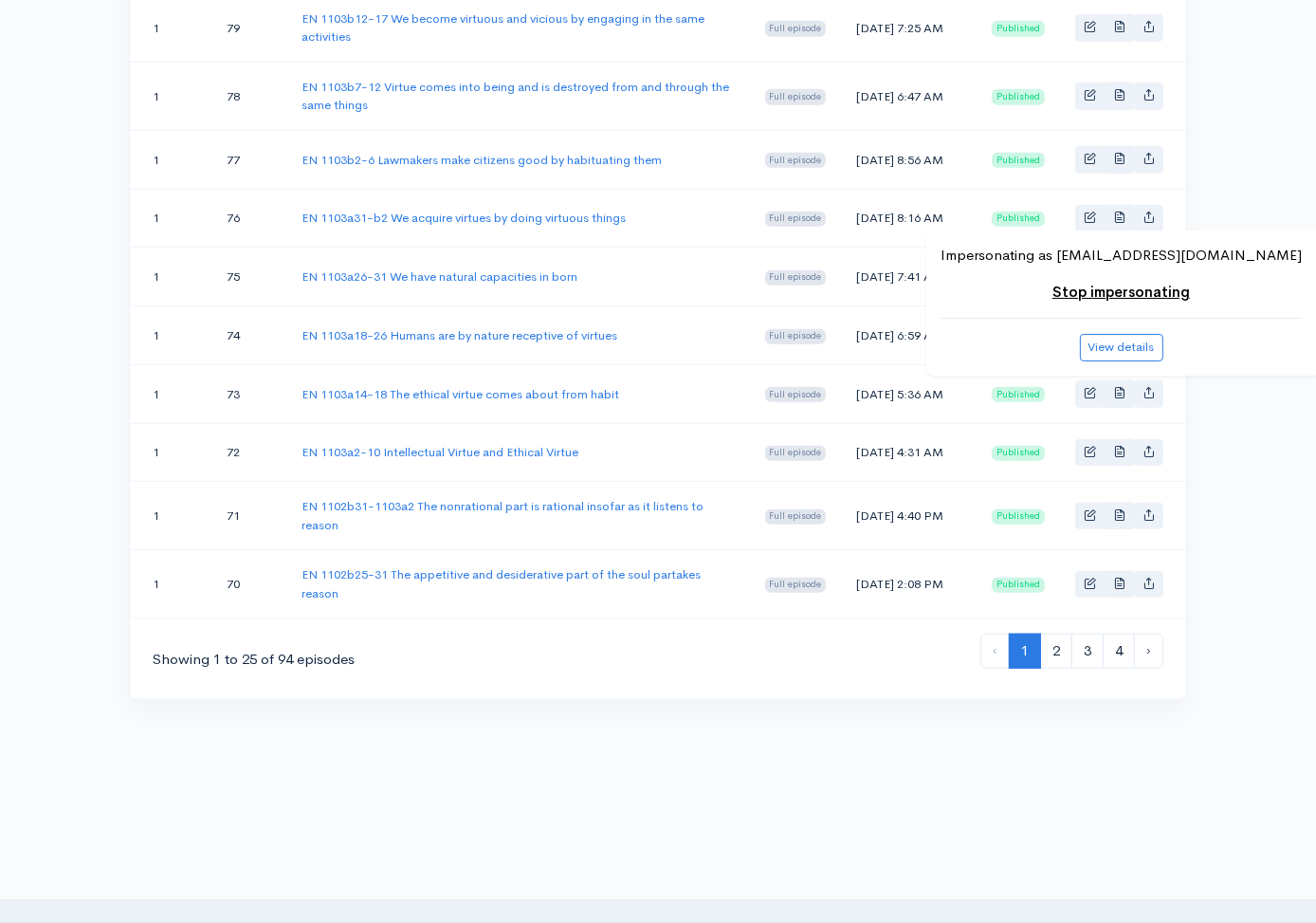
scroll to position [1568, 0]
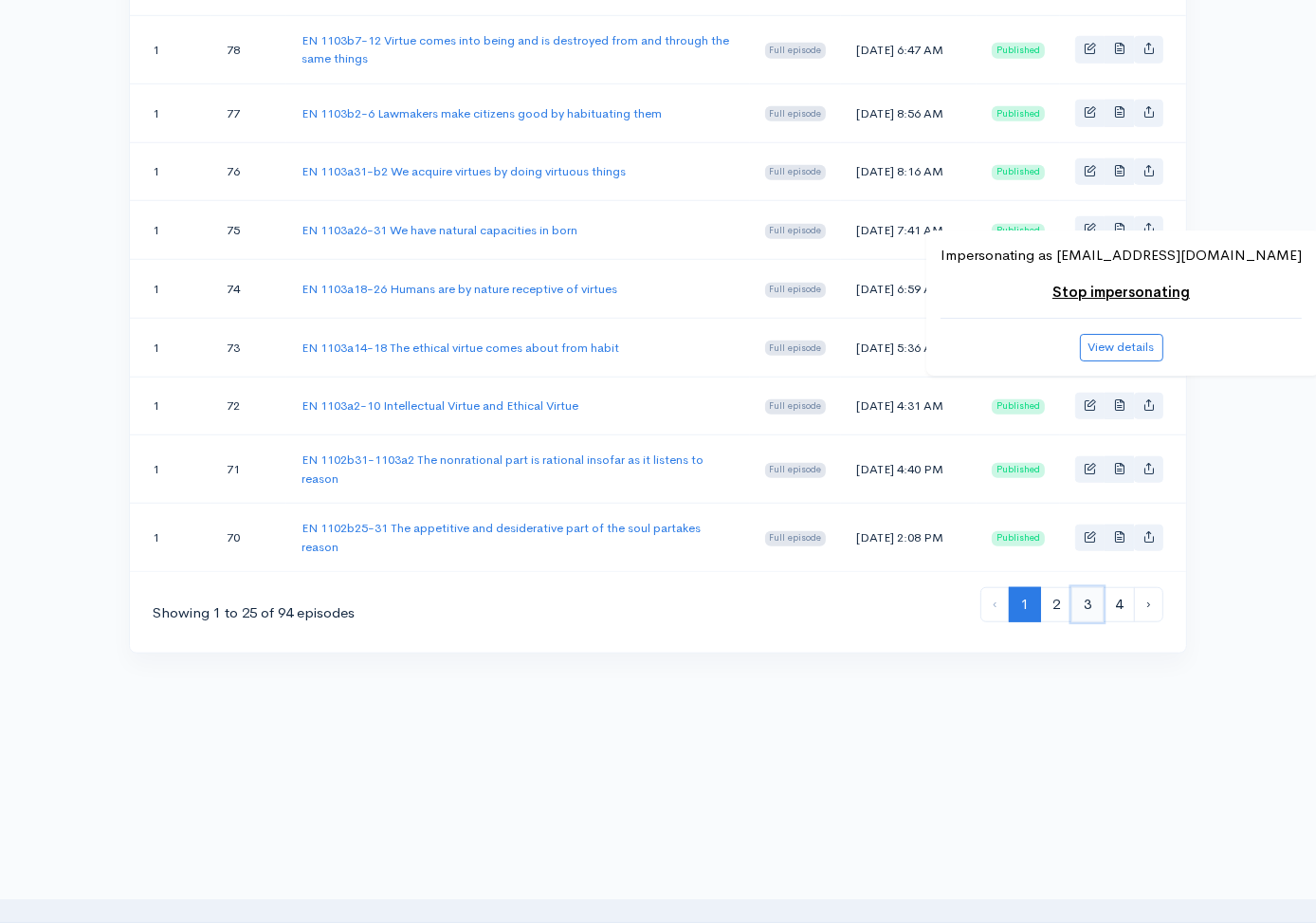
click at [1090, 598] on link "3" at bounding box center [1088, 604] width 32 height 35
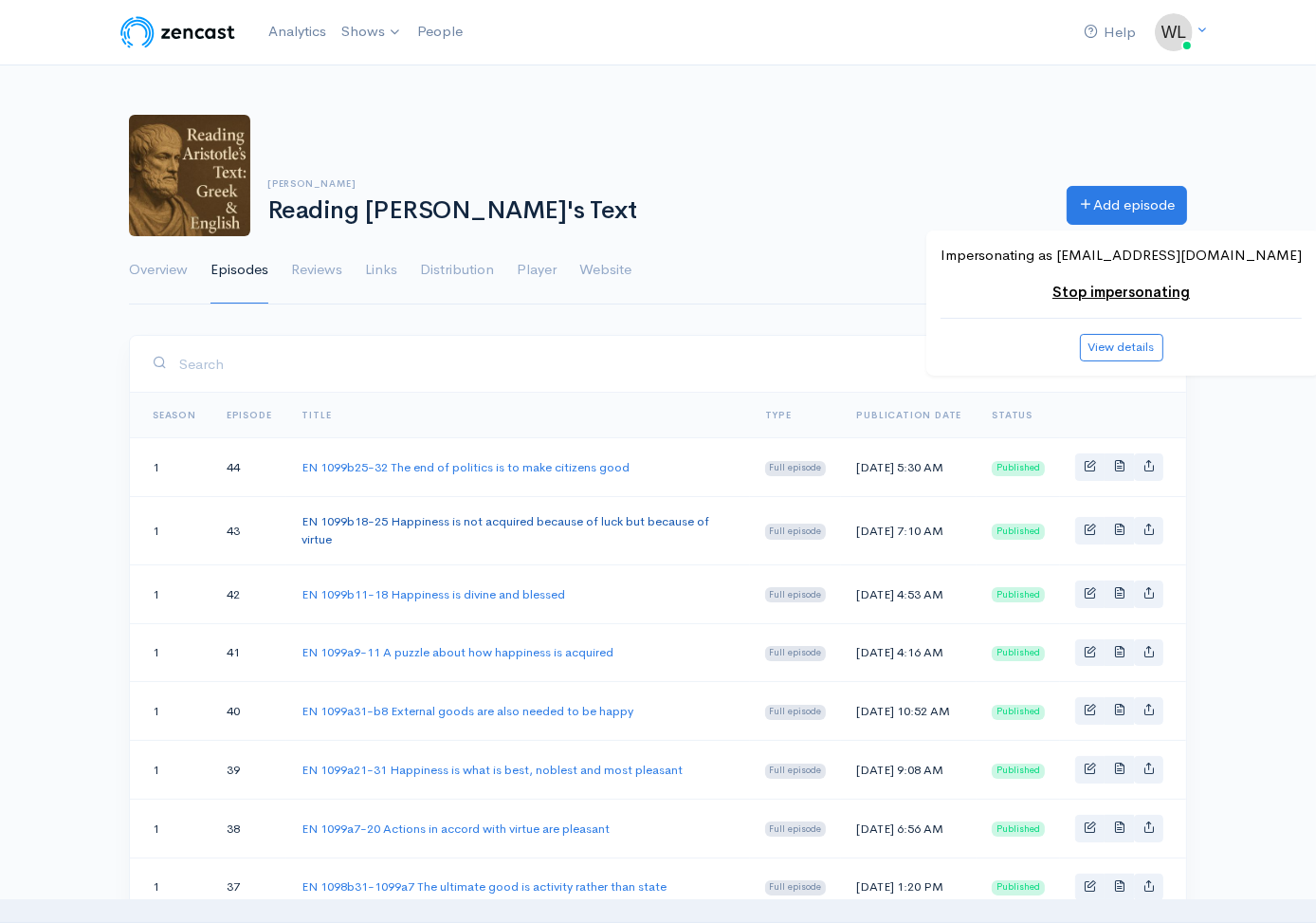
click at [618, 531] on link "EN 1099b18-25 Happiness is not acquired because of luck but because of virtue" at bounding box center [505, 530] width 407 height 35
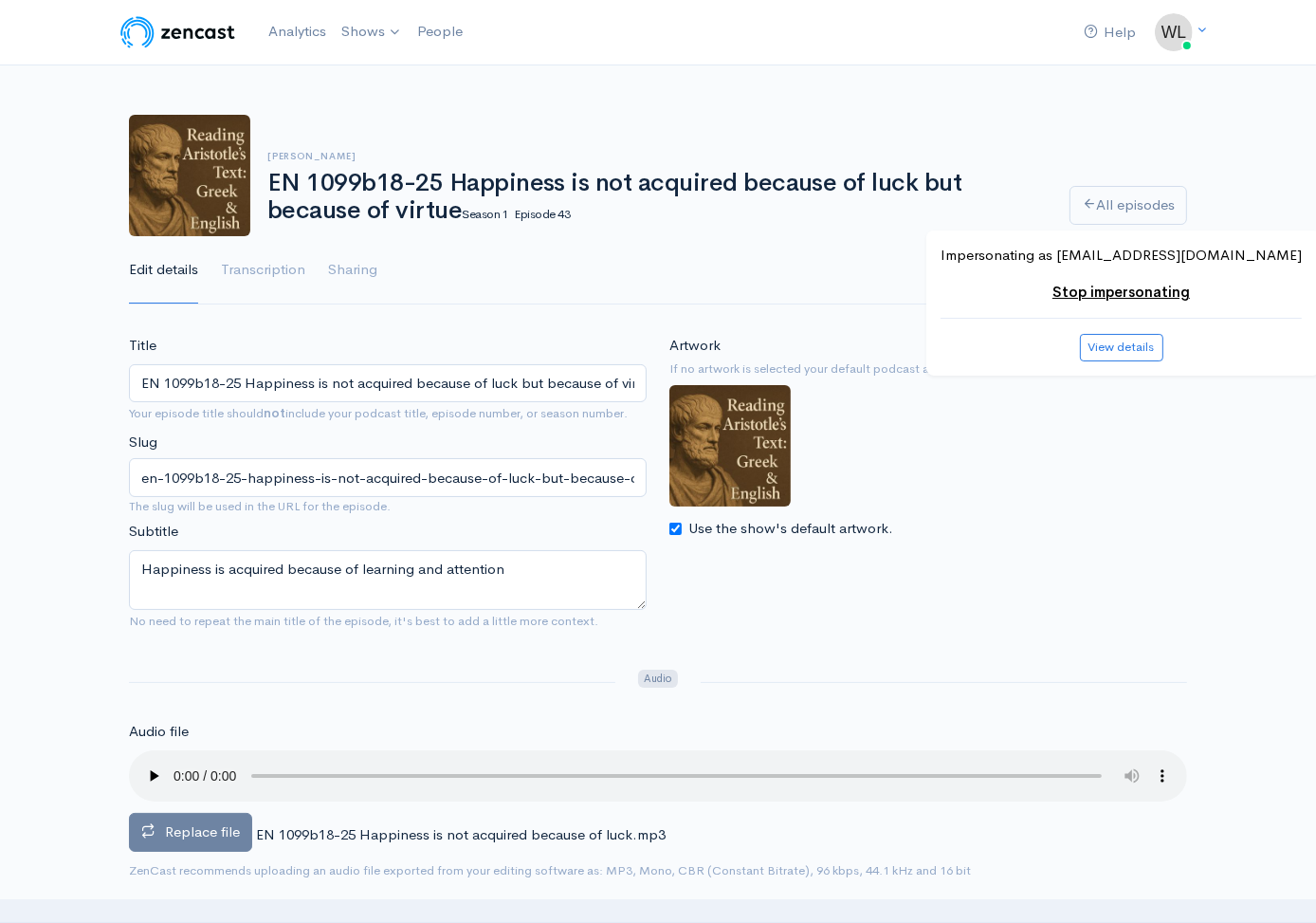
click at [208, 833] on span "Replace file" at bounding box center [202, 830] width 74 height 18
click at [0, 0] on input "Replace file" at bounding box center [0, 0] width 0 height 0
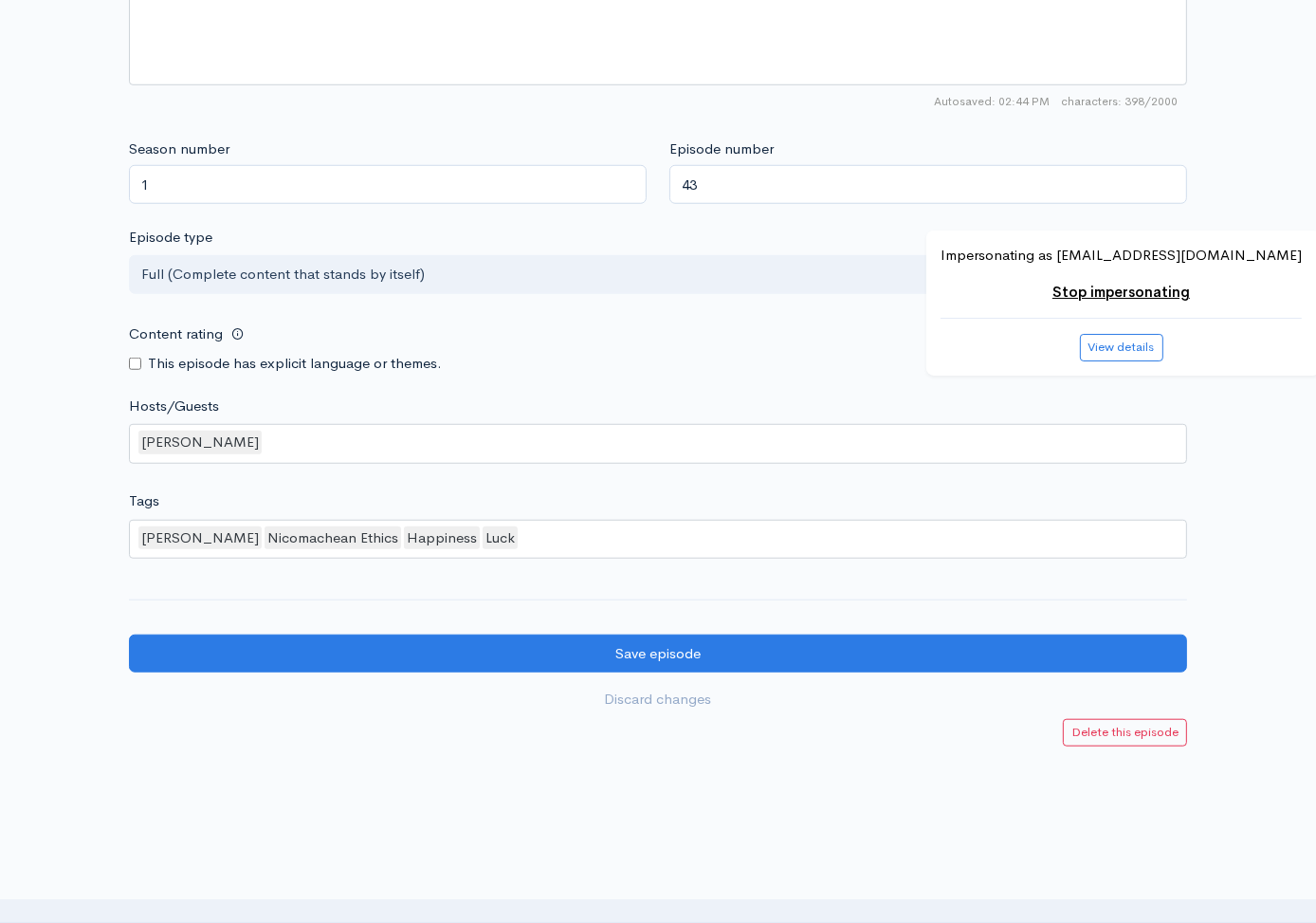
scroll to position [1539, 0]
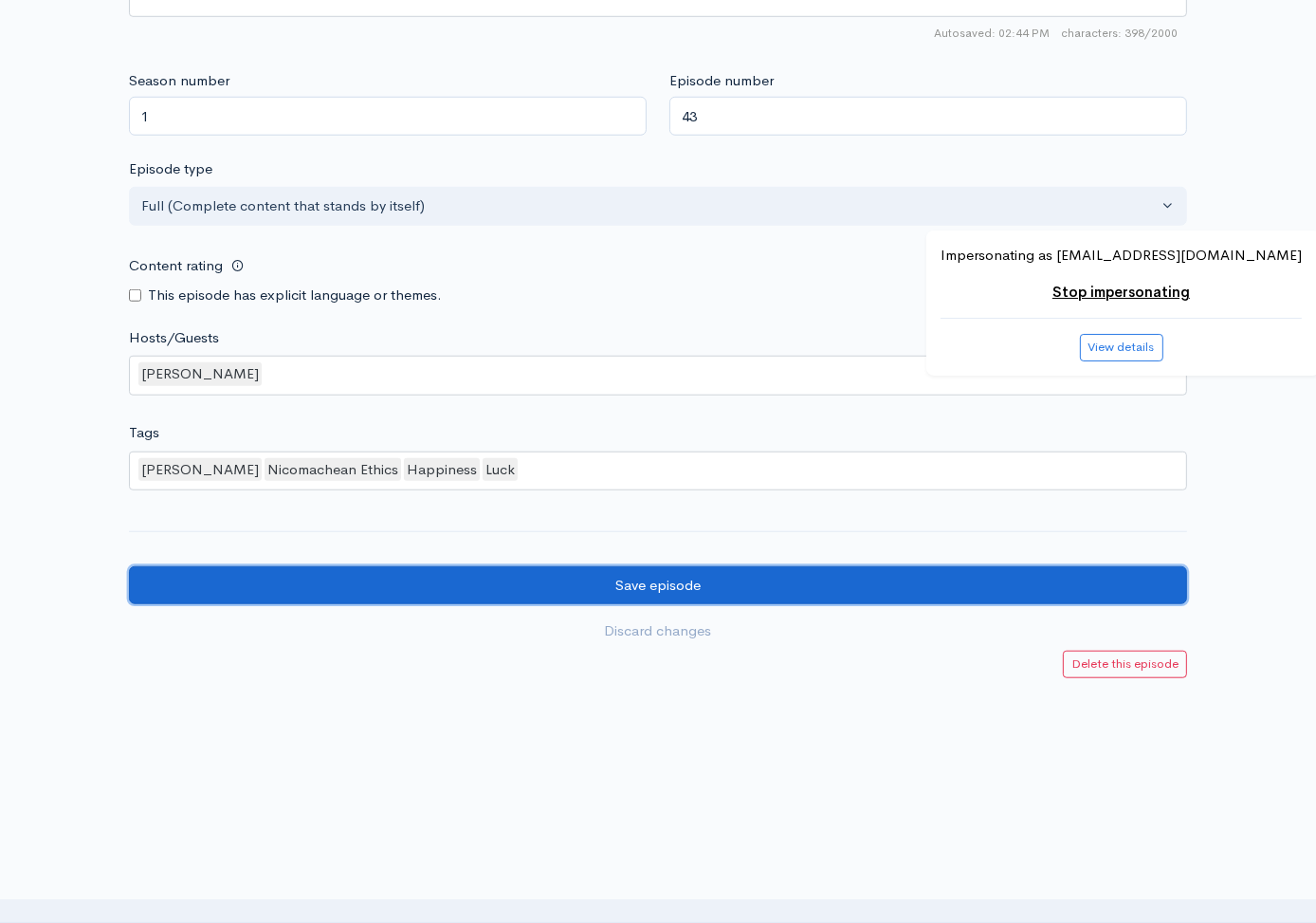
click at [771, 570] on input "Save episode" at bounding box center [658, 585] width 1058 height 39
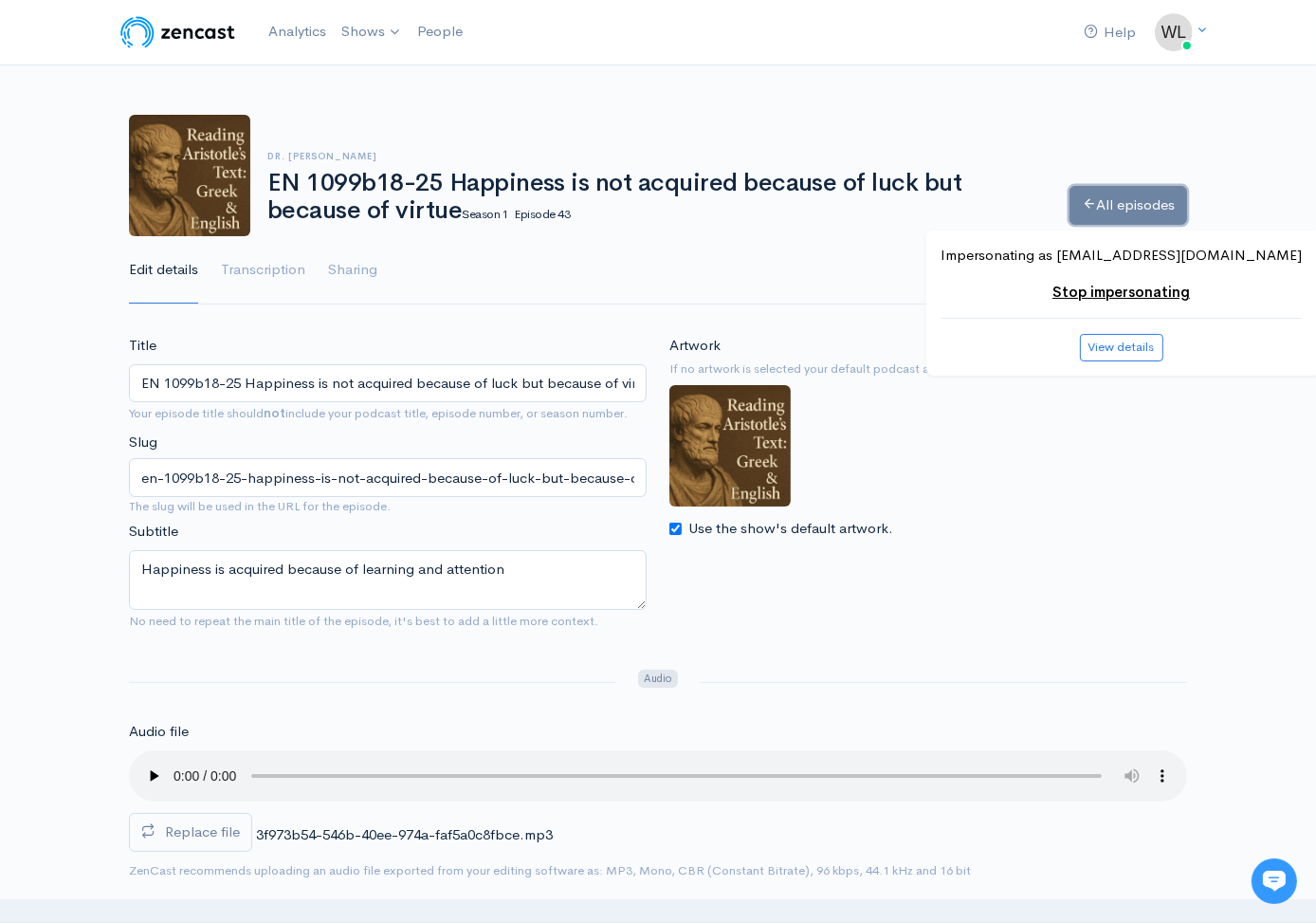
click at [1118, 208] on link "All episodes" at bounding box center [1128, 205] width 117 height 39
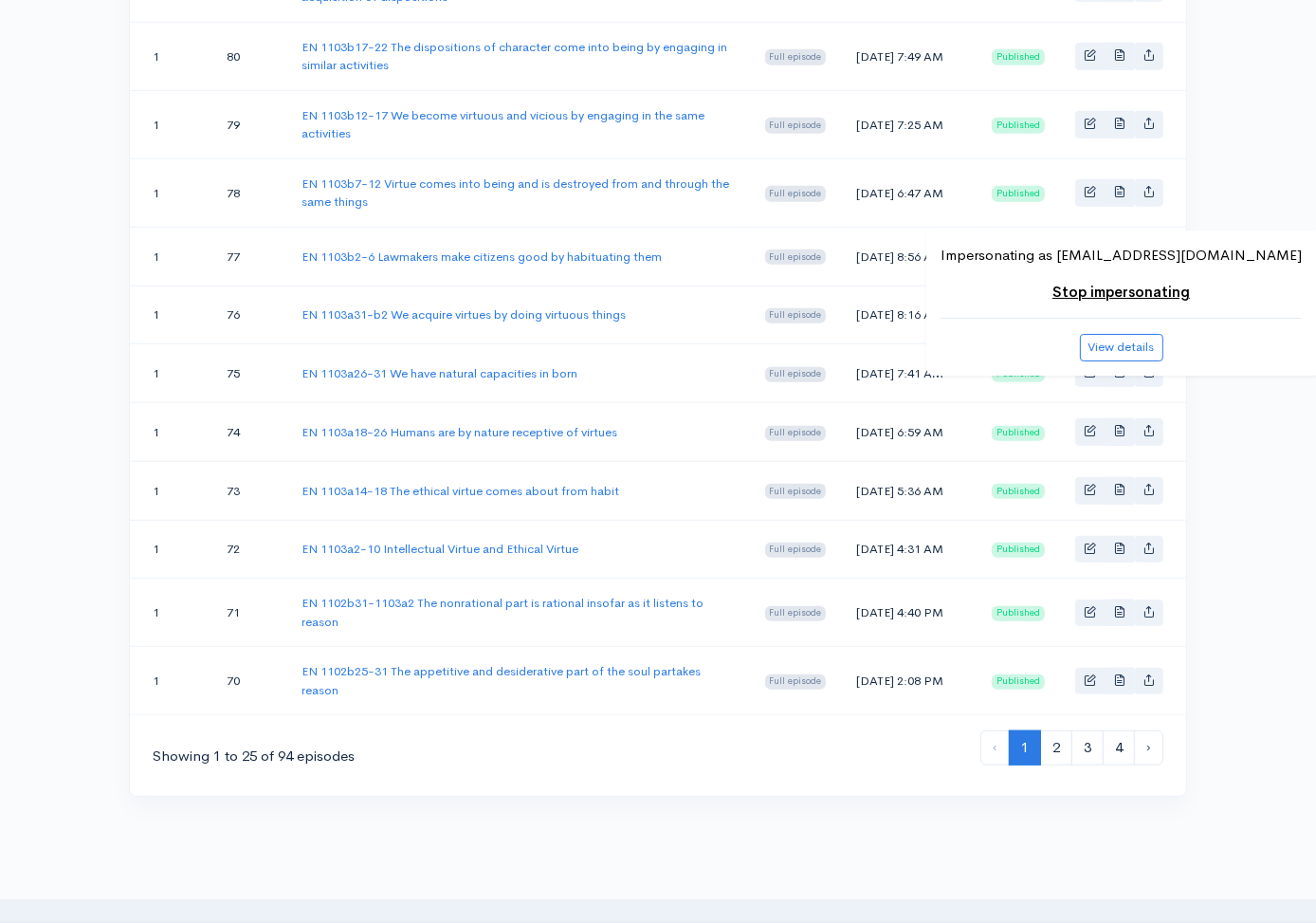
scroll to position [1568, 0]
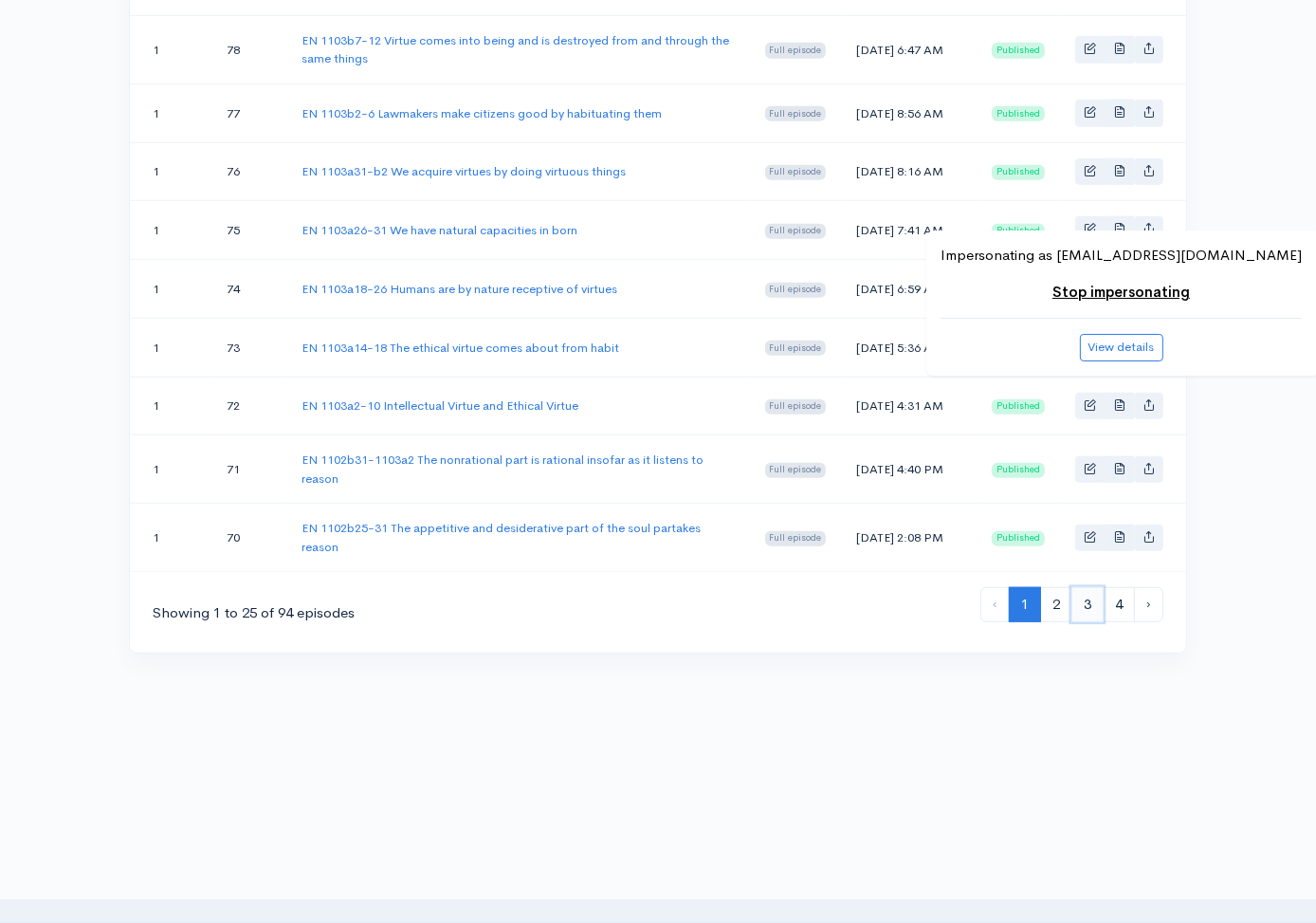
click at [1087, 604] on link "3" at bounding box center [1088, 604] width 32 height 35
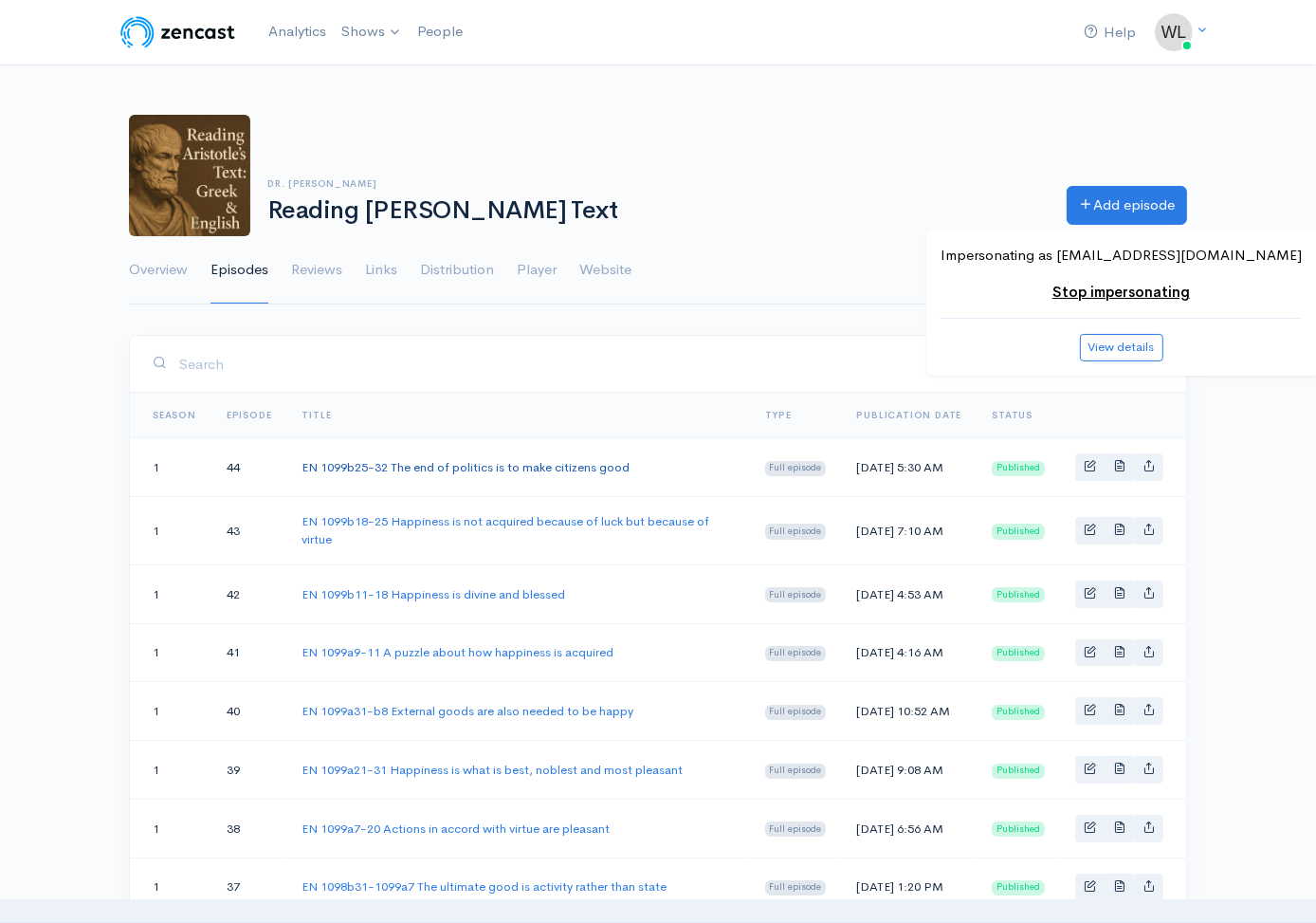
click at [602, 471] on link "EN 1099b25-32 The end of politics is to make citizens good" at bounding box center [466, 467] width 328 height 16
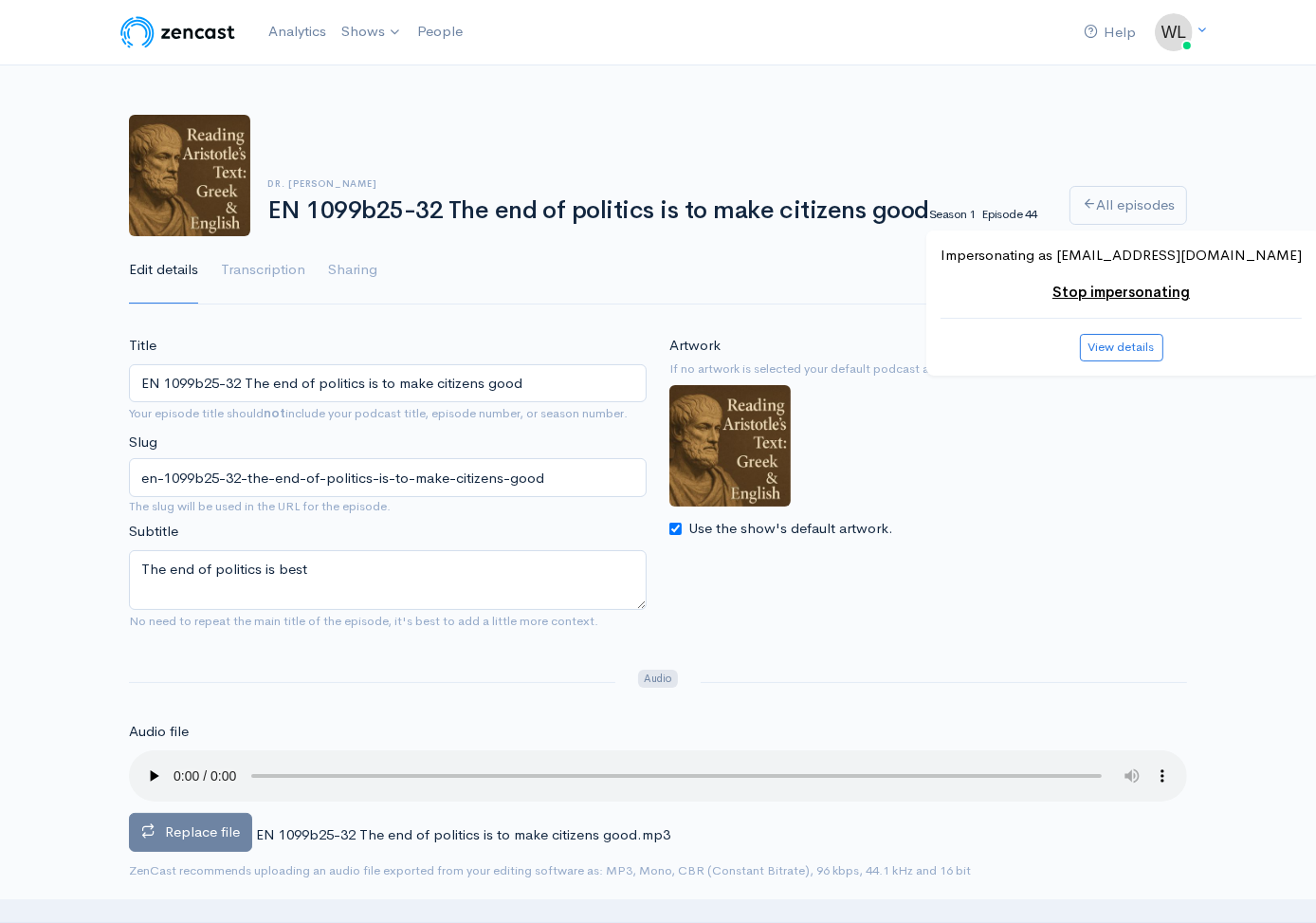
click at [240, 842] on label "Replace file" at bounding box center [190, 831] width 123 height 39
click at [0, 0] on input "Replace file" at bounding box center [0, 0] width 0 height 0
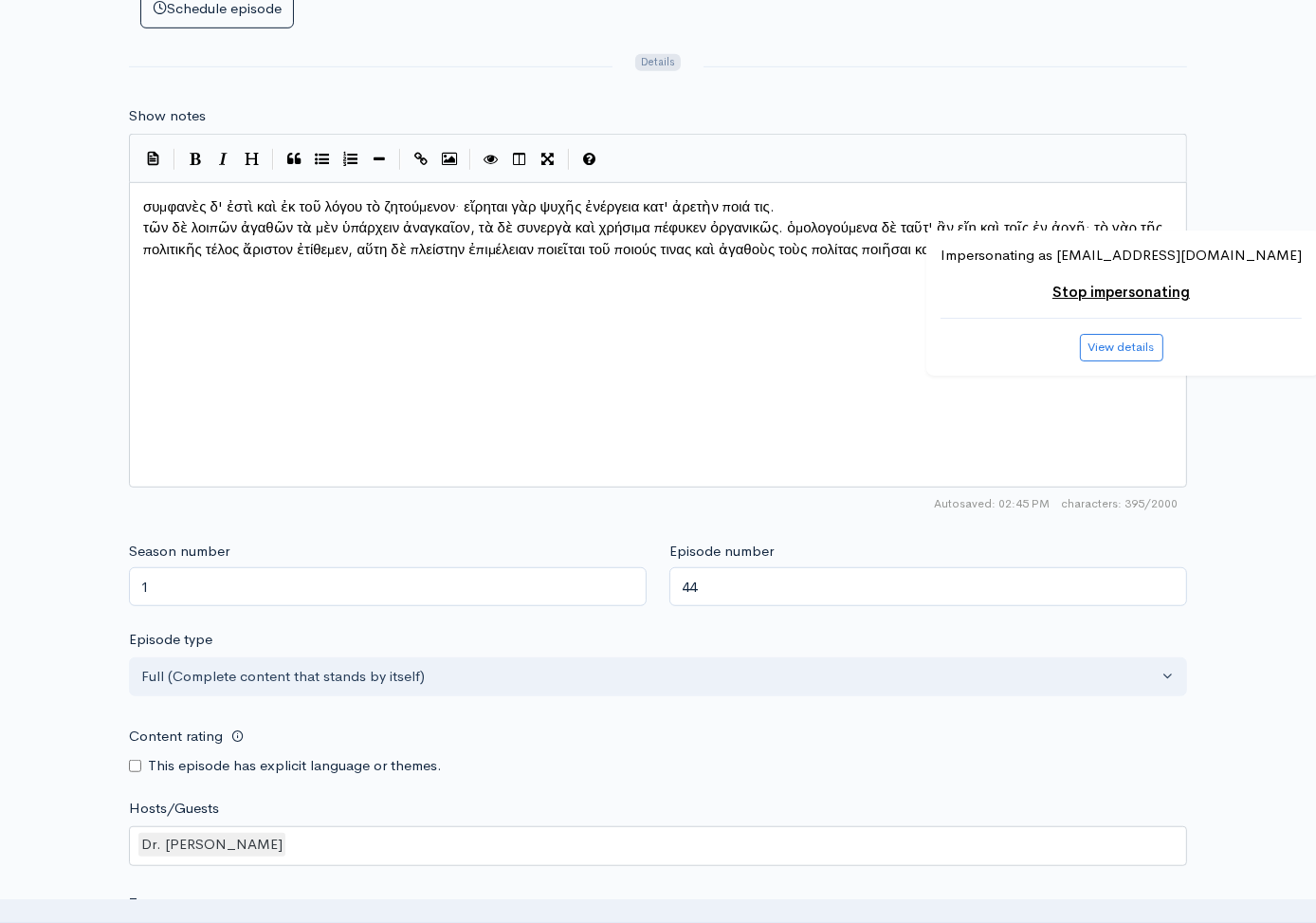
scroll to position [1539, 0]
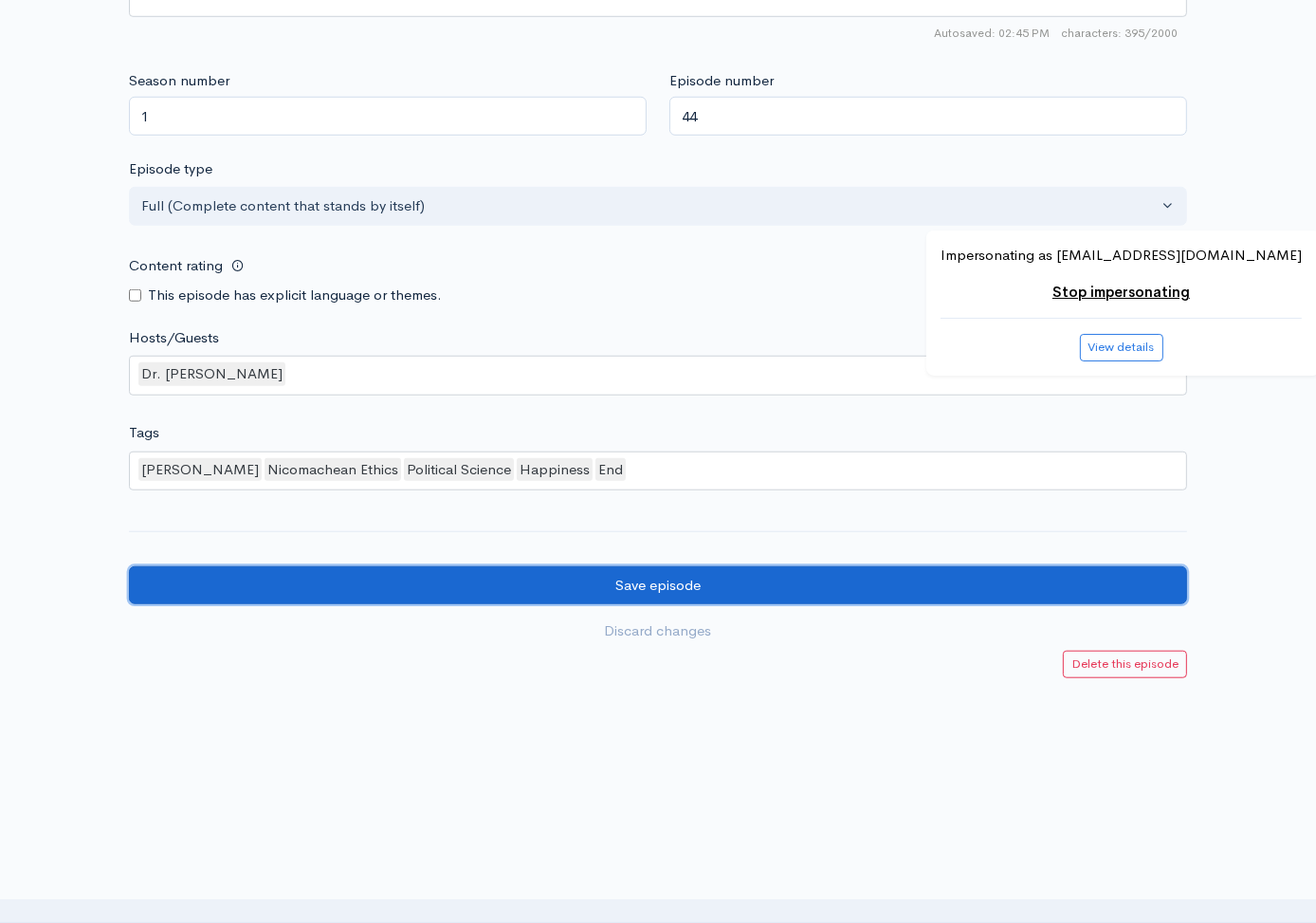
click at [890, 576] on input "Save episode" at bounding box center [658, 585] width 1058 height 39
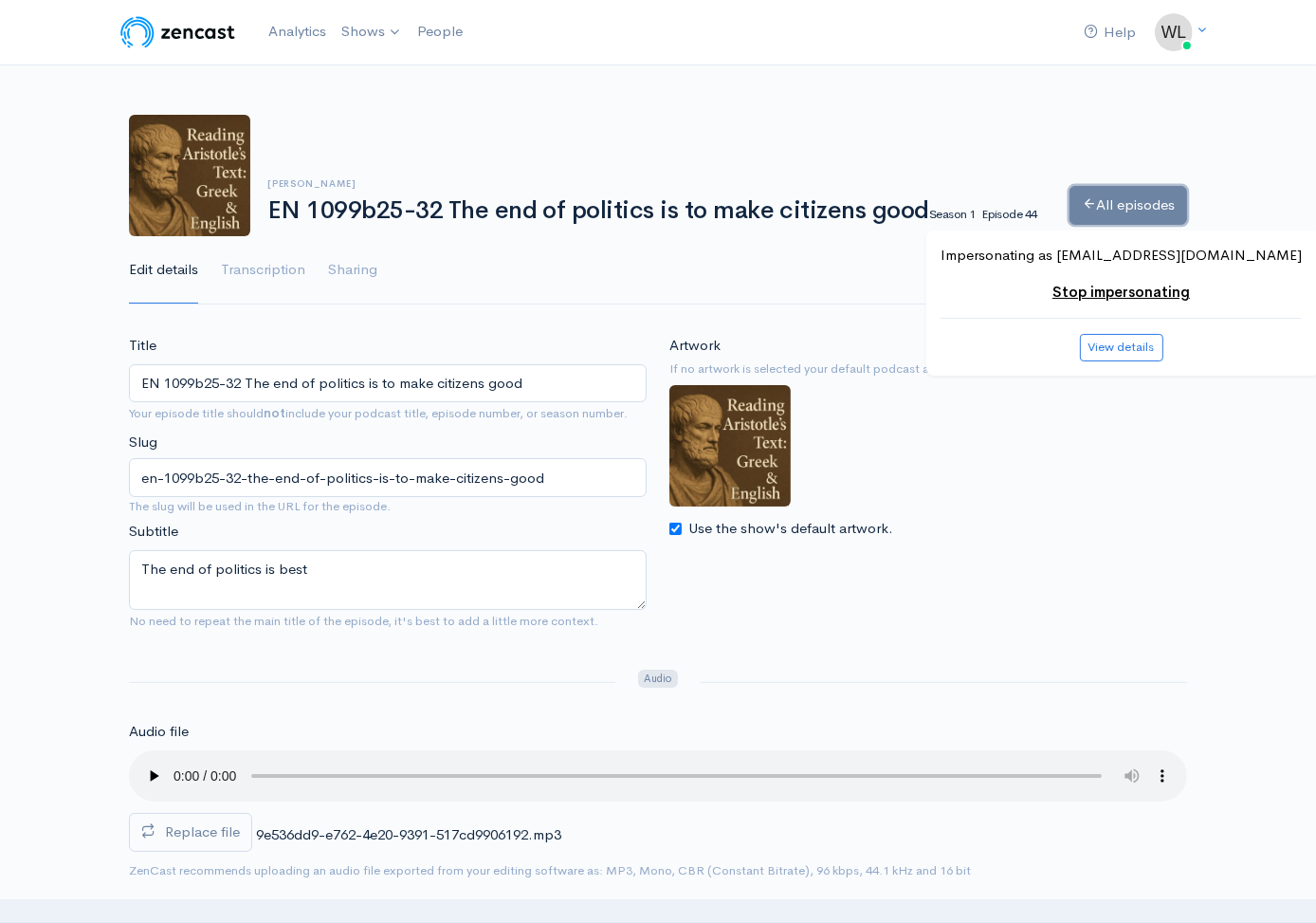
click at [1111, 194] on link "All episodes" at bounding box center [1128, 205] width 117 height 39
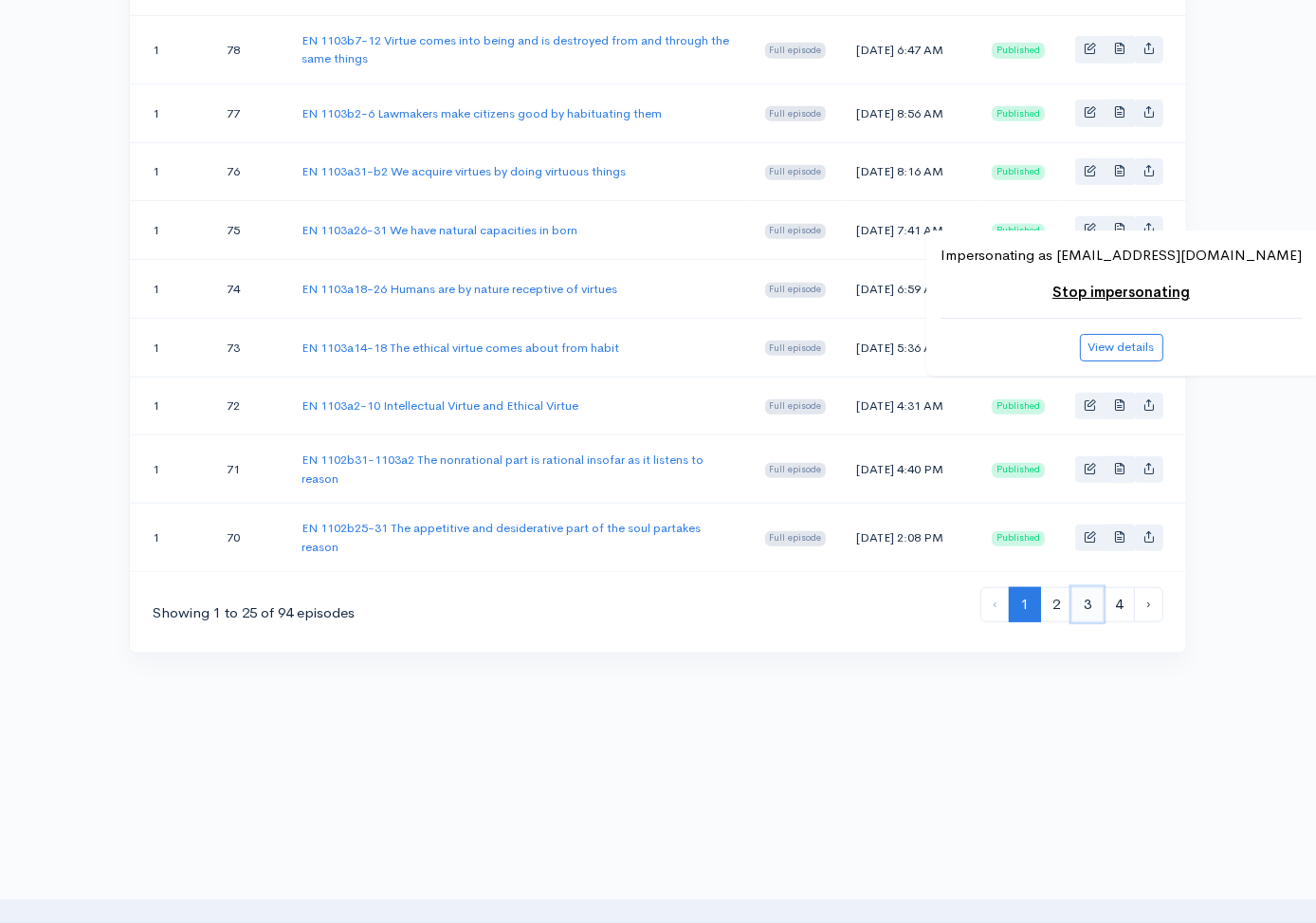
click at [1090, 601] on link "3" at bounding box center [1088, 604] width 32 height 35
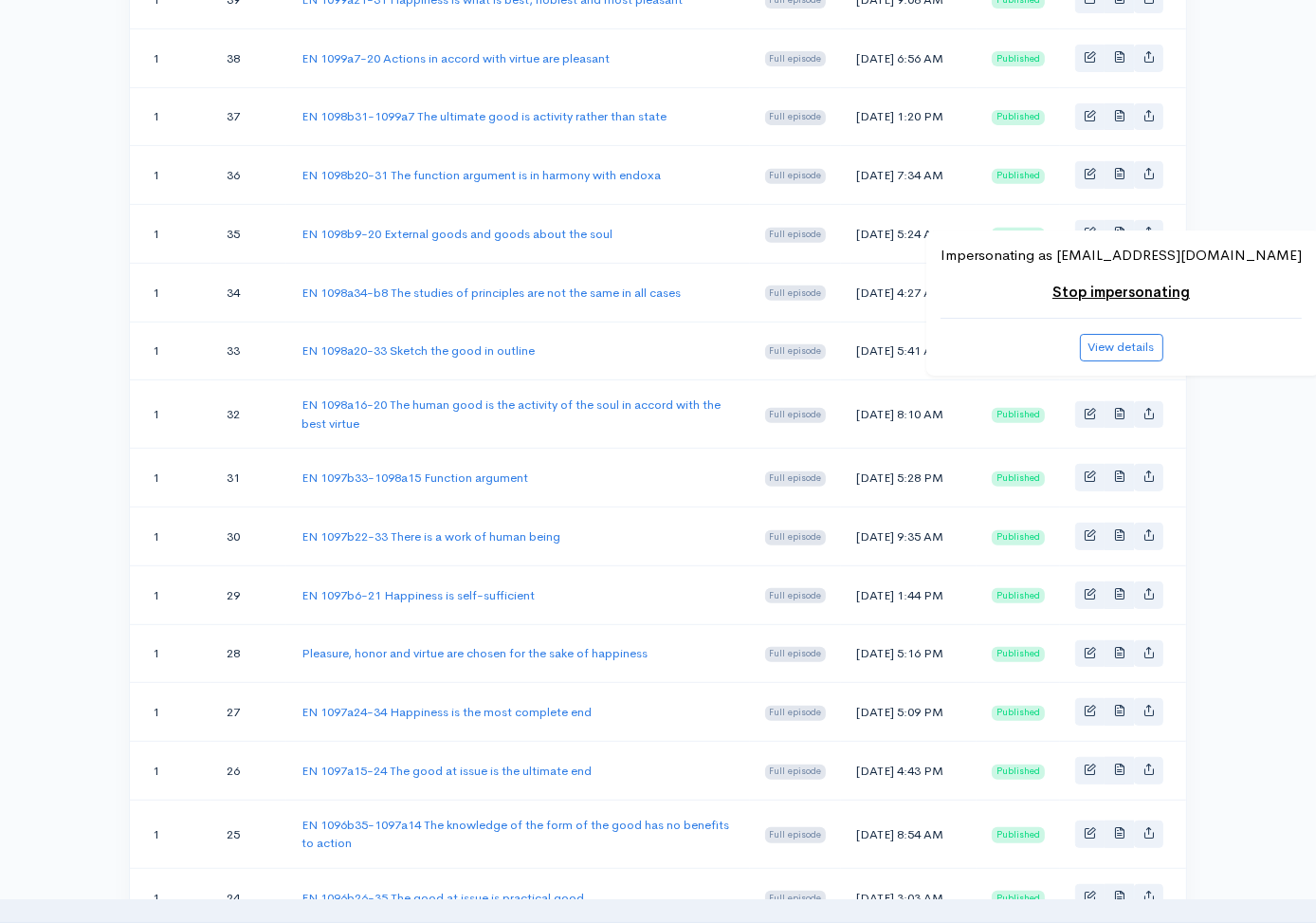
scroll to position [1539, 0]
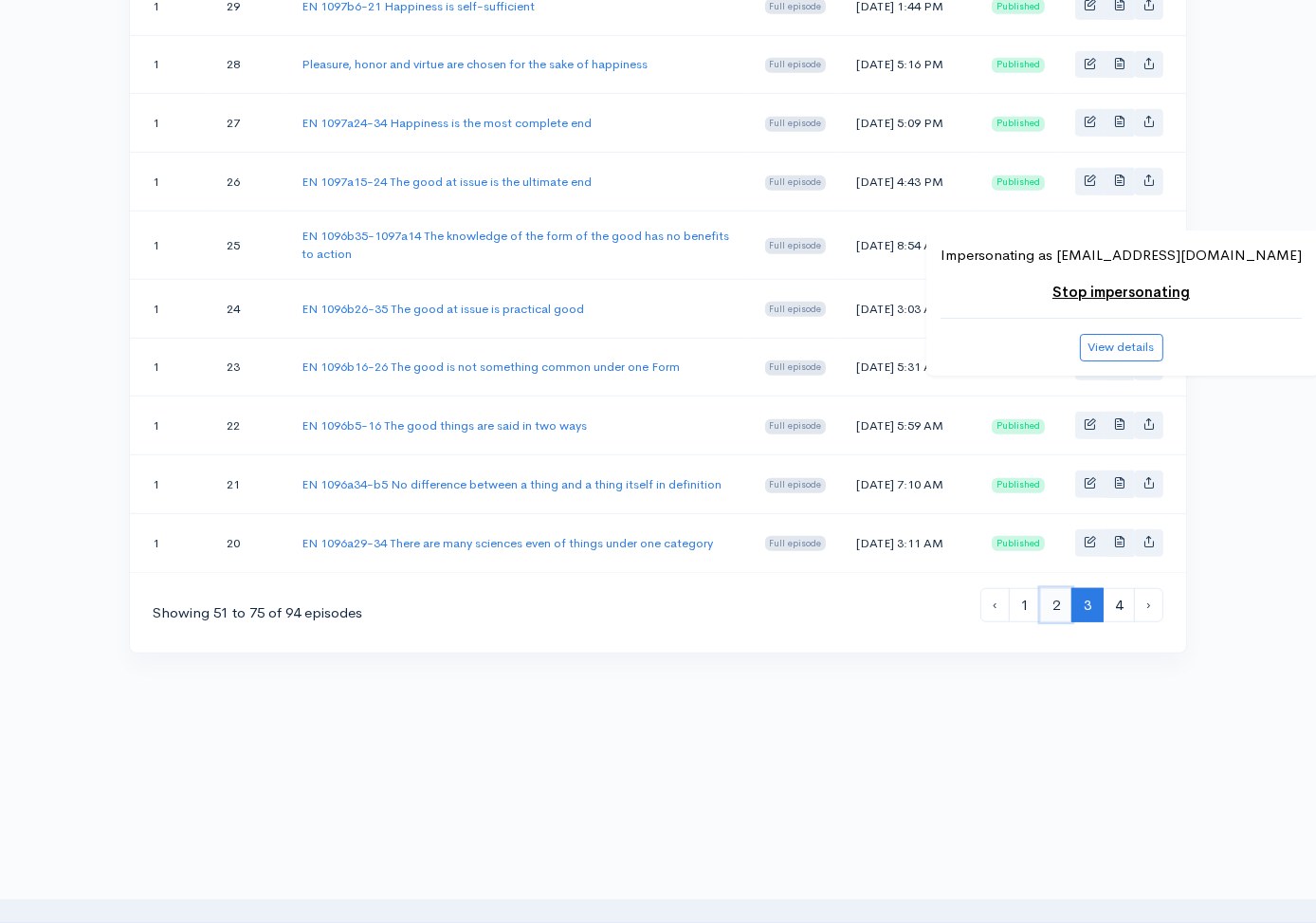
click at [1054, 606] on link "2" at bounding box center [1056, 605] width 32 height 35
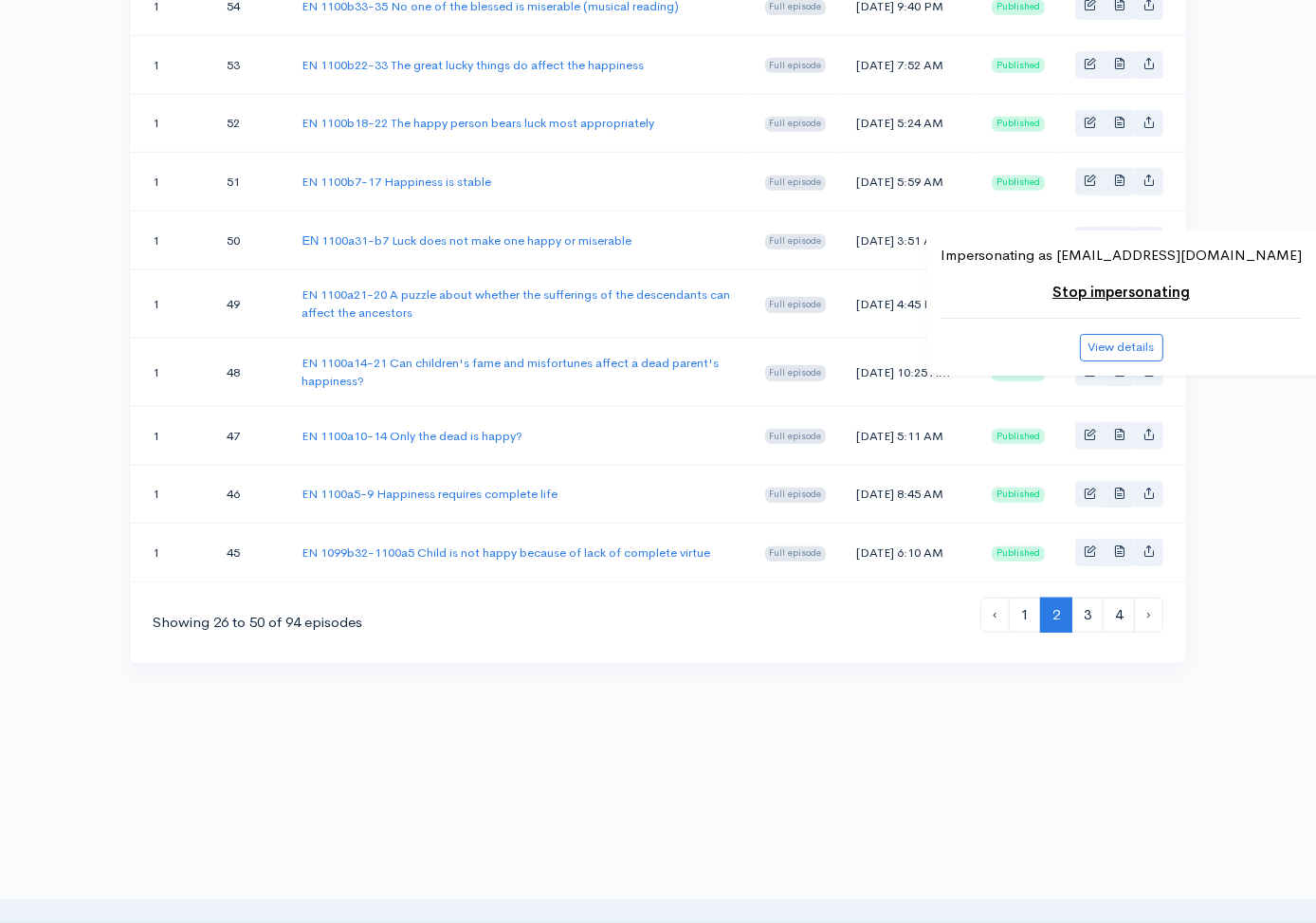
scroll to position [1559, 0]
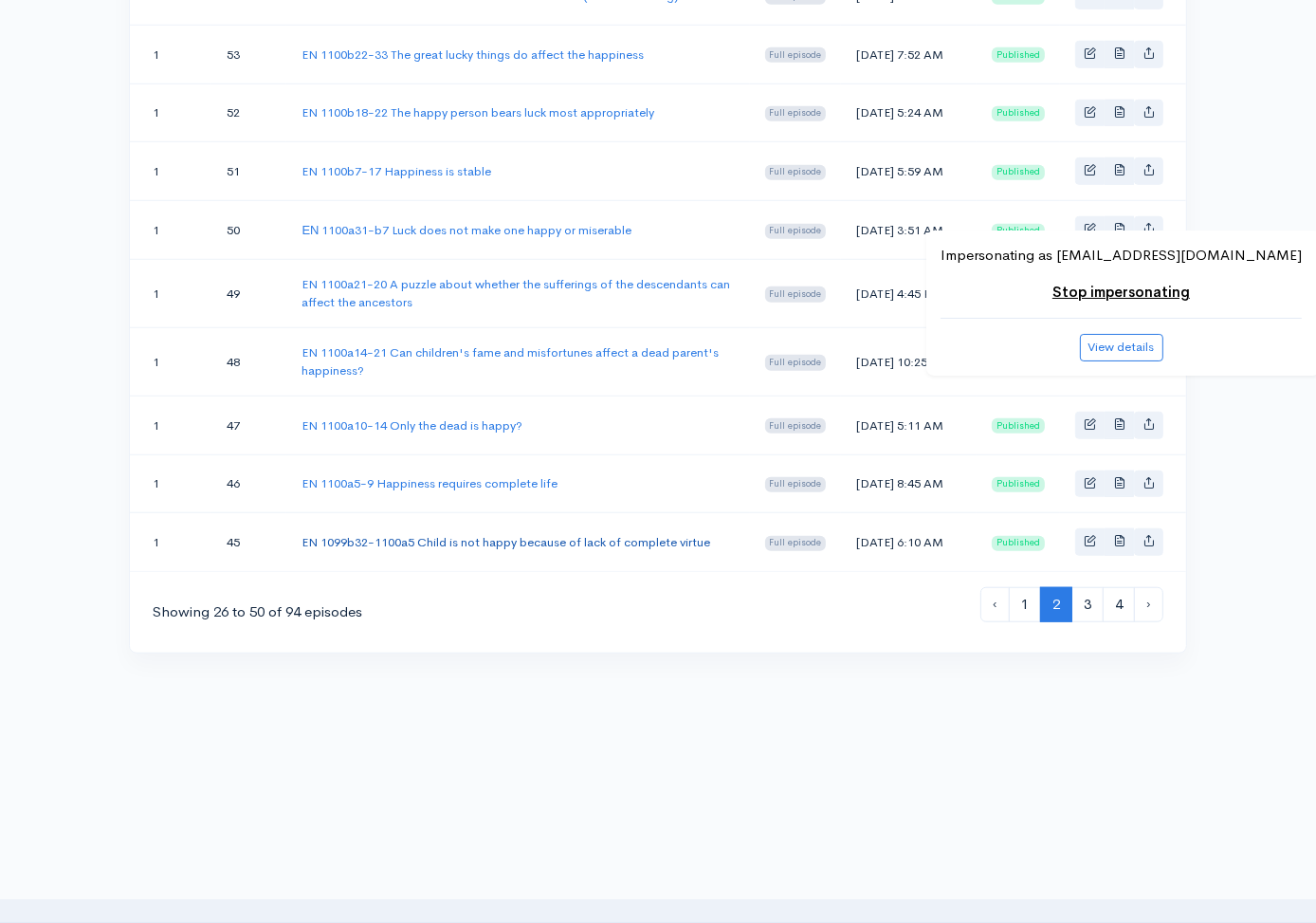
click at [379, 534] on link "EN 1099b32-1100a5 Child is not happy because of lack of complete virtue" at bounding box center [506, 541] width 408 height 16
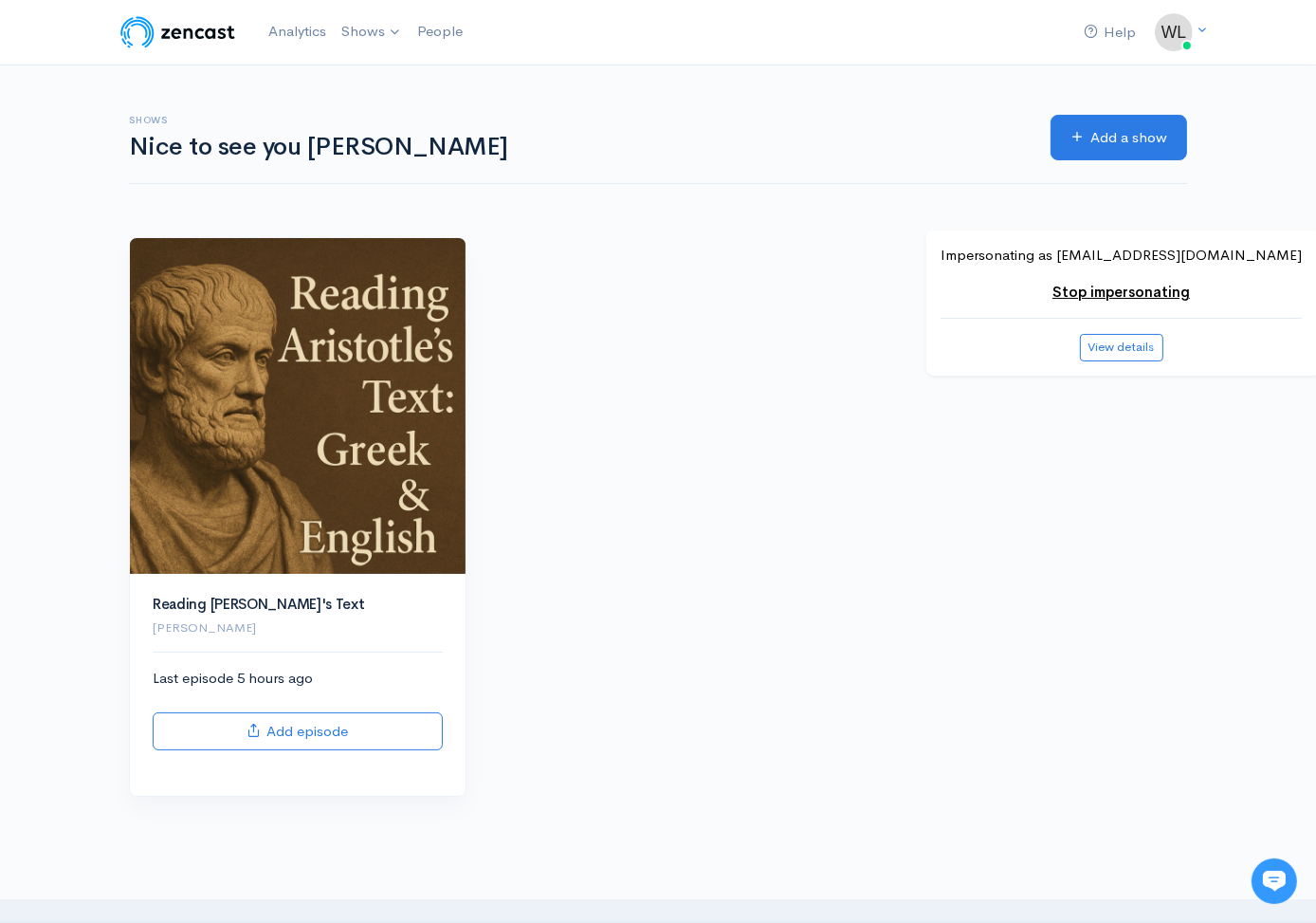
click at [968, 525] on div "Reading [PERSON_NAME]'s Text [PERSON_NAME] Last episode 5 hours ago Add episode" at bounding box center [658, 528] width 1080 height 582
click at [602, 346] on div "Reading [PERSON_NAME]'s Text [PERSON_NAME] Last episode 5 hours ago Add episode" at bounding box center [658, 528] width 1080 height 582
click at [669, 392] on div "Reading [PERSON_NAME]'s Text [PERSON_NAME] Last episode 5 hours ago Add episode" at bounding box center [658, 528] width 1080 height 582
